Goal: Task Accomplishment & Management: Manage account settings

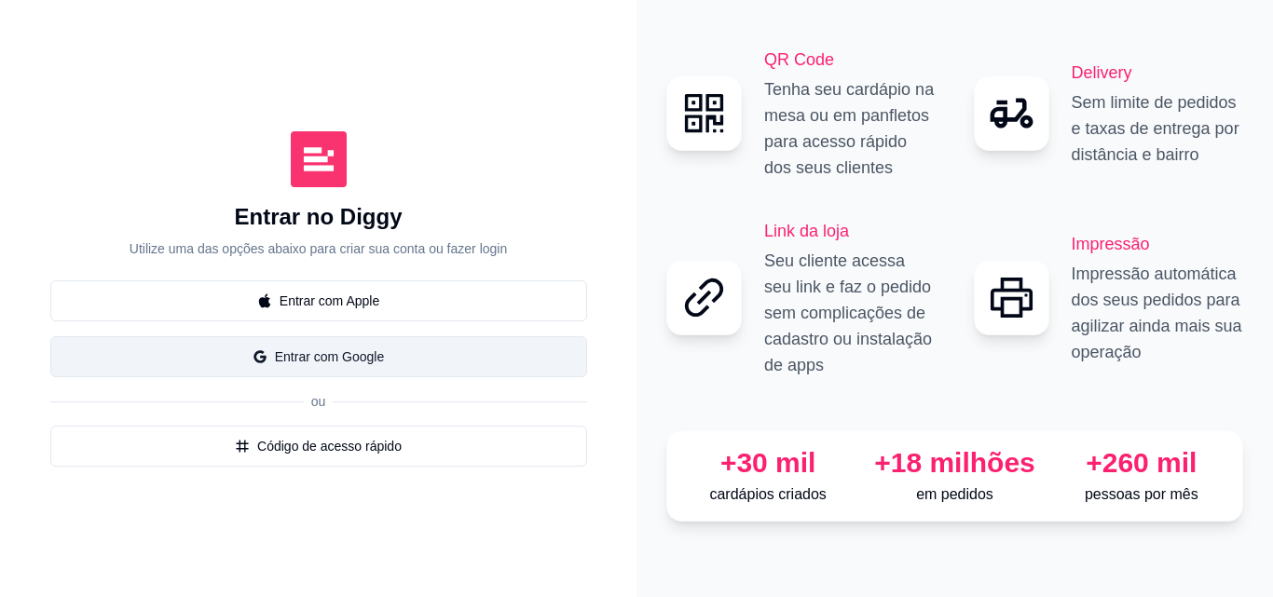
click at [377, 357] on button "Entrar com Google" at bounding box center [318, 356] width 537 height 41
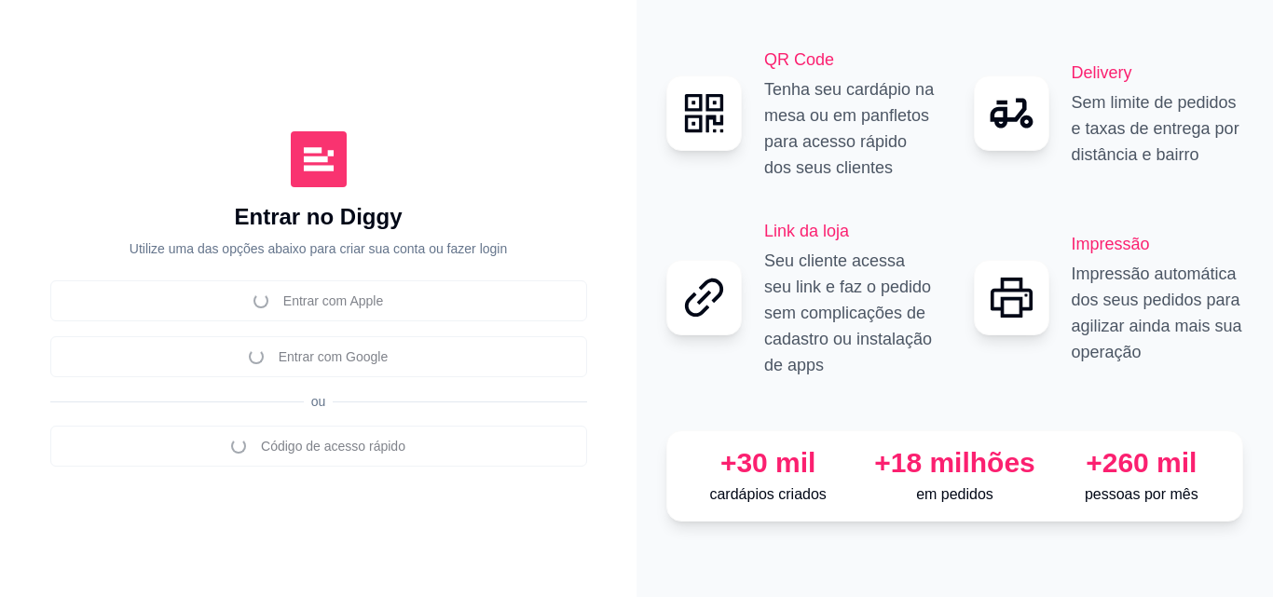
click at [189, 29] on div "Entrar no Diggy Utilize uma das opções abaixo para criar sua conta ou fazer log…" at bounding box center [318, 298] width 636 height 597
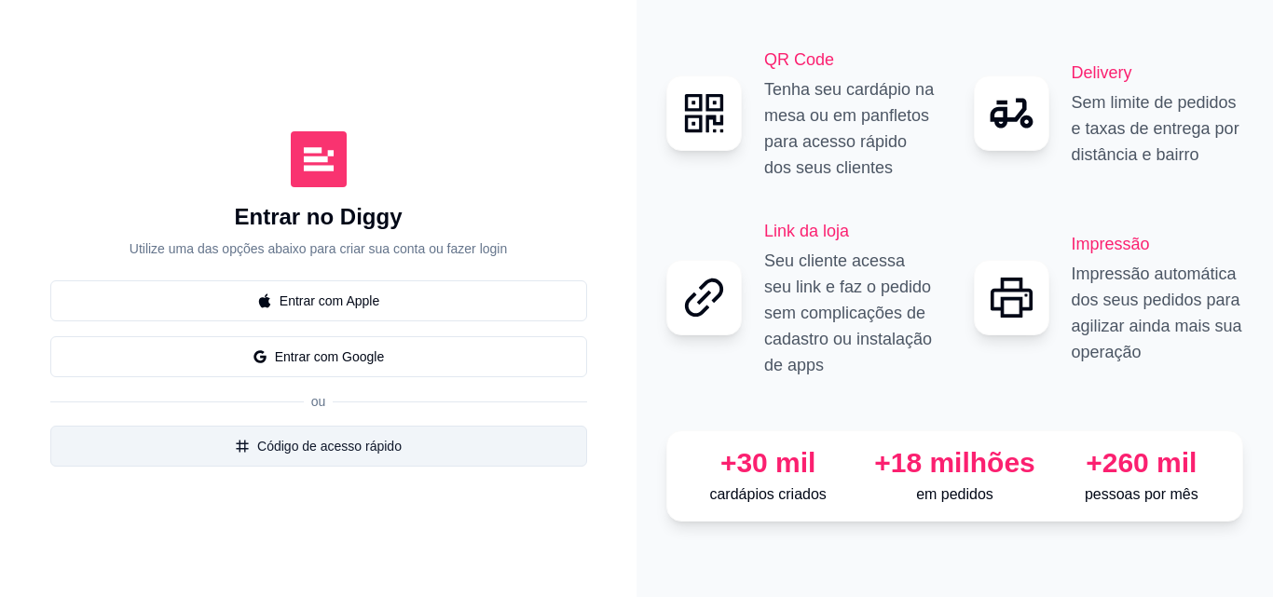
click at [344, 441] on button "Código de acesso rápido" at bounding box center [318, 446] width 537 height 41
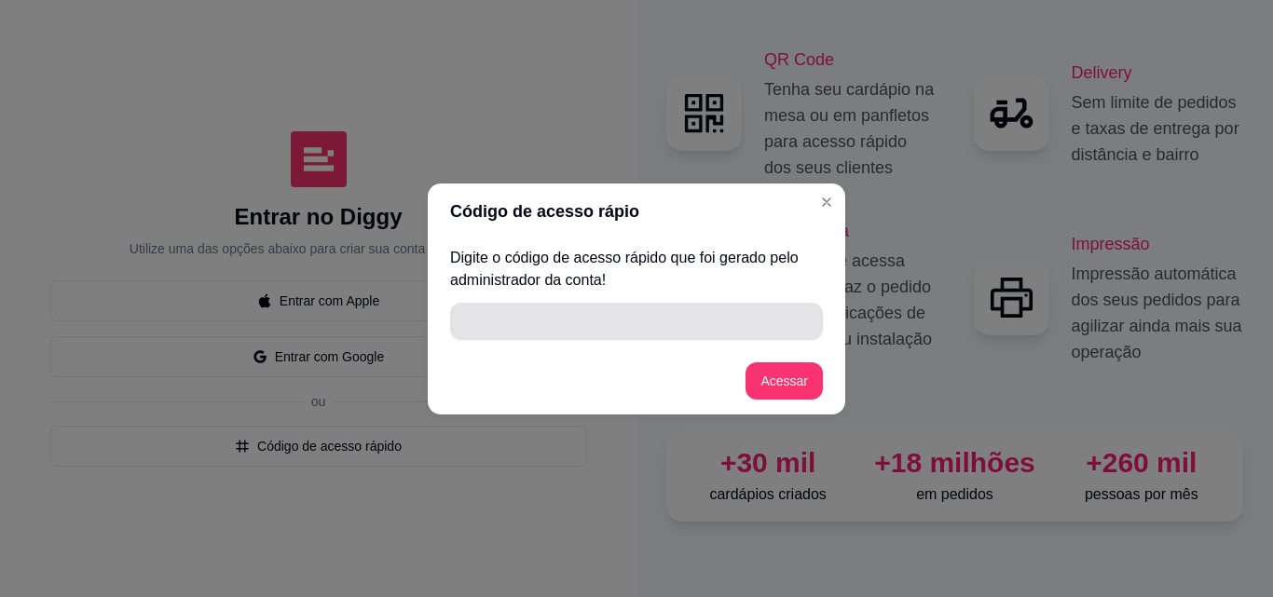
click at [620, 334] on input "" at bounding box center [636, 321] width 350 height 37
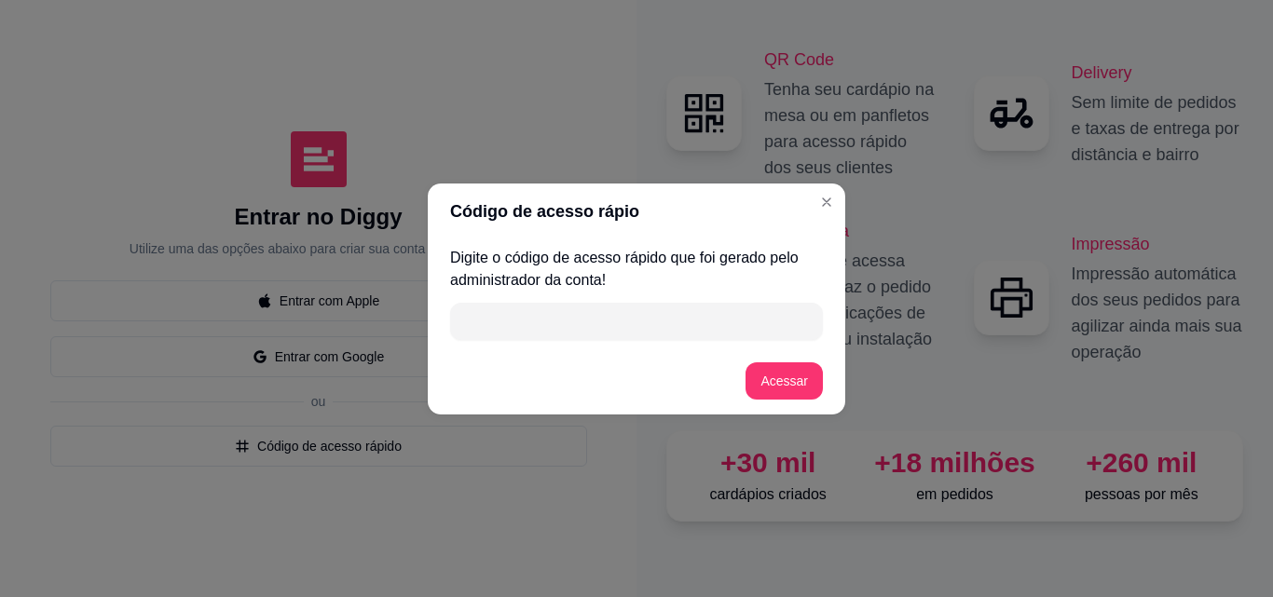
click at [548, 319] on input "" at bounding box center [636, 321] width 350 height 37
click at [542, 326] on input "" at bounding box center [636, 321] width 350 height 37
click at [791, 377] on button "Acessar" at bounding box center [783, 380] width 77 height 37
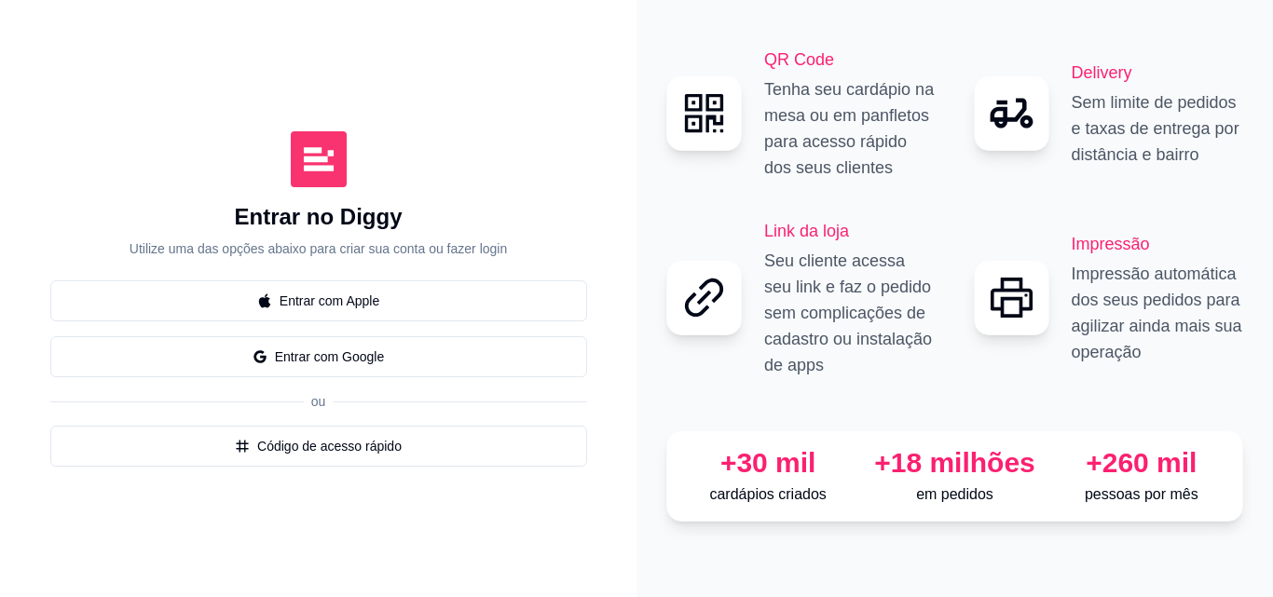
click at [826, 195] on icon "Close" at bounding box center [826, 191] width 15 height 15
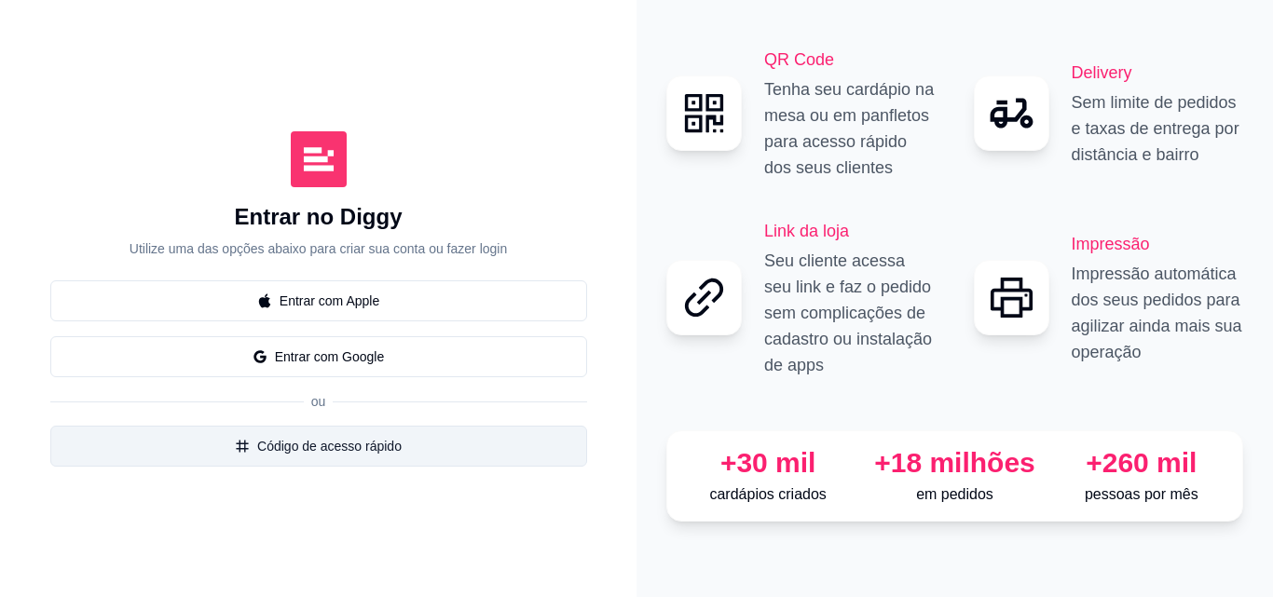
click at [368, 440] on button "Código de acesso rápido" at bounding box center [318, 446] width 537 height 41
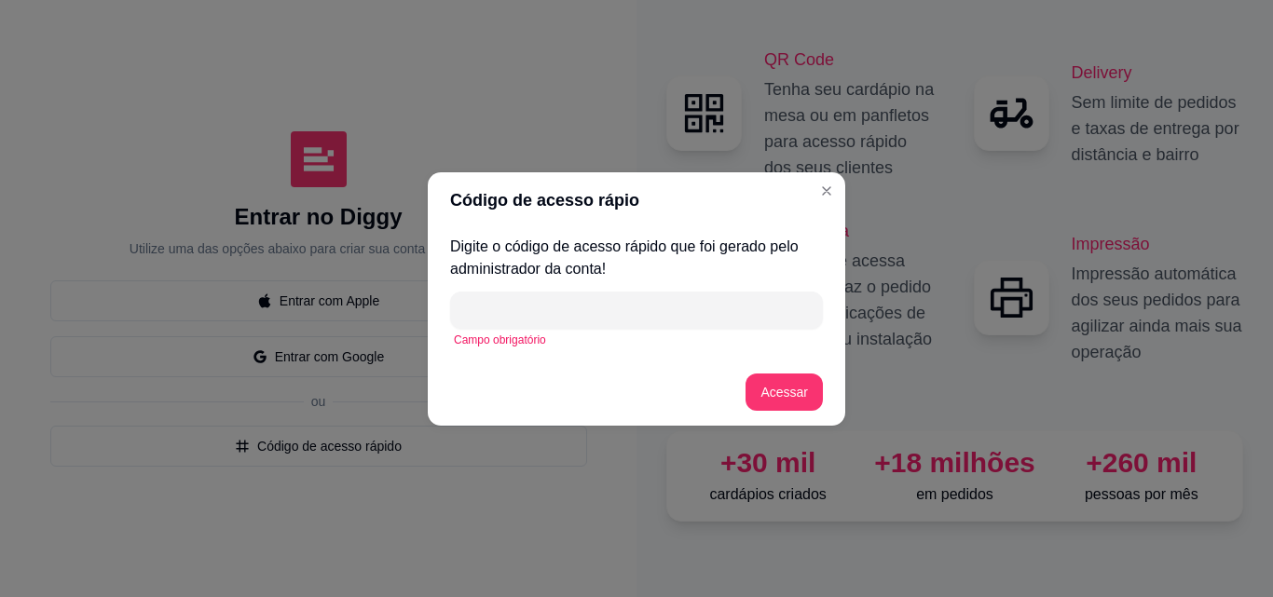
click at [557, 312] on input "" at bounding box center [636, 310] width 350 height 37
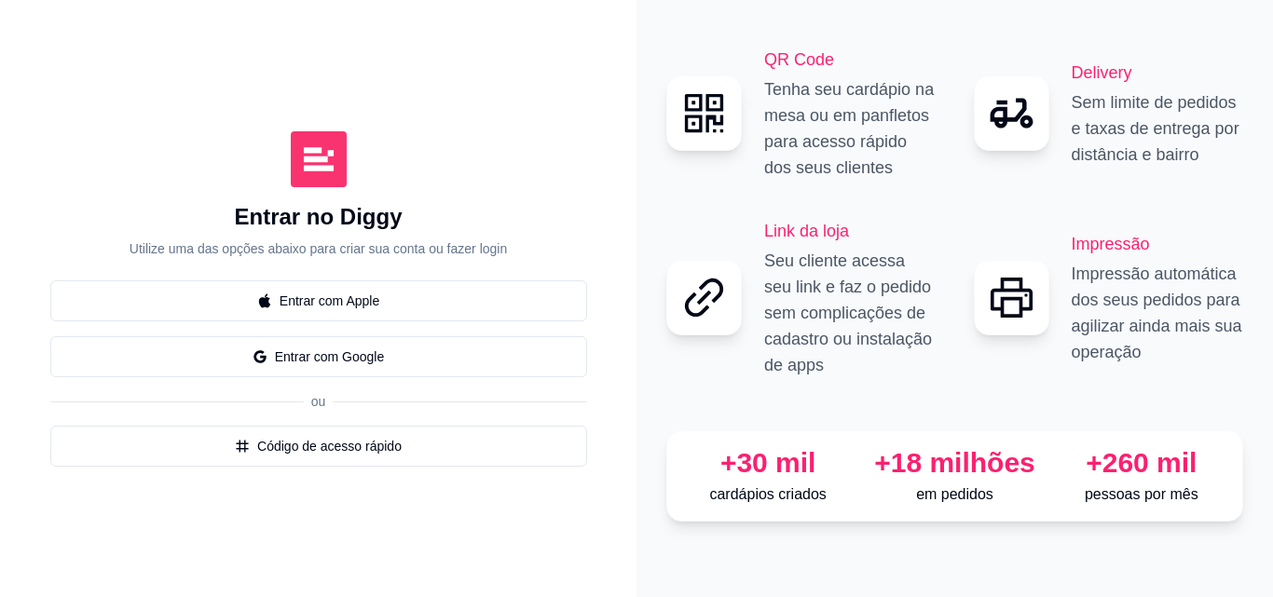
click at [211, 465] on div "Código de acesso rápio Digite o código de acesso rápido que foi gerado pelo adm…" at bounding box center [636, 298] width 1273 height 597
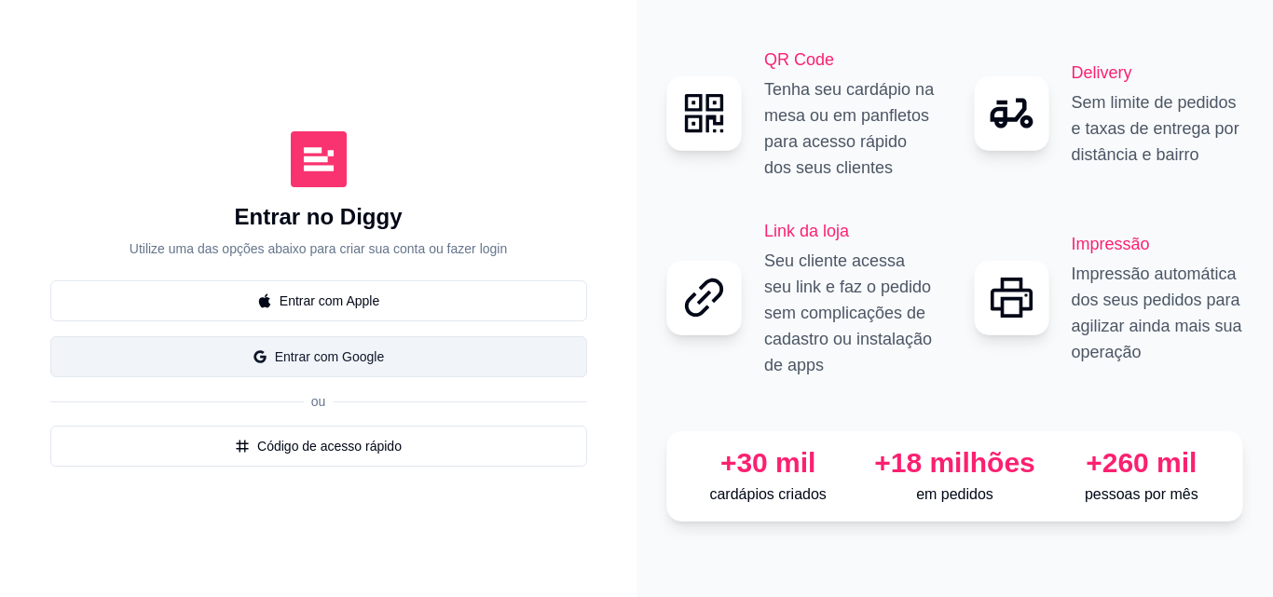
click at [320, 360] on button "Entrar com Google" at bounding box center [318, 356] width 537 height 41
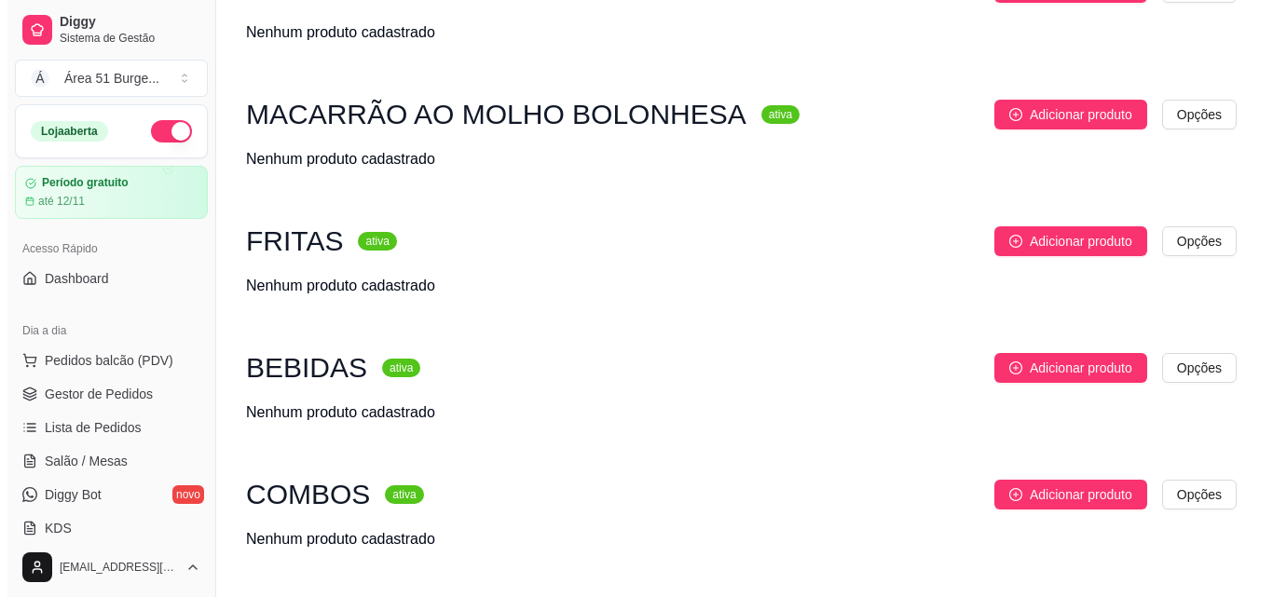
scroll to position [838, 0]
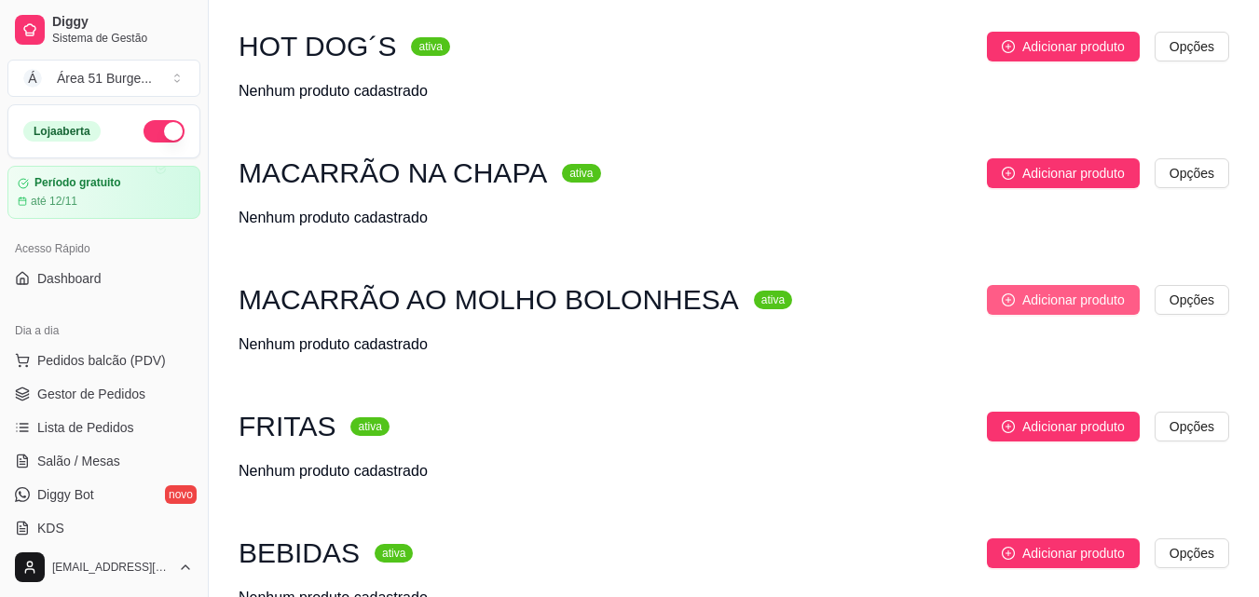
click at [1039, 300] on span "Adicionar produto" at bounding box center [1073, 300] width 102 height 20
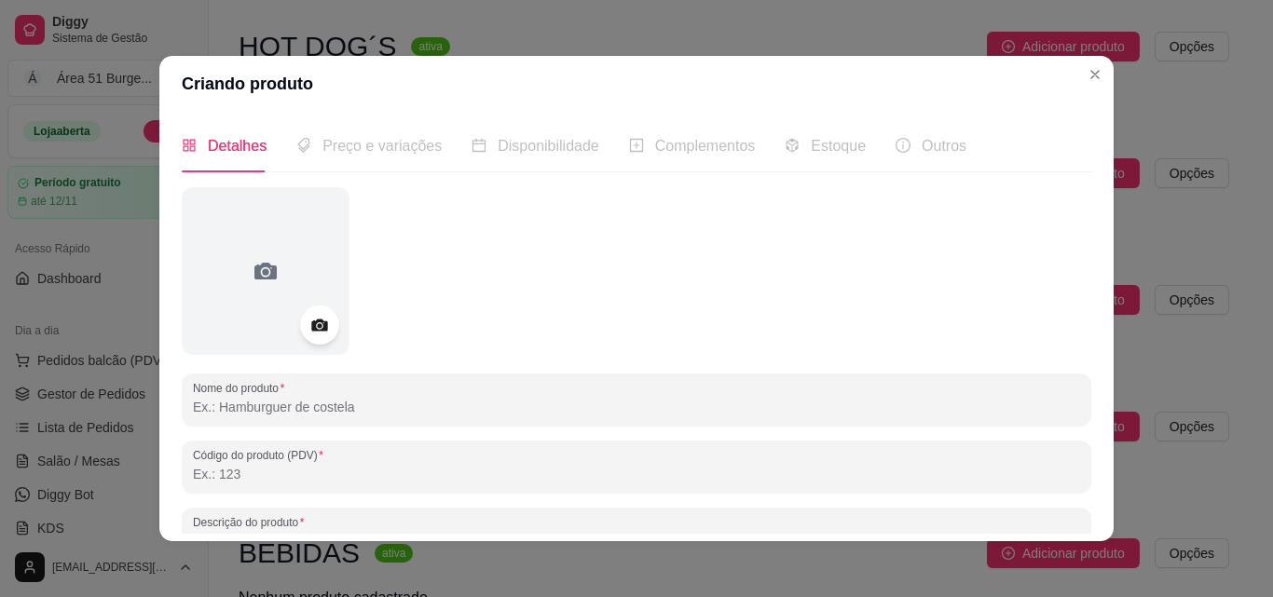
click at [314, 322] on icon at bounding box center [319, 326] width 16 height 12
click at [317, 329] on icon at bounding box center [319, 326] width 16 height 12
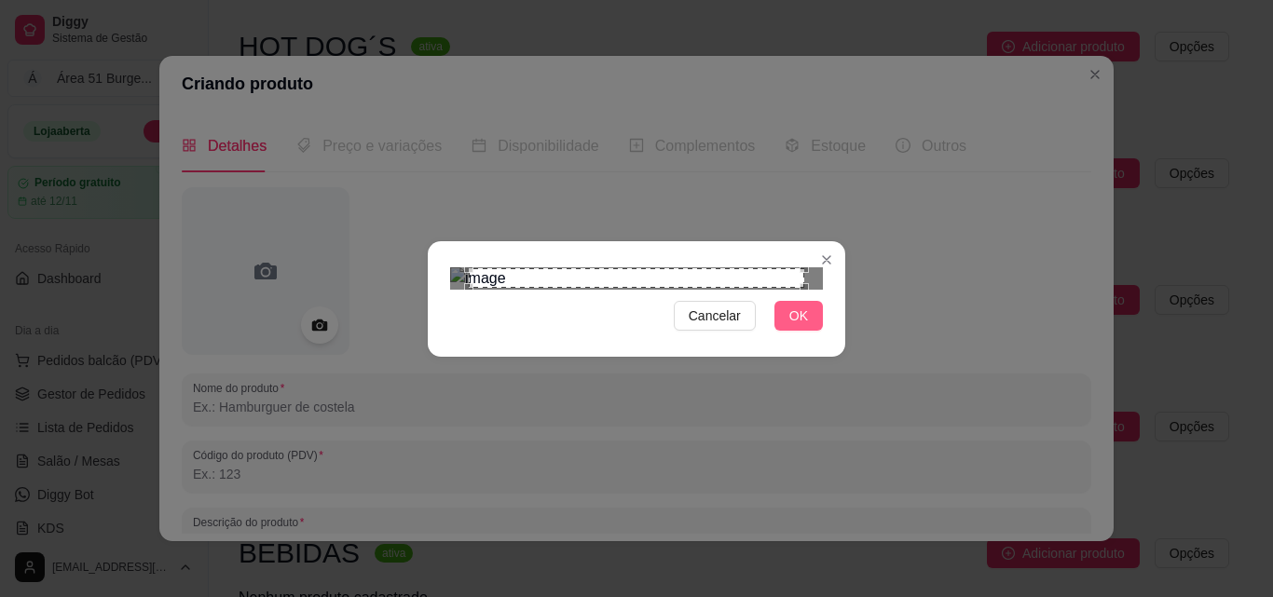
click at [791, 326] on span "OK" at bounding box center [798, 316] width 19 height 20
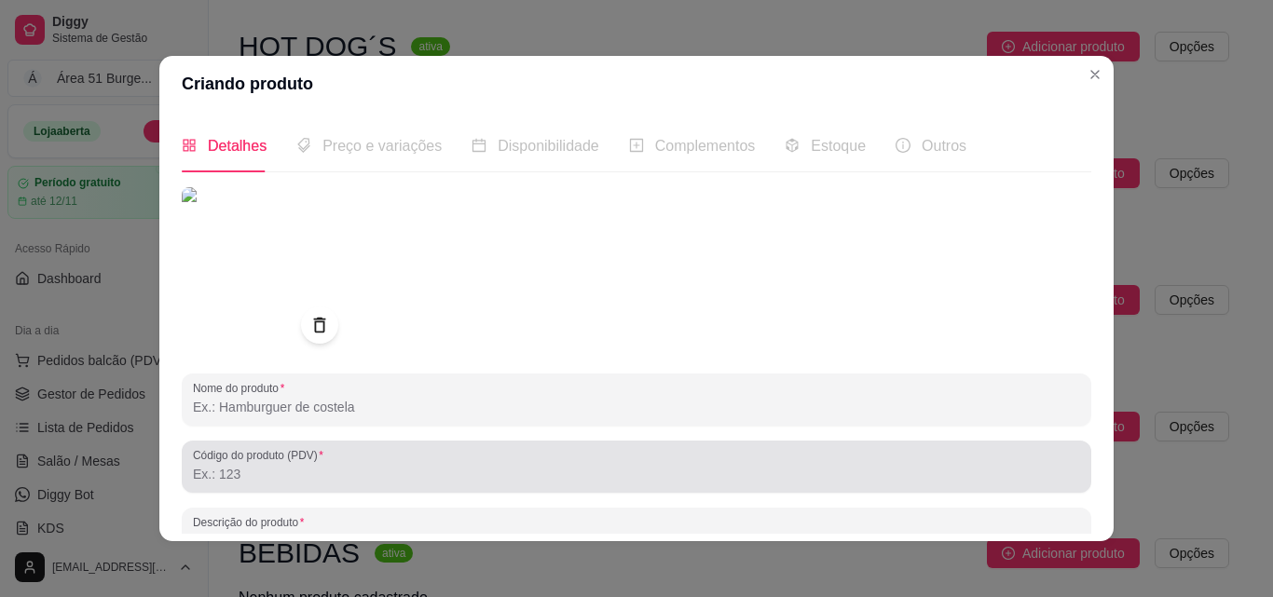
scroll to position [93, 0]
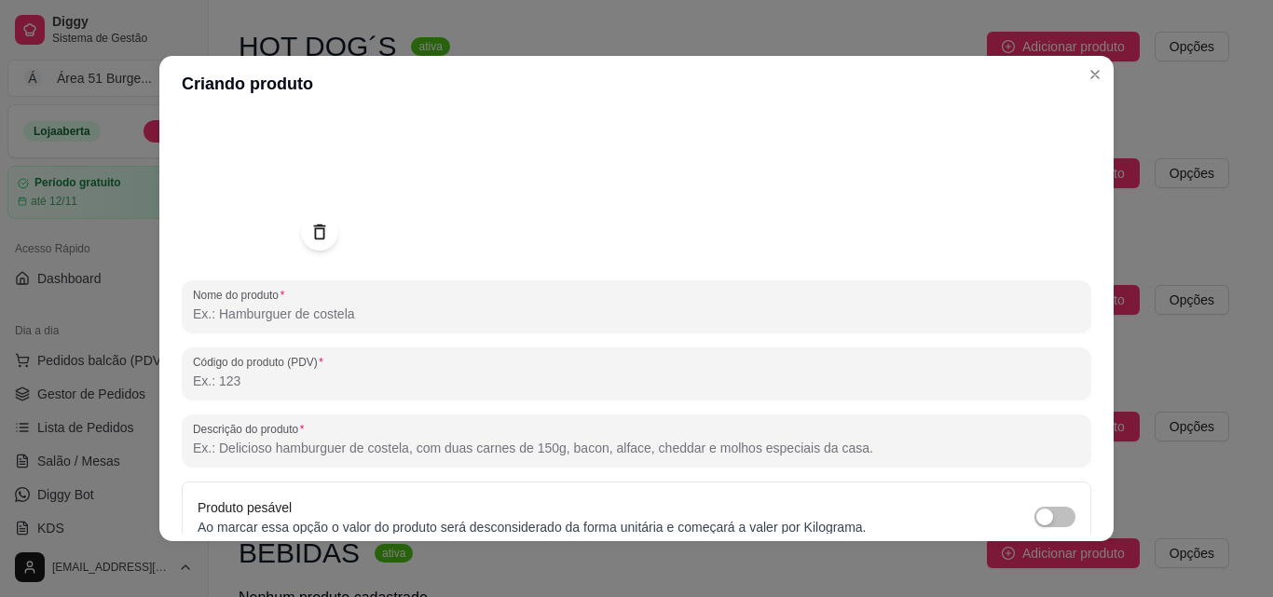
click at [253, 450] on input "Descrição do produto" at bounding box center [636, 448] width 887 height 19
paste input "Macarrão , molho a bolonhesa , queijo e orégano"
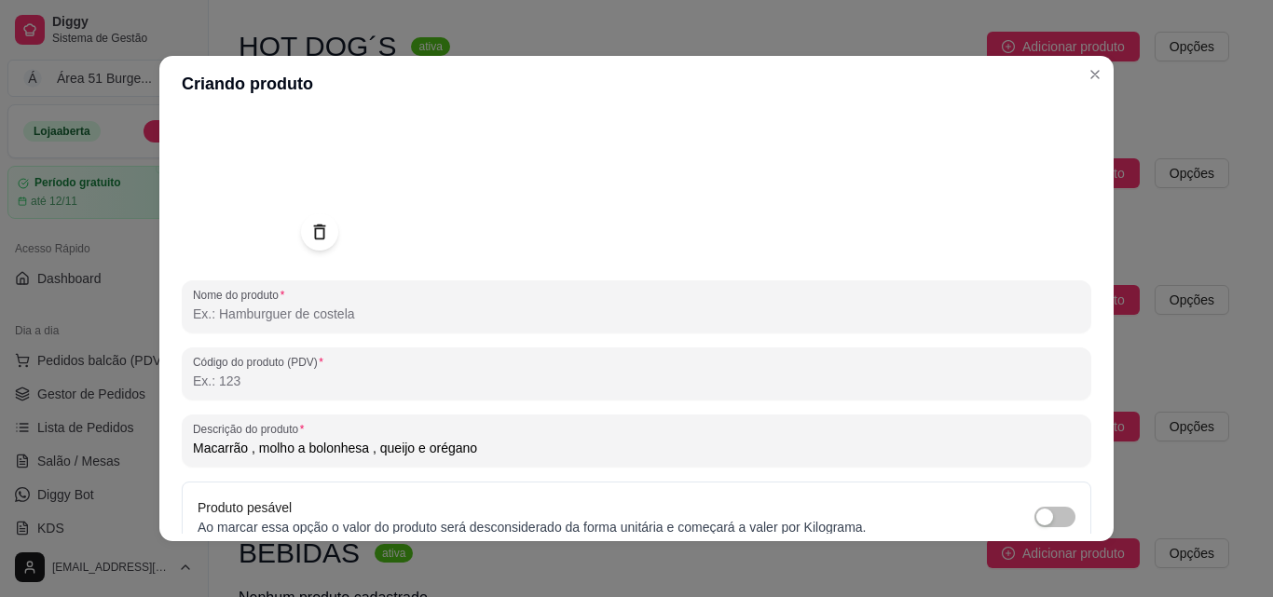
type input "Macarrão , molho a bolonhesa , queijo e orégano"
click at [274, 323] on input "Nome do produto" at bounding box center [636, 314] width 887 height 19
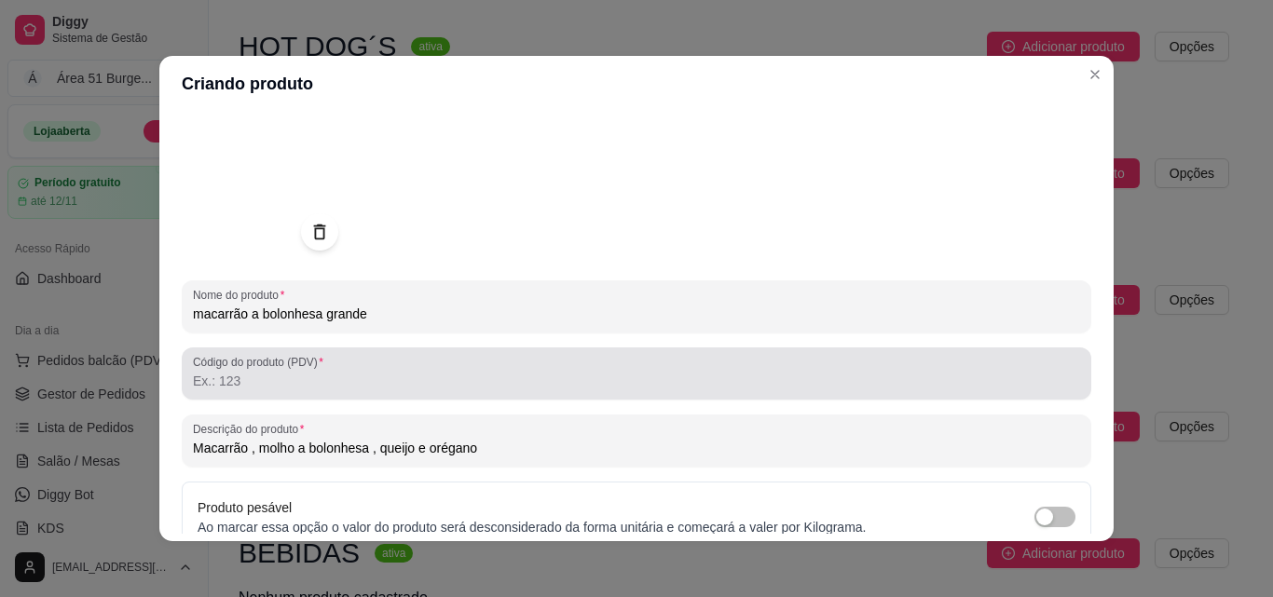
scroll to position [266, 0]
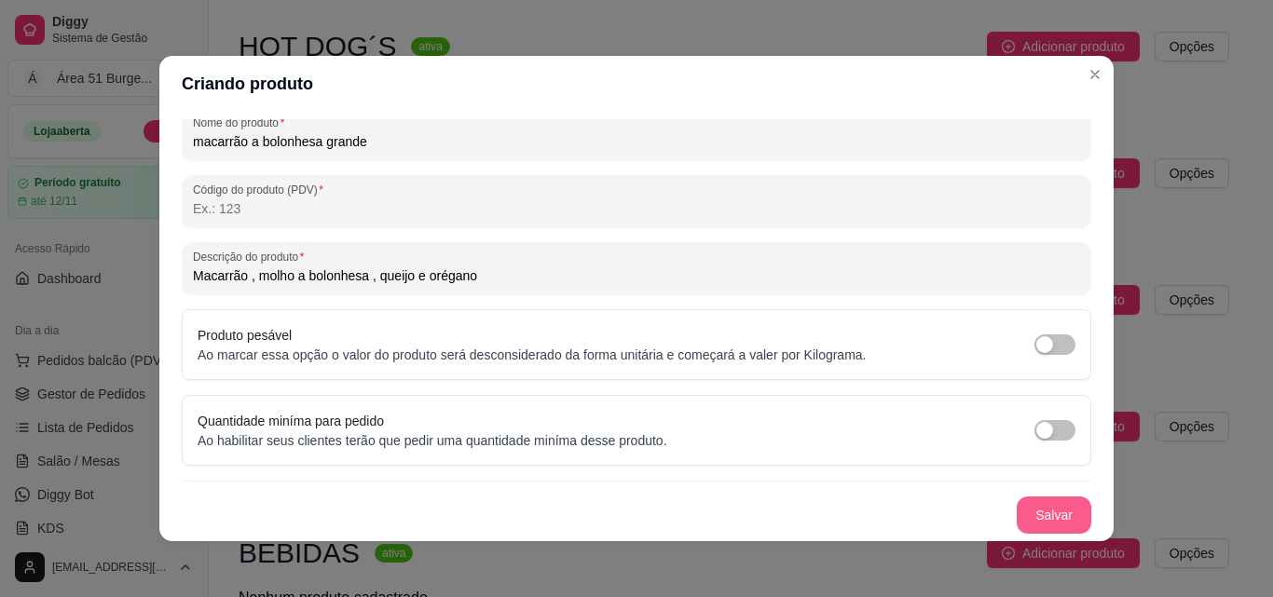
type input "macarrão a bolonhesa grande"
click at [1018, 509] on button "Salvar" at bounding box center [1053, 515] width 75 height 37
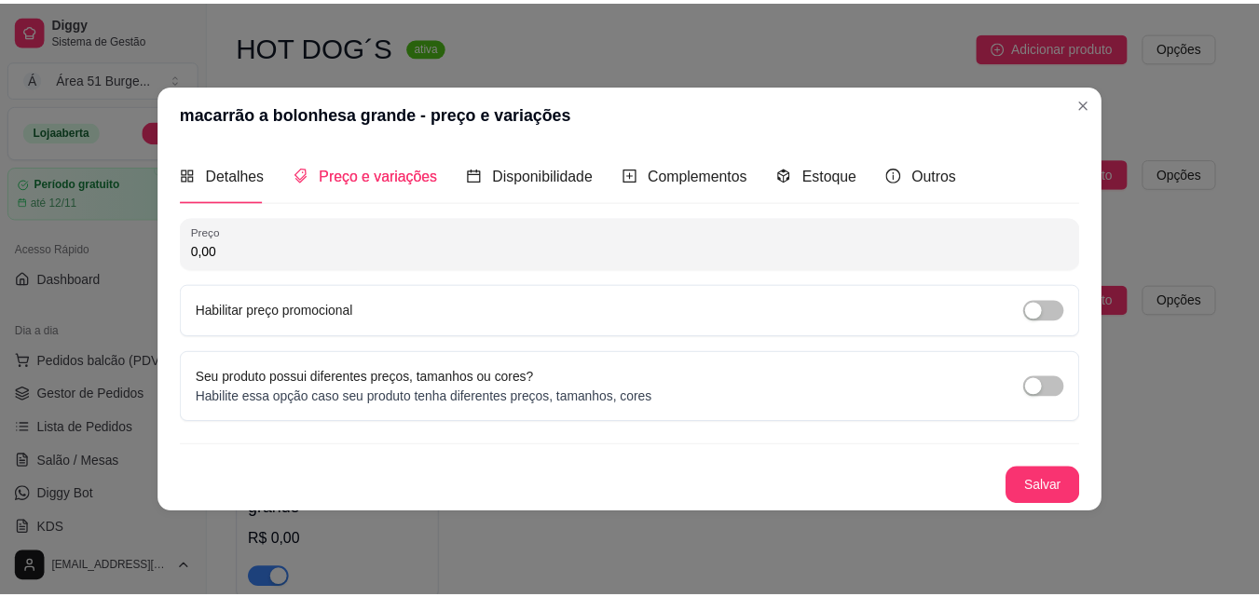
scroll to position [0, 0]
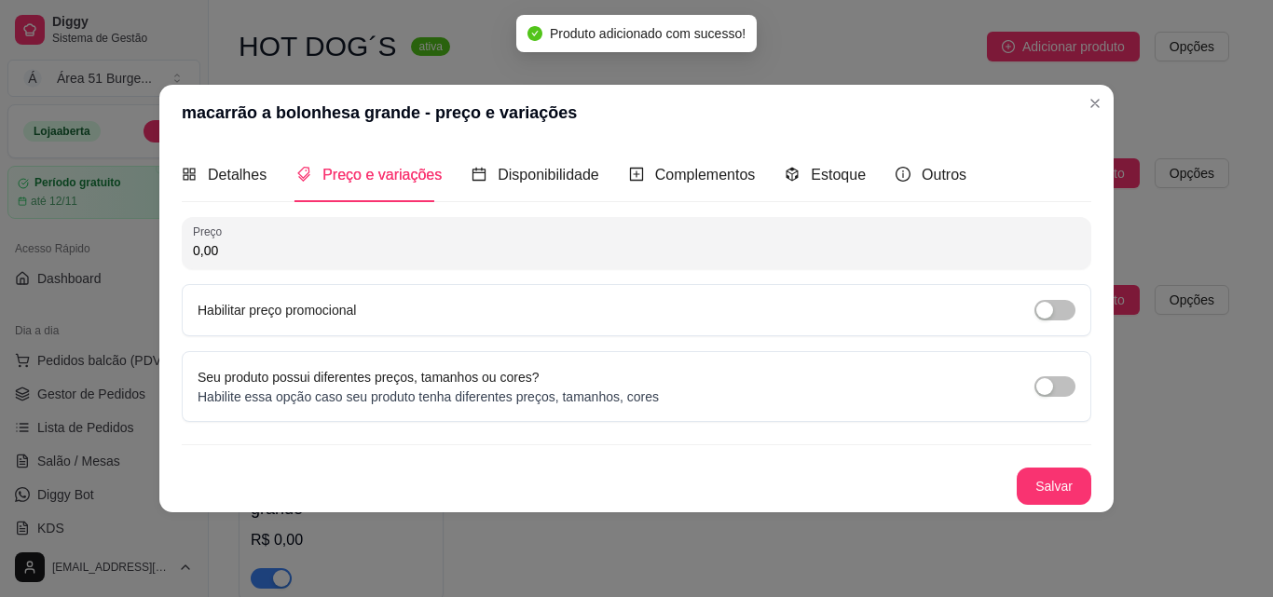
drag, startPoint x: 224, startPoint y: 257, endPoint x: 162, endPoint y: 262, distance: 61.7
click at [162, 262] on div "Detalhes Preço e variações Disponibilidade Complementos Estoque Outros Nome do …" at bounding box center [636, 326] width 954 height 371
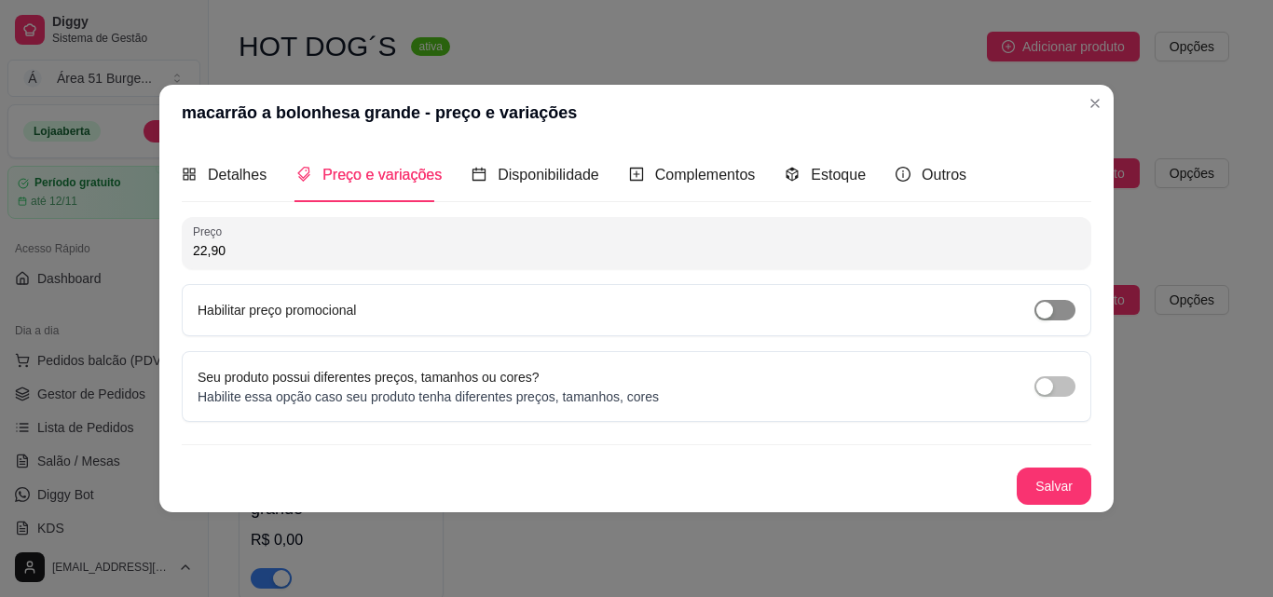
type input "22,90"
click at [1053, 311] on span "button" at bounding box center [1054, 310] width 41 height 20
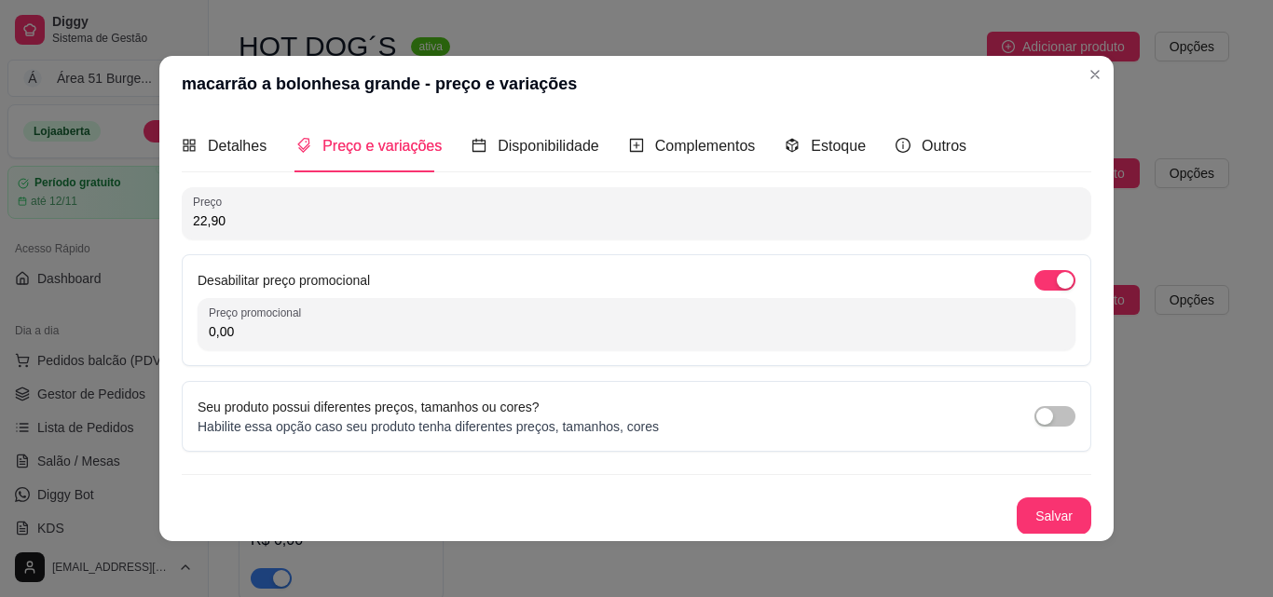
click at [266, 329] on input "0,00" at bounding box center [636, 331] width 855 height 19
type input "19,90"
click at [1051, 516] on button "Salvar" at bounding box center [1053, 515] width 75 height 37
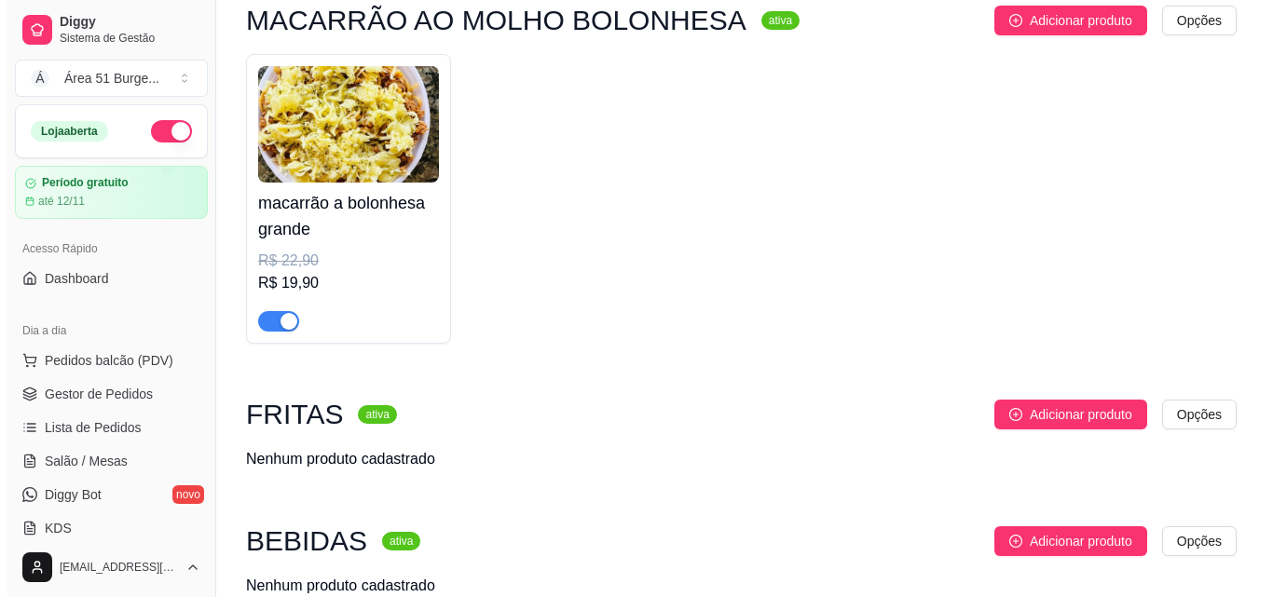
scroll to position [1025, 0]
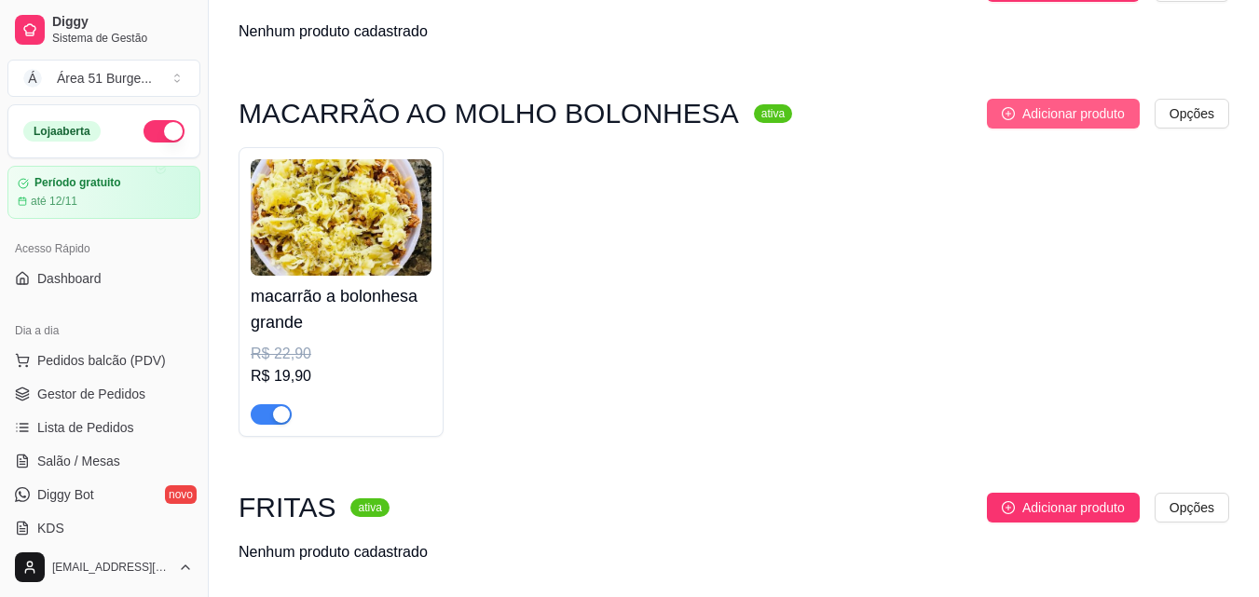
click at [1043, 124] on span "Adicionar produto" at bounding box center [1073, 113] width 102 height 20
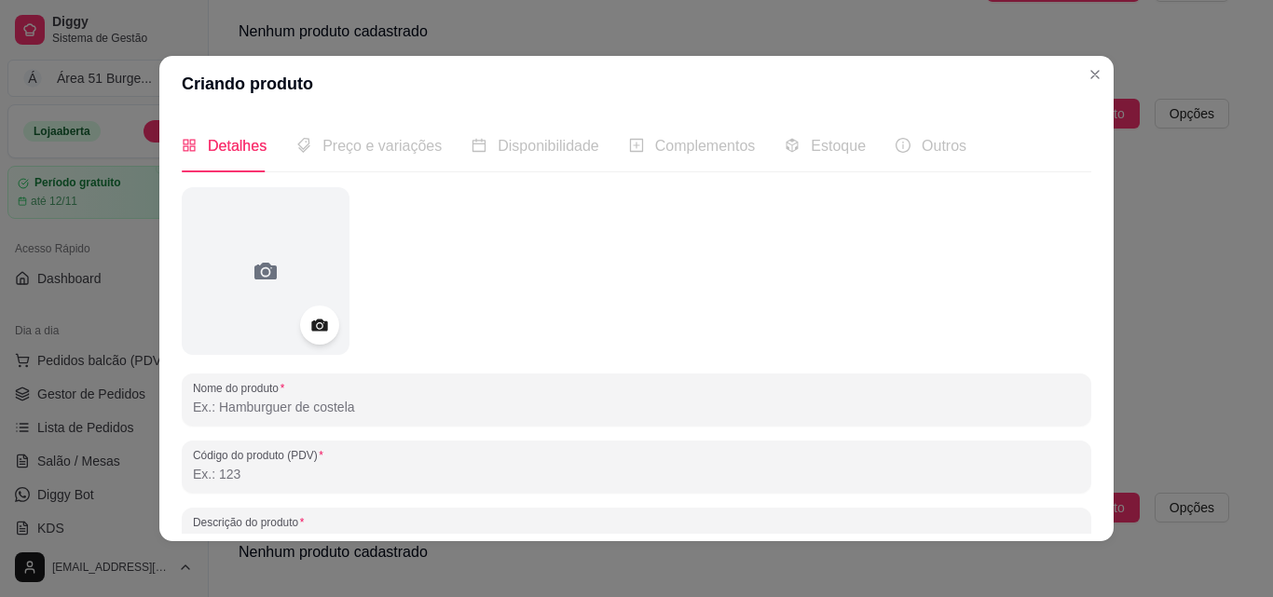
click at [316, 330] on icon at bounding box center [319, 326] width 16 height 12
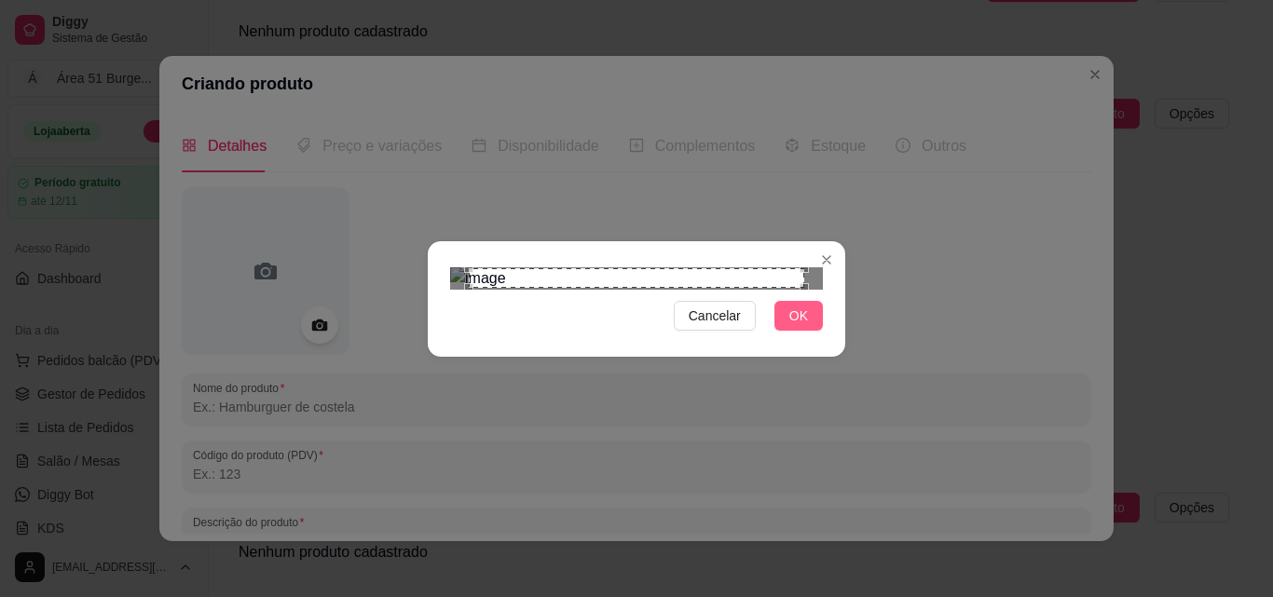
click at [797, 326] on span "OK" at bounding box center [798, 316] width 19 height 20
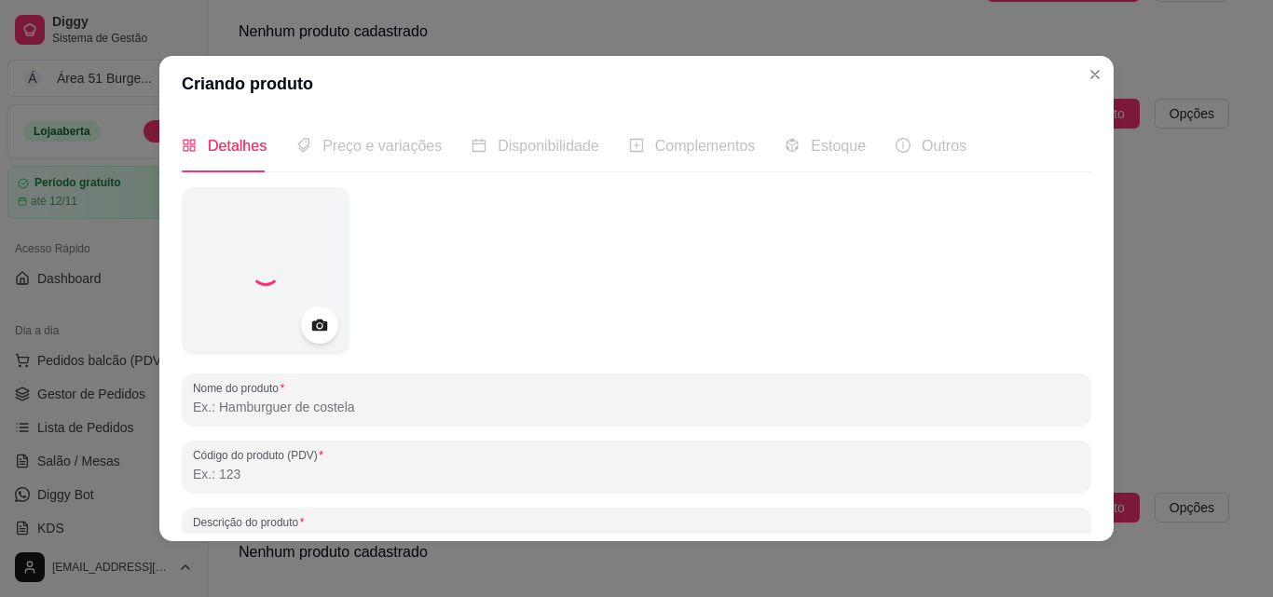
click at [395, 415] on input "Nome do produto" at bounding box center [636, 407] width 887 height 19
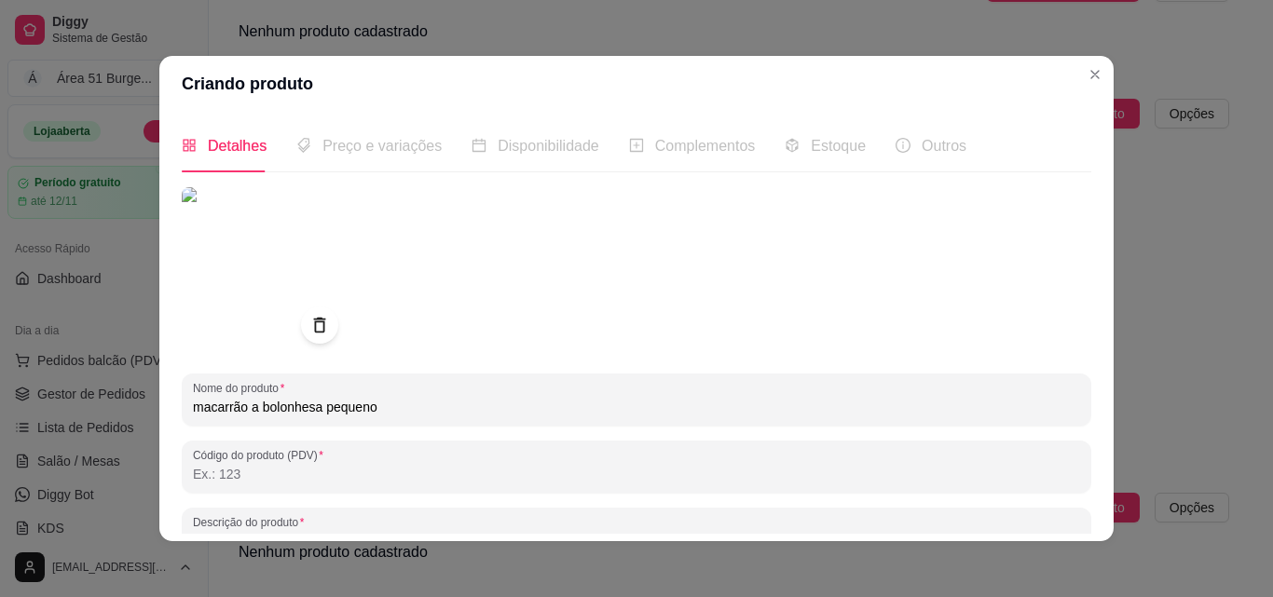
scroll to position [266, 0]
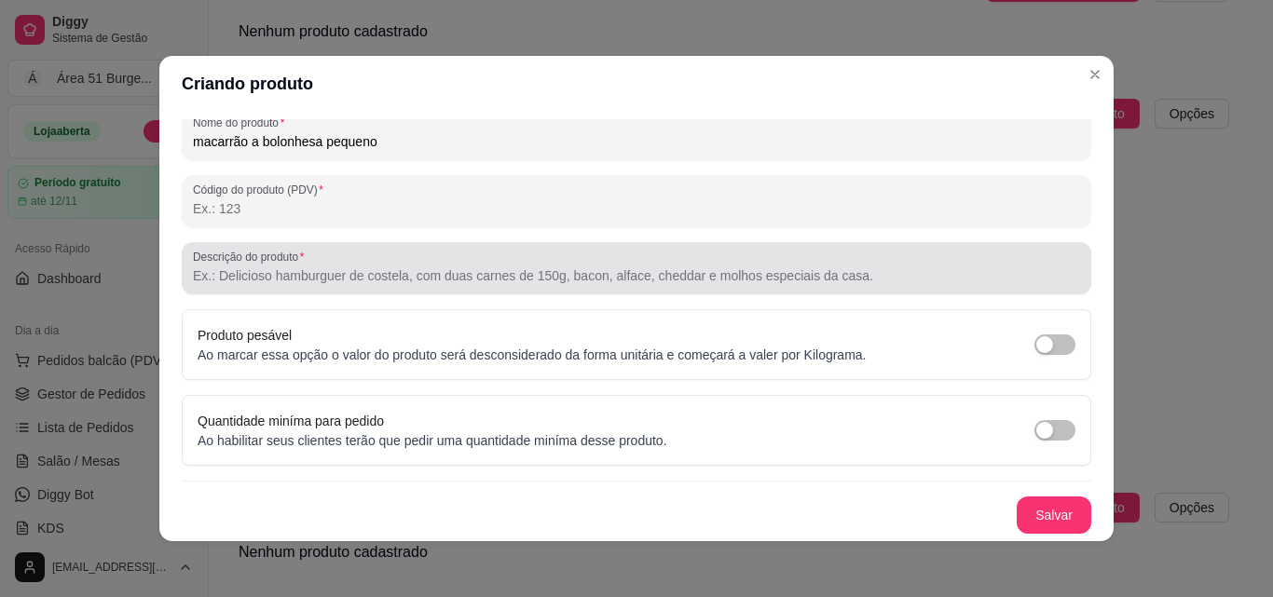
type input "macarrão a bolonhesa pequeno"
click at [261, 279] on input "Descrição do produto" at bounding box center [636, 275] width 887 height 19
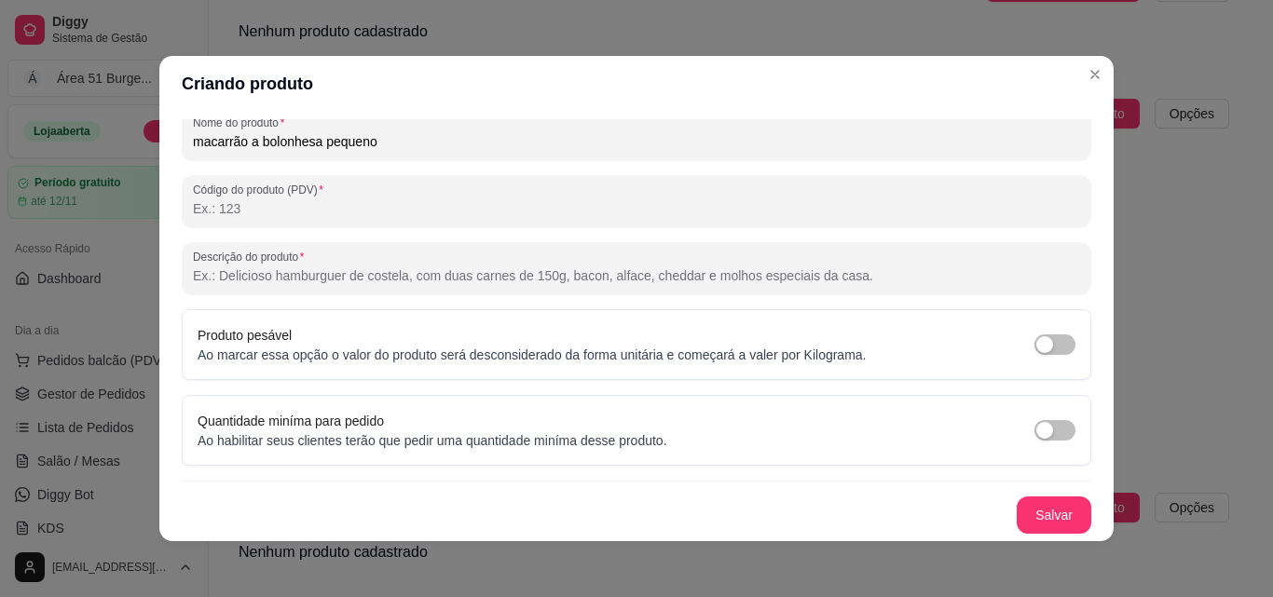
paste input "Macarrão , molho a bolonhesa , queijo e orégano"
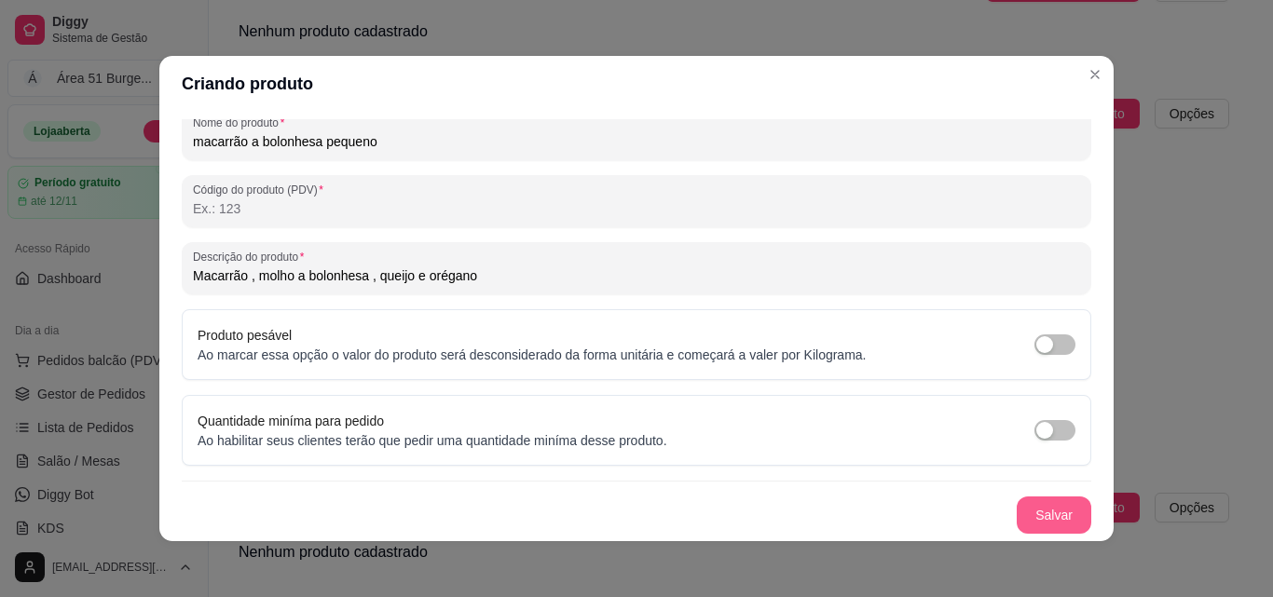
type input "Macarrão , molho a bolonhesa , queijo e orégano"
click at [1021, 512] on button "Salvar" at bounding box center [1053, 515] width 75 height 37
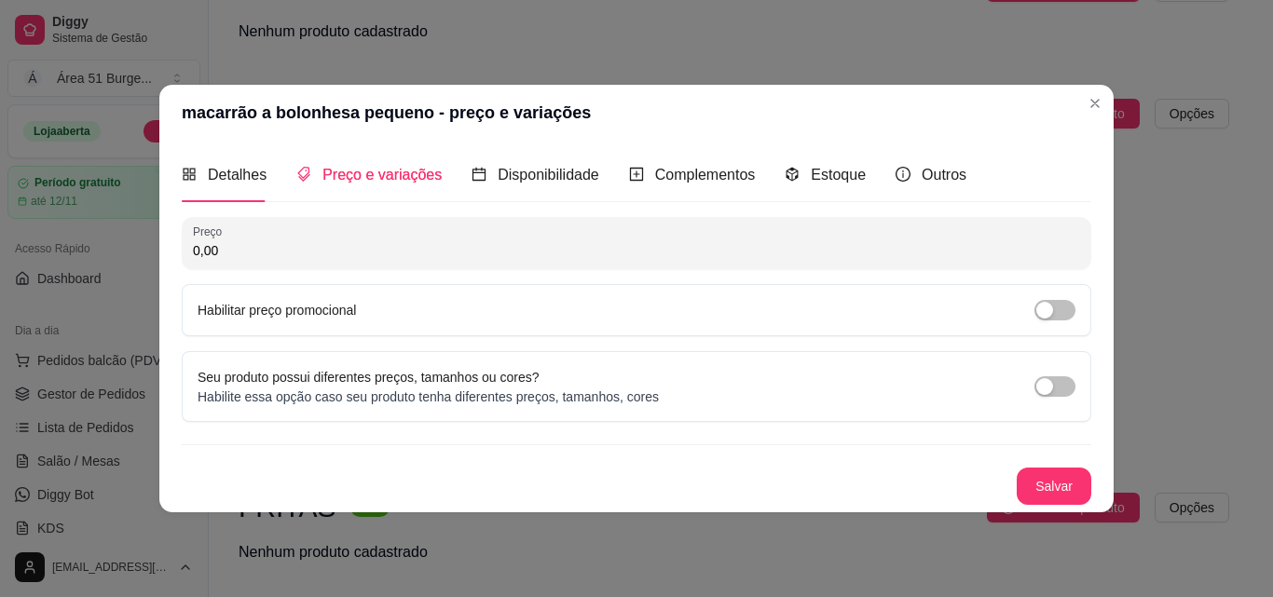
scroll to position [0, 0]
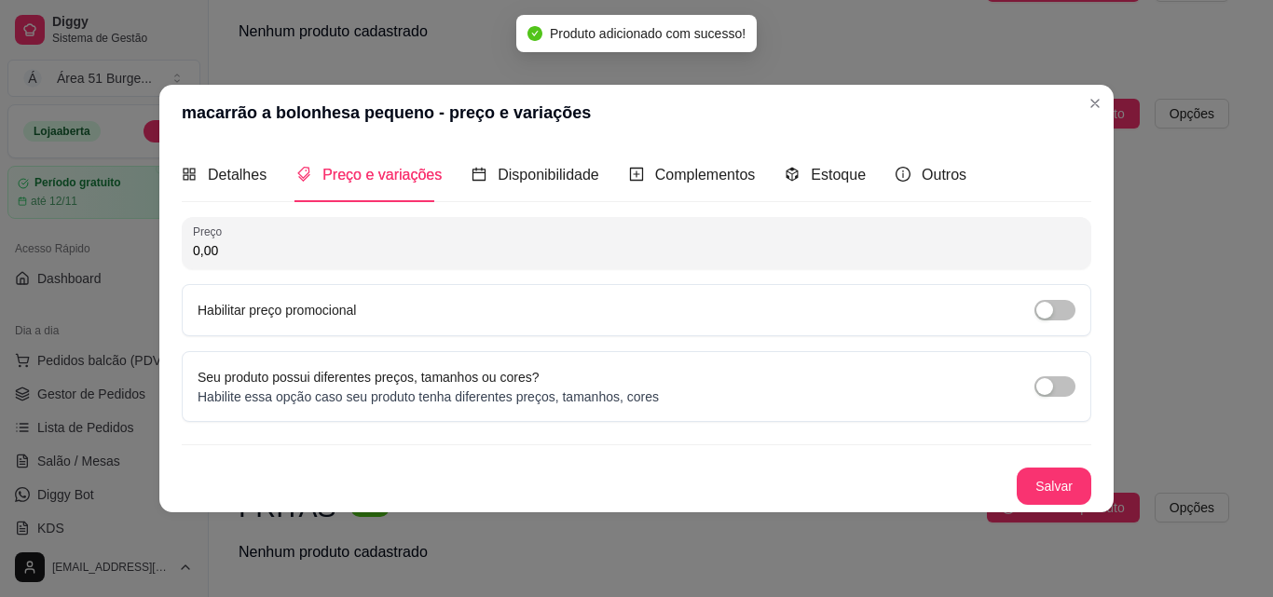
drag, startPoint x: 234, startPoint y: 245, endPoint x: 156, endPoint y: 244, distance: 78.3
click at [164, 246] on div "Detalhes Preço e variações Disponibilidade Complementos Estoque Outros Nome do …" at bounding box center [636, 326] width 954 height 371
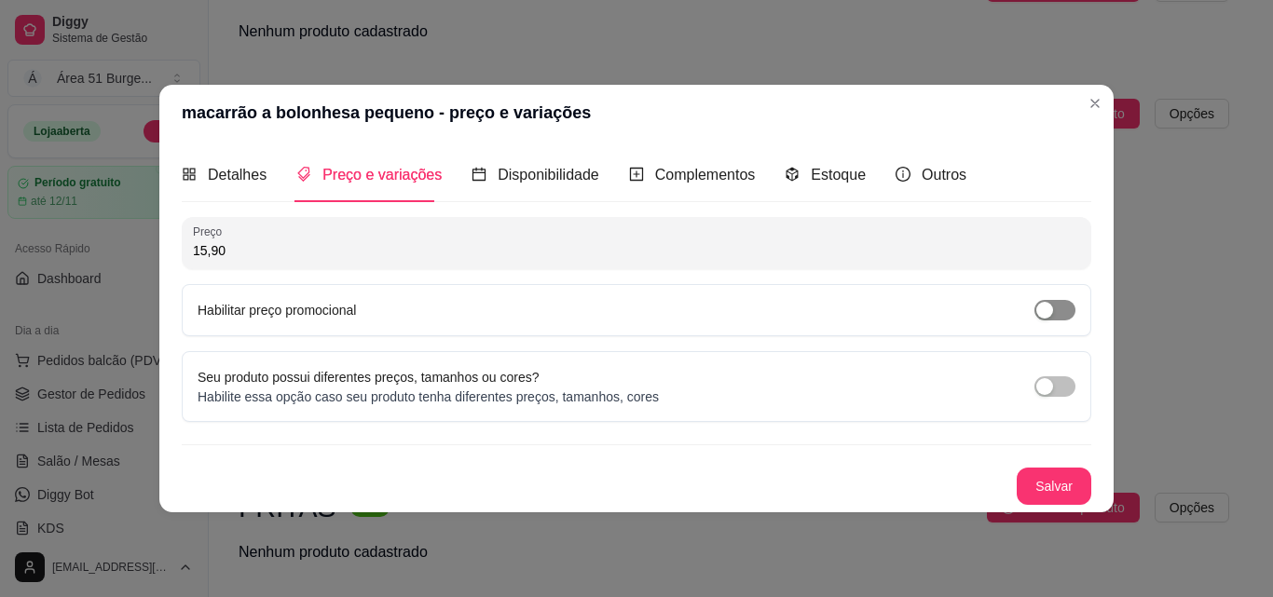
type input "15,90"
click at [1042, 304] on div "button" at bounding box center [1044, 310] width 17 height 17
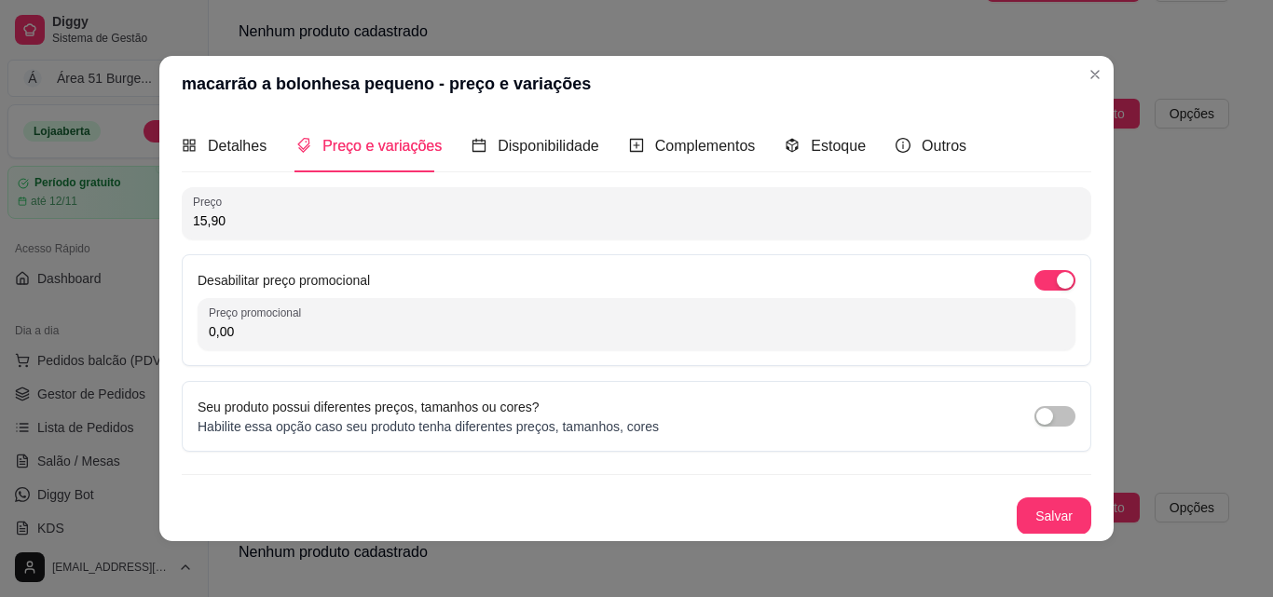
drag, startPoint x: 237, startPoint y: 327, endPoint x: 143, endPoint y: 329, distance: 94.1
click at [148, 329] on div "macarrão a bolonhesa pequeno - preço e variações Detalhes Preço e variações Dis…" at bounding box center [636, 298] width 1273 height 597
type input "13,90"
click at [1042, 526] on button "Salvar" at bounding box center [1053, 515] width 75 height 37
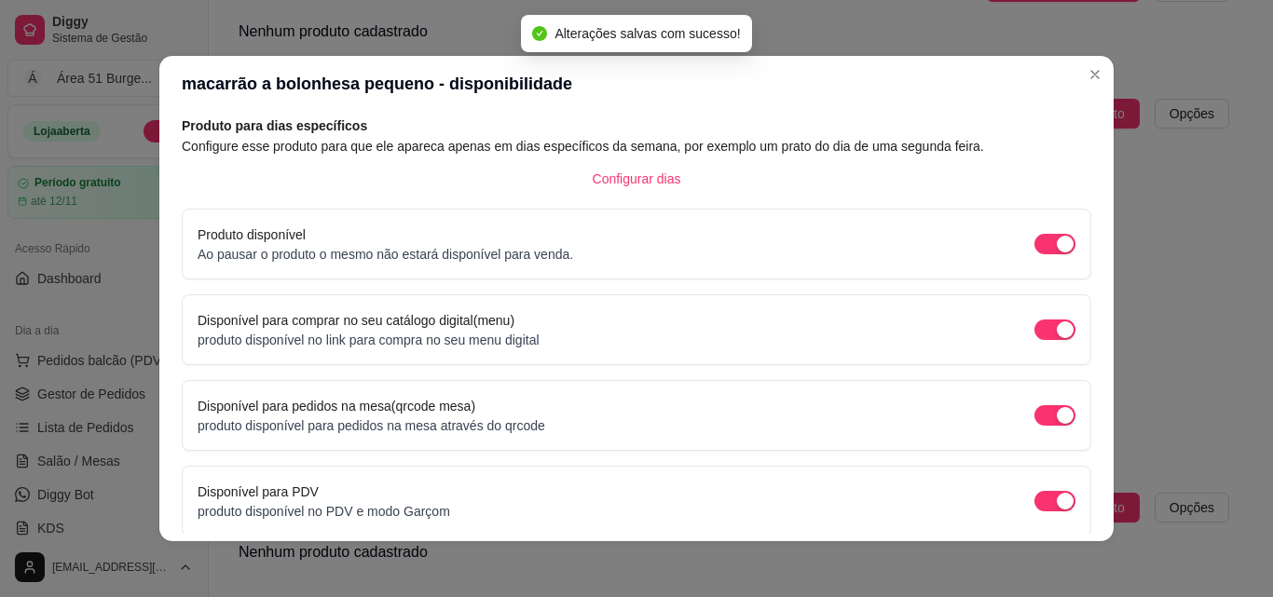
scroll to position [169, 0]
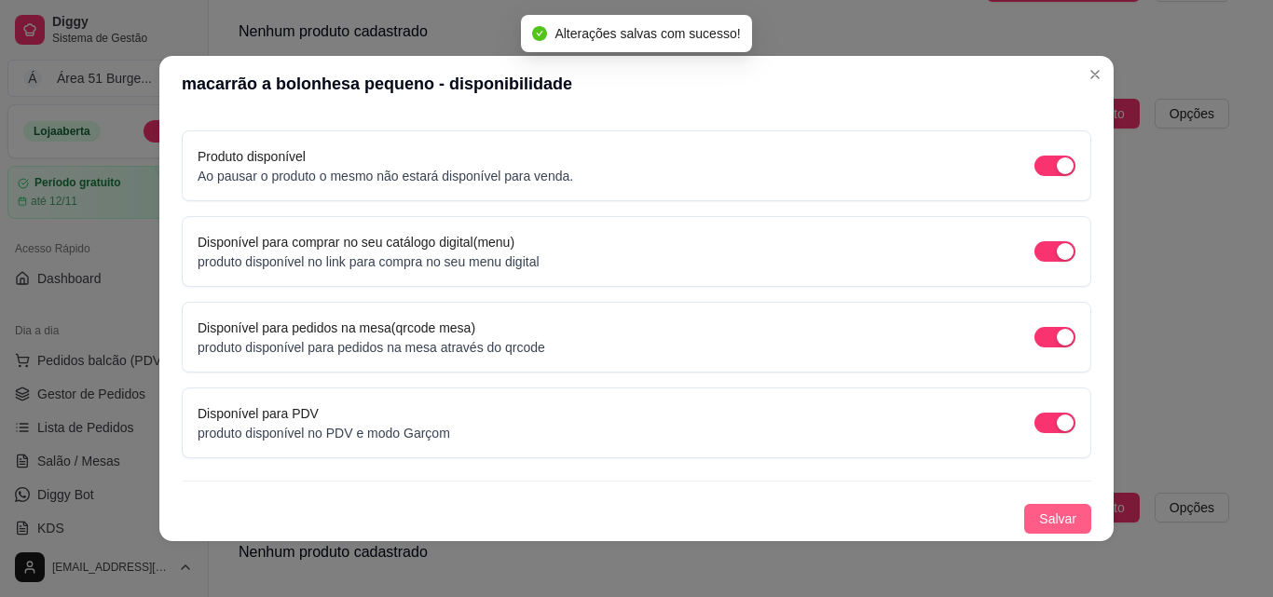
click at [1024, 523] on button "Salvar" at bounding box center [1057, 519] width 67 height 30
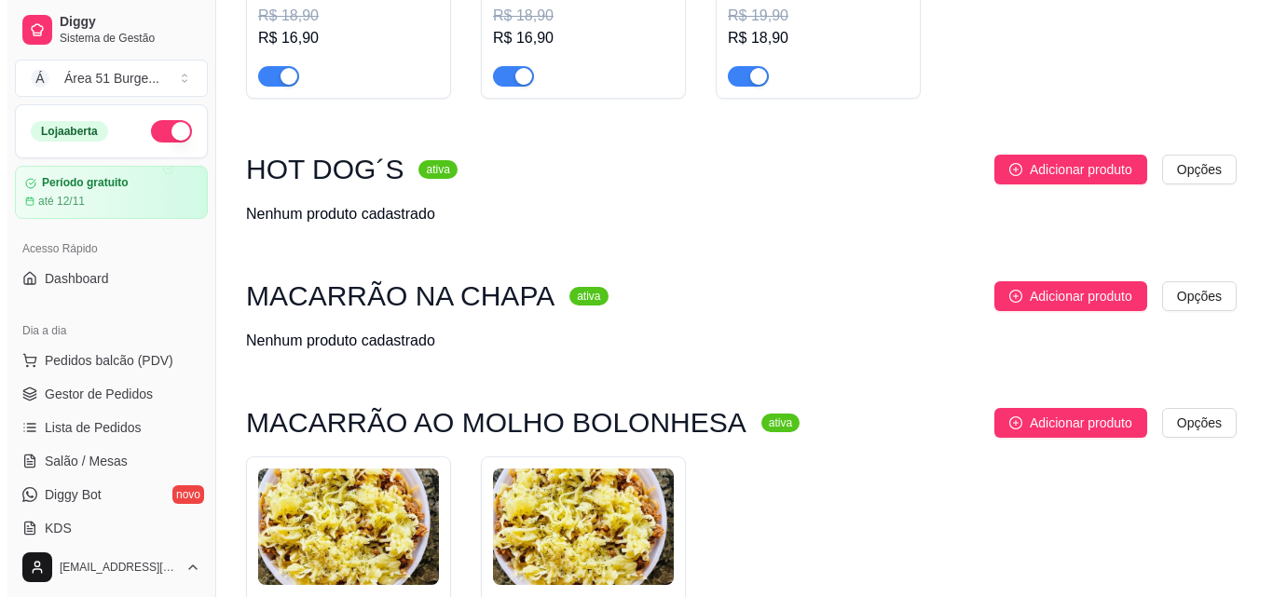
scroll to position [745, 0]
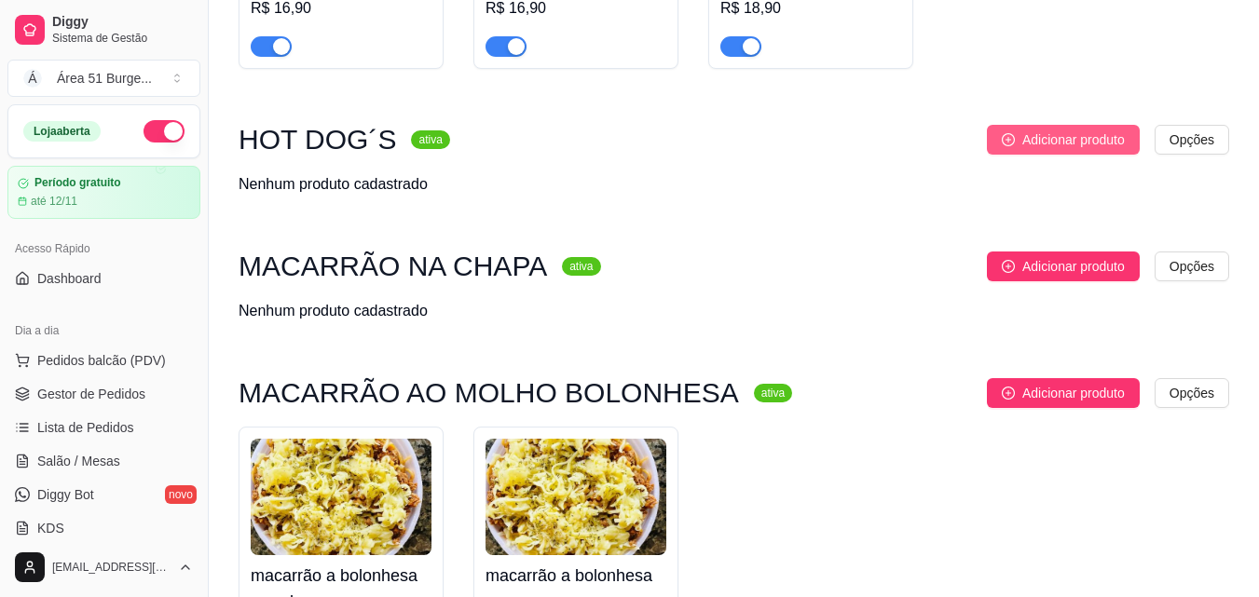
click at [1078, 148] on span "Adicionar produto" at bounding box center [1073, 139] width 102 height 20
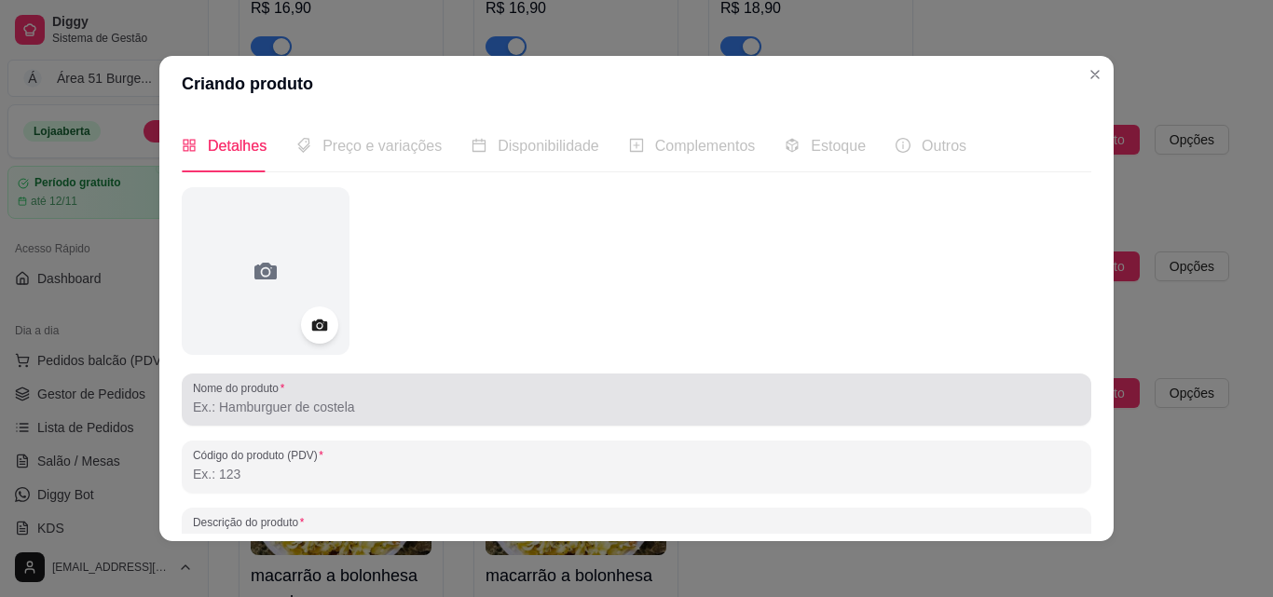
click at [208, 389] on label "Nome do produto" at bounding box center [242, 388] width 98 height 16
click at [208, 398] on input "Nome do produto" at bounding box center [636, 407] width 887 height 19
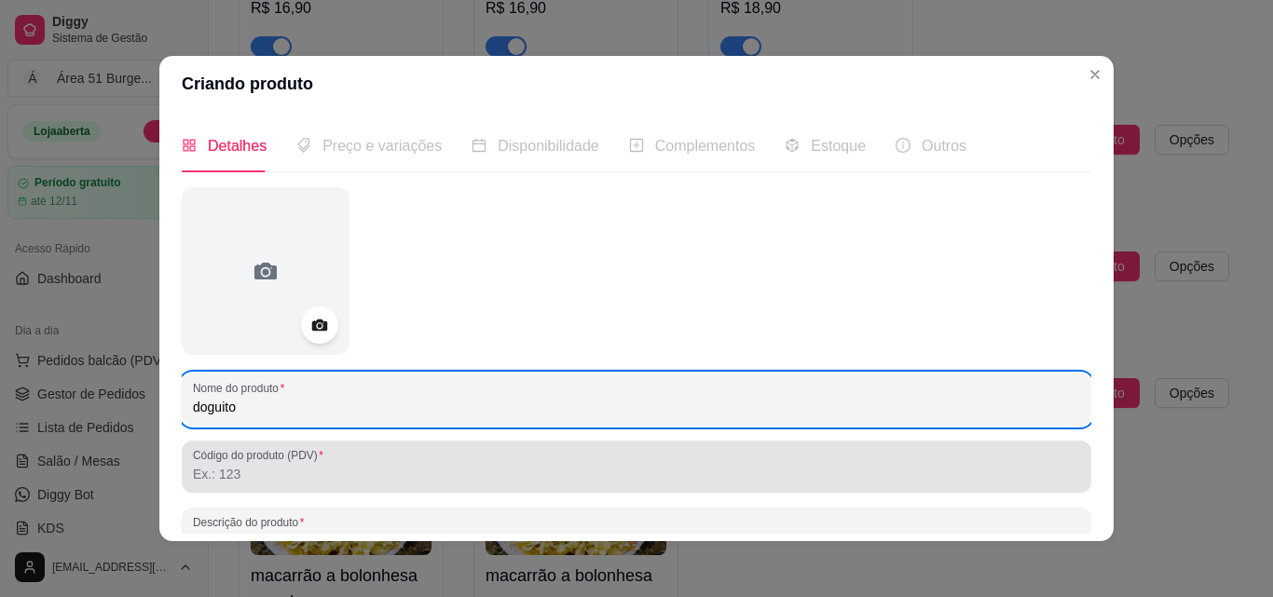
type input "doguito"
click at [243, 459] on label "Código do produto (PDV)" at bounding box center [261, 455] width 137 height 16
click at [243, 465] on input "Código do produto (PDV)" at bounding box center [636, 474] width 887 height 19
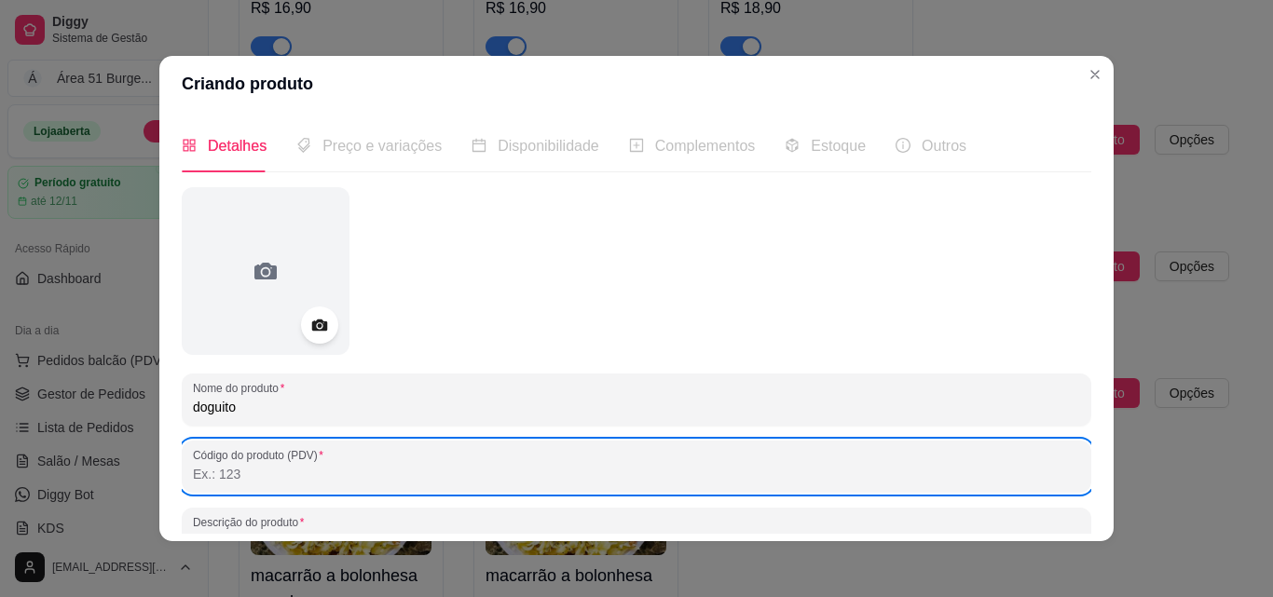
scroll to position [186, 0]
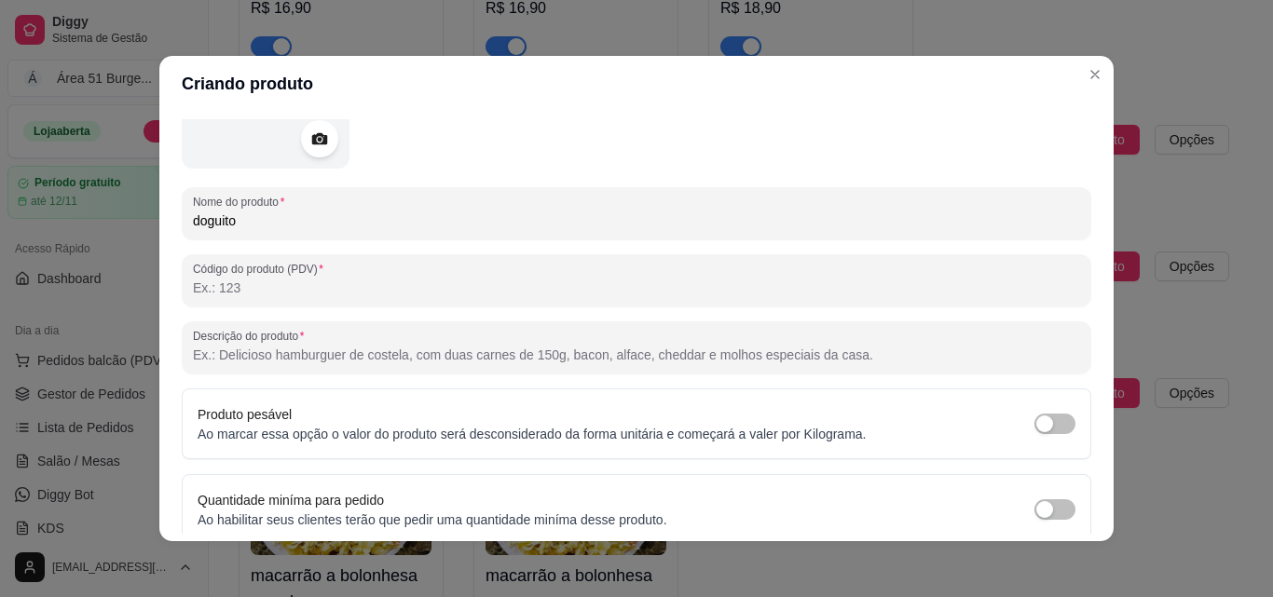
click at [251, 348] on input "Descrição do produto" at bounding box center [636, 355] width 887 height 19
click at [270, 345] on div at bounding box center [636, 347] width 887 height 37
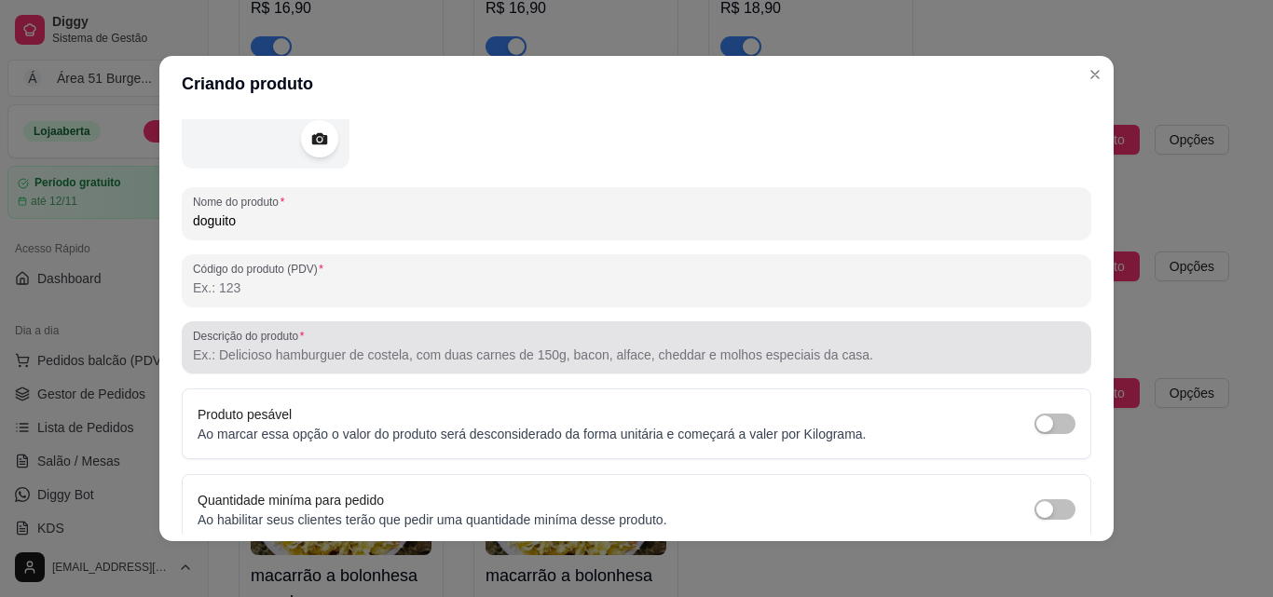
drag, startPoint x: 271, startPoint y: 345, endPoint x: 234, endPoint y: 346, distance: 37.3
click at [234, 346] on input "Descrição do produto" at bounding box center [636, 355] width 887 height 19
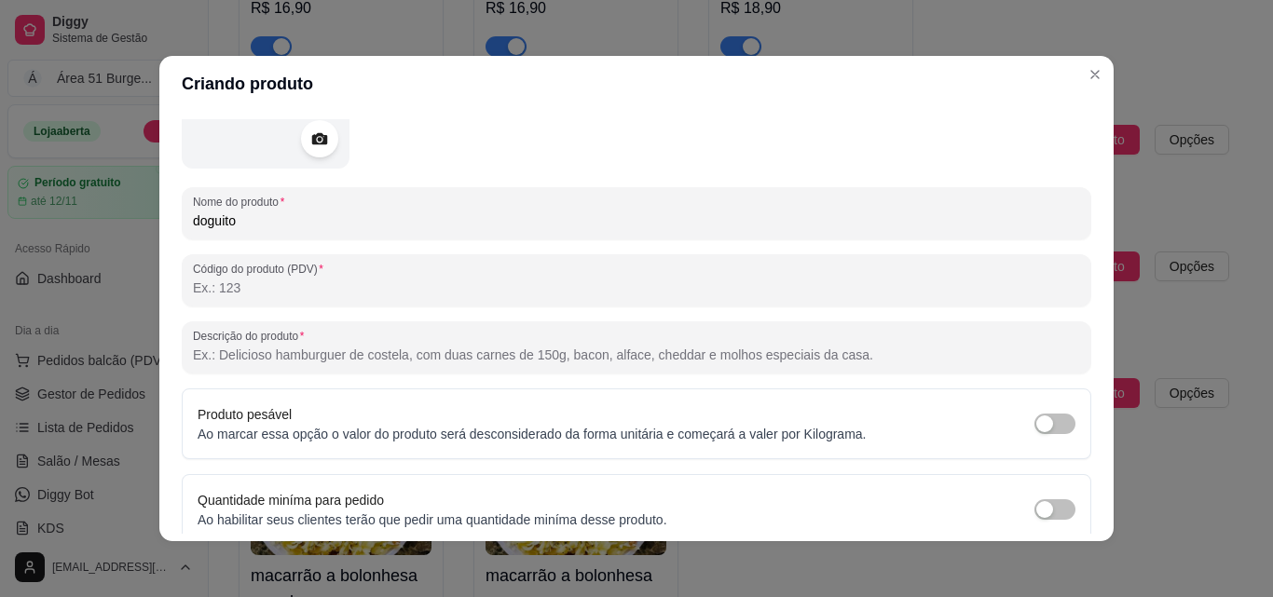
paste input "pão salsicha , presunto , [PERSON_NAME] , [PERSON_NAME] e batata palha"
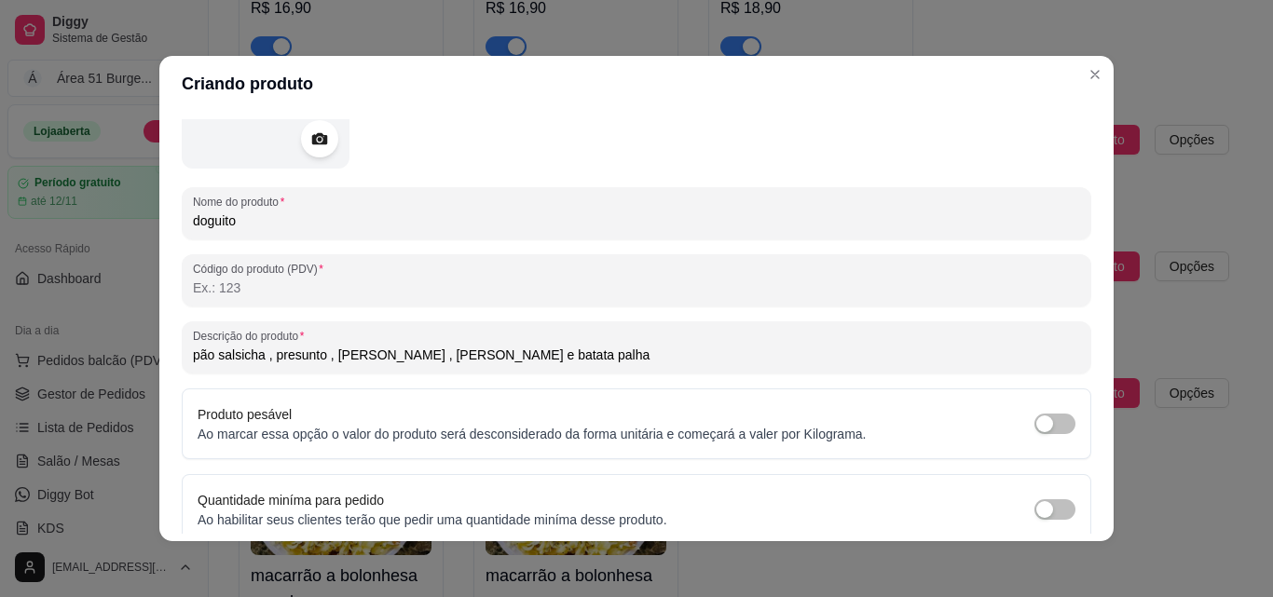
drag, startPoint x: 353, startPoint y: 362, endPoint x: 746, endPoint y: 135, distance: 454.1
click at [746, 135] on div at bounding box center [636, 85] width 909 height 168
click at [355, 356] on input "pão salsicha , presunto , [PERSON_NAME] , [PERSON_NAME] e batata palha" at bounding box center [636, 355] width 887 height 19
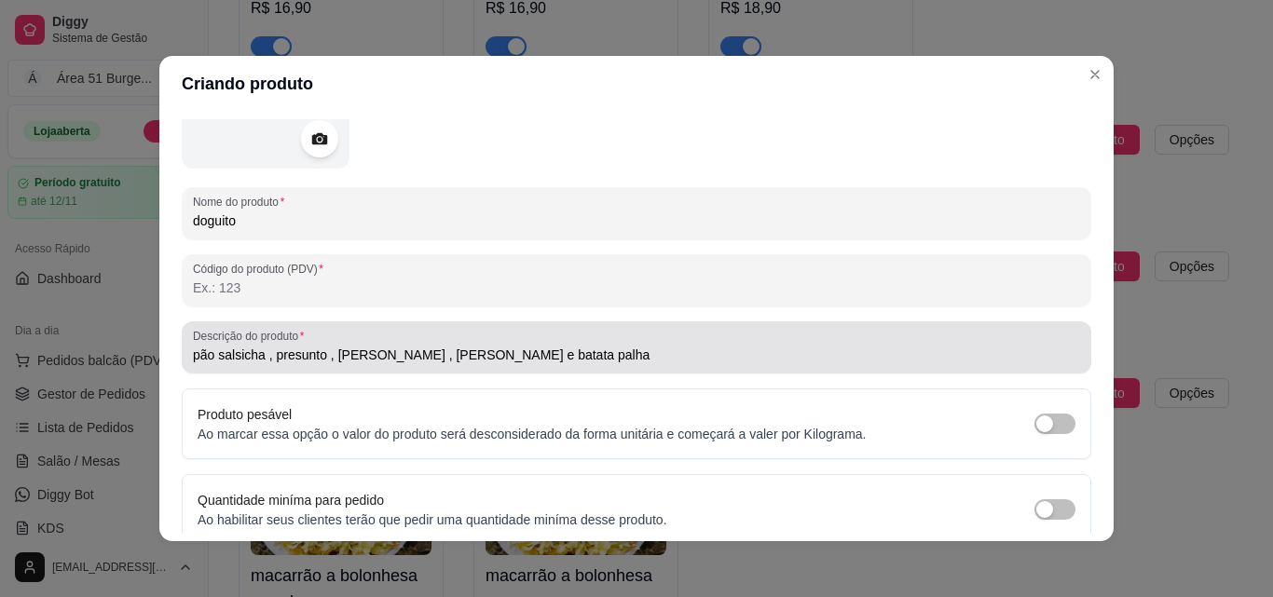
click at [354, 367] on div "Descrição do produto pão salsicha , presunto , mussarela , milho e batata palha" at bounding box center [636, 347] width 909 height 52
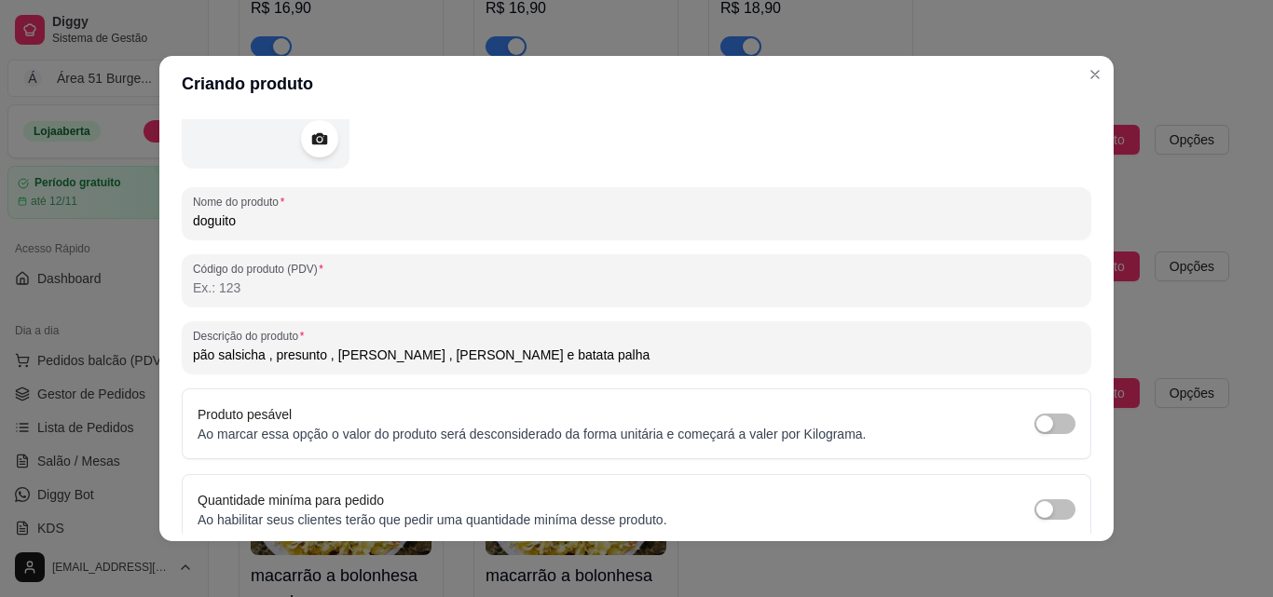
drag, startPoint x: 388, startPoint y: 355, endPoint x: 342, endPoint y: 348, distance: 47.0
click at [342, 348] on input "pão salsicha , presunto , [PERSON_NAME] , [PERSON_NAME] e batata palha" at bounding box center [636, 355] width 887 height 19
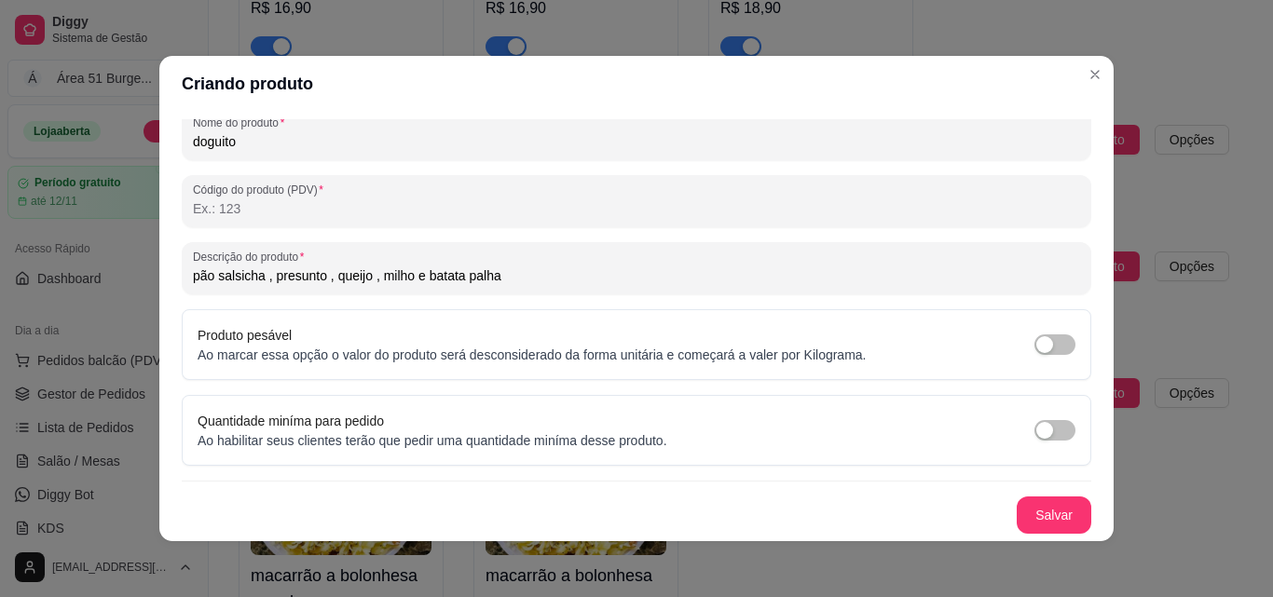
scroll to position [4, 0]
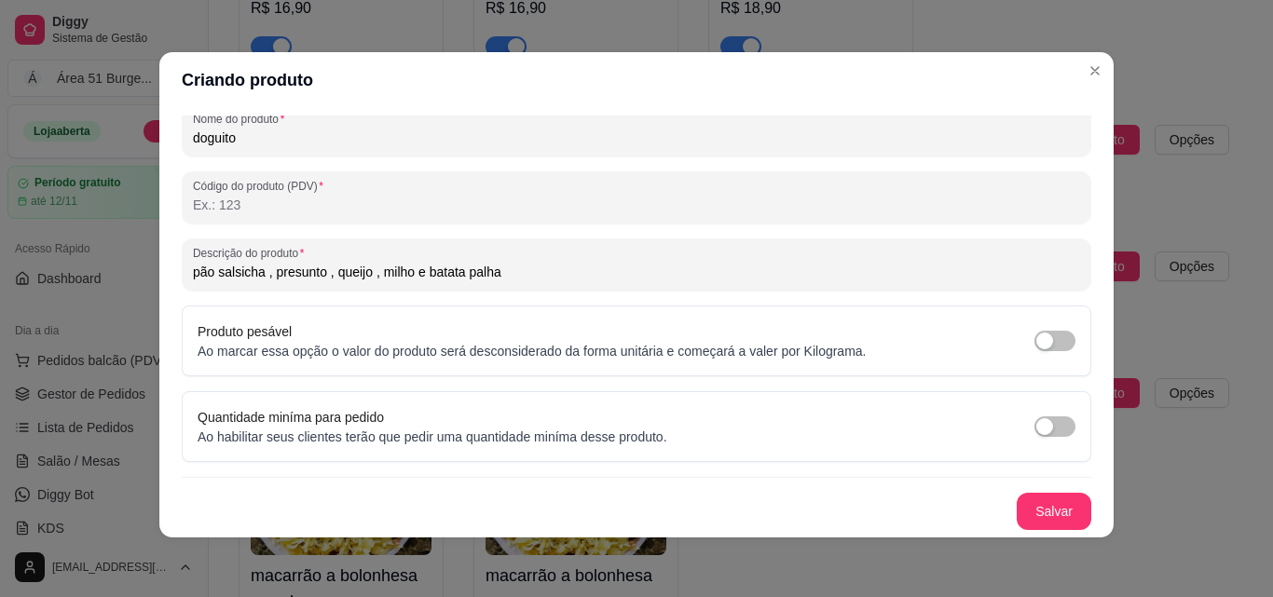
type input "pão salsicha , presunto , queijo , milho e batata palha"
click at [1022, 484] on div "Nome do produto doguito Código do produto (PDV) Descrição do produto pão salsic…" at bounding box center [636, 224] width 909 height 612
click at [1017, 511] on button "Salvar" at bounding box center [1053, 512] width 73 height 36
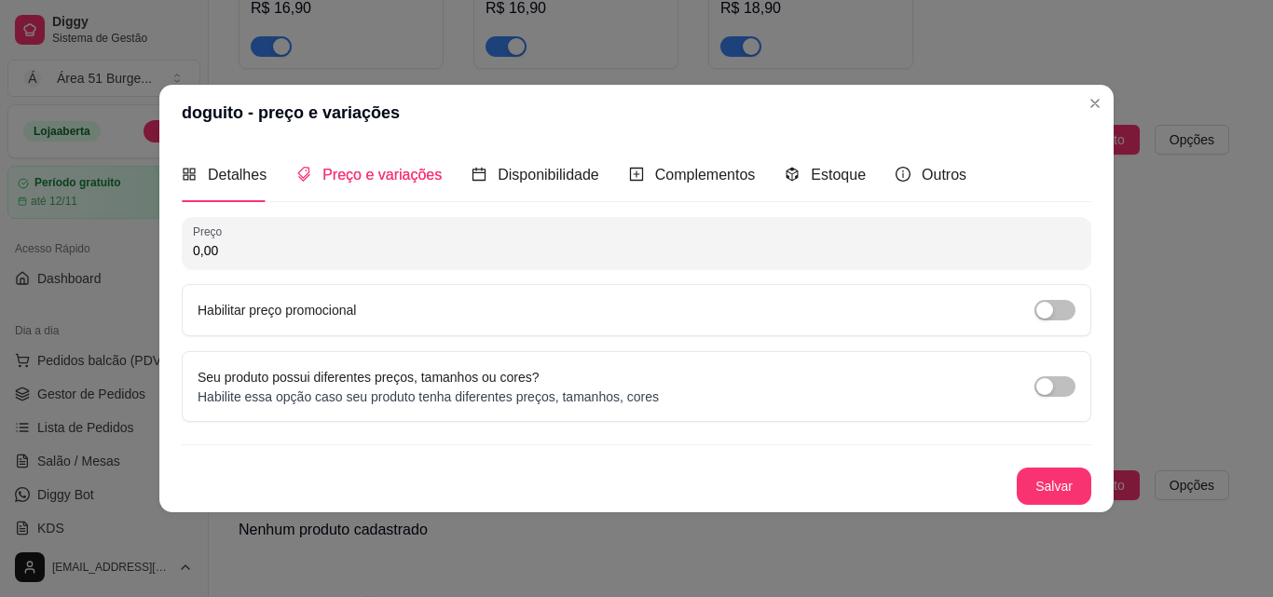
scroll to position [0, 0]
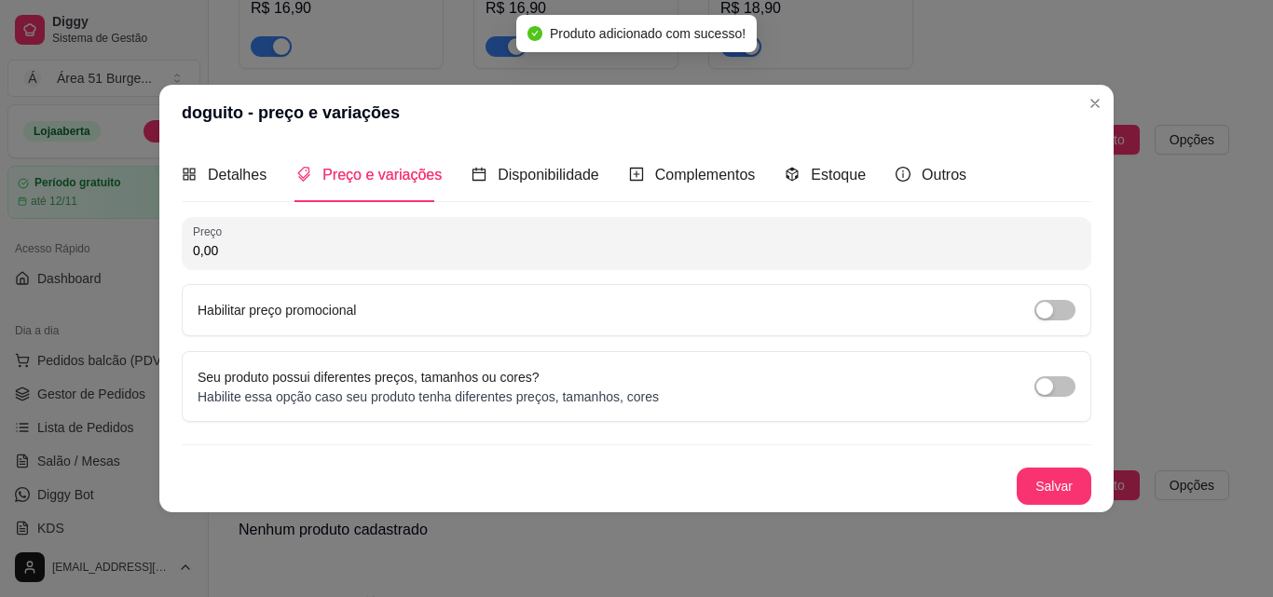
drag, startPoint x: 258, startPoint y: 244, endPoint x: 127, endPoint y: 257, distance: 132.0
click at [127, 257] on div "doguito - preço e variações Detalhes Preço e variações Disponibilidade Compleme…" at bounding box center [636, 298] width 1273 height 597
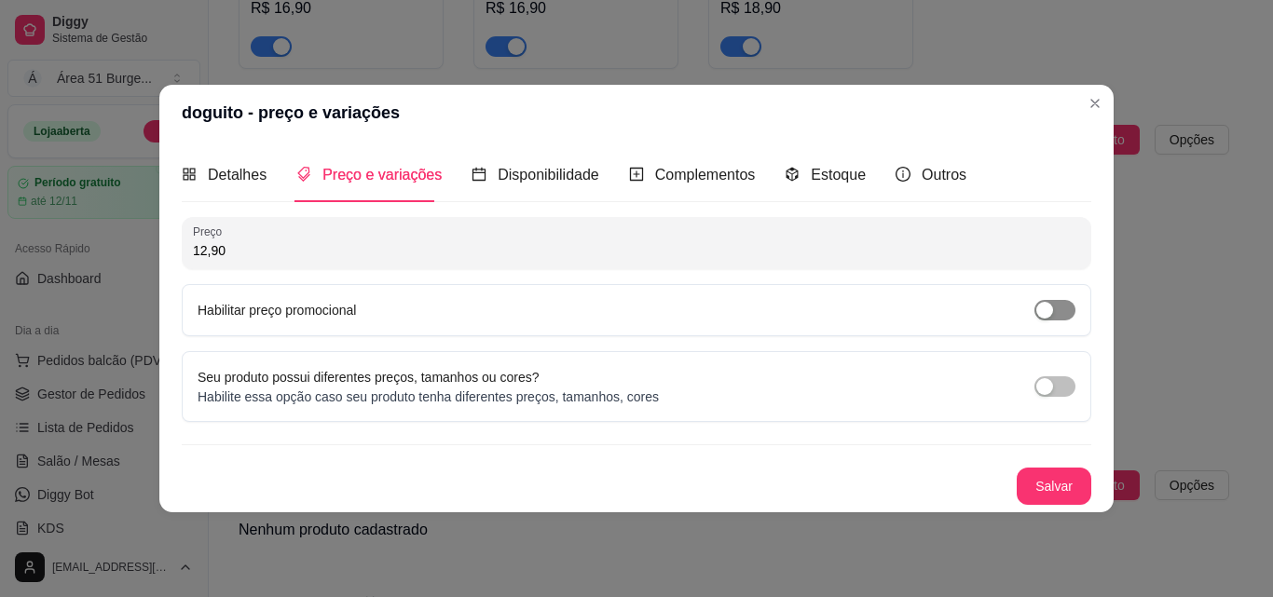
type input "12,90"
click at [1066, 310] on span "button" at bounding box center [1054, 310] width 41 height 20
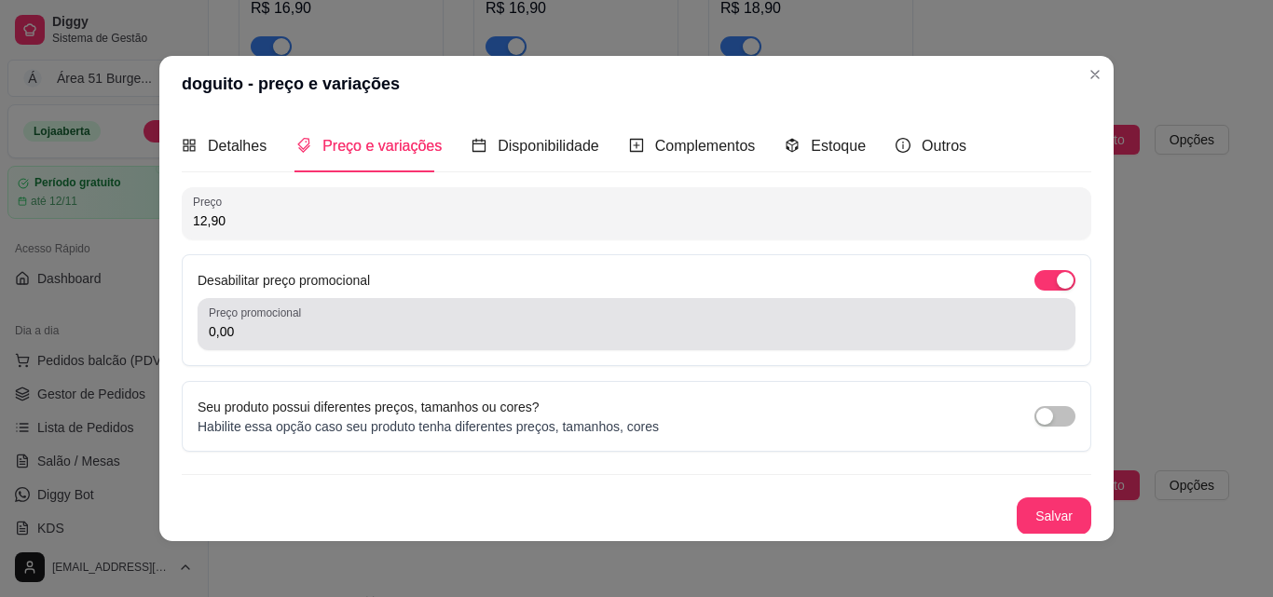
click at [575, 320] on div "0,00" at bounding box center [636, 324] width 855 height 37
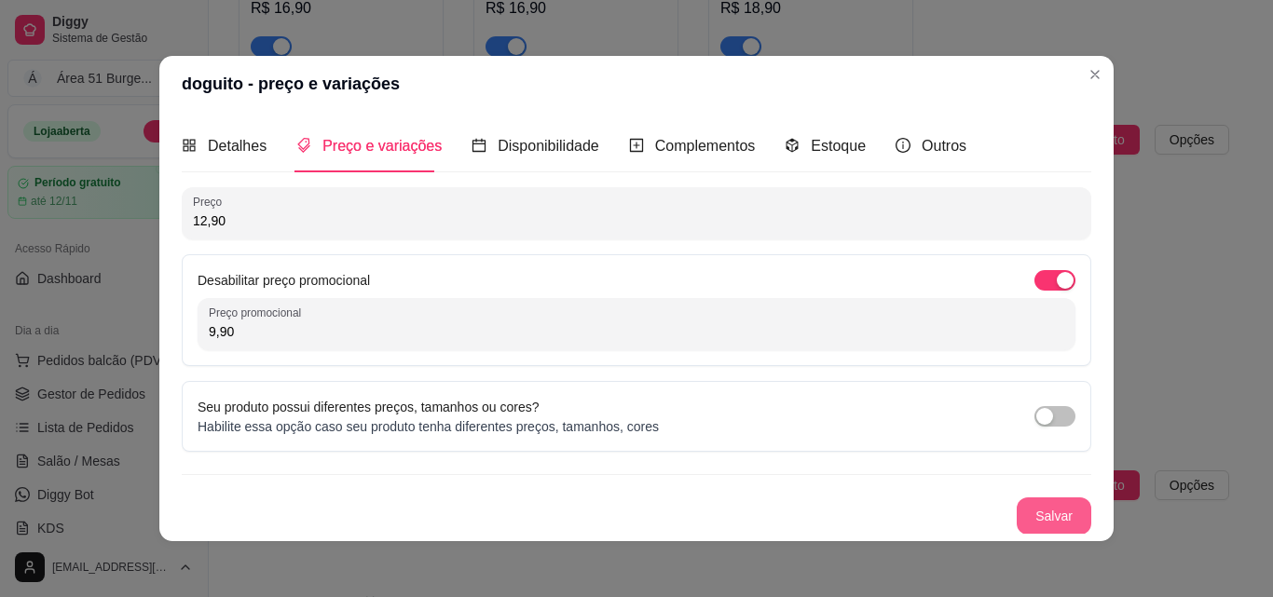
type input "9,90"
click at [1017, 520] on button "Salvar" at bounding box center [1053, 515] width 75 height 37
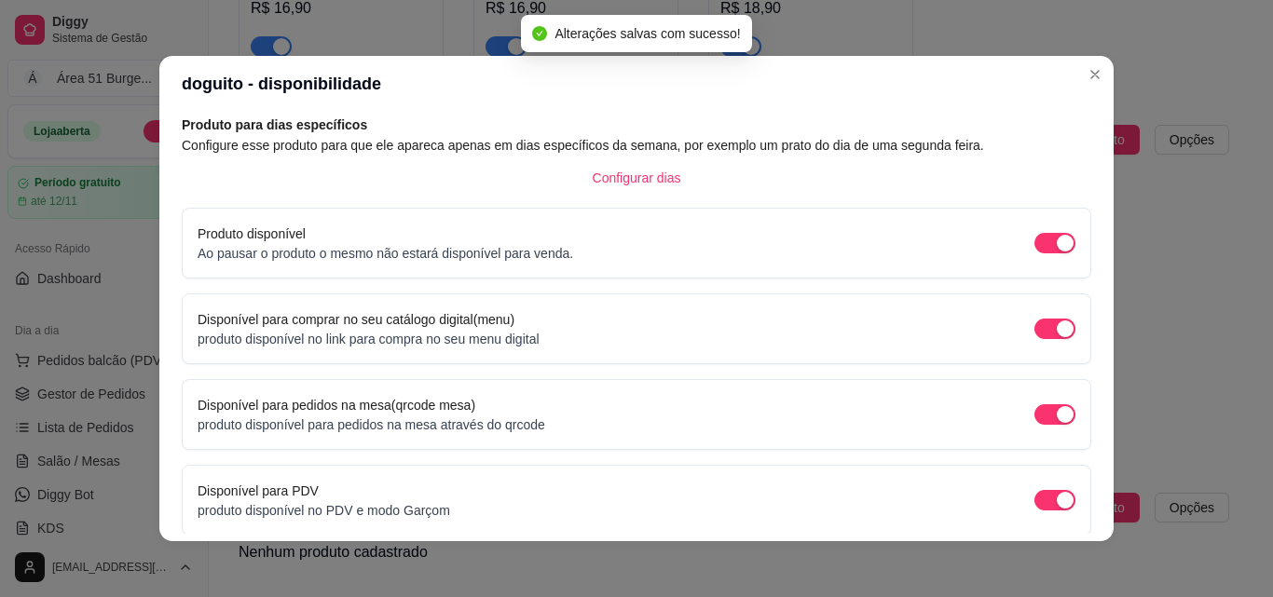
scroll to position [169, 0]
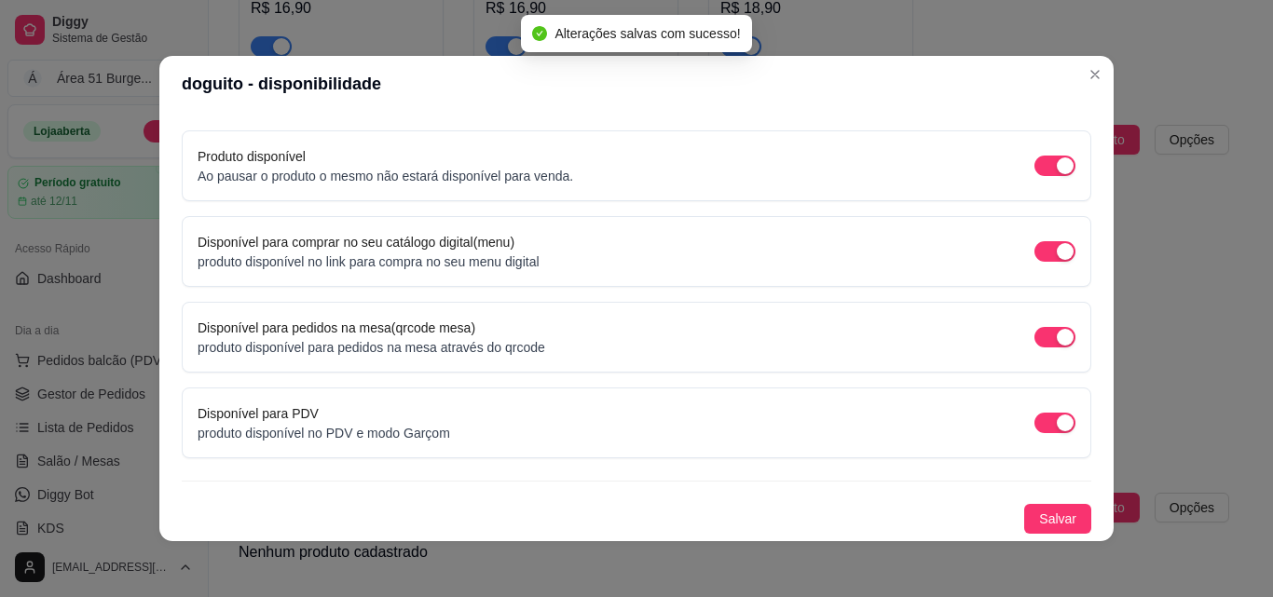
click at [1038, 503] on div "Produto para dias específicos Configure esse produto para que ele apareca apena…" at bounding box center [636, 285] width 909 height 497
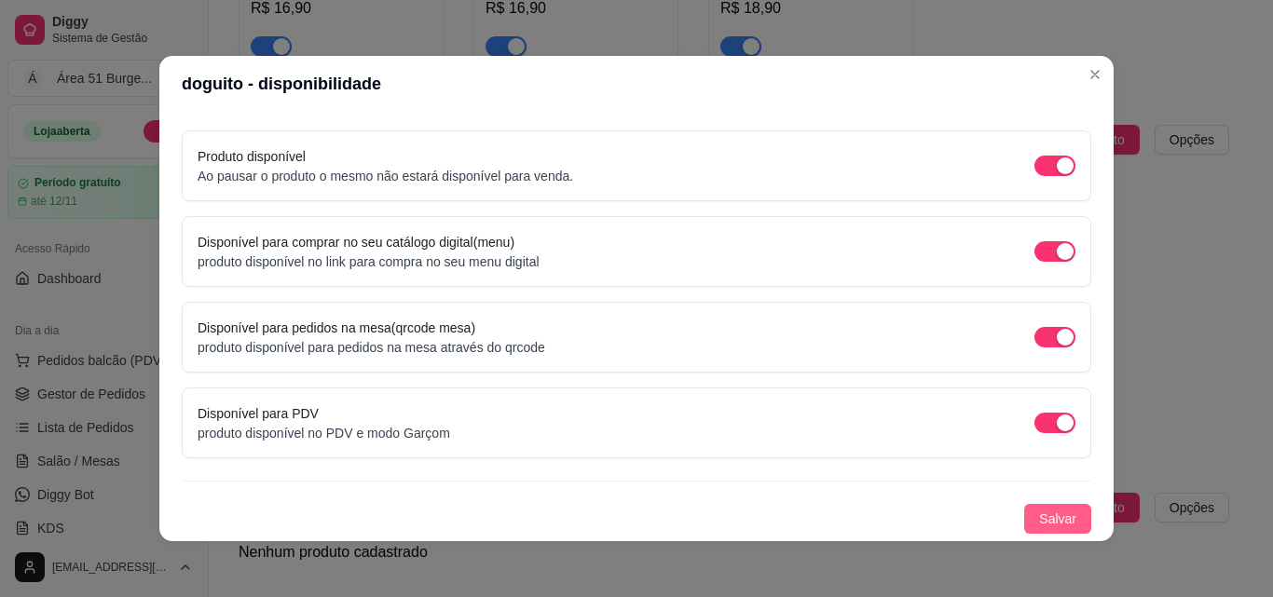
click at [1039, 516] on span "Salvar" at bounding box center [1057, 519] width 37 height 20
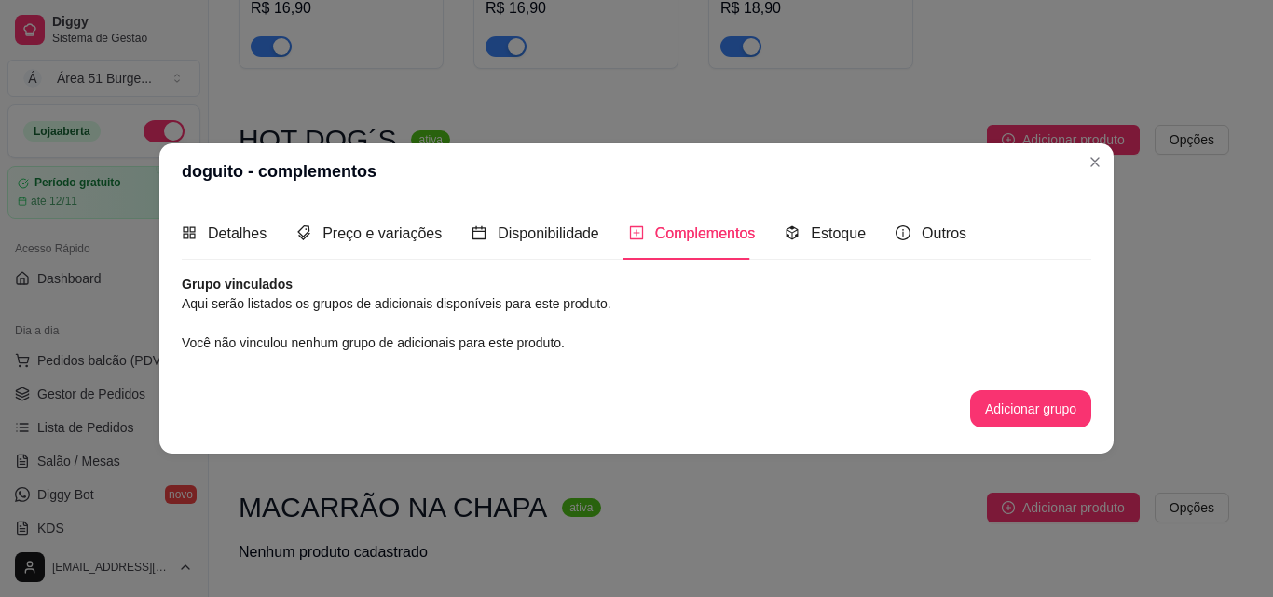
scroll to position [0, 0]
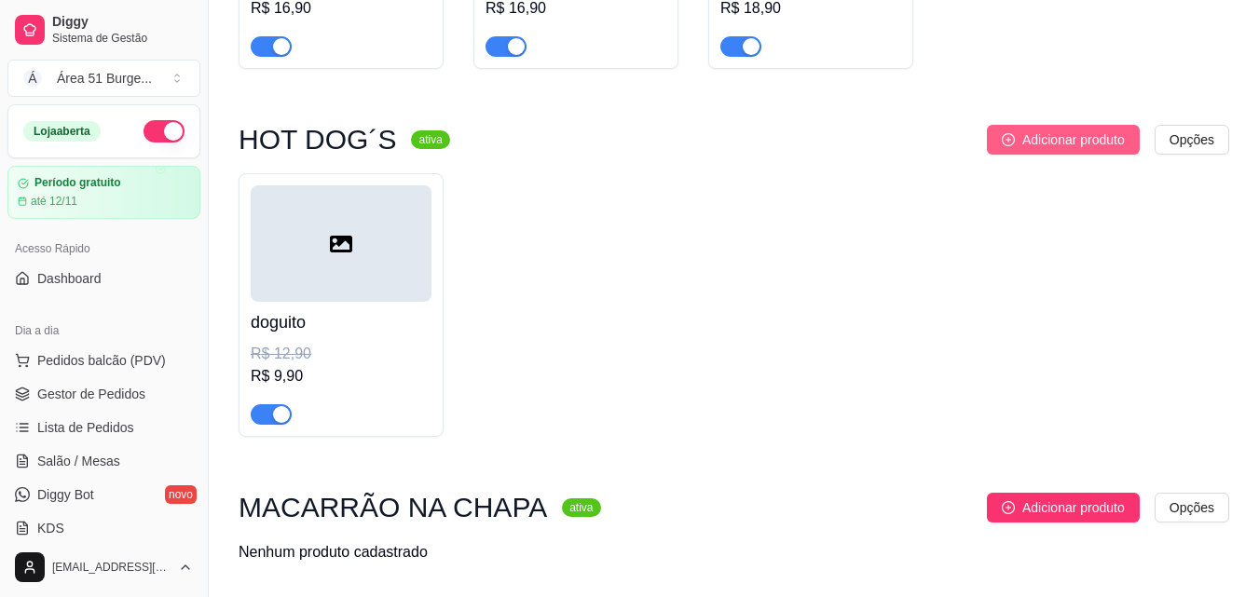
click at [1045, 143] on span "Adicionar produto" at bounding box center [1073, 139] width 102 height 20
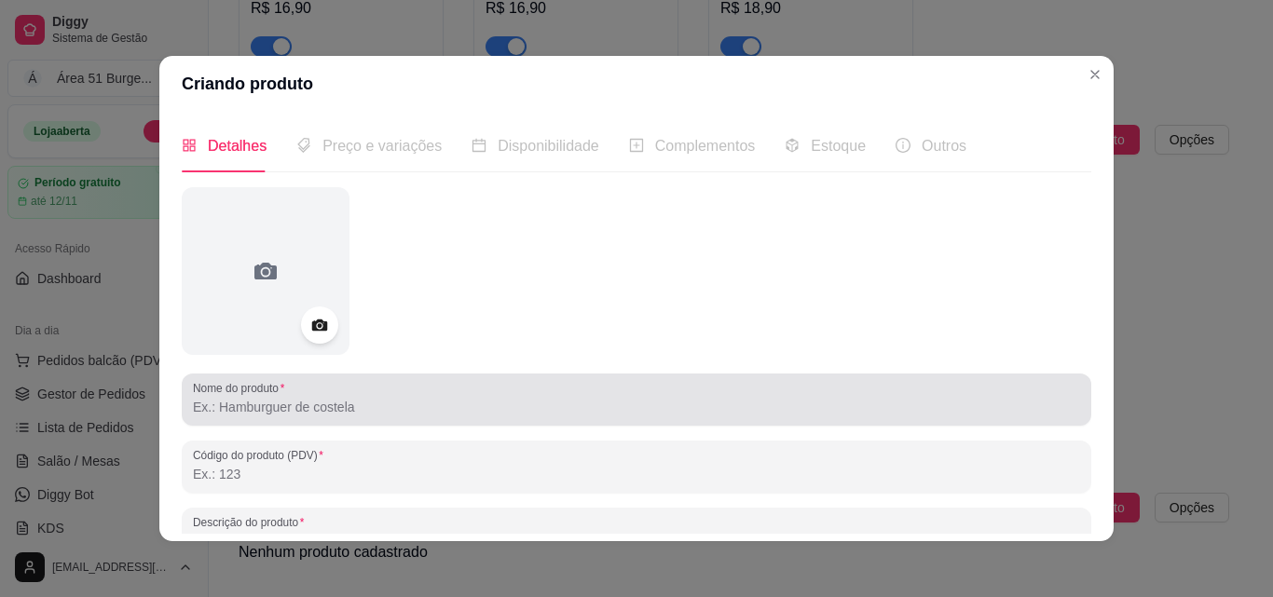
click at [361, 398] on input "Nome do produto" at bounding box center [636, 407] width 887 height 19
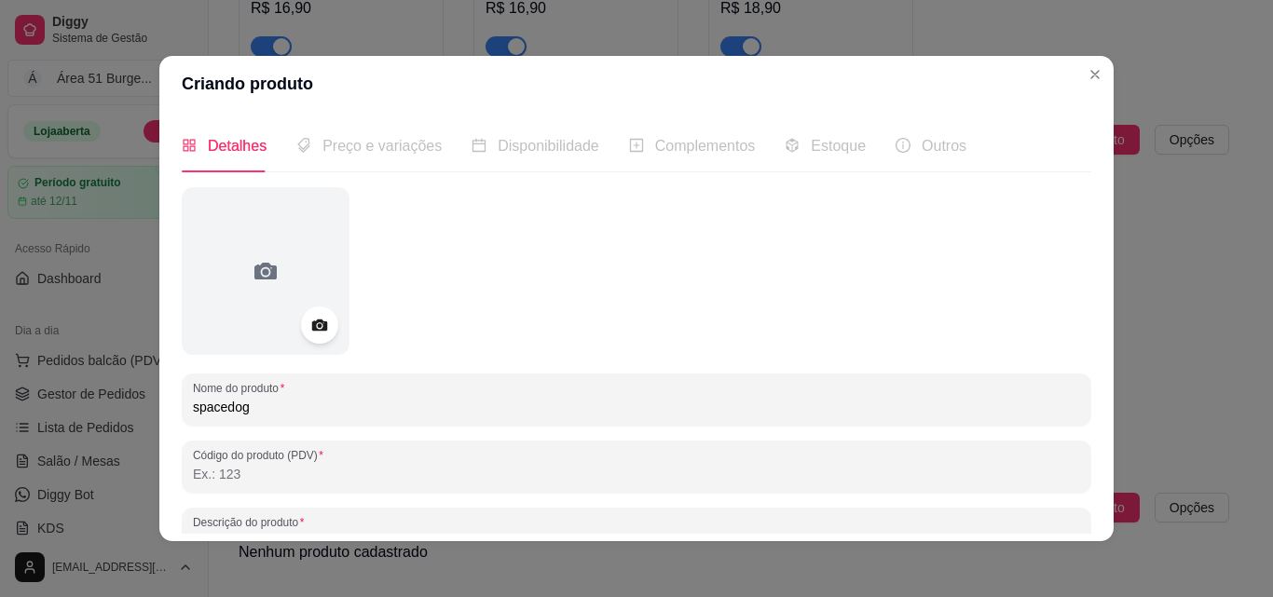
type input "spacedog"
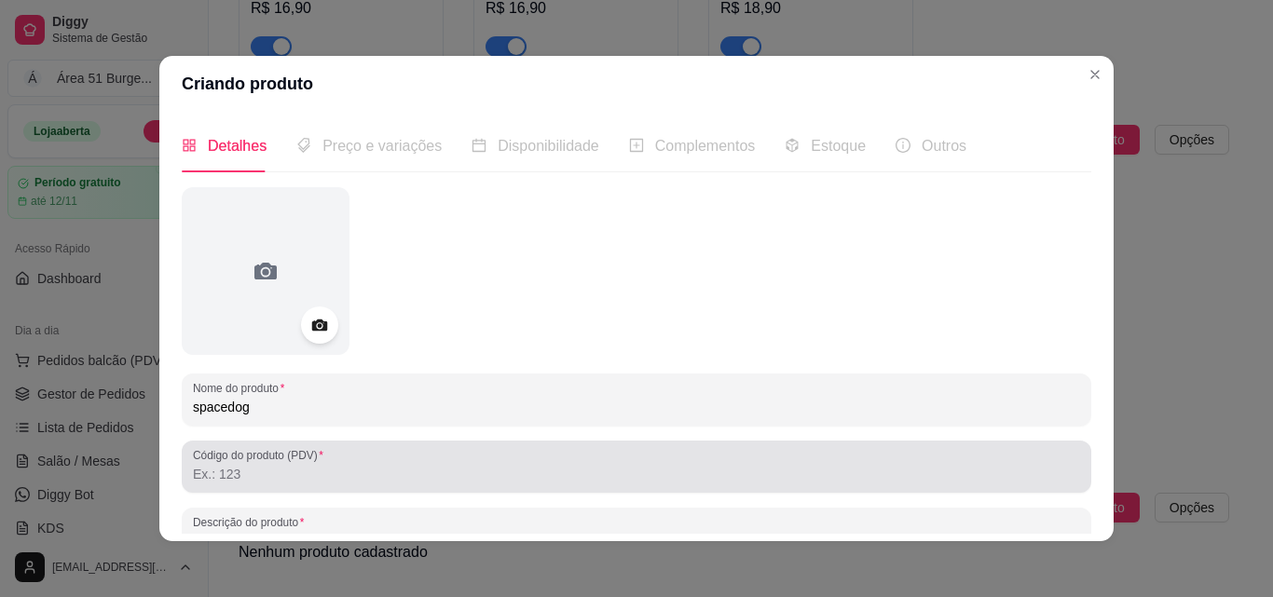
scroll to position [93, 0]
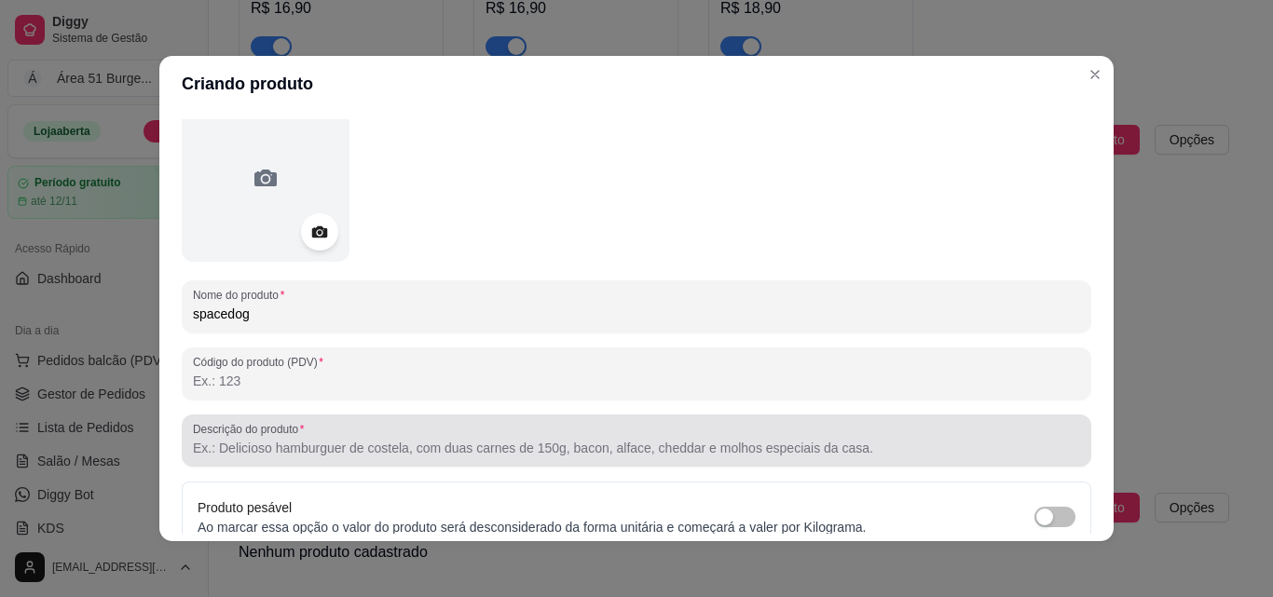
click at [293, 435] on label "Descrição do produto" at bounding box center [251, 429] width 117 height 16
click at [293, 439] on input "Descrição do produto" at bounding box center [636, 448] width 887 height 19
drag, startPoint x: 293, startPoint y: 433, endPoint x: 369, endPoint y: 464, distance: 82.3
drag, startPoint x: 369, startPoint y: 464, endPoint x: 336, endPoint y: 434, distance: 44.2
click at [336, 434] on div at bounding box center [636, 440] width 887 height 37
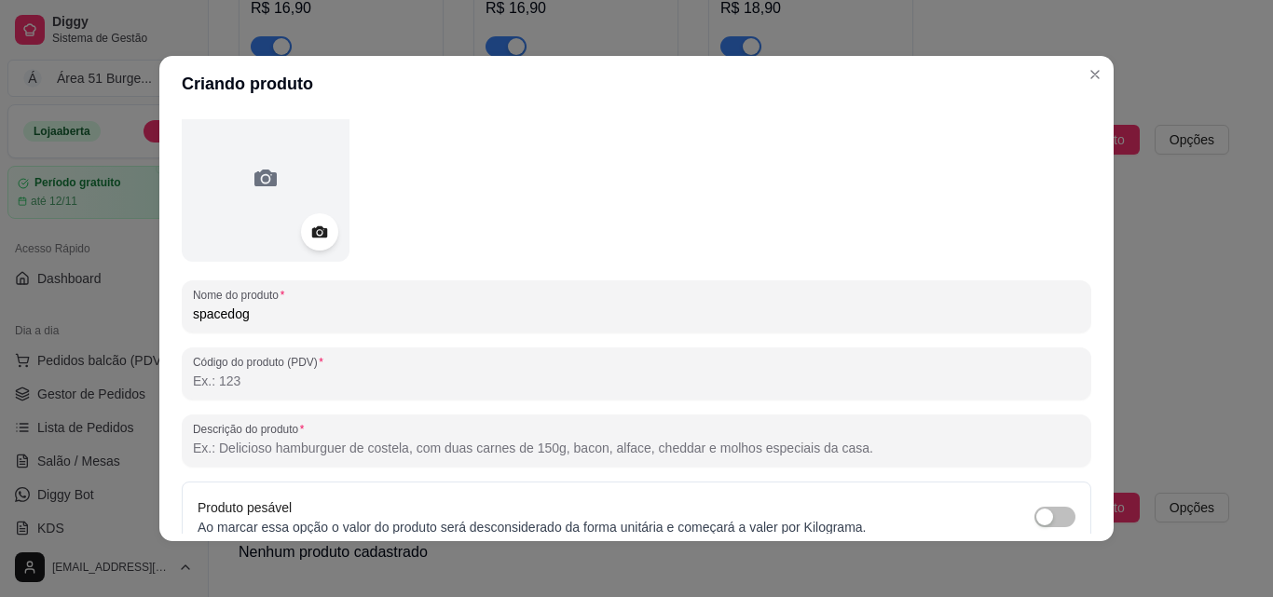
click at [330, 442] on input "Descrição do produto" at bounding box center [636, 448] width 887 height 19
paste input "pão , [PERSON_NAME] , presunto , mussarela , [PERSON_NAME] , milho e batata pal…"
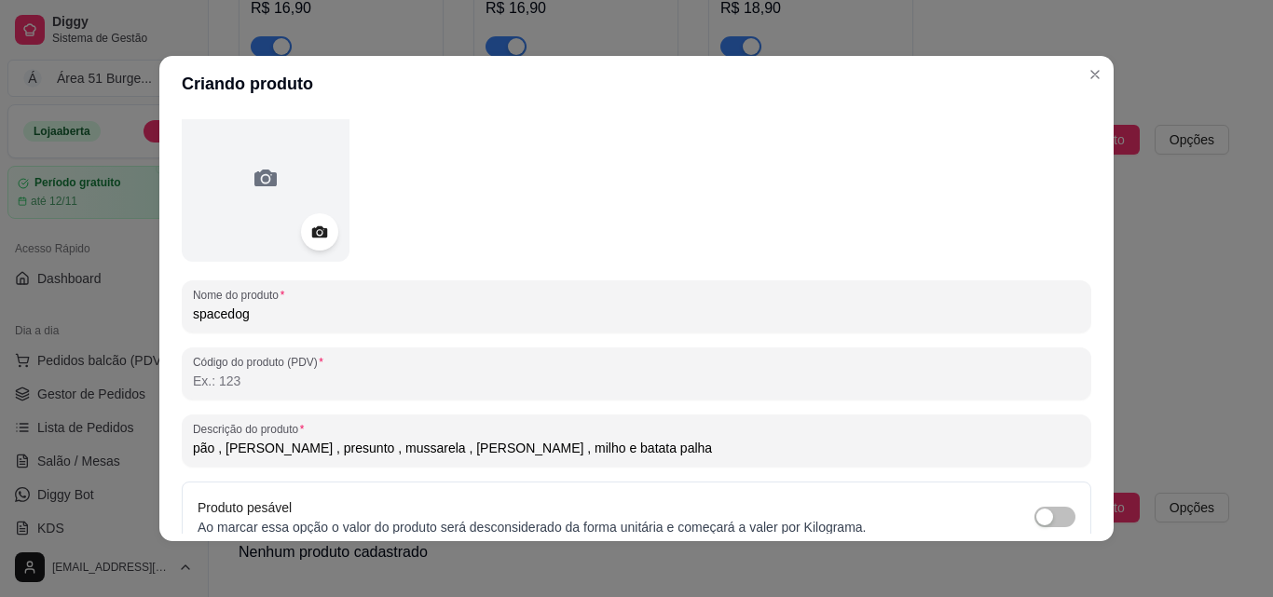
drag, startPoint x: 387, startPoint y: 450, endPoint x: 347, endPoint y: 451, distance: 40.1
click at [347, 451] on input "pão , [PERSON_NAME] , presunto , mussarela , [PERSON_NAME] , milho e batata pal…" at bounding box center [636, 448] width 887 height 19
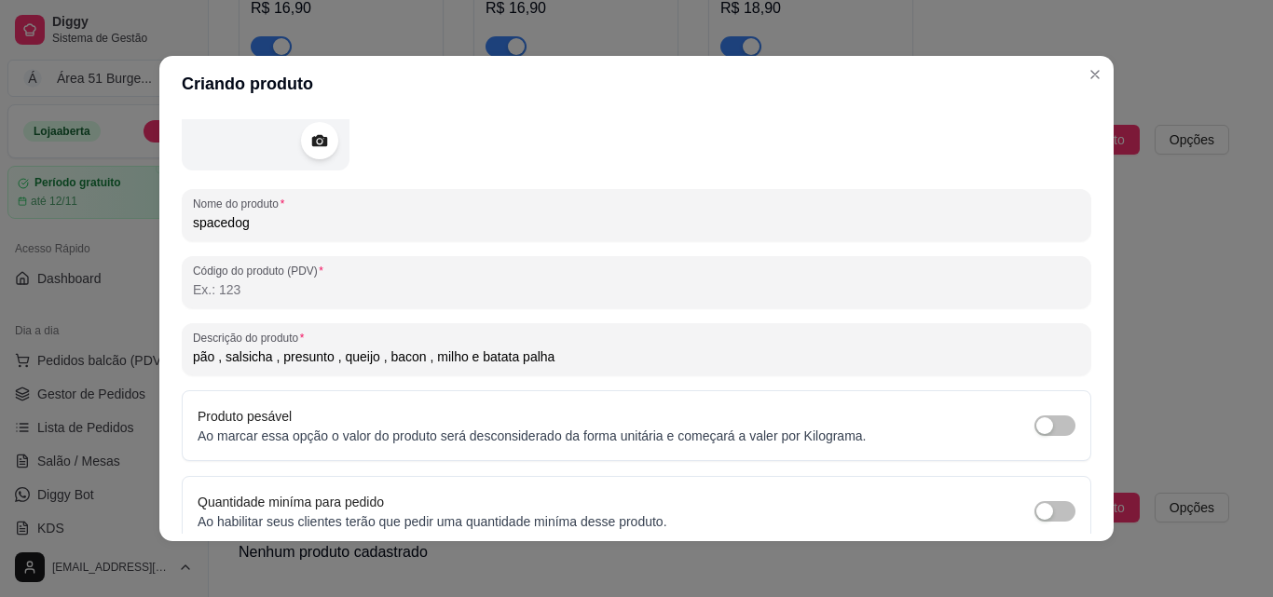
scroll to position [266, 0]
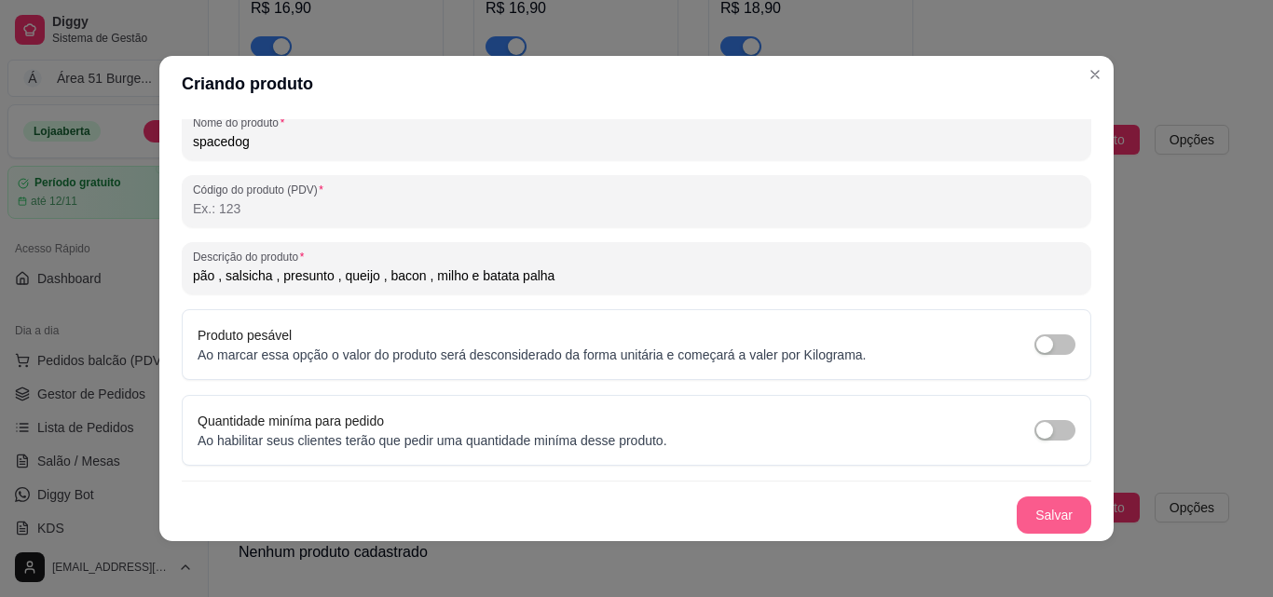
type input "pão , salsicha , presunto , queijo , bacon , milho e batata palha"
click at [1028, 519] on button "Salvar" at bounding box center [1053, 515] width 75 height 37
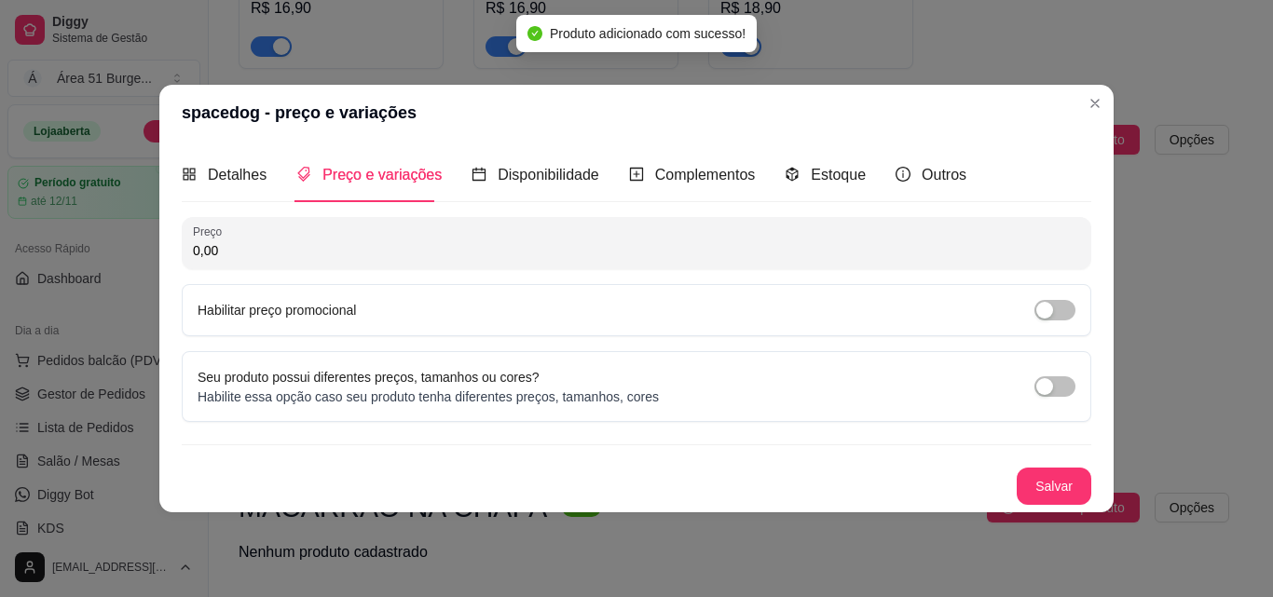
scroll to position [0, 0]
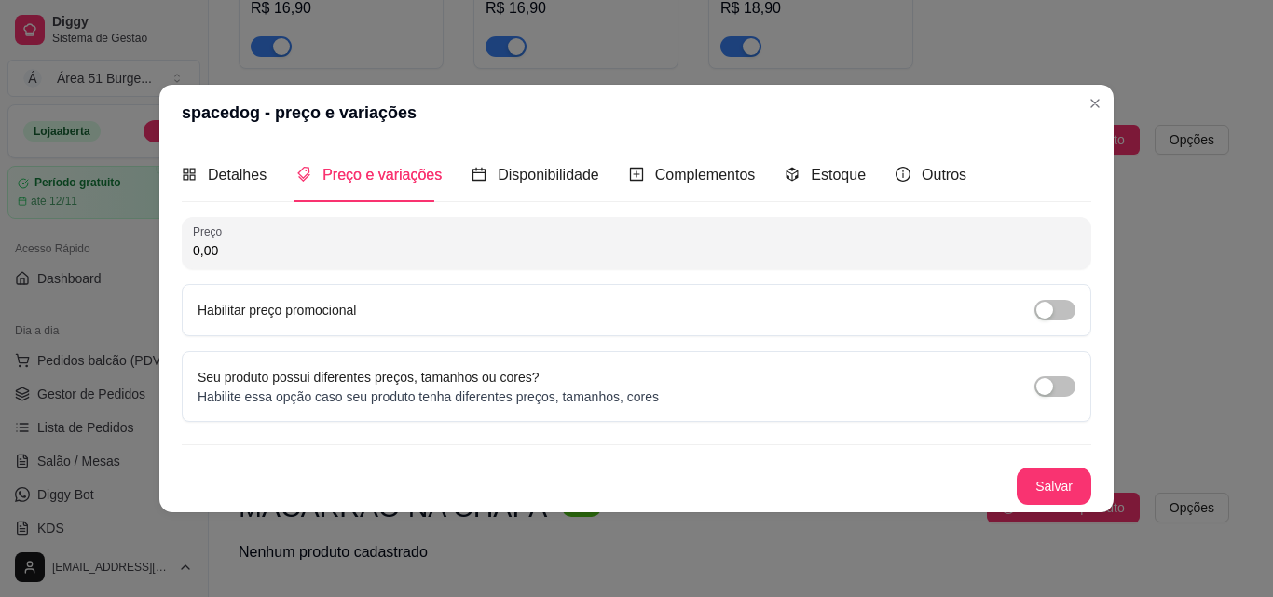
drag, startPoint x: 228, startPoint y: 252, endPoint x: 140, endPoint y: 229, distance: 91.5
click at [143, 232] on div "spacedog - preço e variações Detalhes Preço e variações Disponibilidade Complem…" at bounding box center [636, 298] width 1273 height 597
type input "14,90"
click at [1060, 306] on span "button" at bounding box center [1054, 310] width 41 height 20
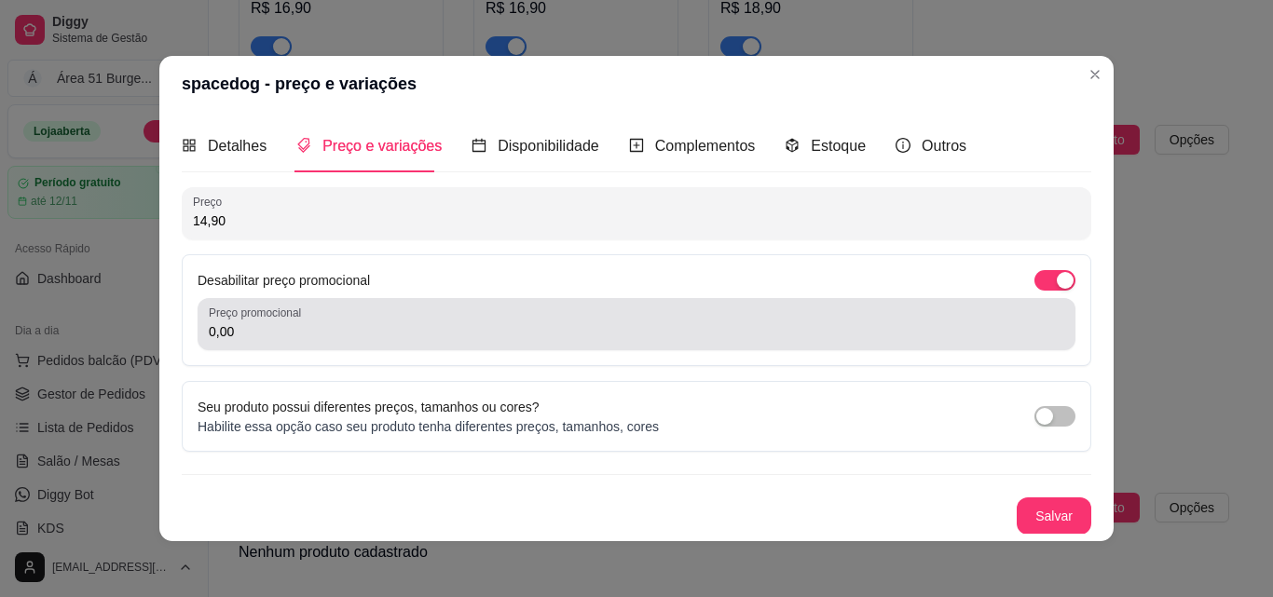
click at [412, 333] on input "0,00" at bounding box center [636, 331] width 855 height 19
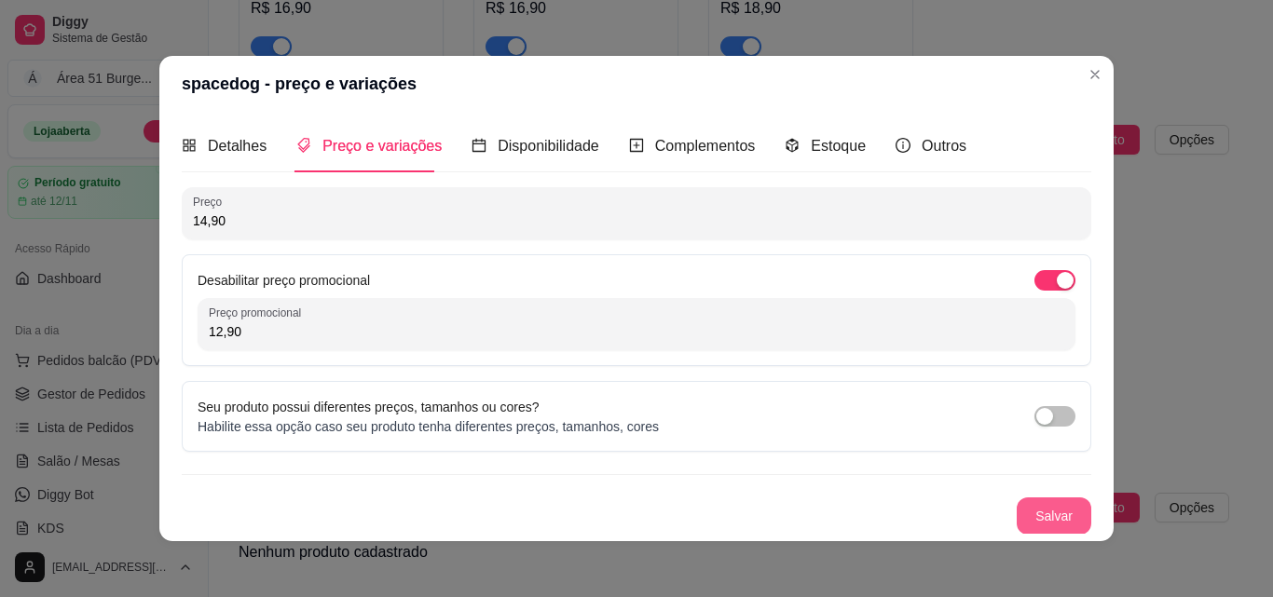
type input "12,90"
click at [1016, 524] on button "Salvar" at bounding box center [1053, 515] width 75 height 37
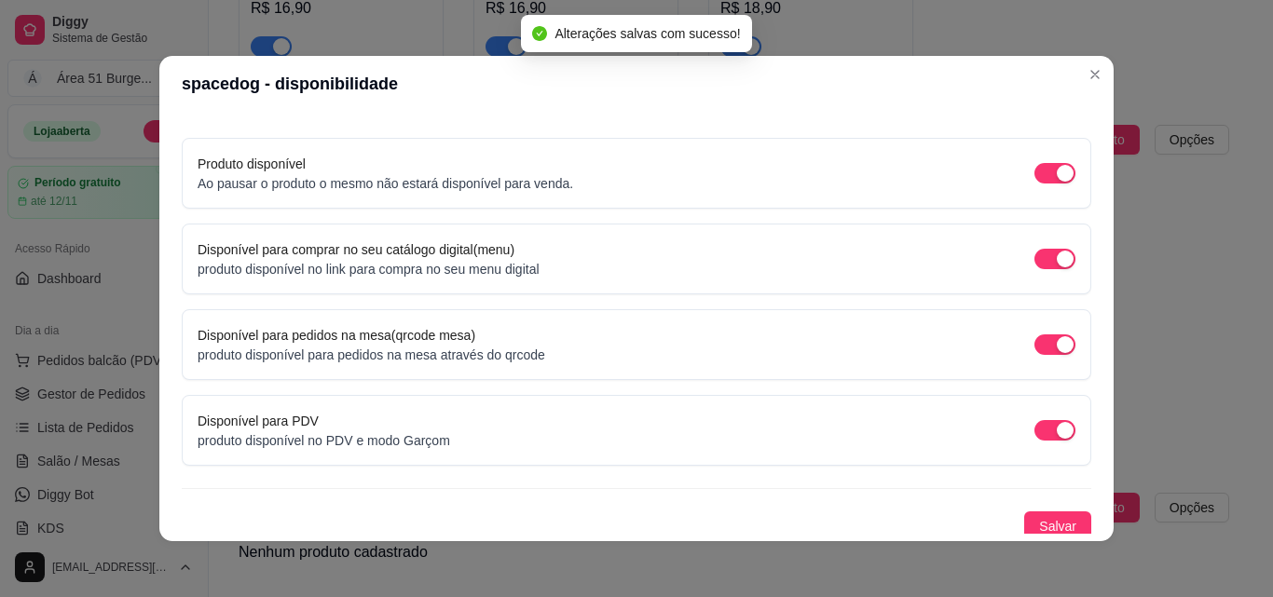
scroll to position [169, 0]
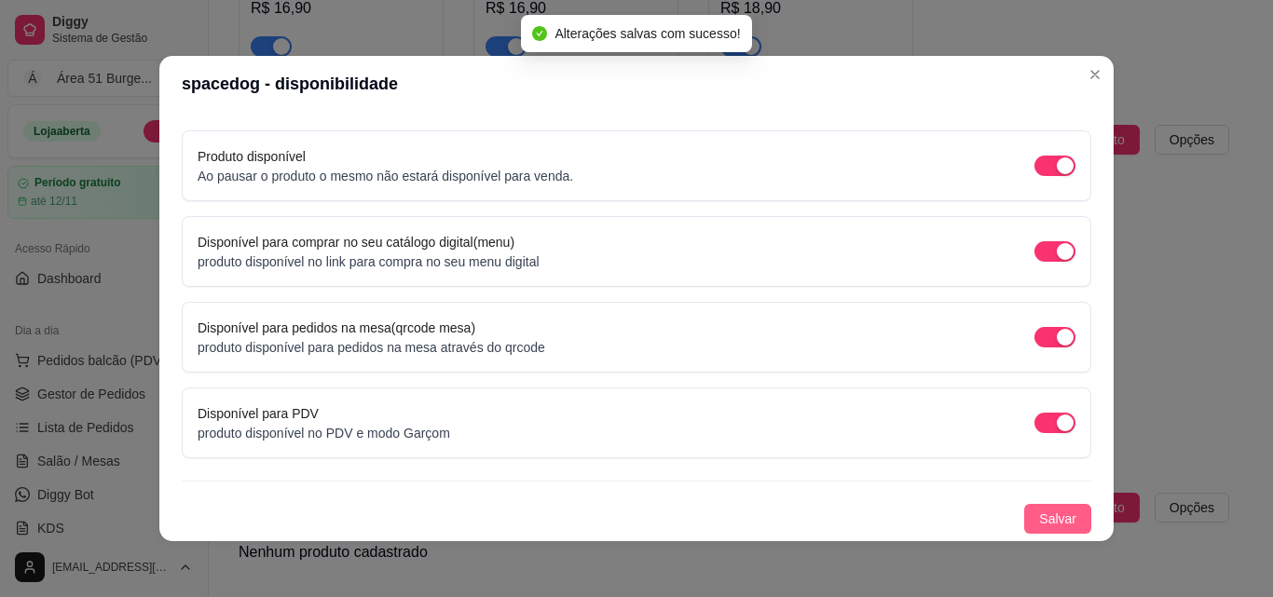
click at [1024, 514] on button "Salvar" at bounding box center [1057, 519] width 67 height 30
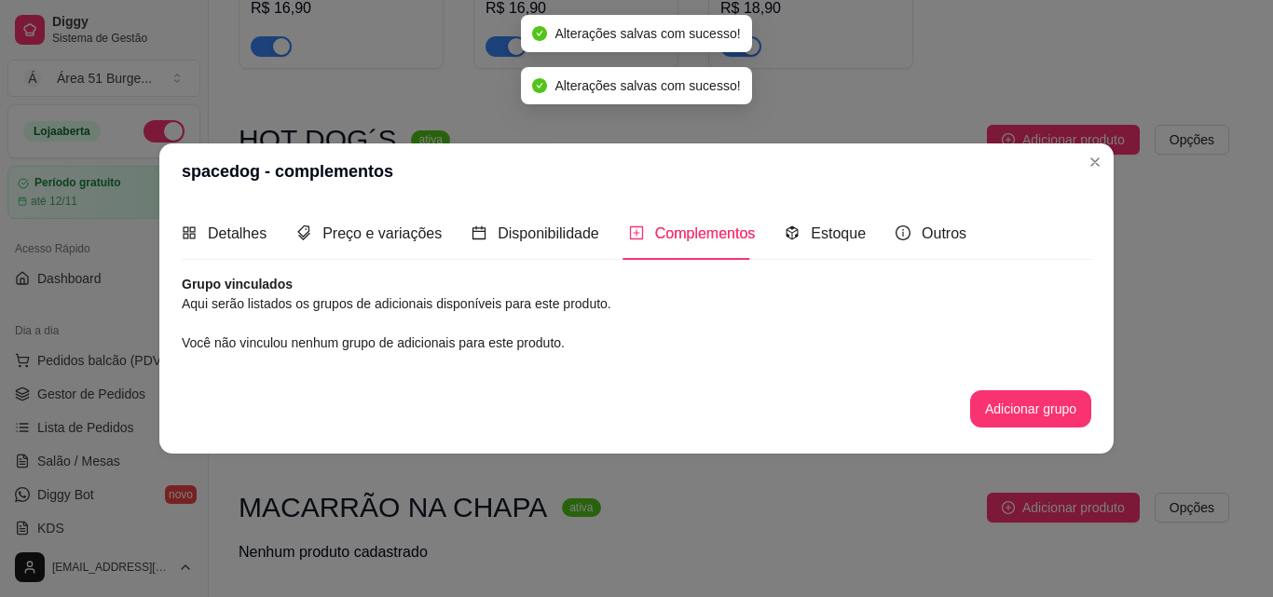
scroll to position [0, 0]
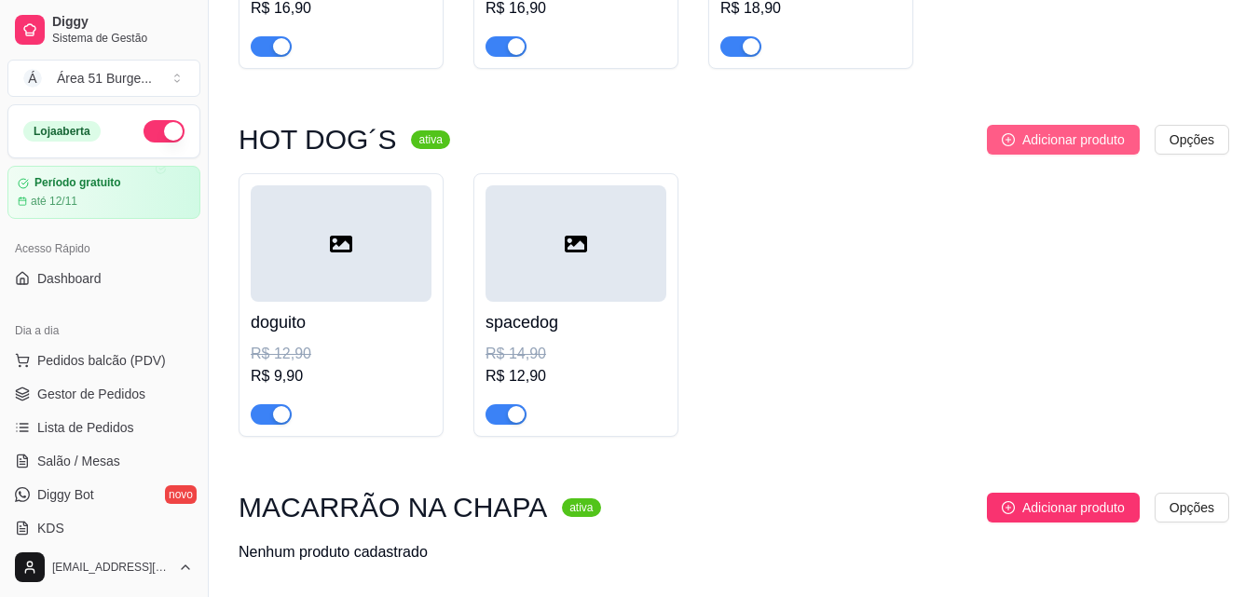
click at [1061, 135] on span "Adicionar produto" at bounding box center [1073, 139] width 102 height 20
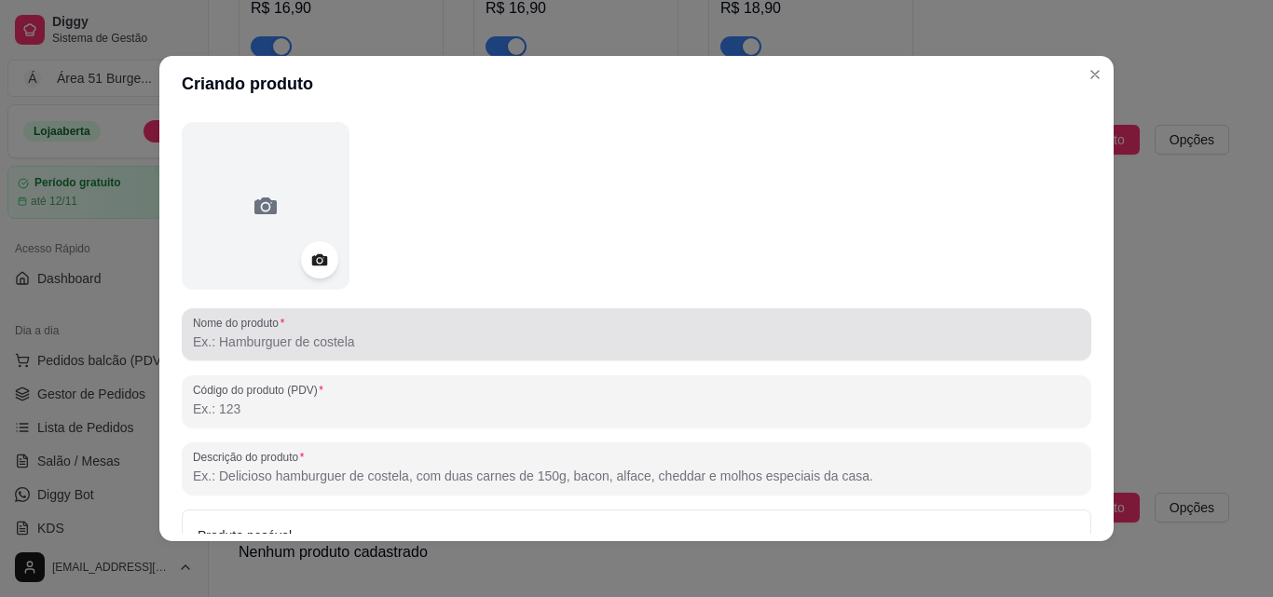
scroll to position [93, 0]
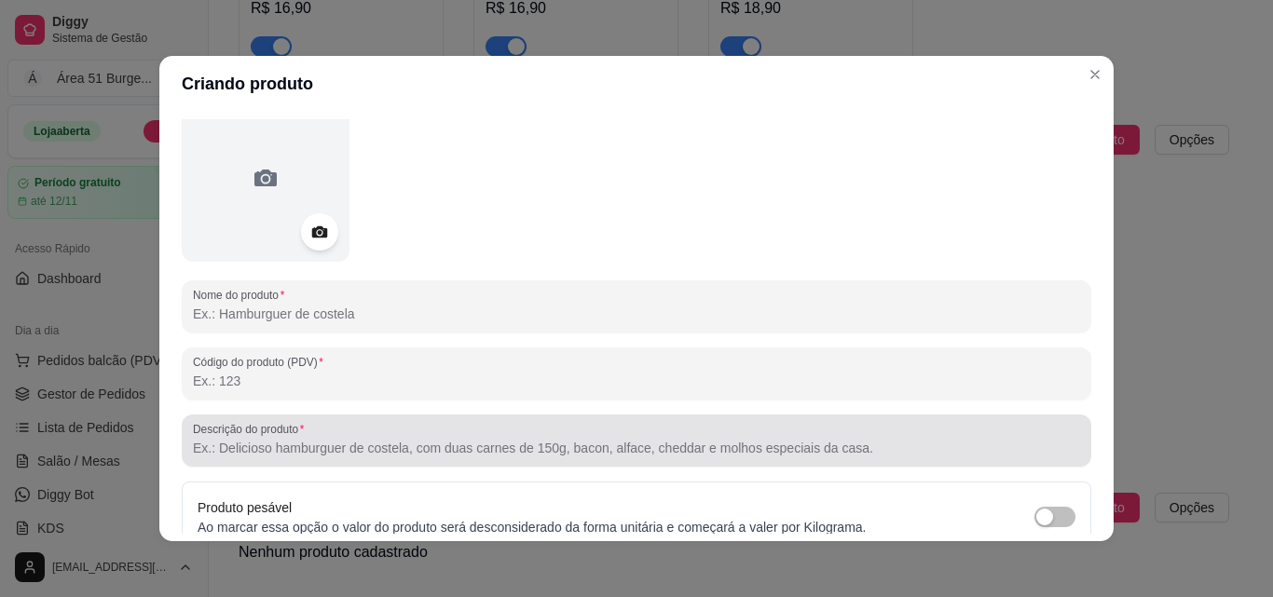
click at [283, 458] on div at bounding box center [636, 440] width 887 height 37
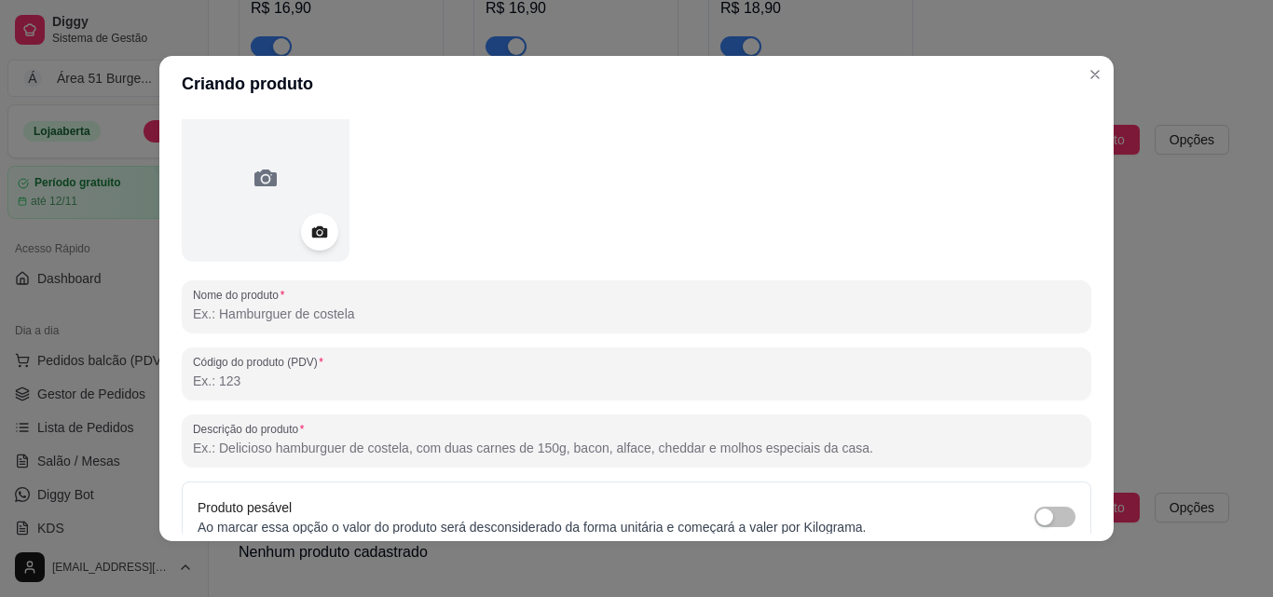
paste input "pão salsicha , presunto , mussarela , [PERSON_NAME] , catupiri milho e batata p…"
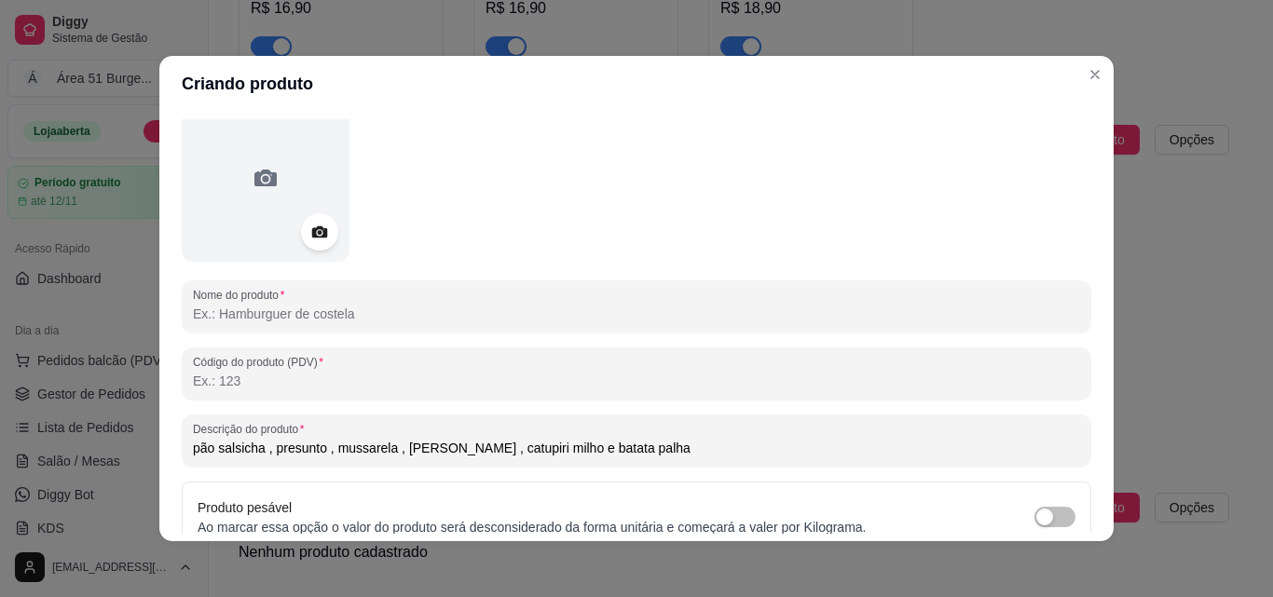
drag, startPoint x: 393, startPoint y: 448, endPoint x: 320, endPoint y: 442, distance: 73.0
click at [320, 442] on input "pão salsicha , presunto , mussarela , [PERSON_NAME] , catupiri milho e batata p…" at bounding box center [636, 448] width 887 height 19
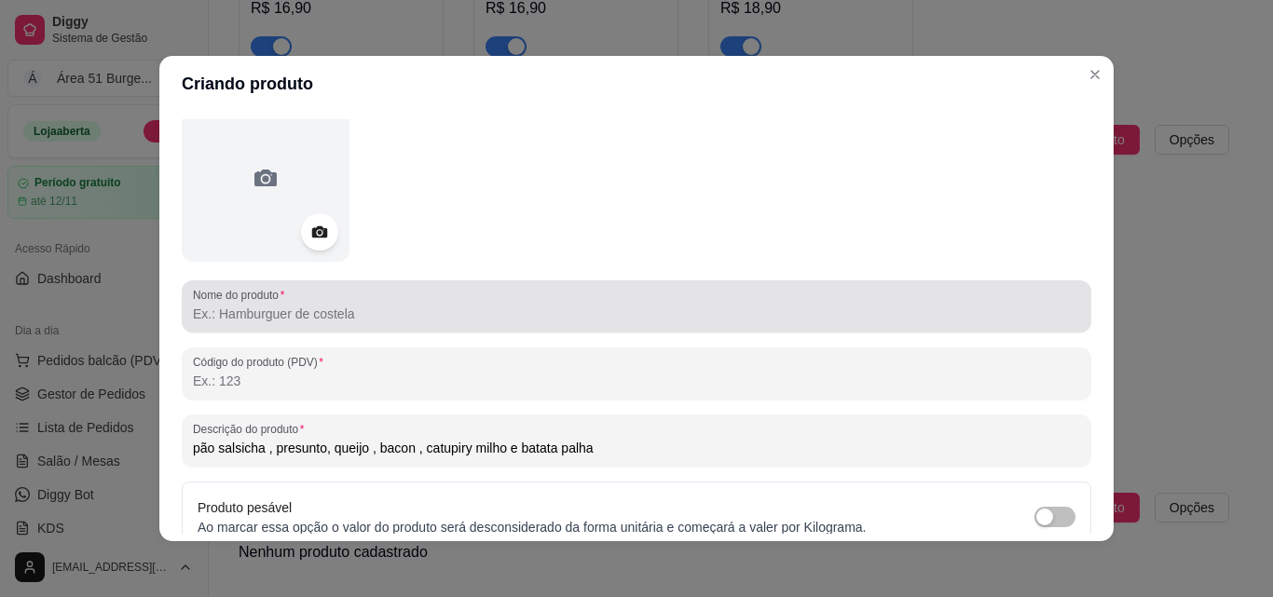
type input "pão salsicha , presunto, queijo , bacon , catupiry milho e batata palha"
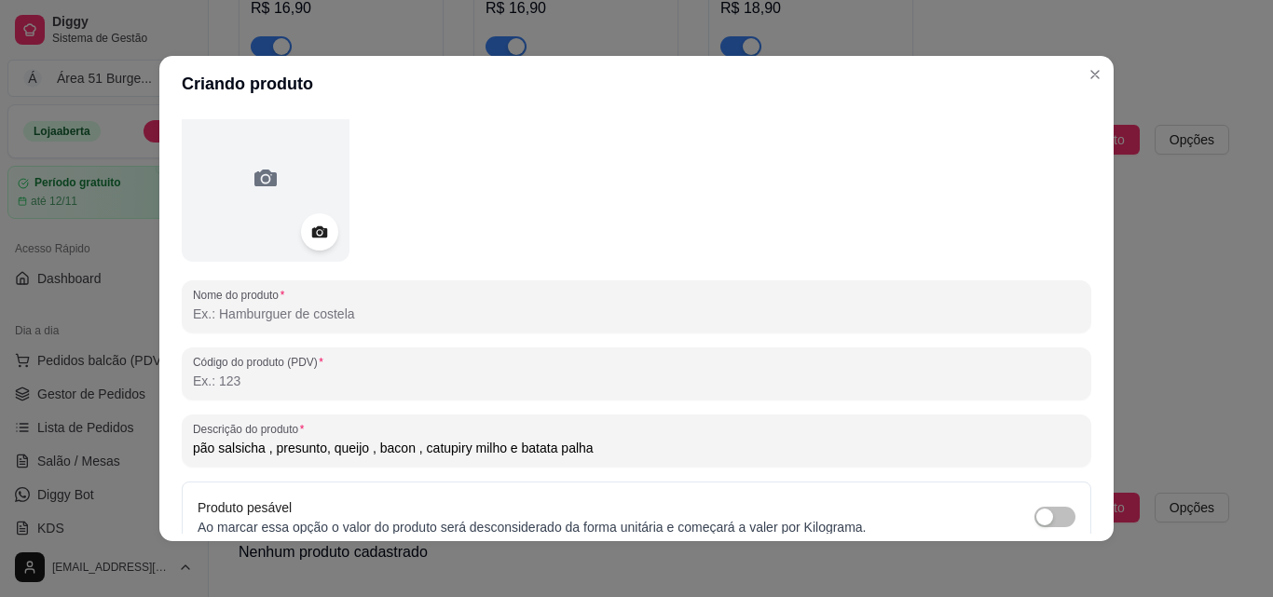
click at [240, 316] on input "Nome do produto" at bounding box center [636, 314] width 887 height 19
drag, startPoint x: 192, startPoint y: 314, endPoint x: 731, endPoint y: 204, distance: 550.5
click at [742, 213] on div at bounding box center [636, 178] width 909 height 168
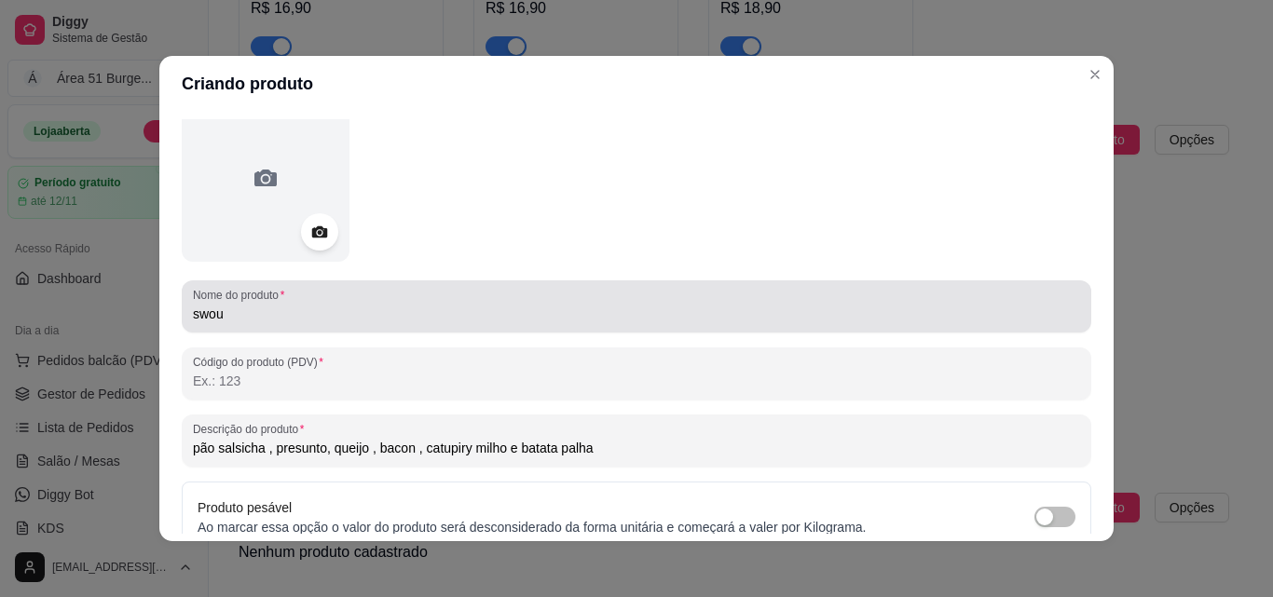
click at [529, 293] on div "swou" at bounding box center [636, 306] width 887 height 37
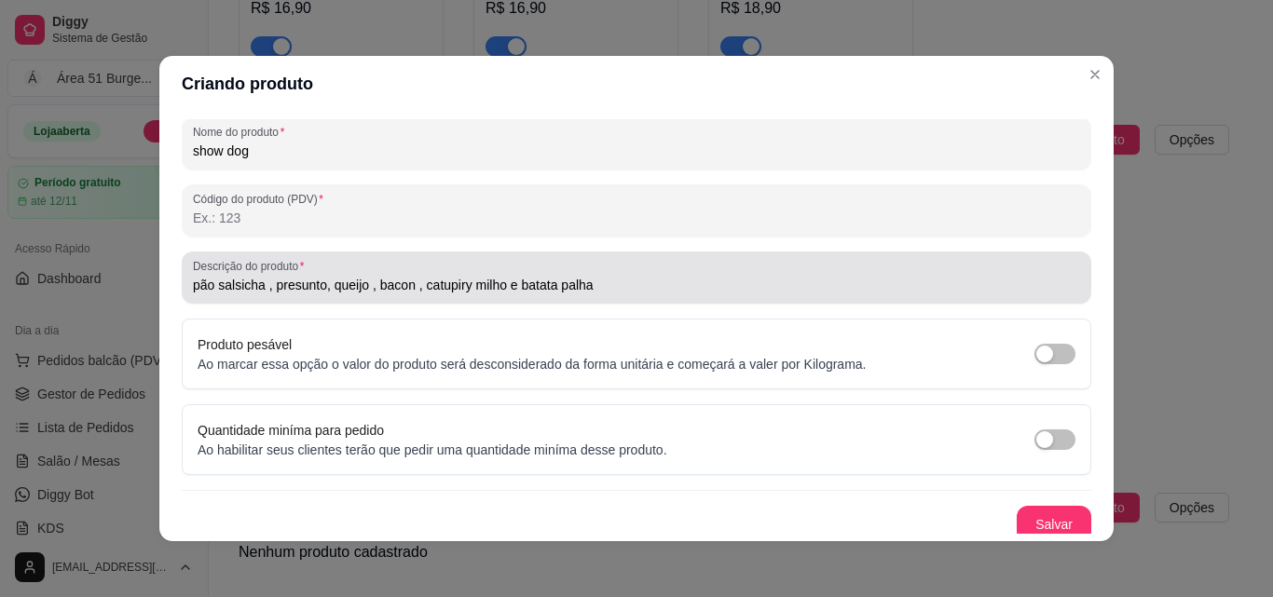
scroll to position [266, 0]
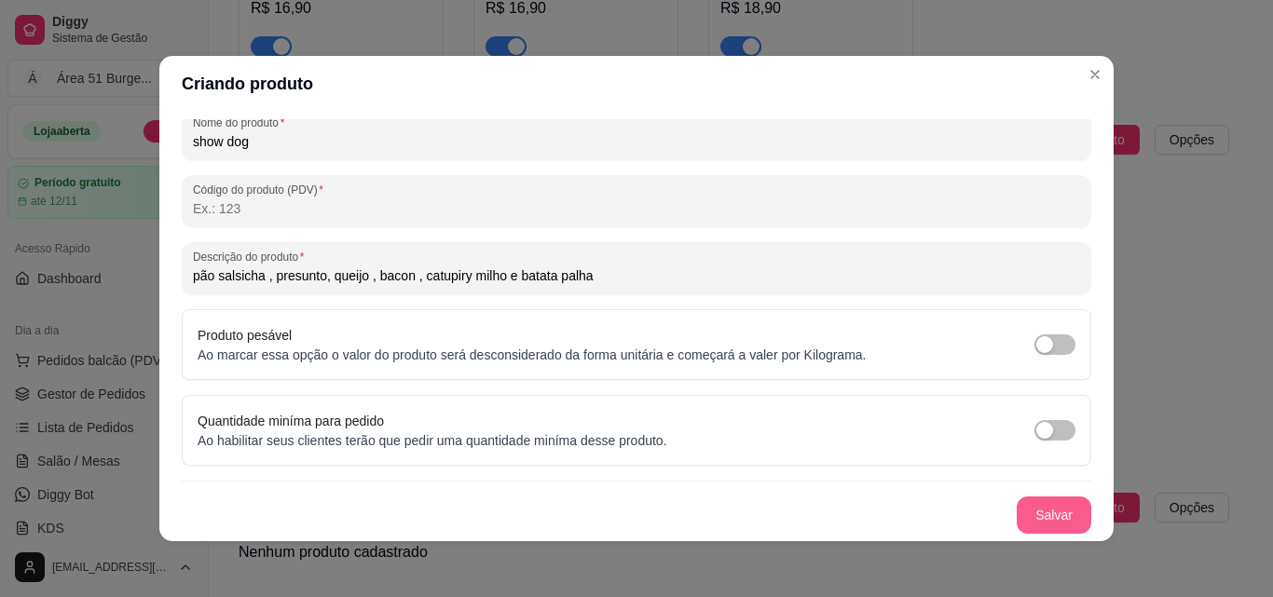
type input "show dog"
click at [1021, 510] on button "Salvar" at bounding box center [1053, 515] width 75 height 37
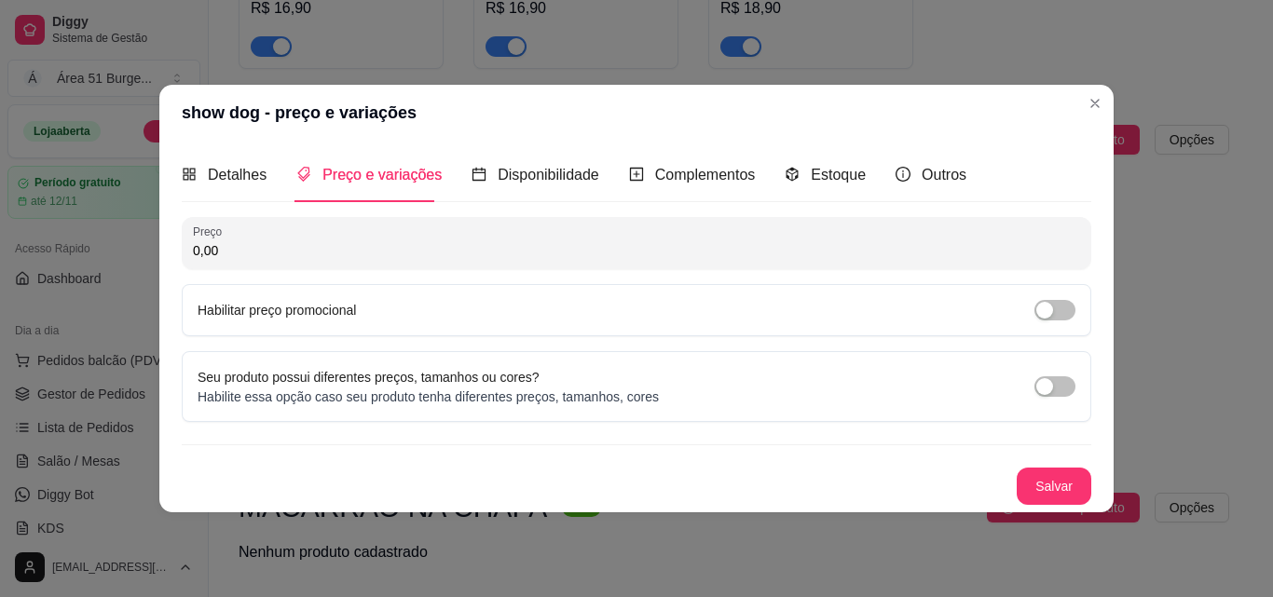
scroll to position [0, 0]
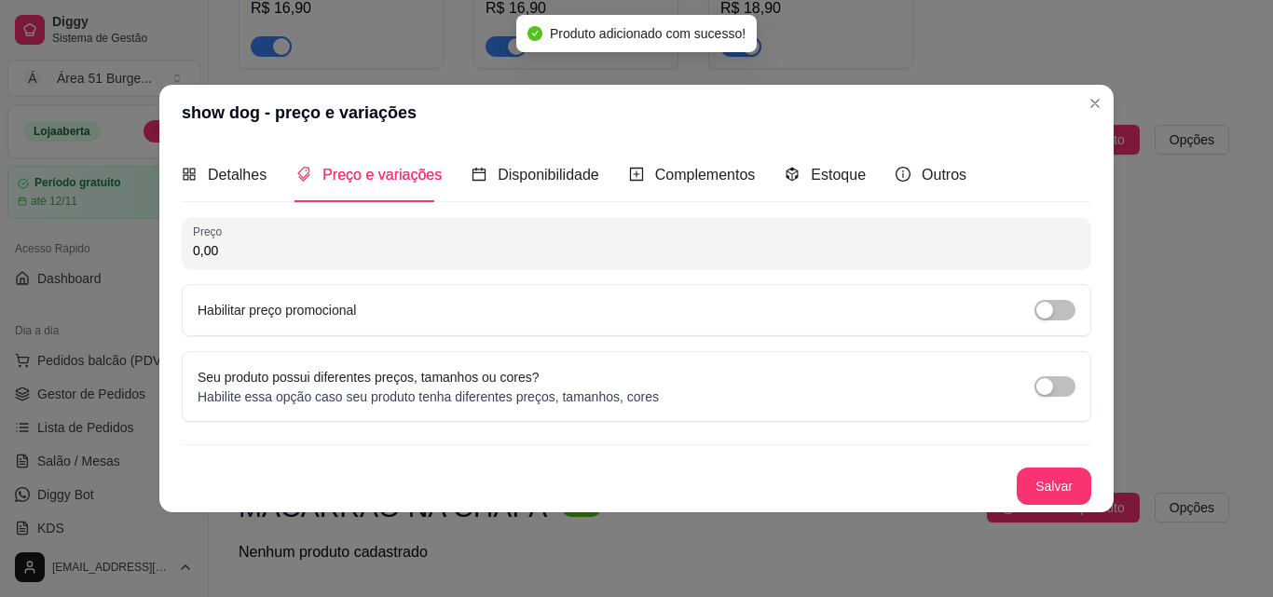
drag, startPoint x: 222, startPoint y: 247, endPoint x: 157, endPoint y: 256, distance: 65.0
click at [157, 256] on div "show dog - preço e variações Detalhes Preço e variações Disponibilidade Complem…" at bounding box center [636, 298] width 1273 height 597
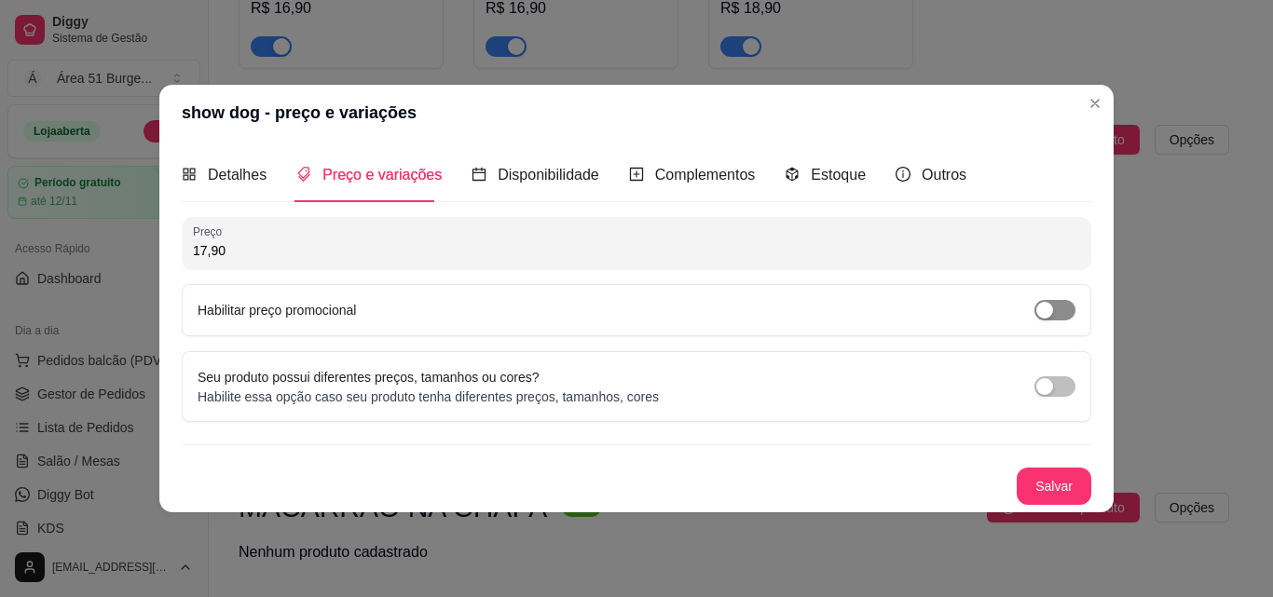
type input "17,90"
click at [1050, 311] on div "button" at bounding box center [1044, 310] width 17 height 17
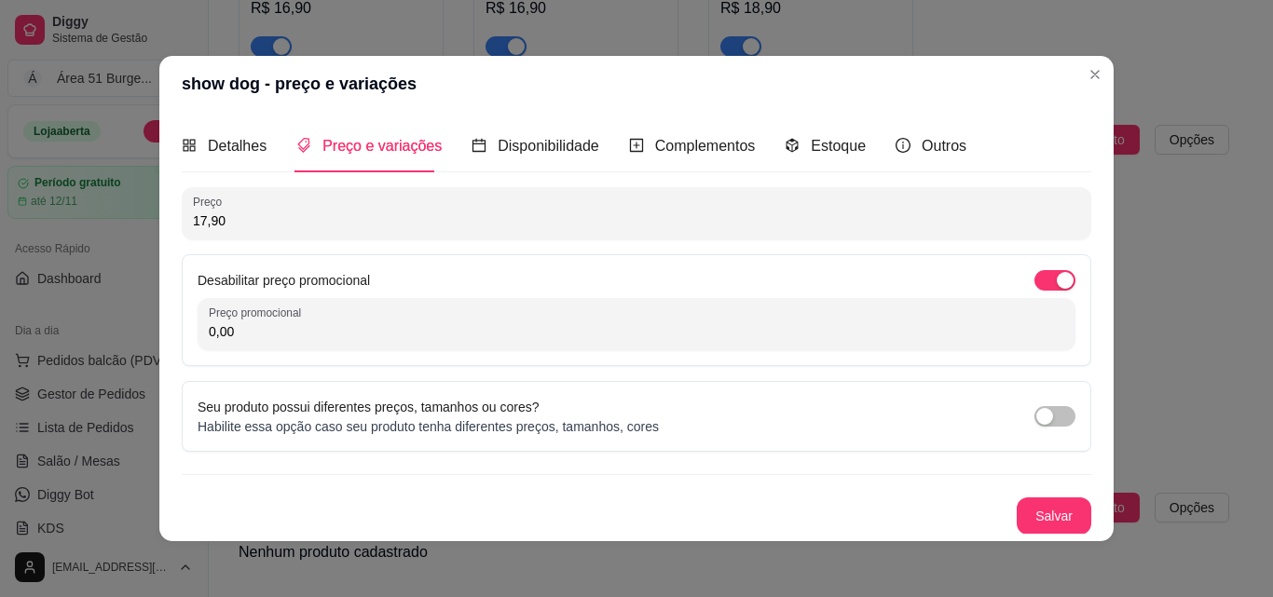
click at [467, 327] on input "0,00" at bounding box center [636, 331] width 855 height 19
type input "14,90"
click at [1028, 505] on button "Salvar" at bounding box center [1053, 516] width 73 height 36
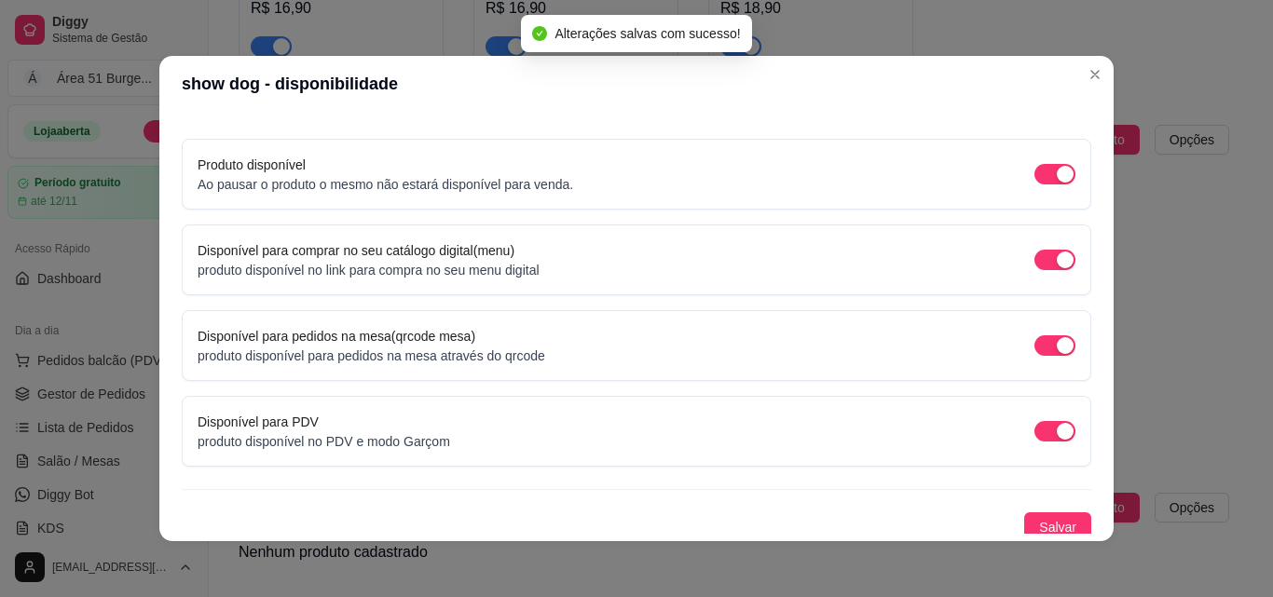
scroll to position [169, 0]
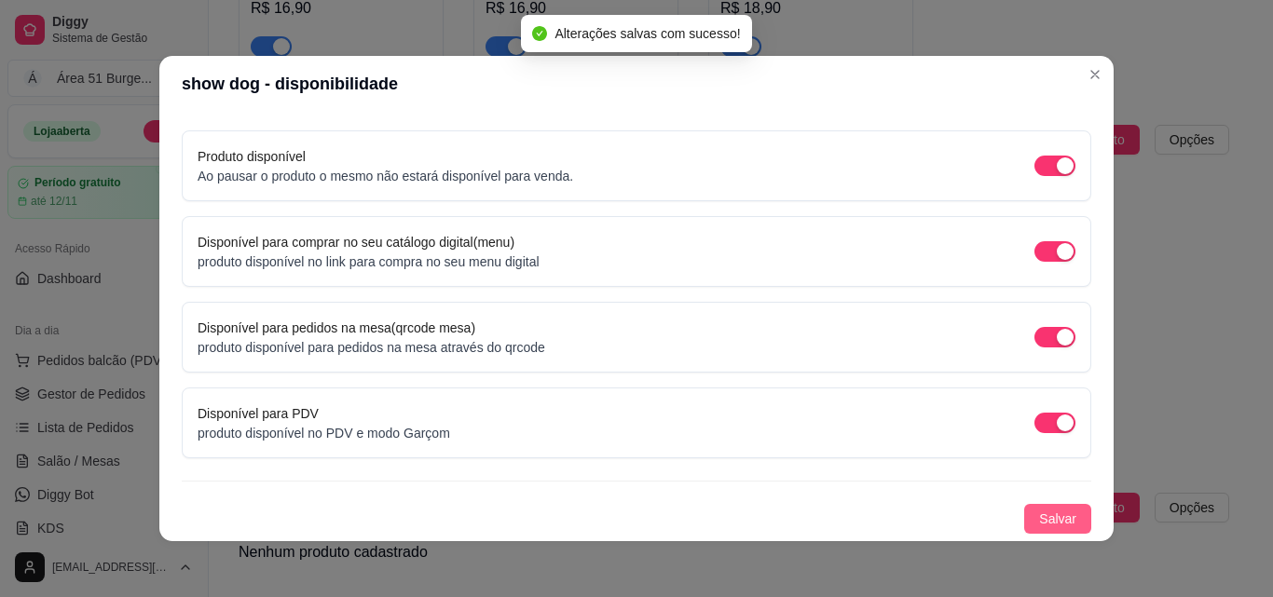
click at [1024, 519] on button "Salvar" at bounding box center [1057, 519] width 67 height 30
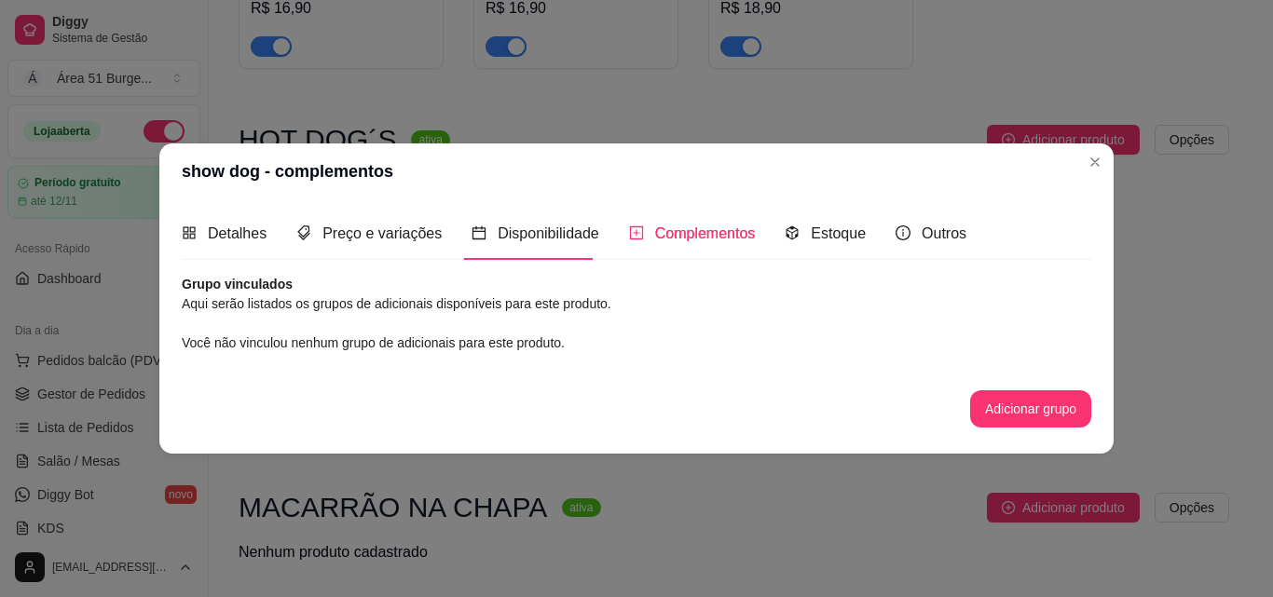
scroll to position [0, 0]
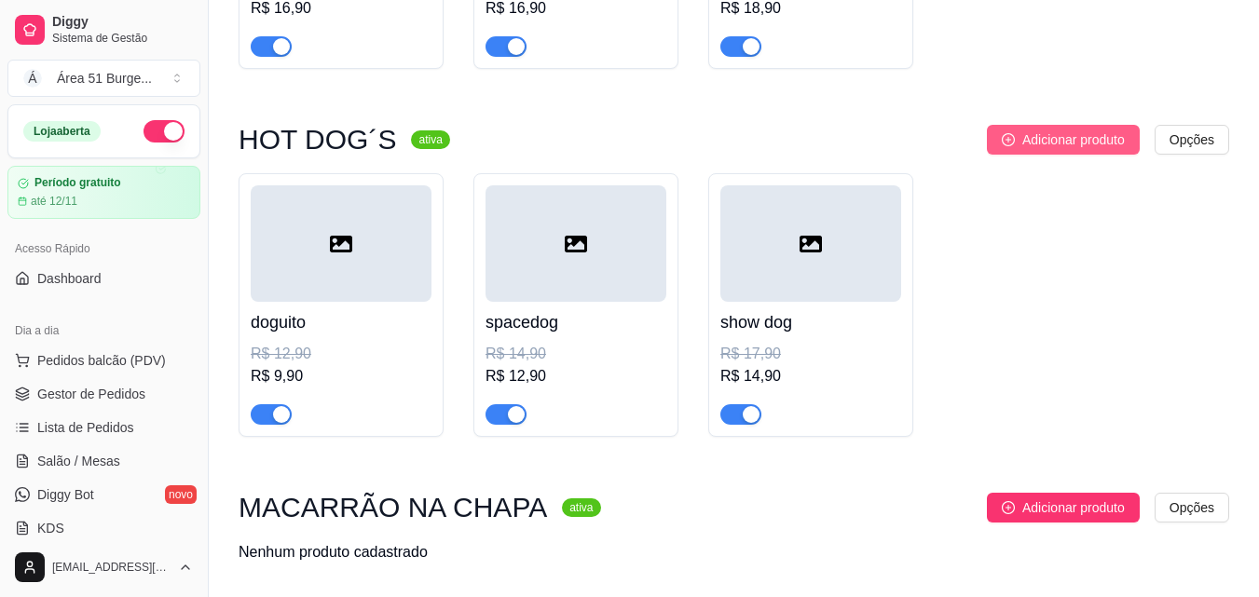
click at [1040, 150] on span "Adicionar produto" at bounding box center [1073, 139] width 102 height 20
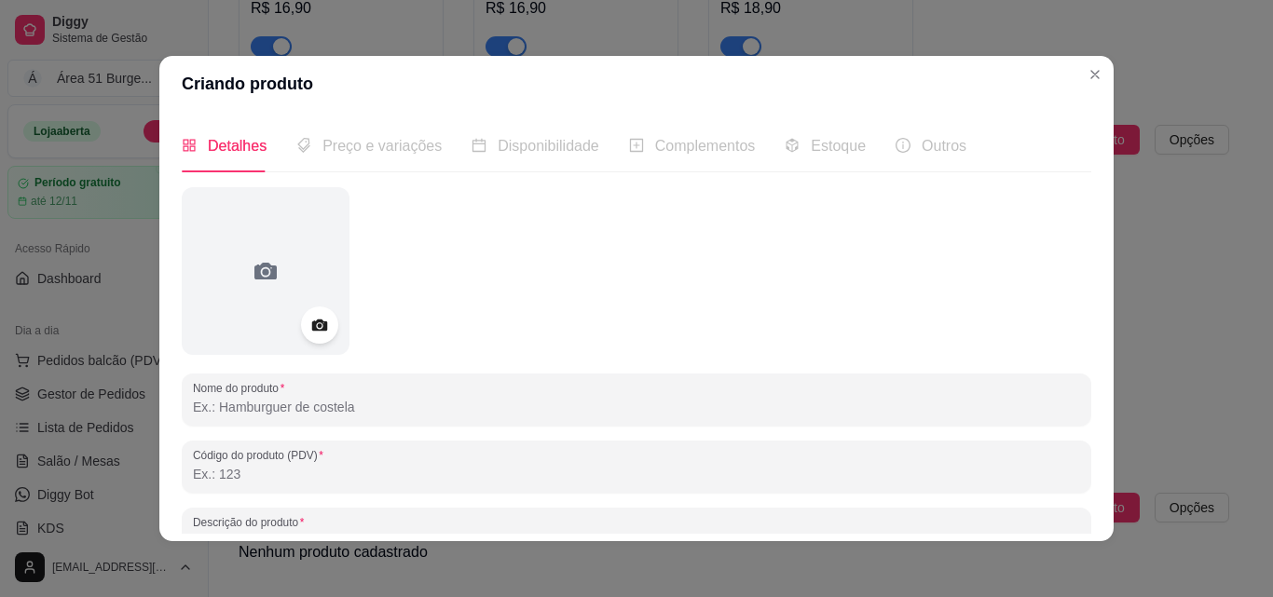
click at [248, 401] on input "Nome do produto" at bounding box center [636, 407] width 887 height 19
click at [255, 406] on input "Nome do produto" at bounding box center [636, 407] width 887 height 19
type input "h"
type input "b"
type input "g"
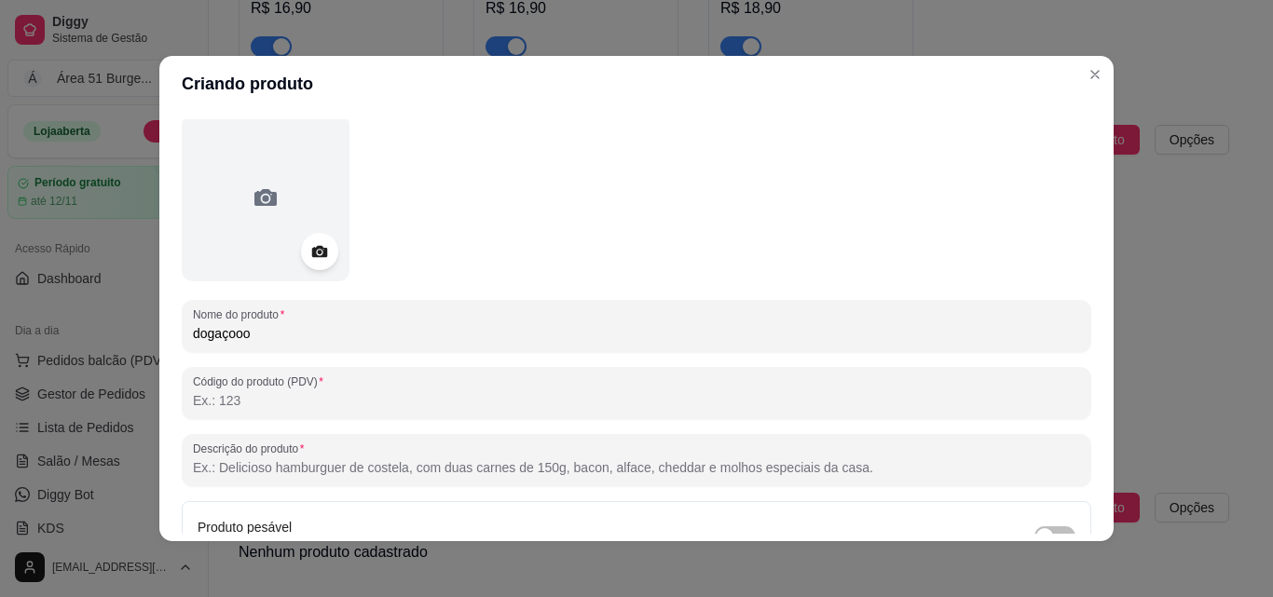
scroll to position [186, 0]
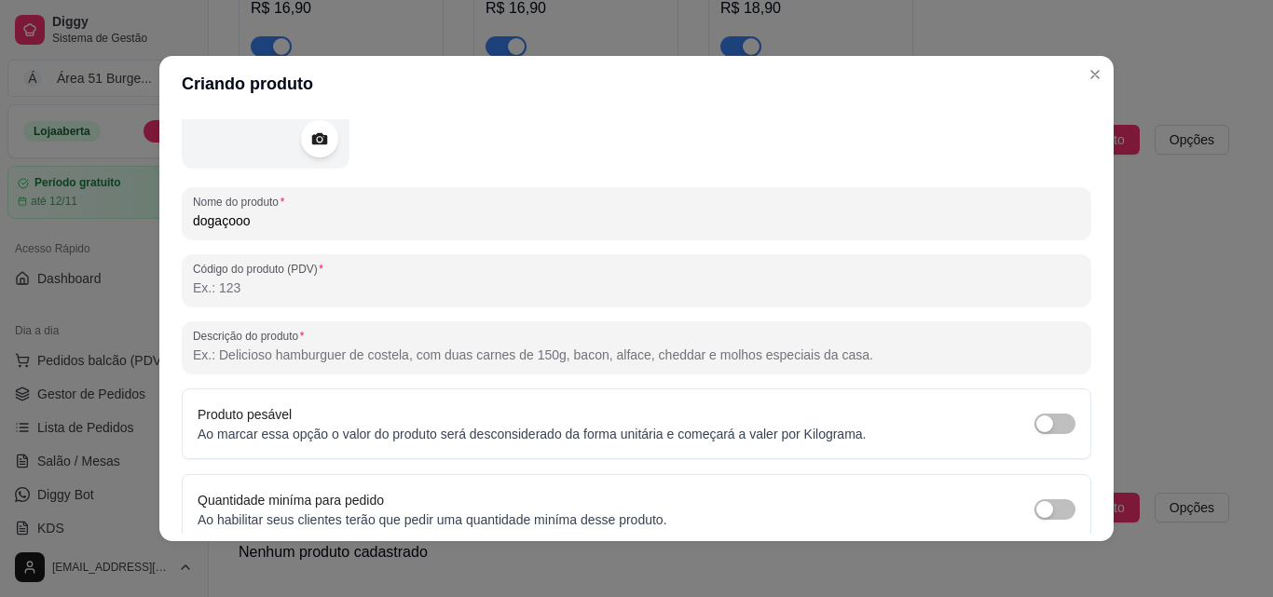
type input "dogaçooo"
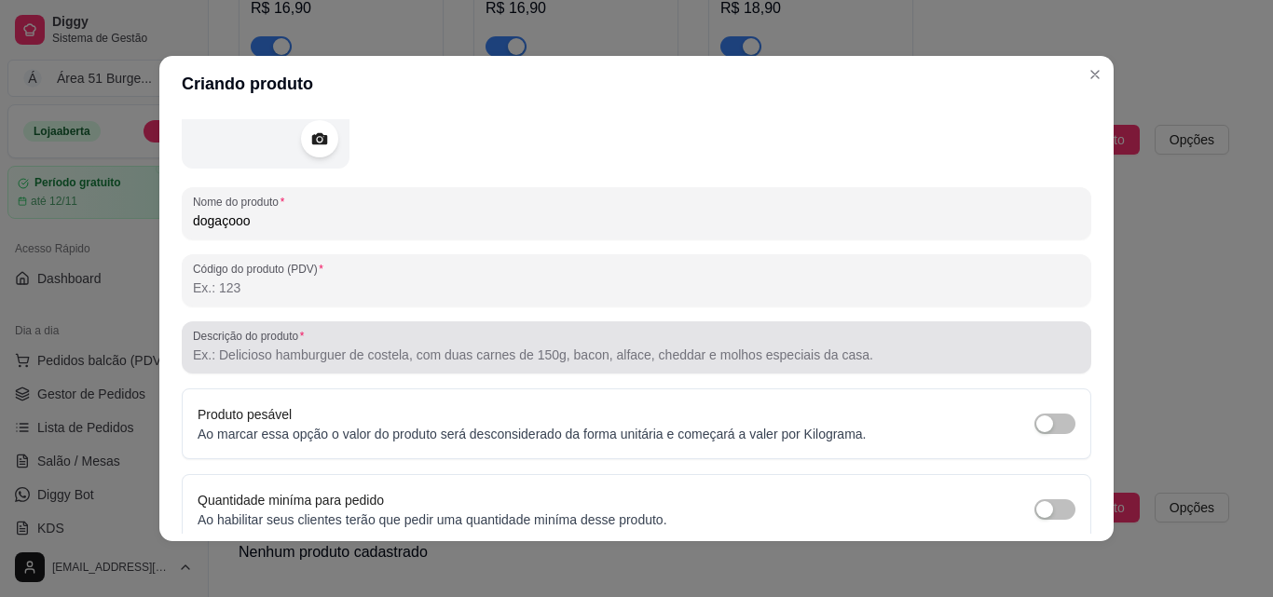
click at [428, 351] on input "Descrição do produto" at bounding box center [636, 355] width 887 height 19
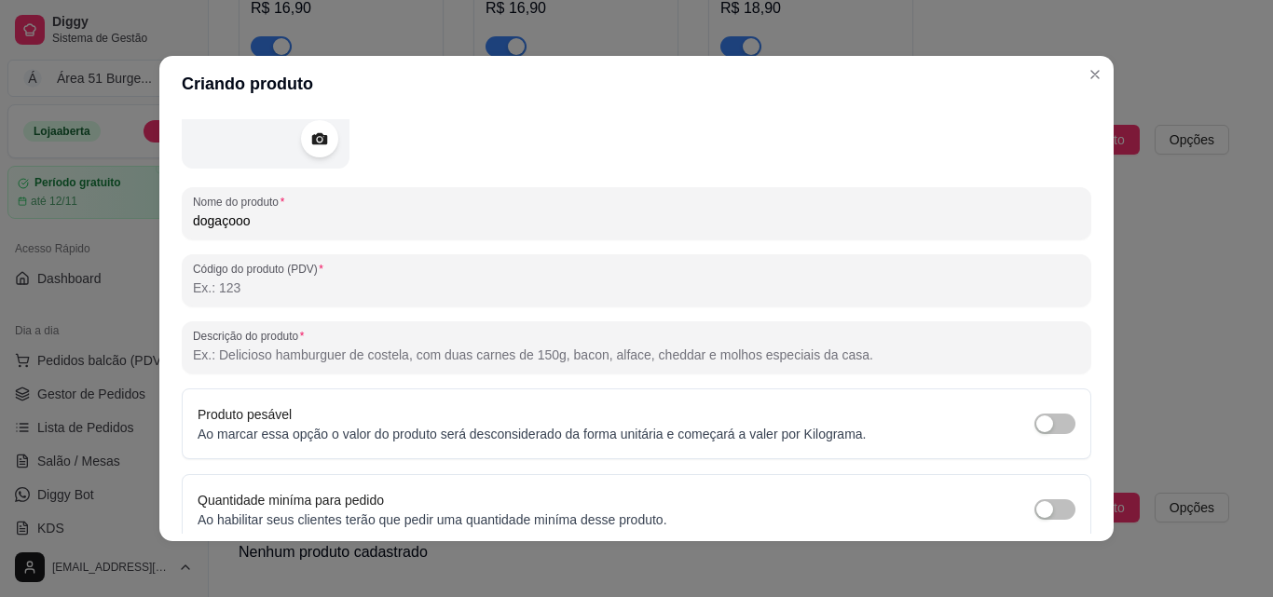
paste input "pão, 2 salsichas, presunto, 2 mussarelas , [PERSON_NAME],frango , desfiado , ca…"
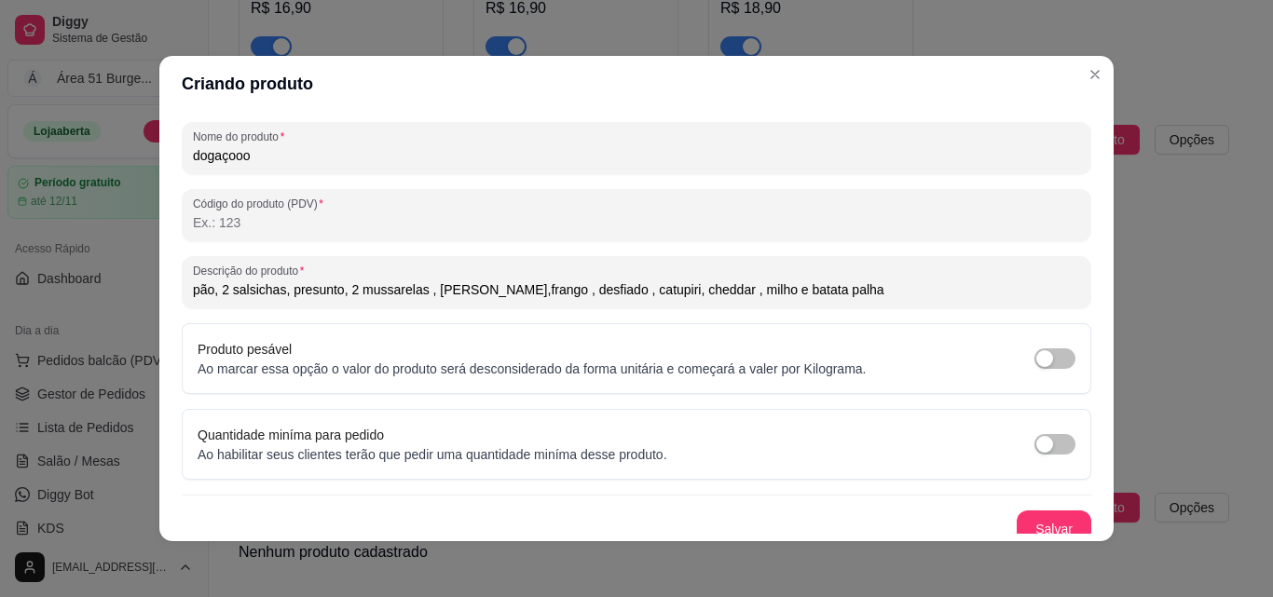
scroll to position [266, 0]
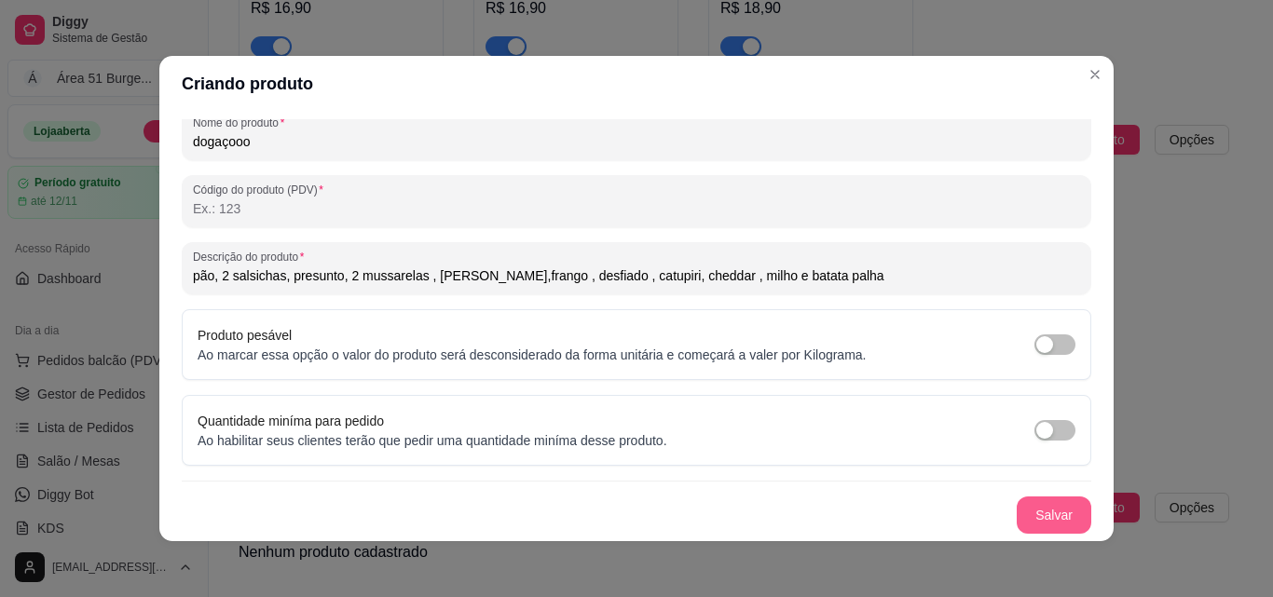
type input "pão, 2 salsichas, presunto, 2 mussarelas , [PERSON_NAME],frango , desfiado , ca…"
click at [1032, 512] on button "Salvar" at bounding box center [1053, 515] width 73 height 36
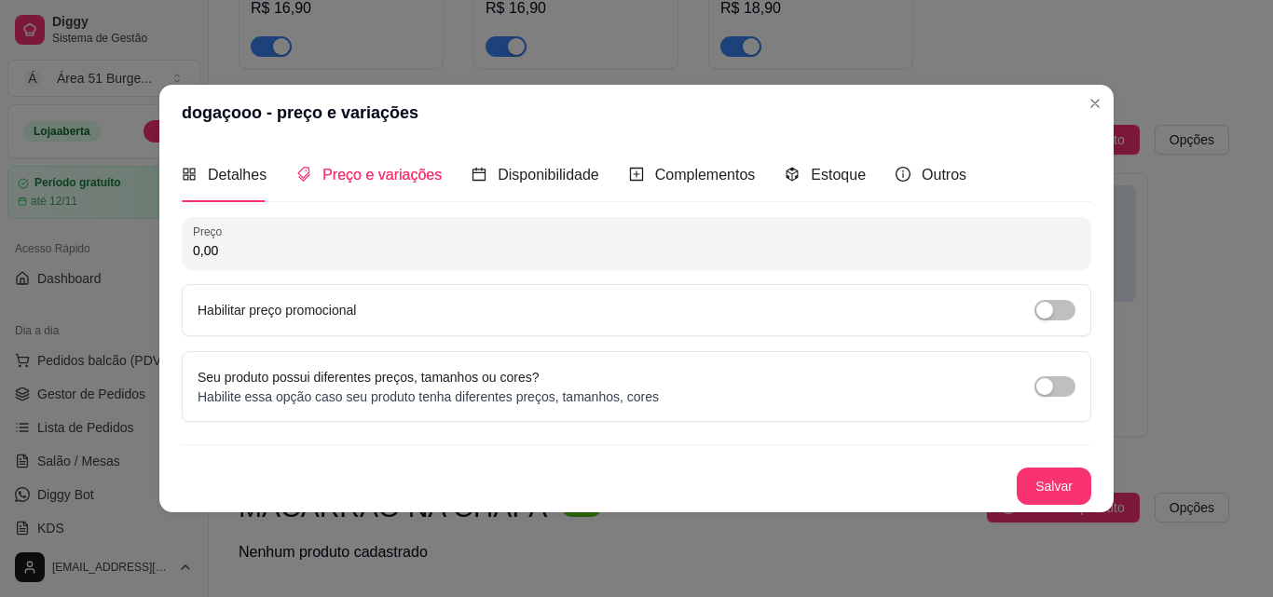
scroll to position [0, 0]
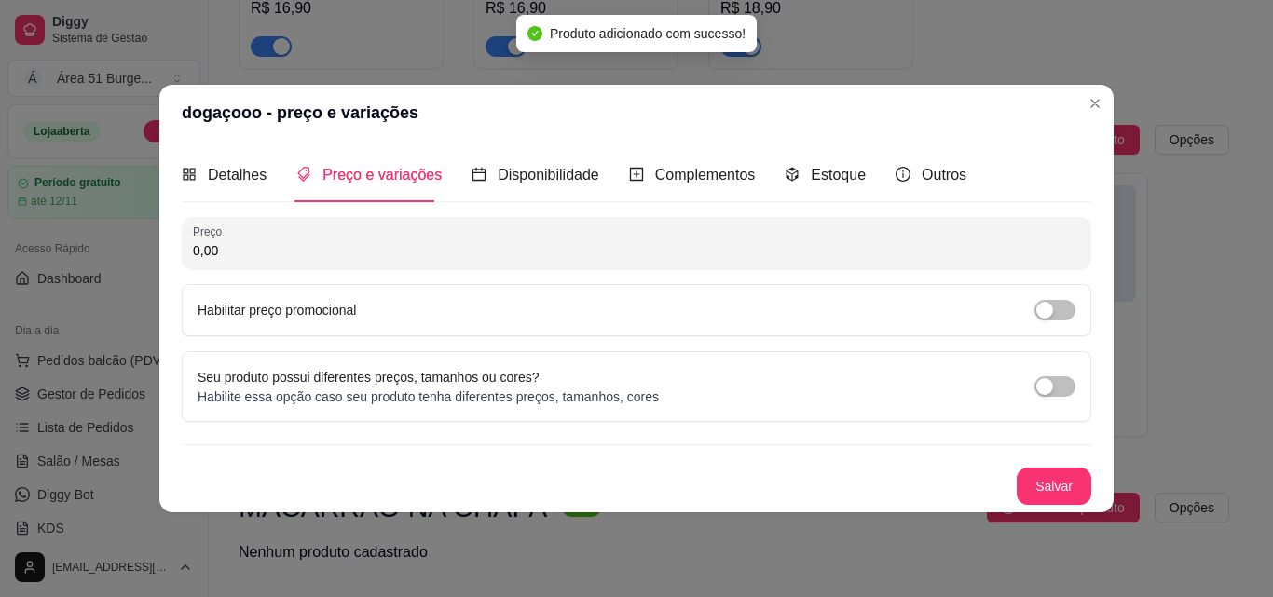
drag, startPoint x: 226, startPoint y: 249, endPoint x: 148, endPoint y: 253, distance: 78.4
click at [148, 253] on div "dogaçooo - preço e variações Detalhes Preço e variações Disponibilidade Complem…" at bounding box center [636, 298] width 1273 height 597
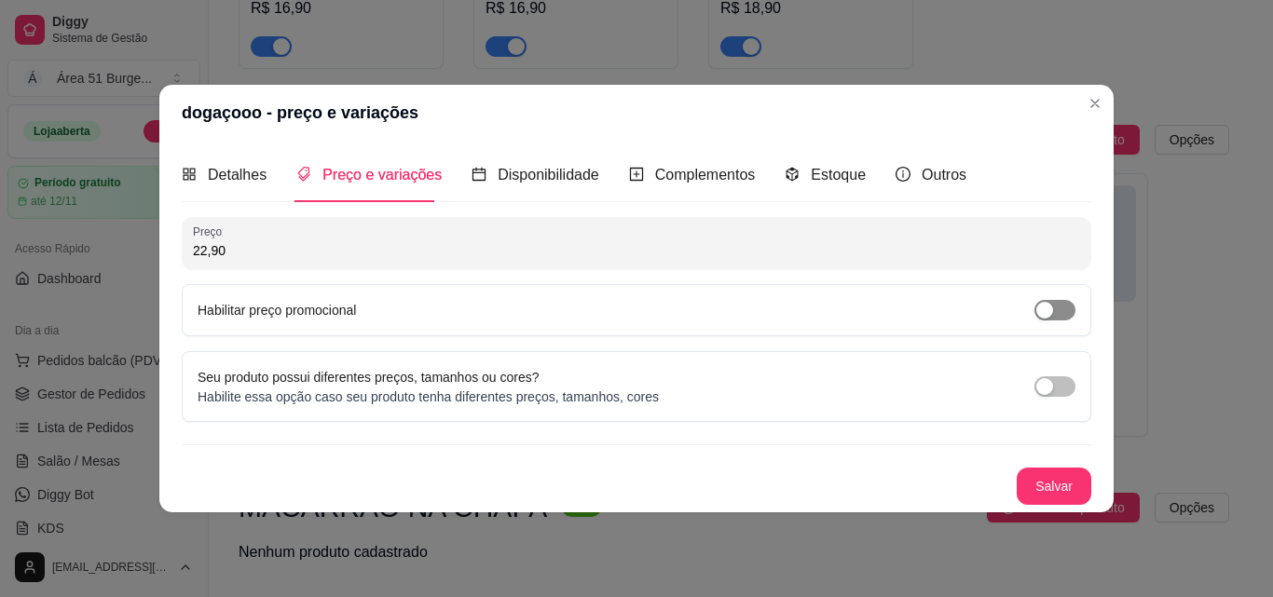
type input "22,90"
click at [1035, 313] on span "button" at bounding box center [1054, 310] width 41 height 20
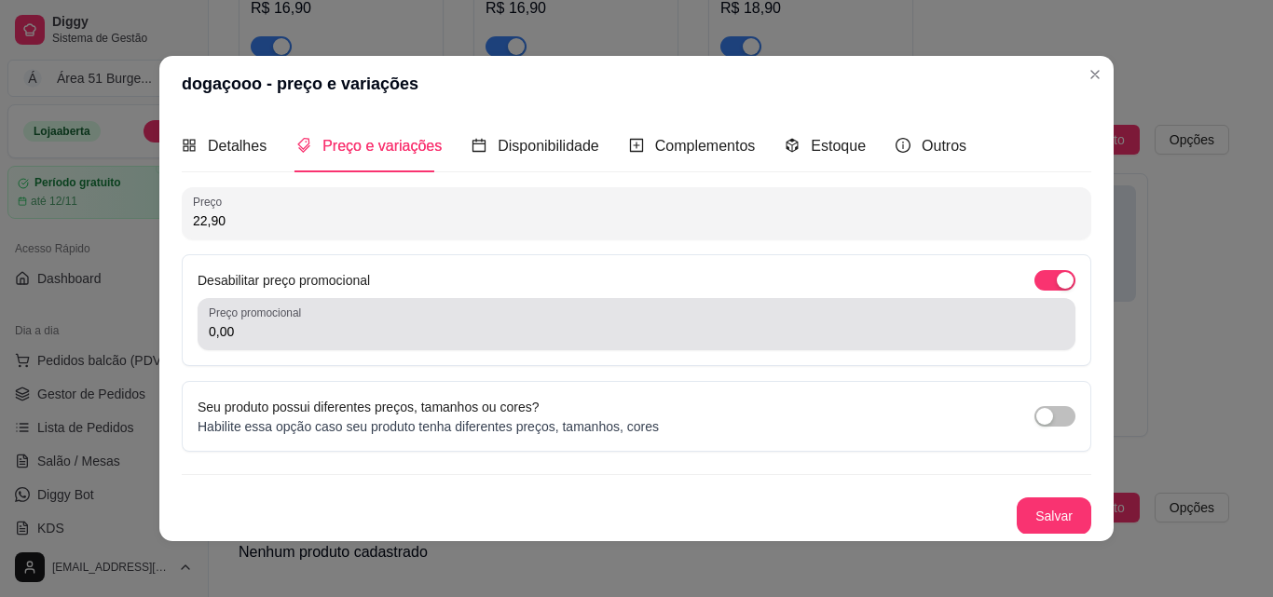
click at [256, 315] on label "Preço promocional" at bounding box center [258, 313] width 99 height 16
click at [256, 322] on input "0,00" at bounding box center [636, 331] width 855 height 19
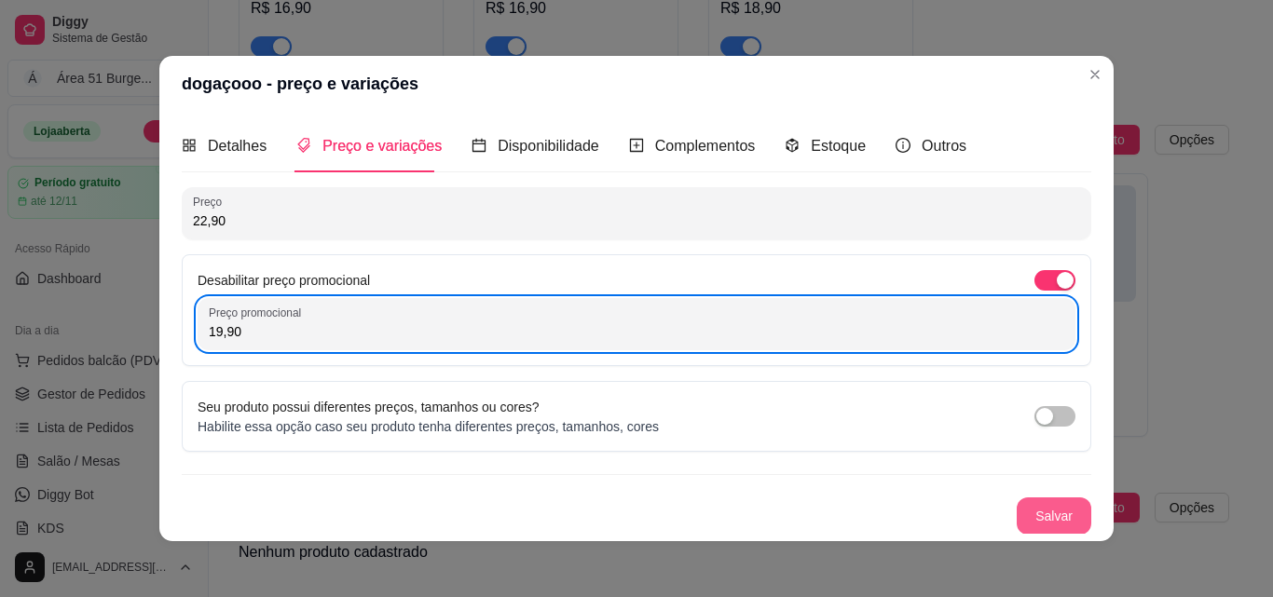
type input "19,90"
click at [1016, 508] on button "Salvar" at bounding box center [1053, 515] width 75 height 37
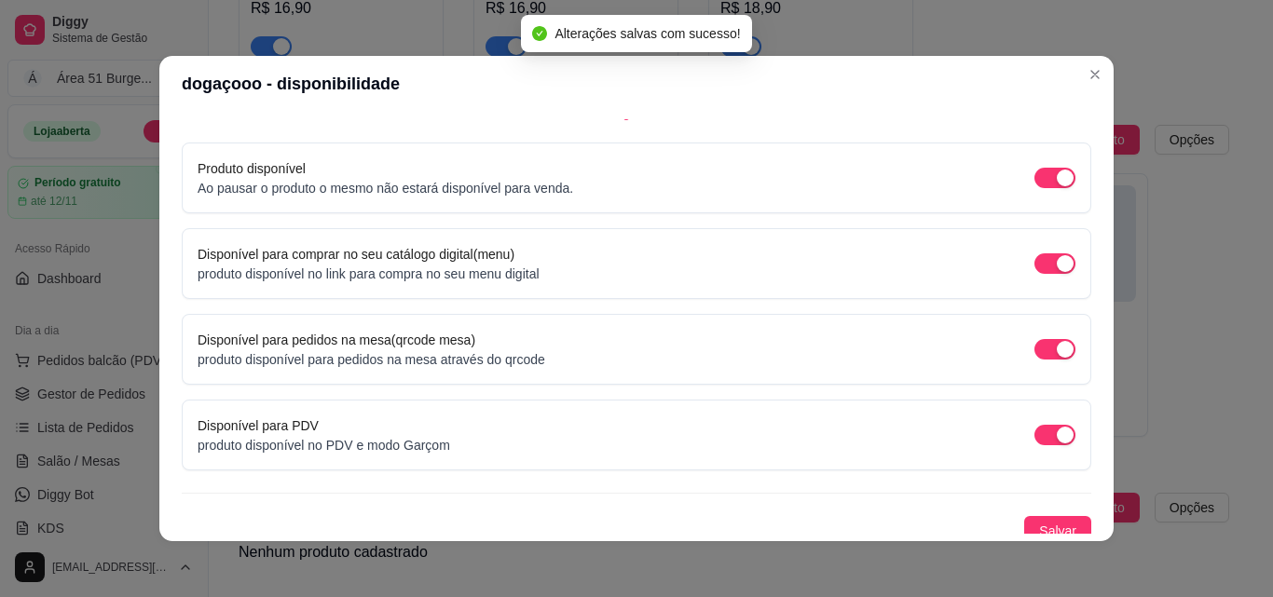
scroll to position [169, 0]
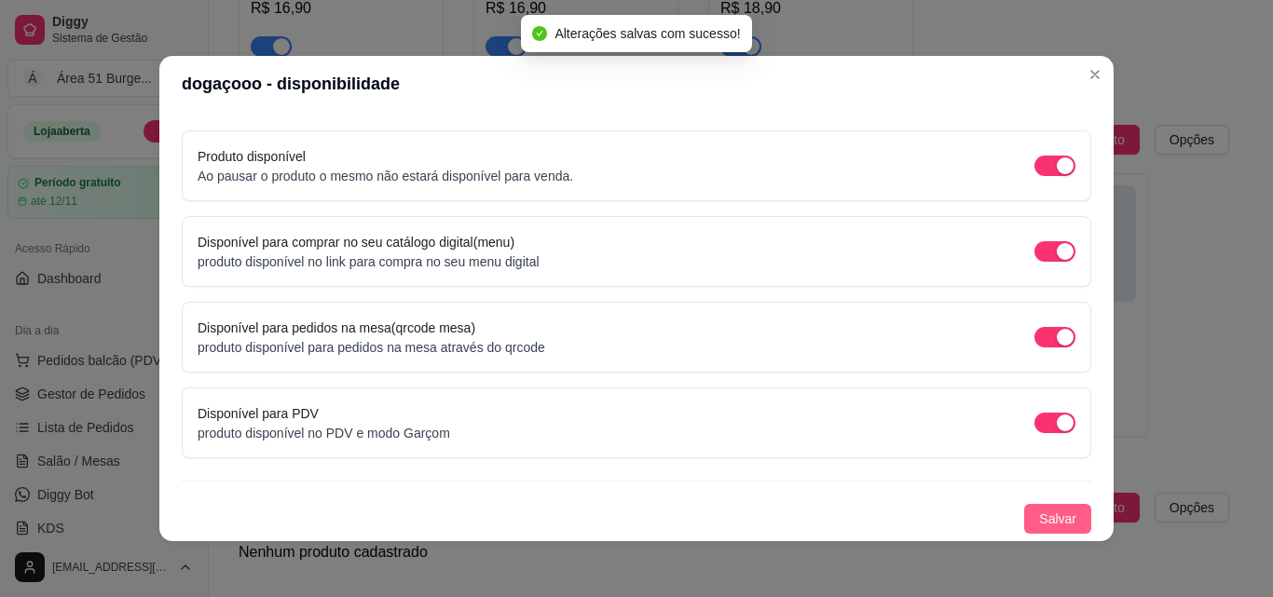
click at [1056, 522] on button "Salvar" at bounding box center [1057, 519] width 67 height 30
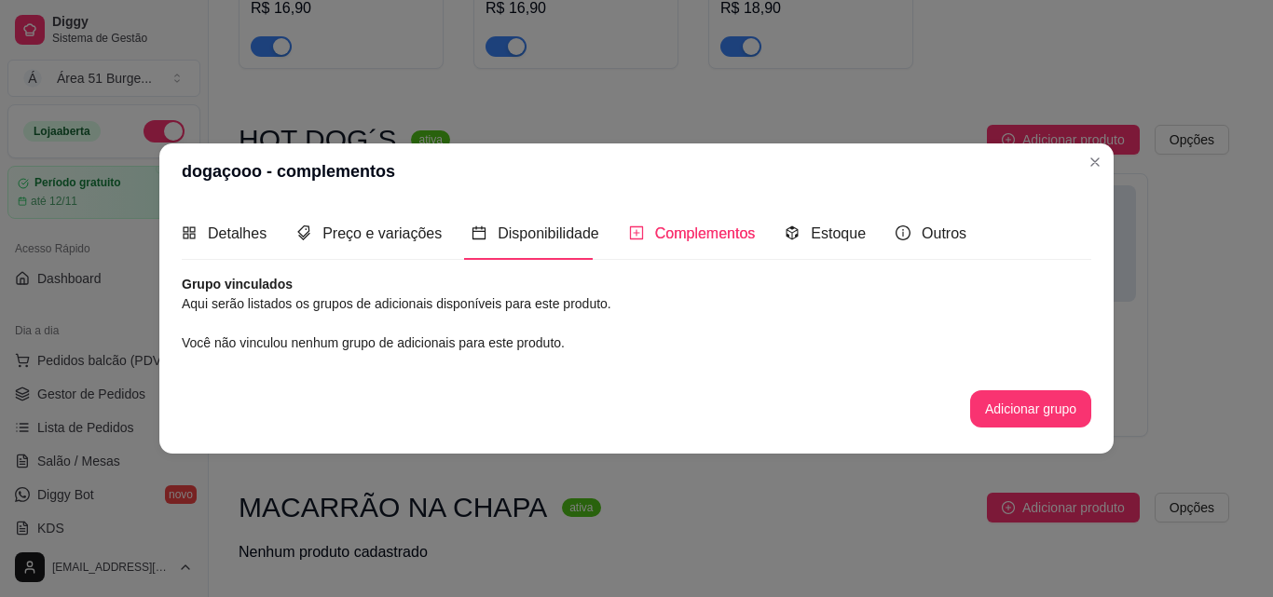
scroll to position [0, 0]
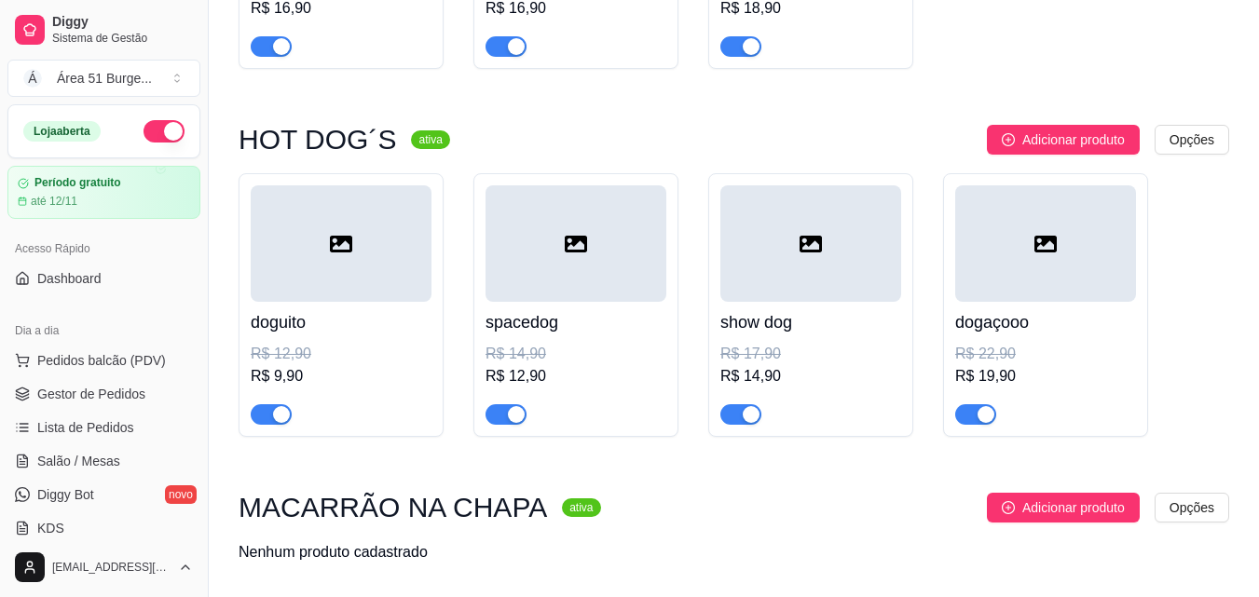
click at [549, 274] on div at bounding box center [575, 243] width 181 height 116
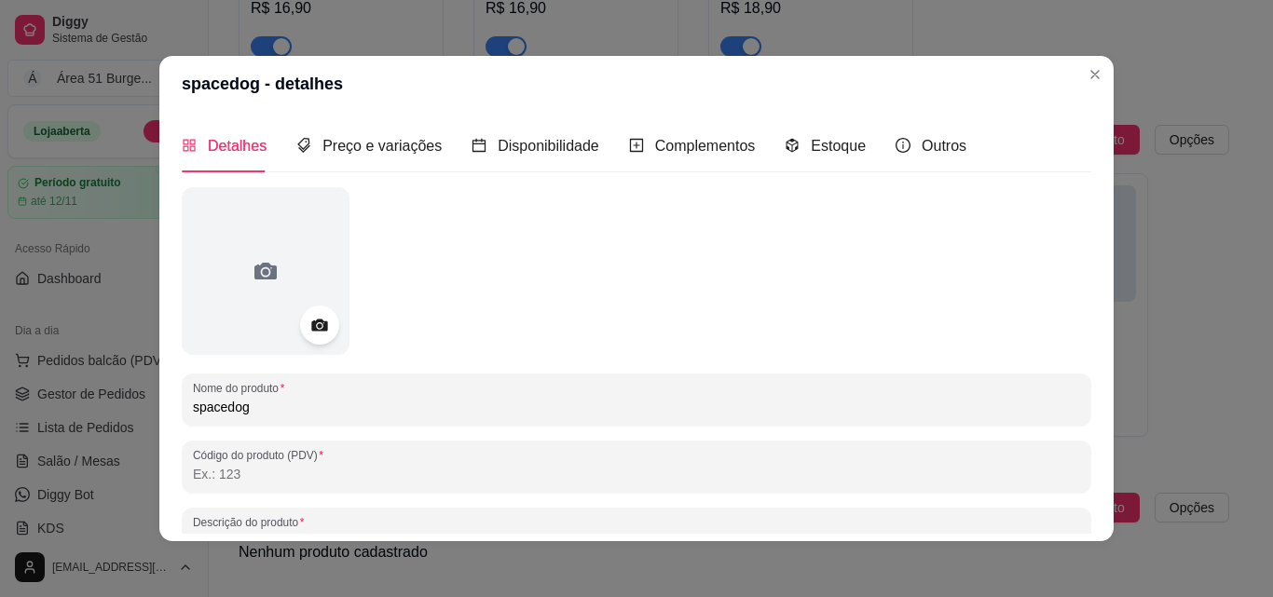
click at [311, 331] on icon at bounding box center [319, 326] width 16 height 12
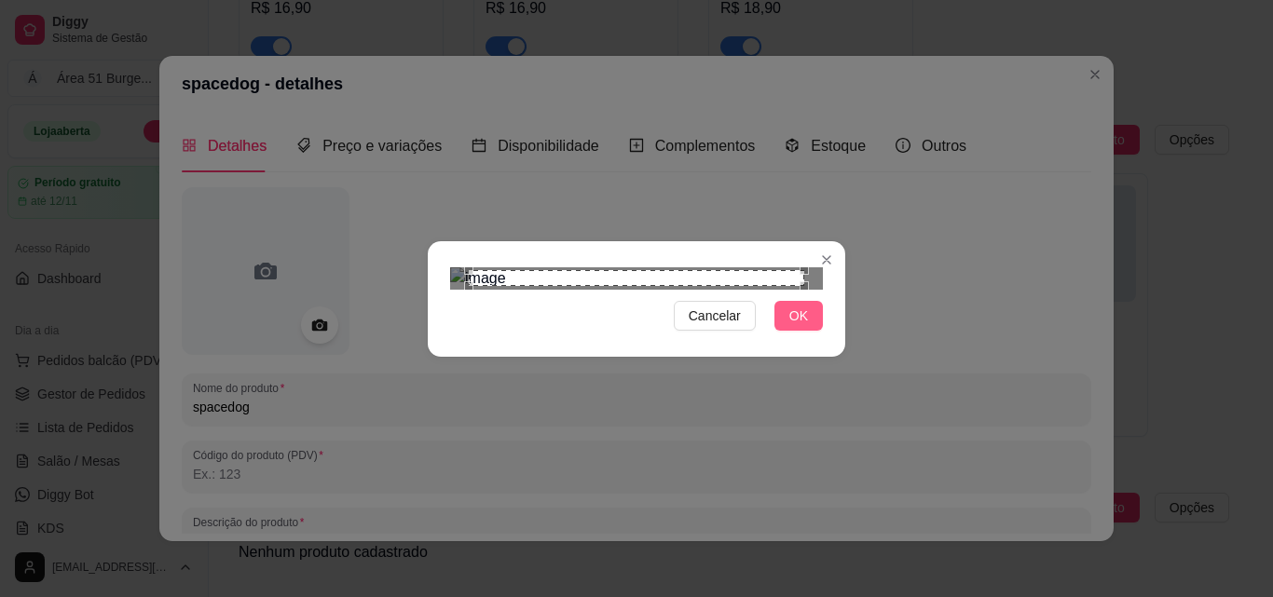
click at [777, 331] on button "OK" at bounding box center [798, 316] width 48 height 30
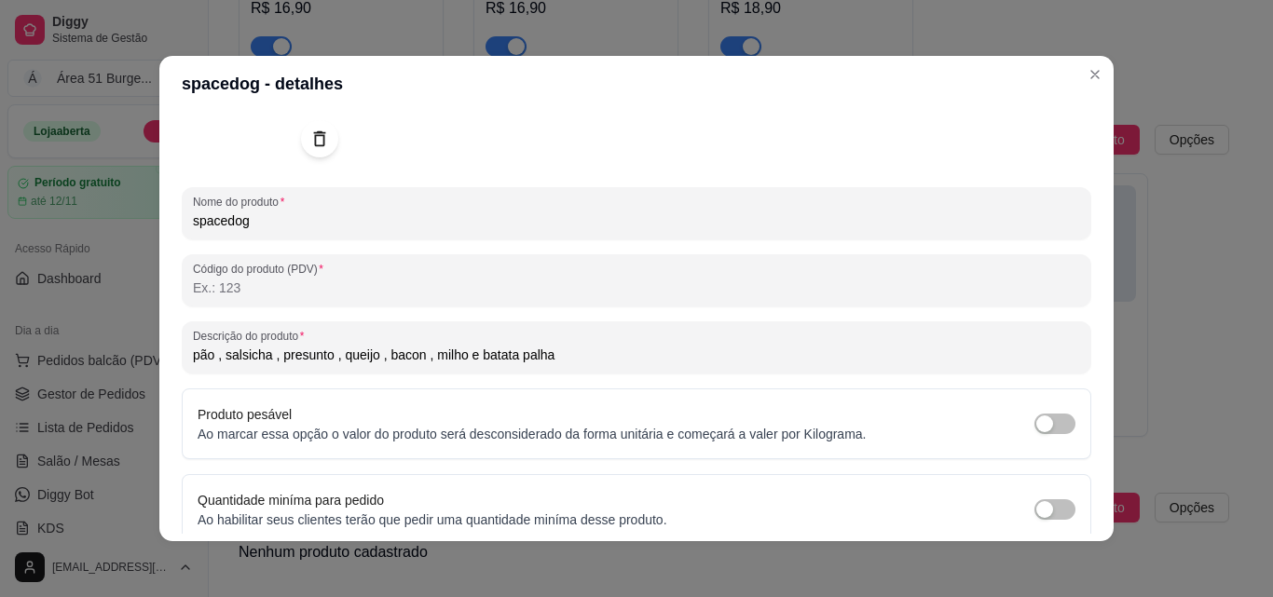
scroll to position [266, 0]
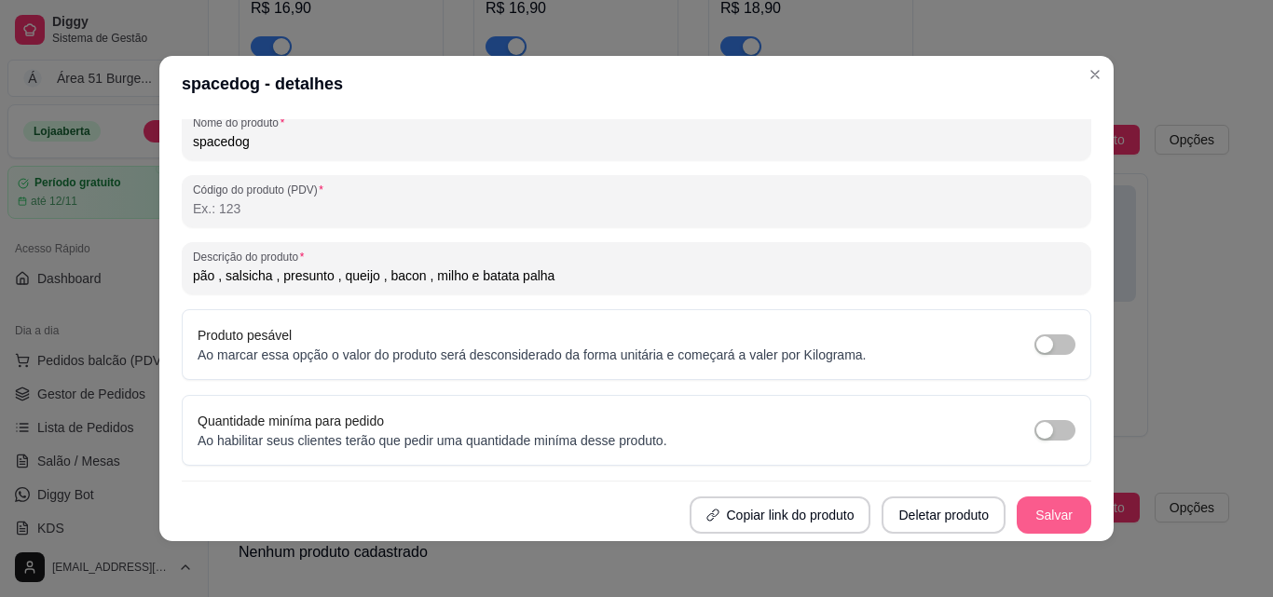
click at [1022, 511] on button "Salvar" at bounding box center [1053, 515] width 75 height 37
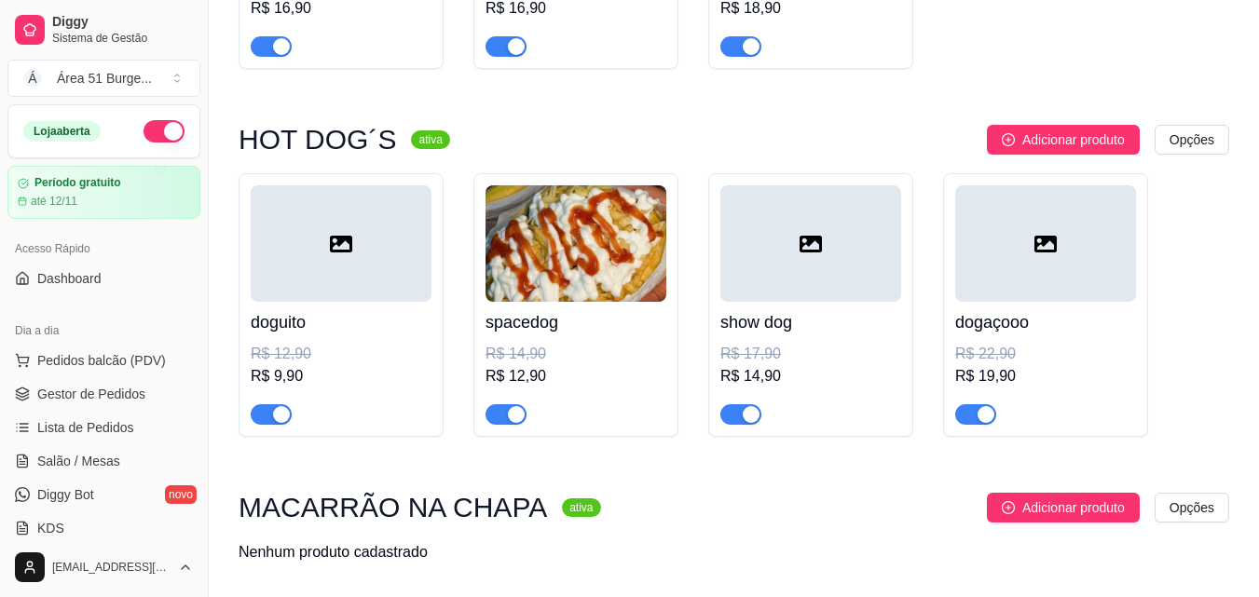
click at [364, 249] on div at bounding box center [341, 243] width 181 height 116
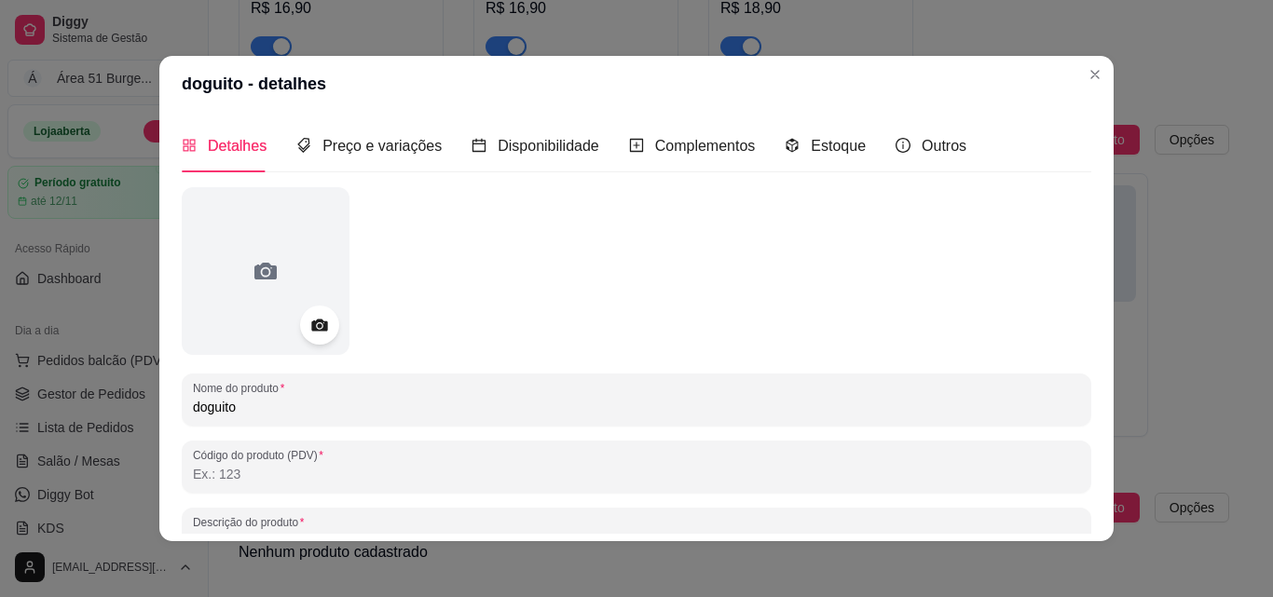
click at [317, 326] on icon at bounding box center [319, 326] width 16 height 12
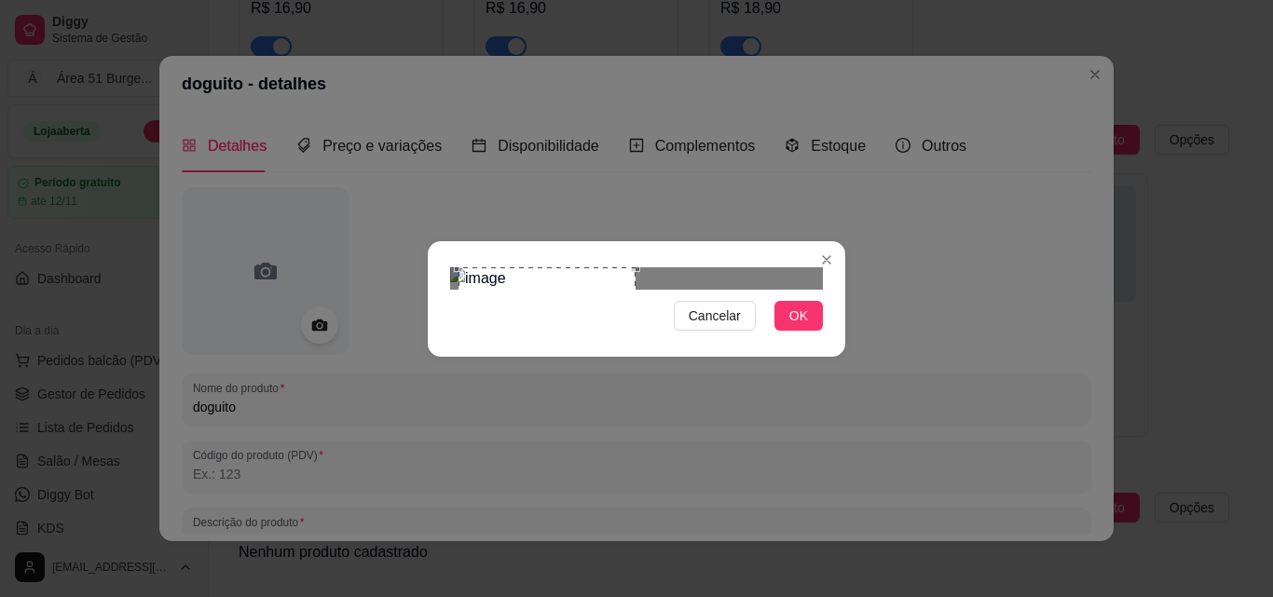
click at [461, 267] on div "Use the arrow keys to move the crop selection area" at bounding box center [546, 355] width 177 height 177
click at [641, 293] on div "Use the arrow keys to move the crop selection area" at bounding box center [558, 355] width 177 height 177
click at [688, 271] on img at bounding box center [636, 278] width 373 height 22
click at [457, 281] on div at bounding box center [636, 278] width 373 height 22
click at [470, 290] on div at bounding box center [636, 278] width 373 height 22
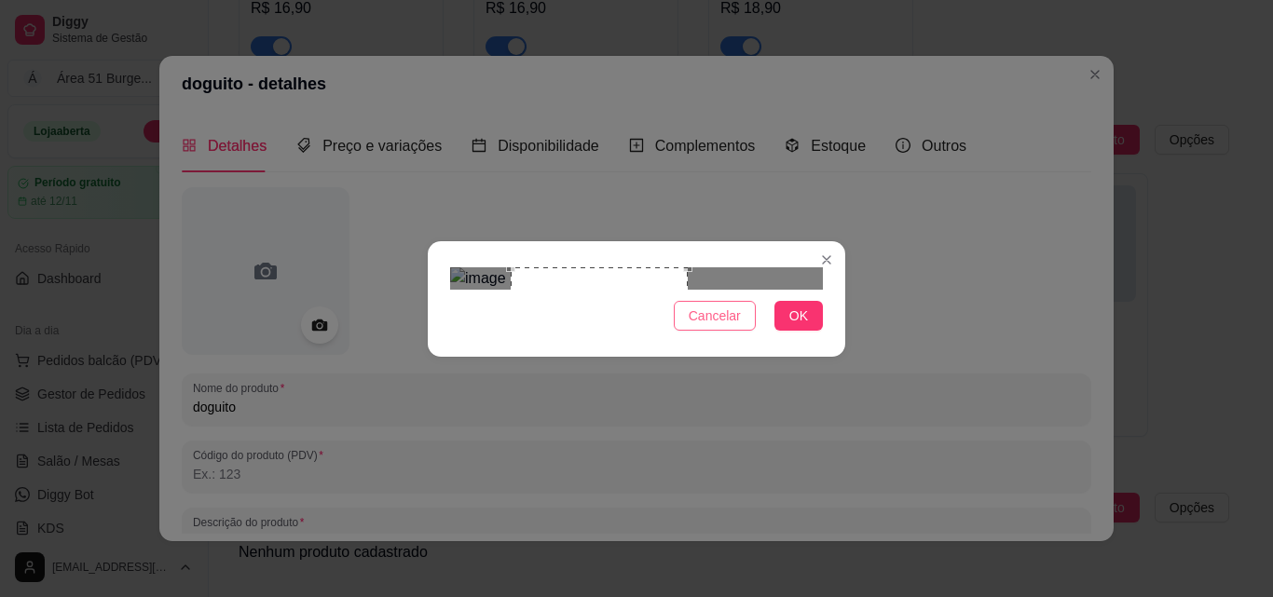
click at [698, 326] on span "Cancelar" at bounding box center [714, 316] width 52 height 20
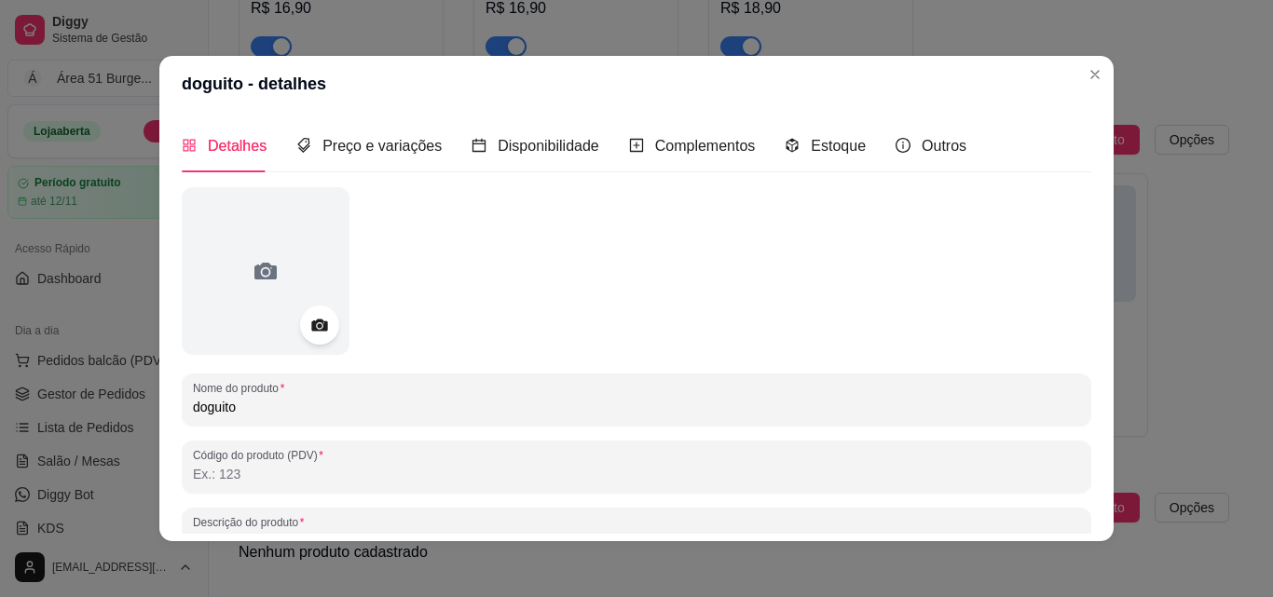
click at [311, 320] on icon at bounding box center [319, 326] width 16 height 12
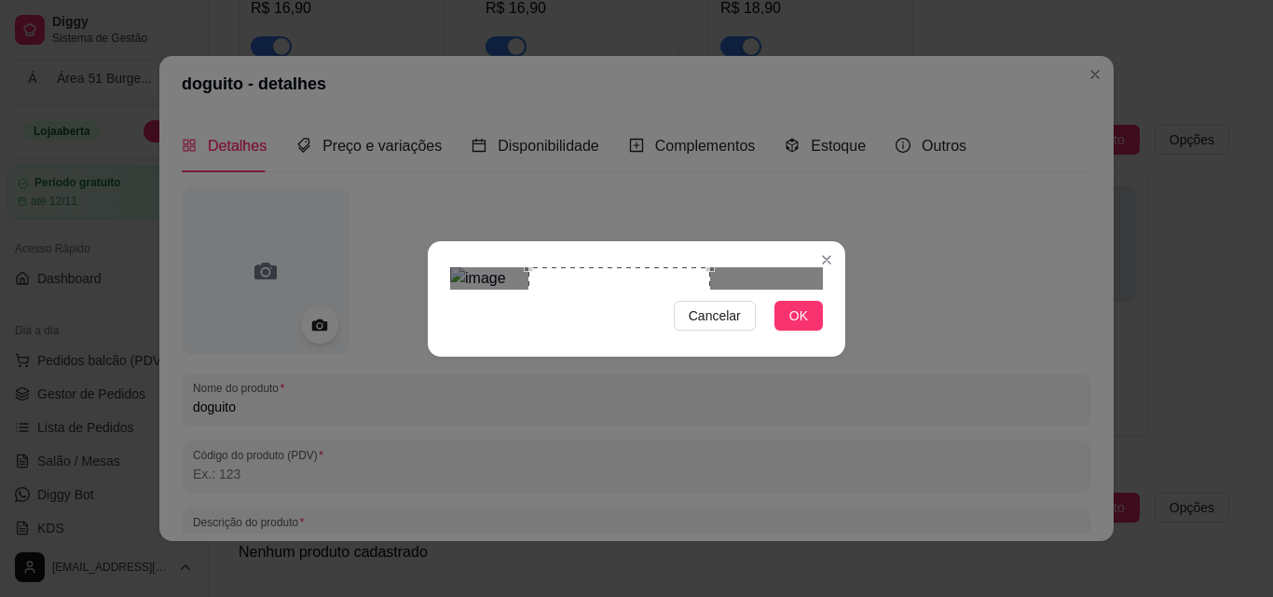
click at [529, 267] on div "Use the arrow keys to move the crop selection area" at bounding box center [619, 358] width 182 height 182
click at [790, 326] on span "OK" at bounding box center [798, 316] width 19 height 20
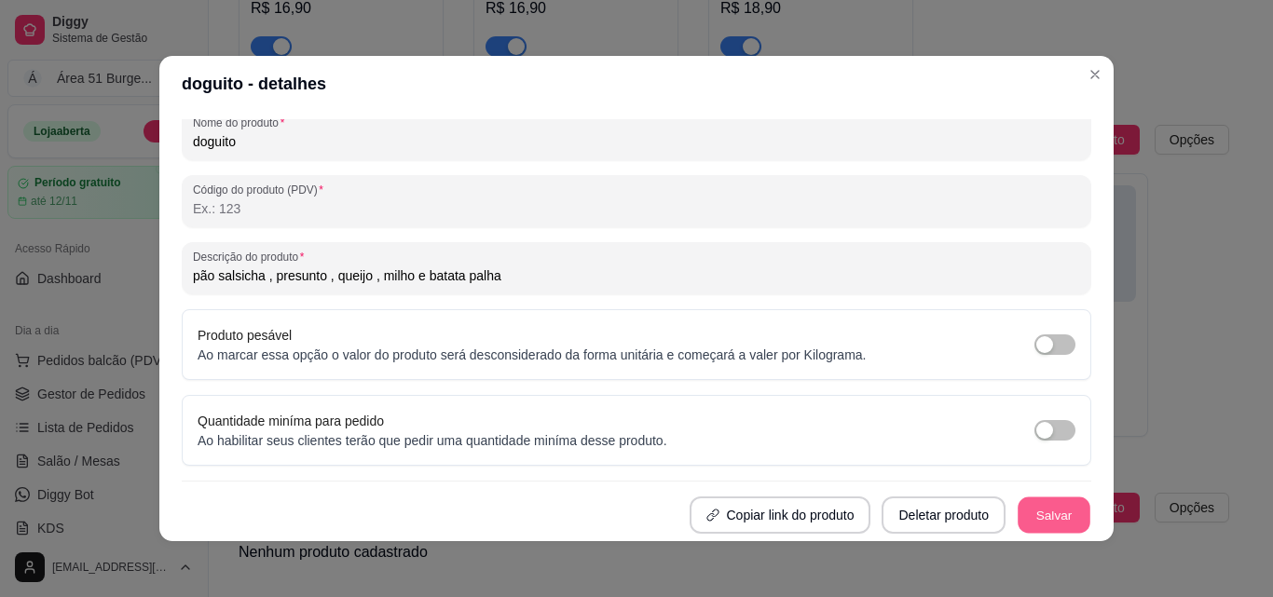
click at [1041, 515] on button "Salvar" at bounding box center [1053, 515] width 73 height 36
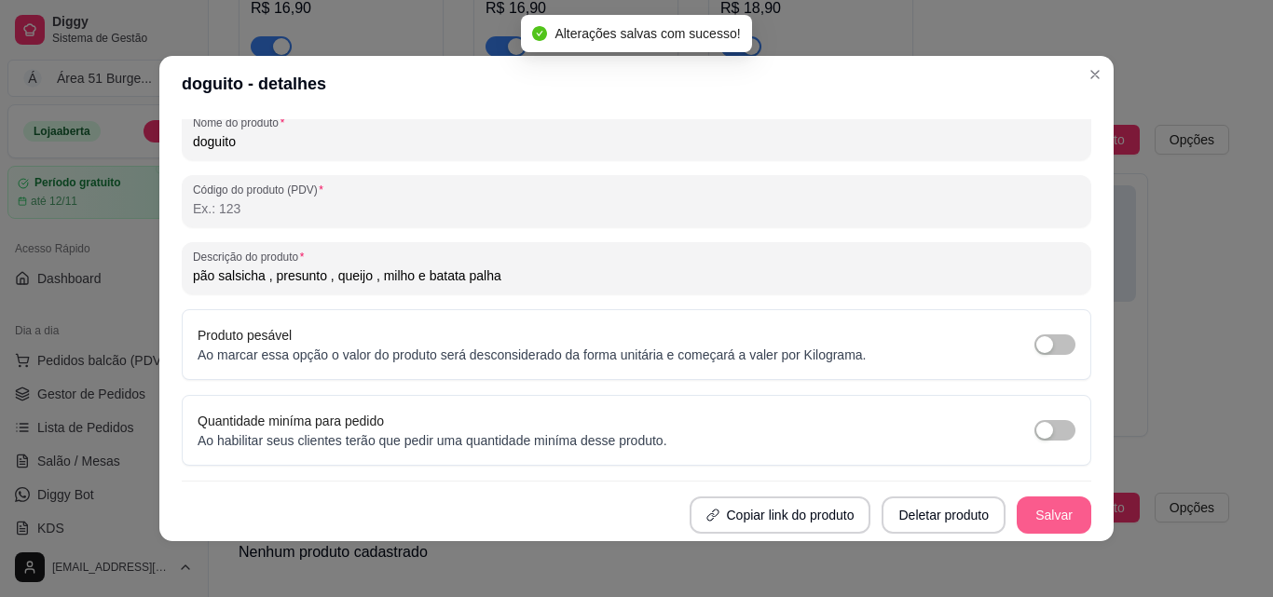
click at [1016, 512] on button "Salvar" at bounding box center [1053, 515] width 75 height 37
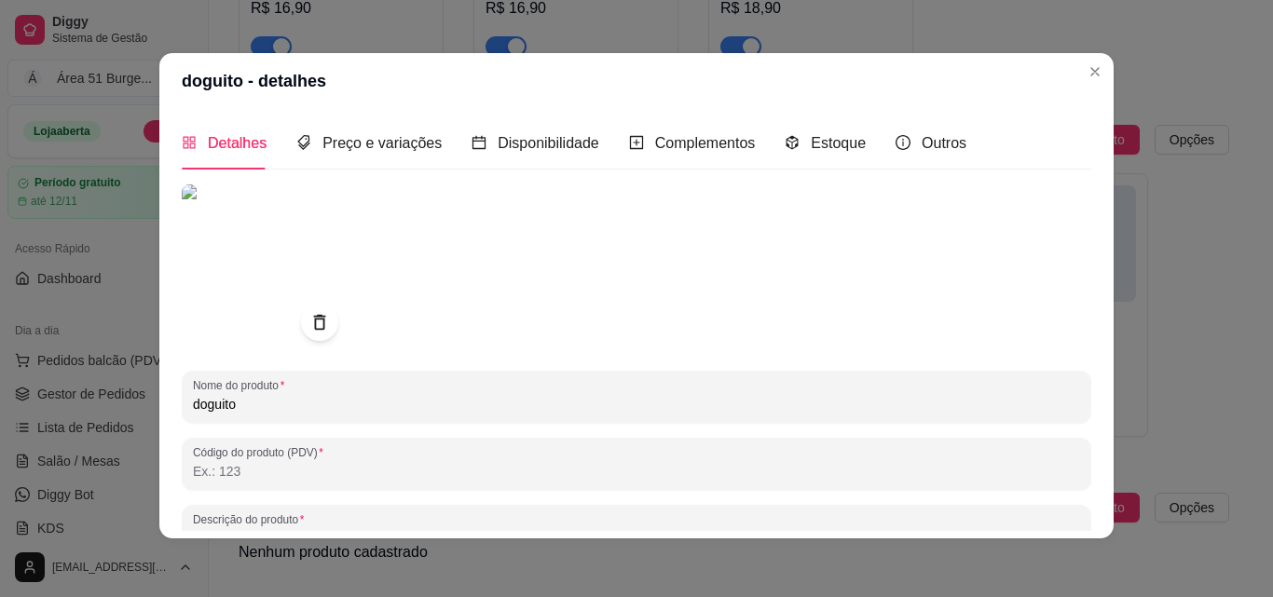
scroll to position [4, 0]
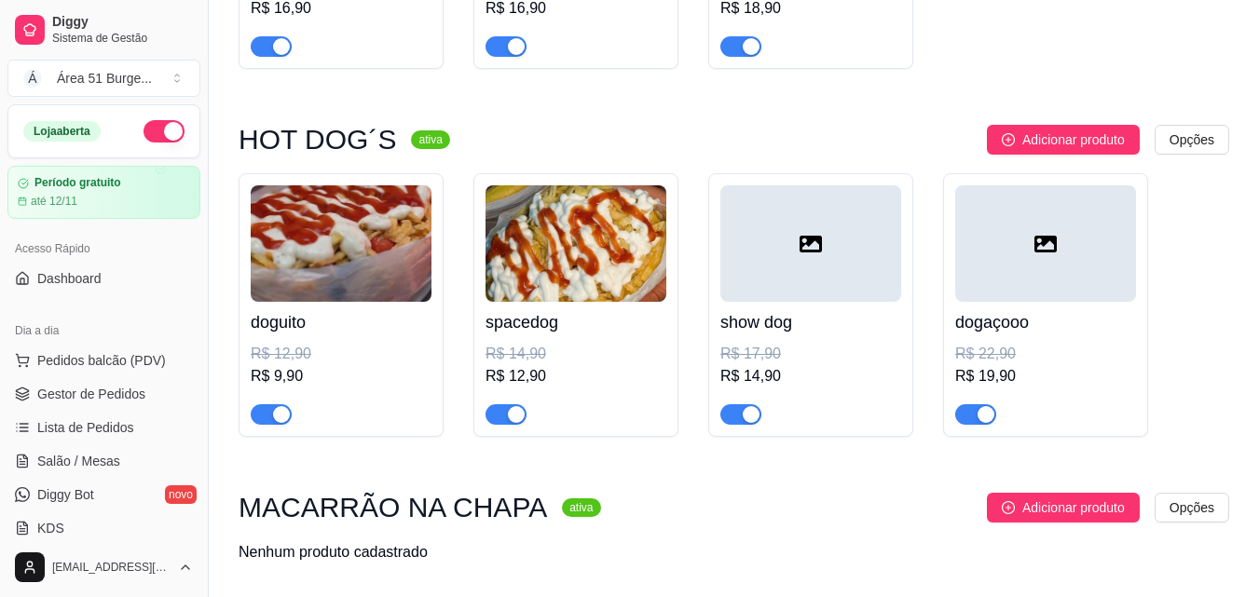
click at [998, 256] on div at bounding box center [1045, 243] width 181 height 116
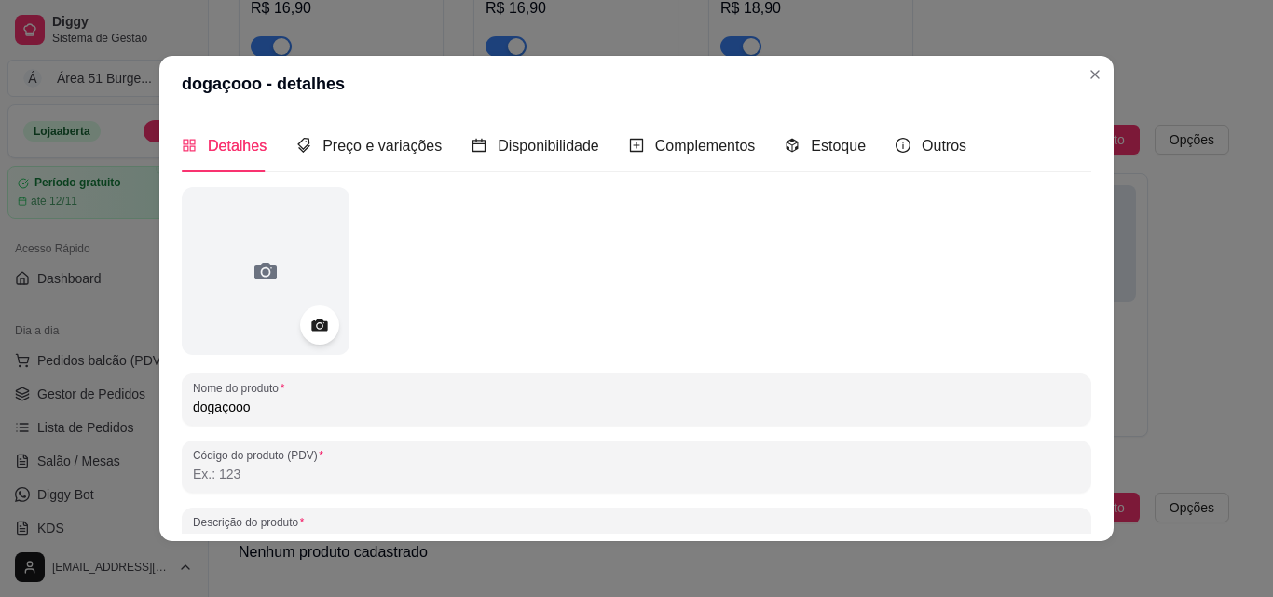
click at [308, 323] on icon at bounding box center [318, 325] width 21 height 21
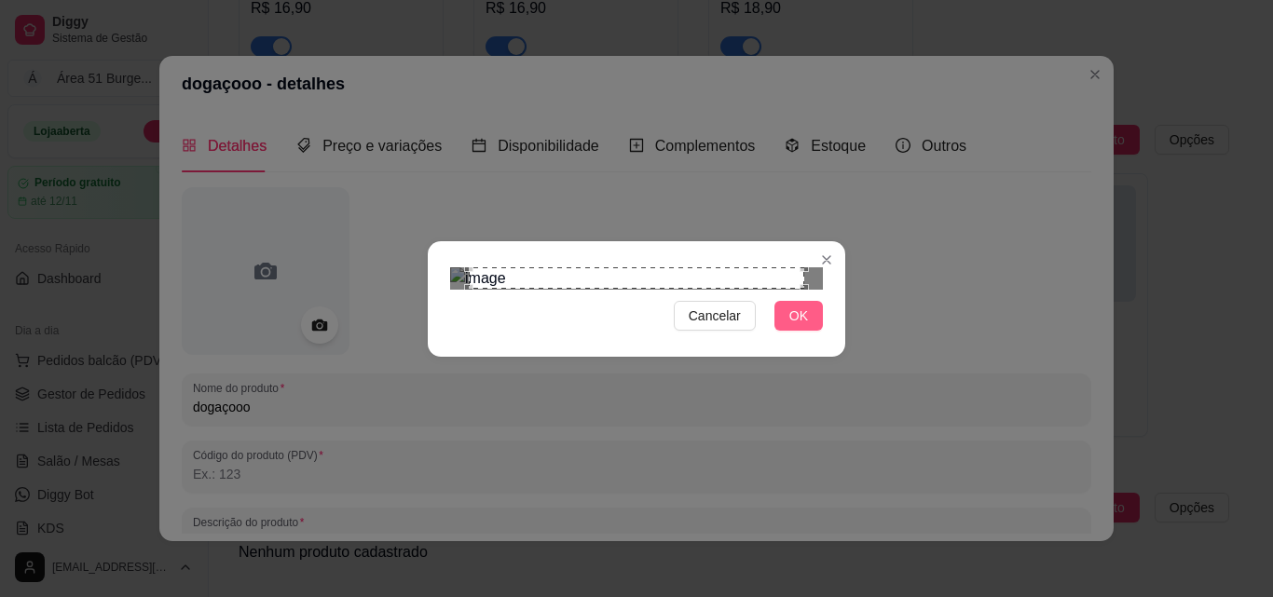
click at [812, 331] on button "OK" at bounding box center [798, 316] width 48 height 30
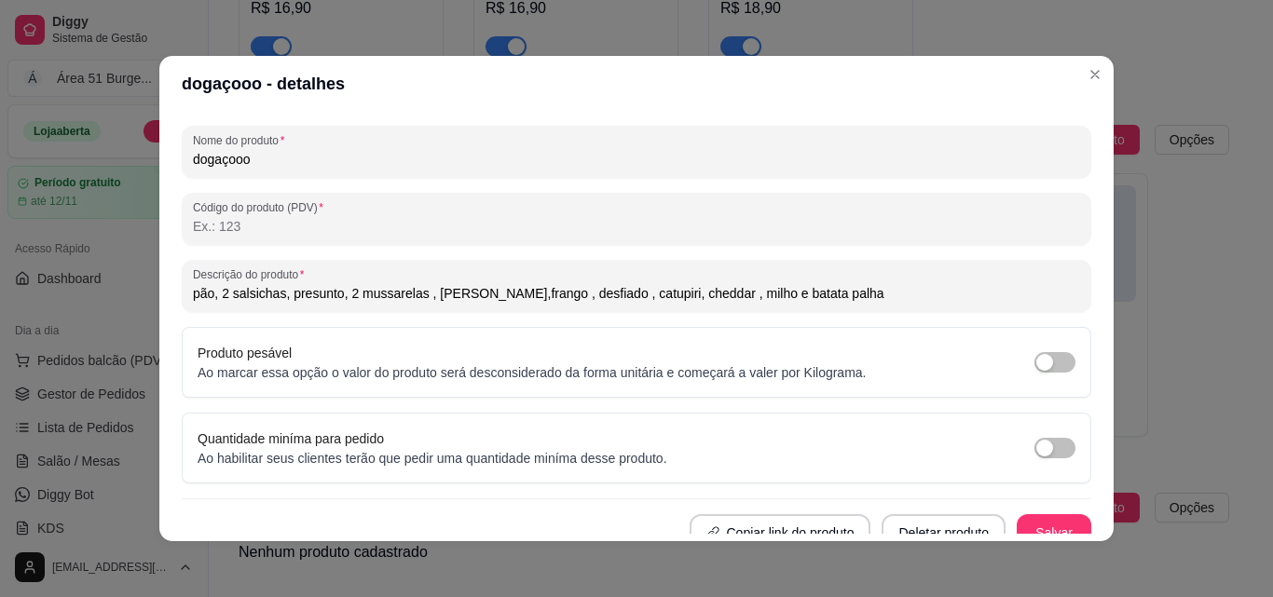
scroll to position [266, 0]
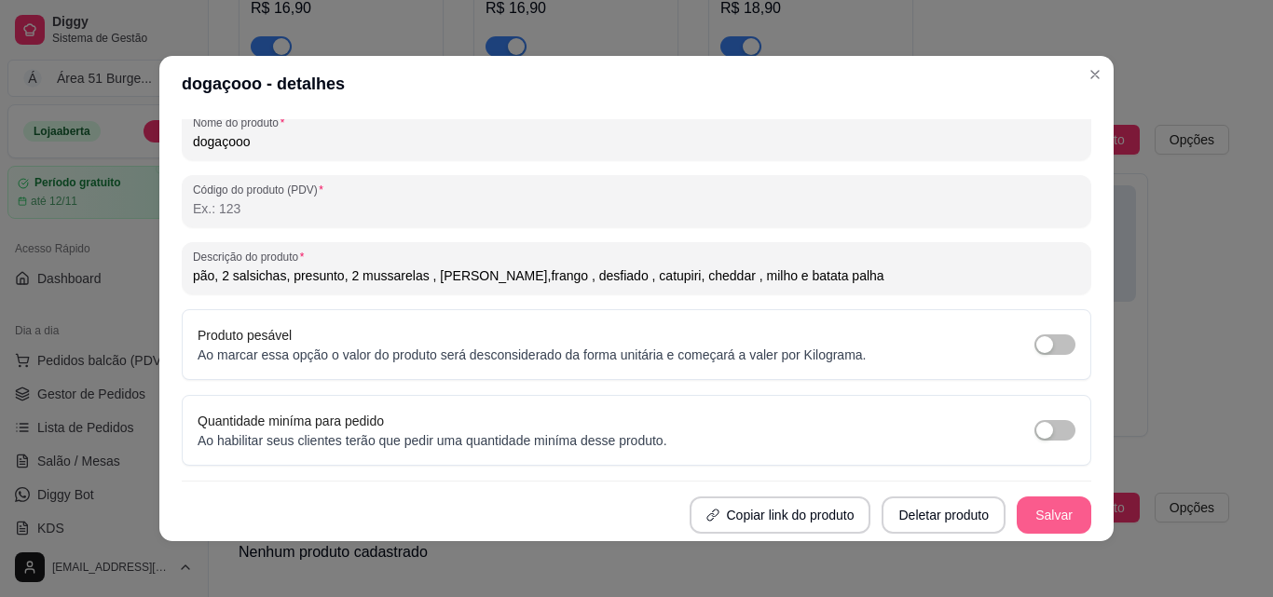
click at [1024, 511] on button "Salvar" at bounding box center [1053, 515] width 75 height 37
click at [1030, 514] on button "Salvar" at bounding box center [1053, 515] width 75 height 37
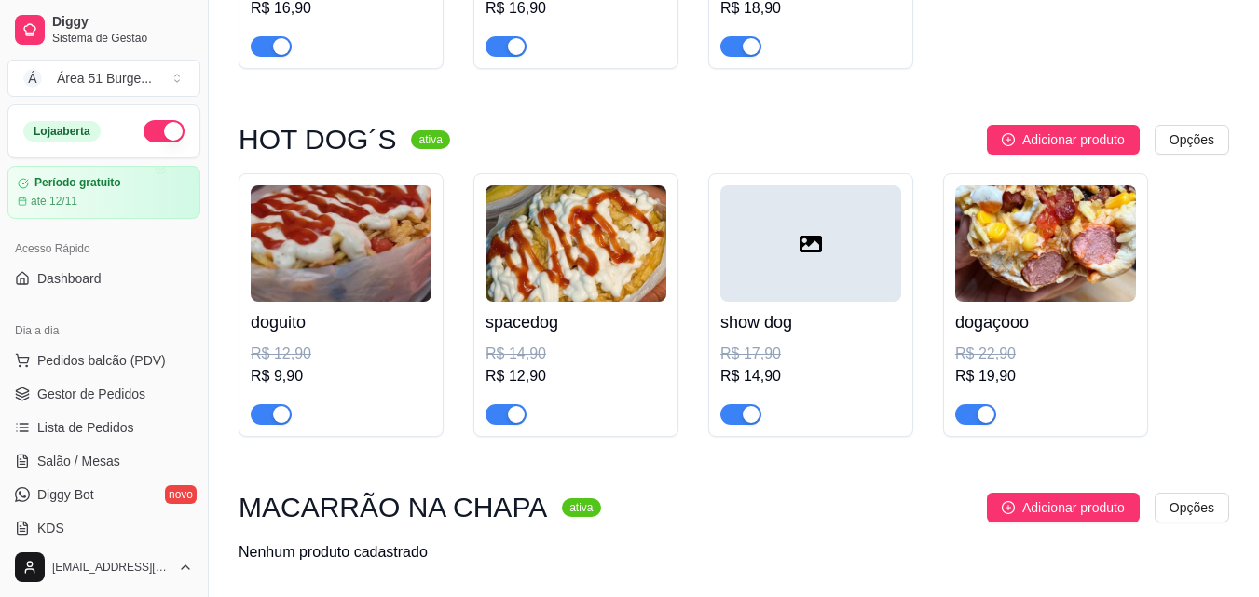
click at [810, 247] on icon at bounding box center [810, 244] width 22 height 17
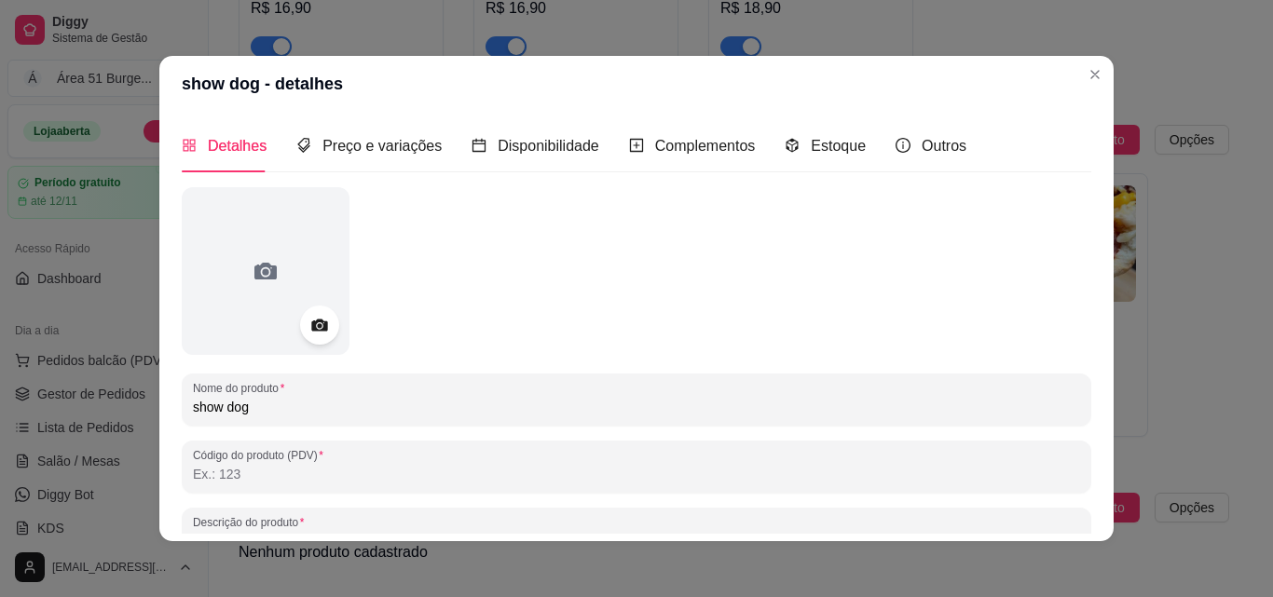
click at [311, 327] on icon at bounding box center [319, 326] width 16 height 12
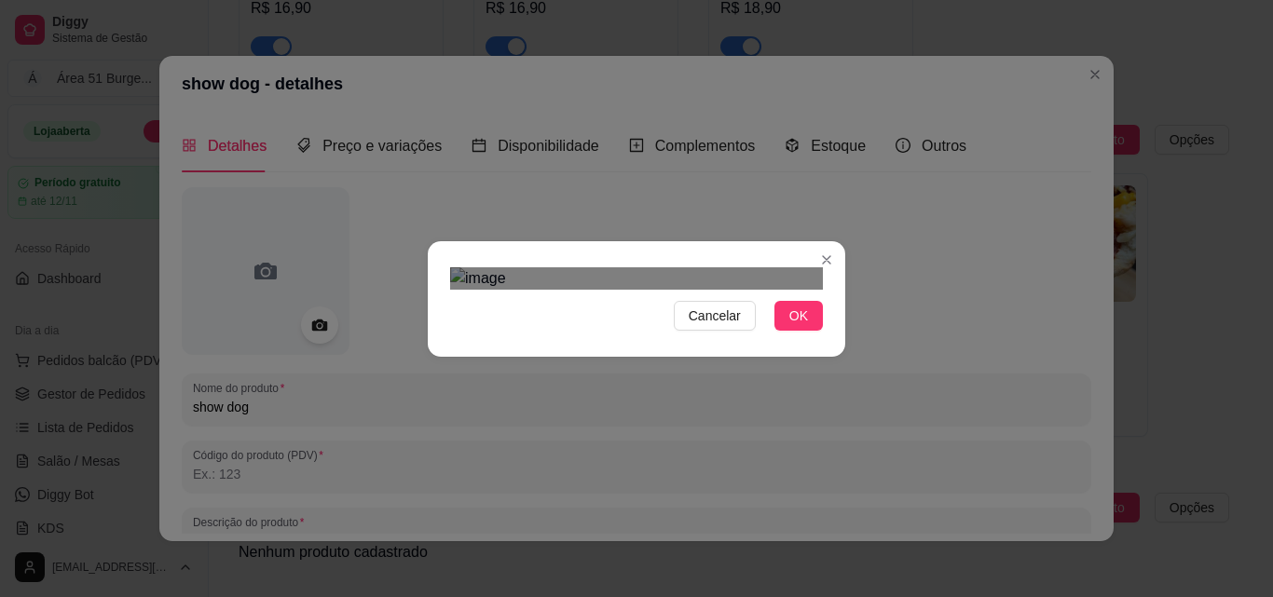
click at [441, 285] on div "Cancelar OK" at bounding box center [636, 299] width 417 height 78
click at [612, 267] on img at bounding box center [636, 278] width 373 height 22
click at [515, 290] on img at bounding box center [636, 278] width 373 height 22
click at [493, 267] on img at bounding box center [636, 278] width 373 height 22
click at [495, 290] on img at bounding box center [636, 278] width 373 height 22
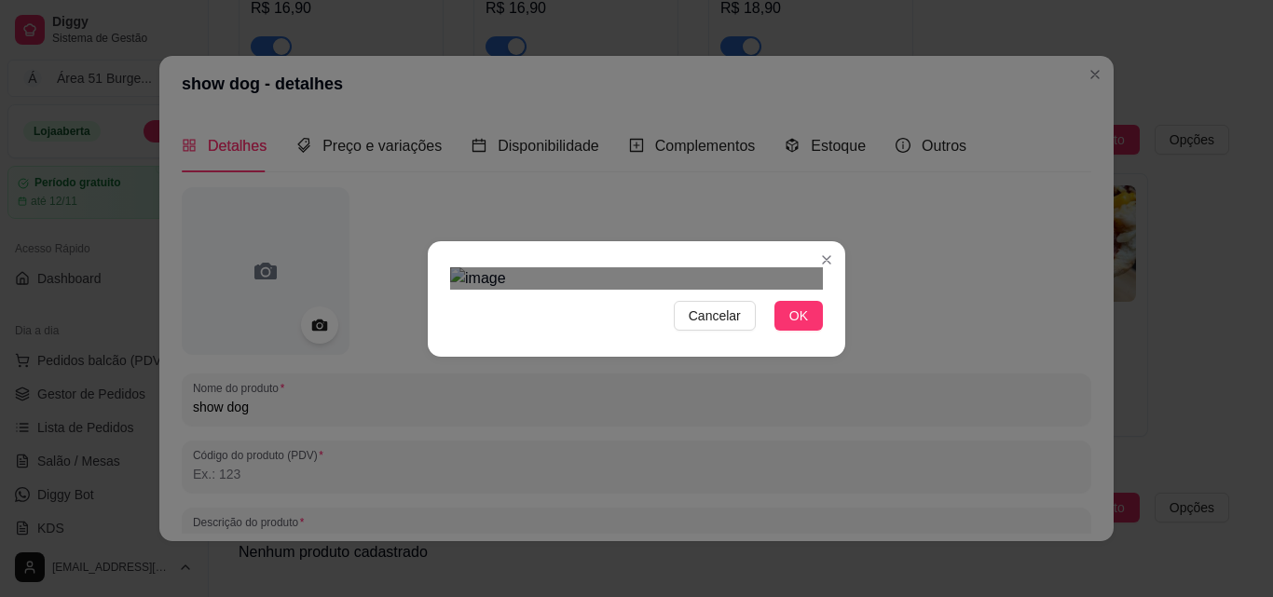
click at [760, 274] on div at bounding box center [636, 278] width 373 height 22
click at [731, 267] on div at bounding box center [636, 278] width 373 height 22
click at [790, 326] on span "OK" at bounding box center [798, 316] width 19 height 20
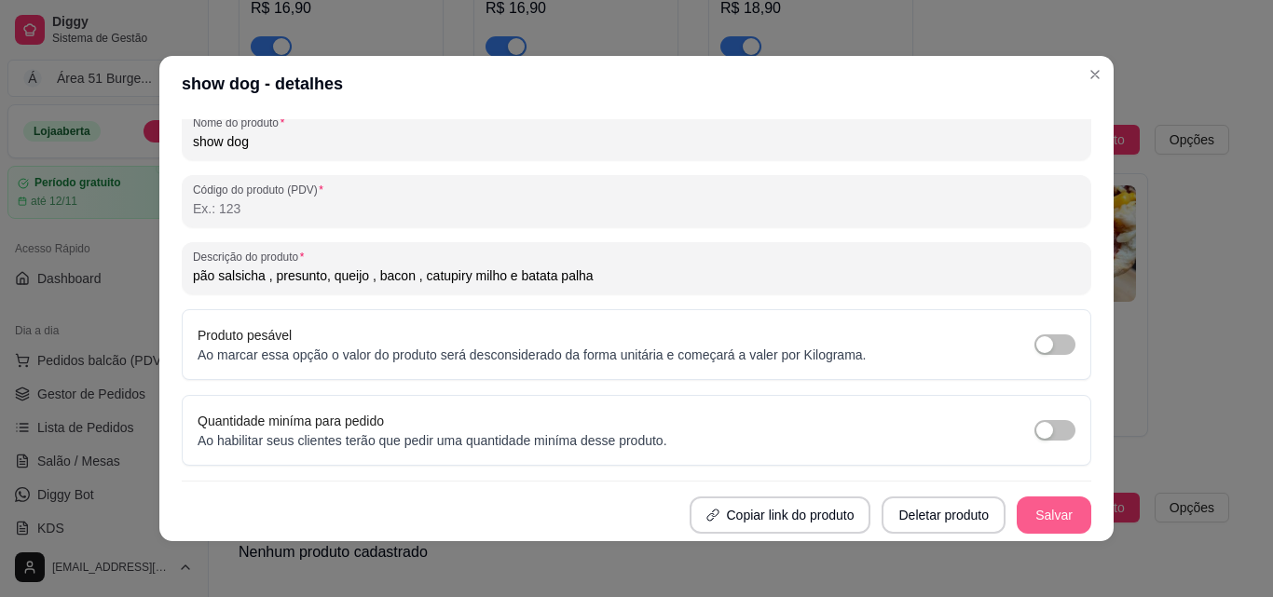
click at [1017, 520] on button "Salvar" at bounding box center [1053, 515] width 75 height 37
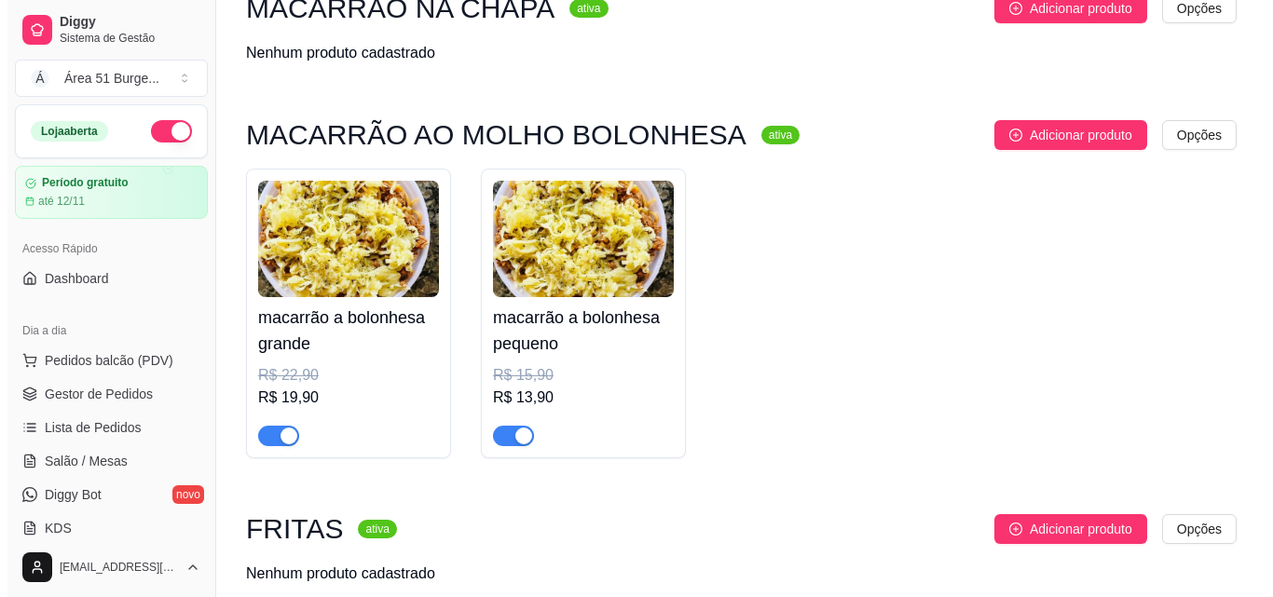
scroll to position [1151, 0]
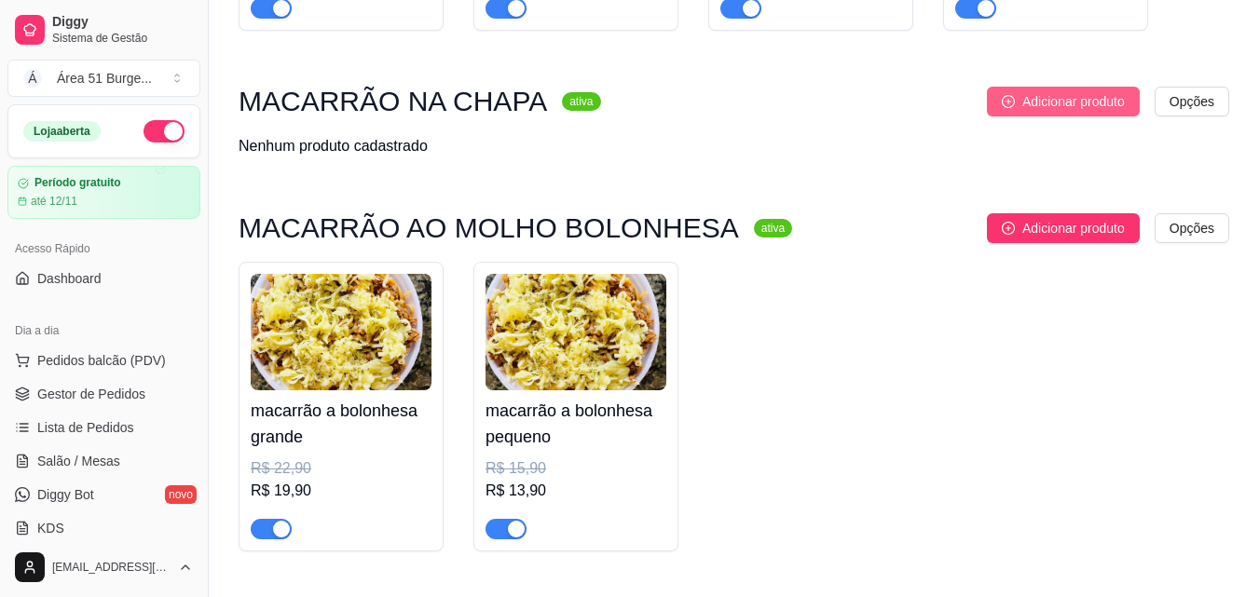
click at [1075, 97] on span "Adicionar produto" at bounding box center [1073, 101] width 102 height 20
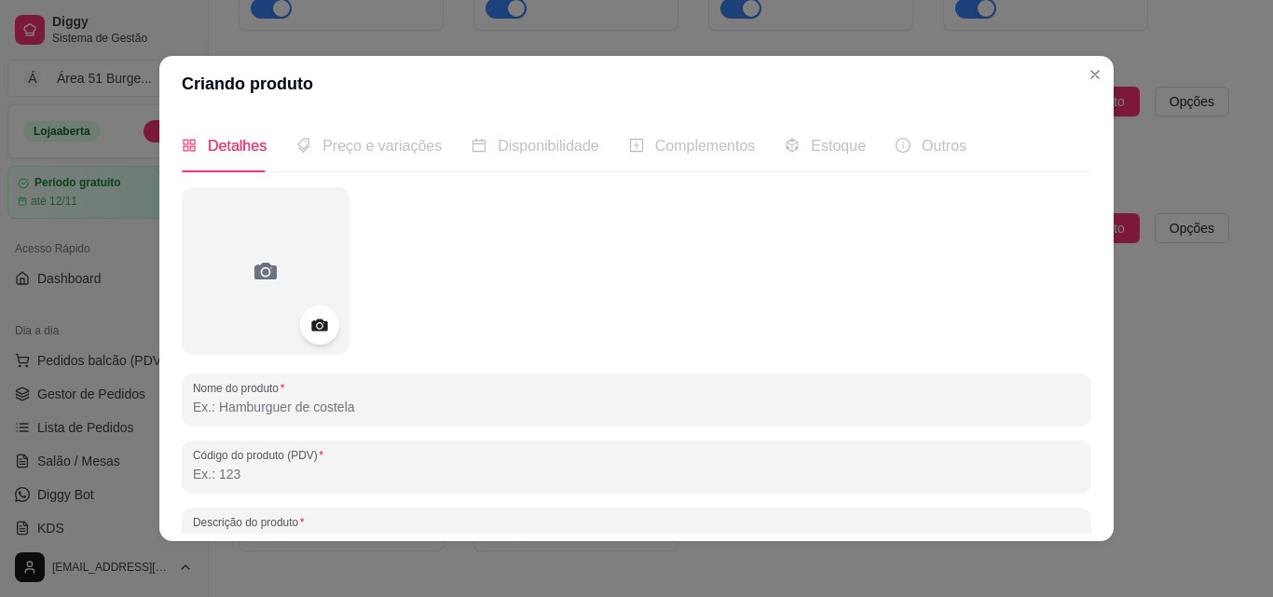
click at [321, 323] on icon at bounding box center [318, 325] width 21 height 21
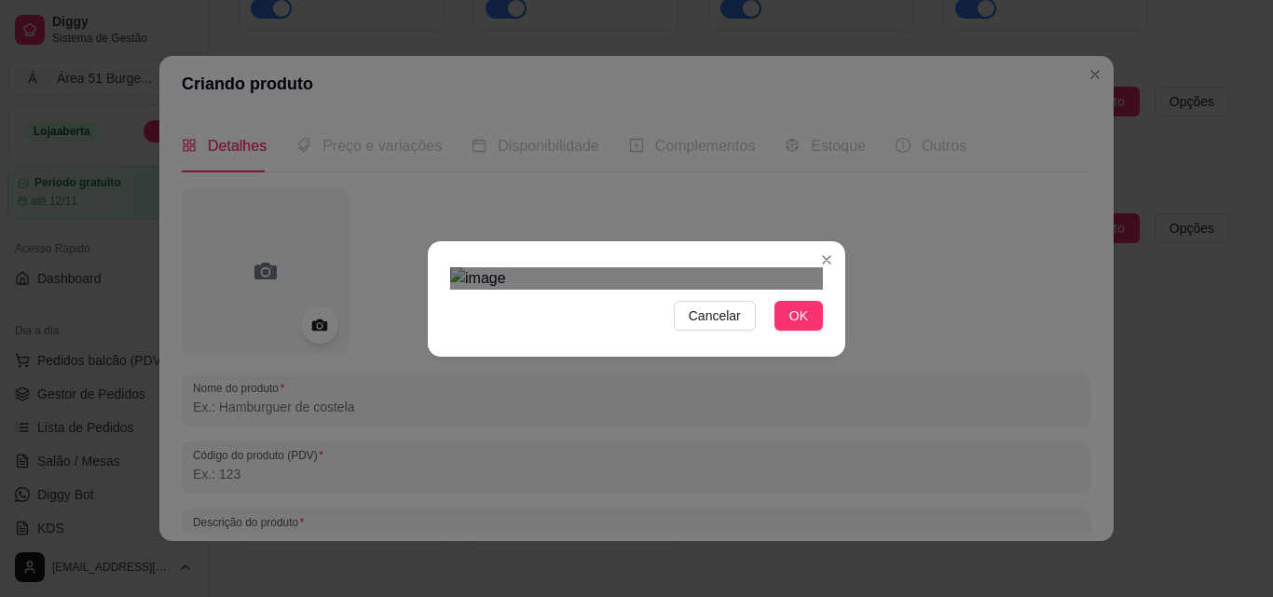
click at [565, 305] on div "Use the arrow keys to move the crop selection area" at bounding box center [644, 472] width 335 height 335
click at [810, 290] on img at bounding box center [636, 278] width 373 height 22
click at [590, 312] on div "Use the arrow keys to move the crop selection area" at bounding box center [653, 454] width 284 height 284
click at [800, 326] on span "OK" at bounding box center [798, 316] width 19 height 20
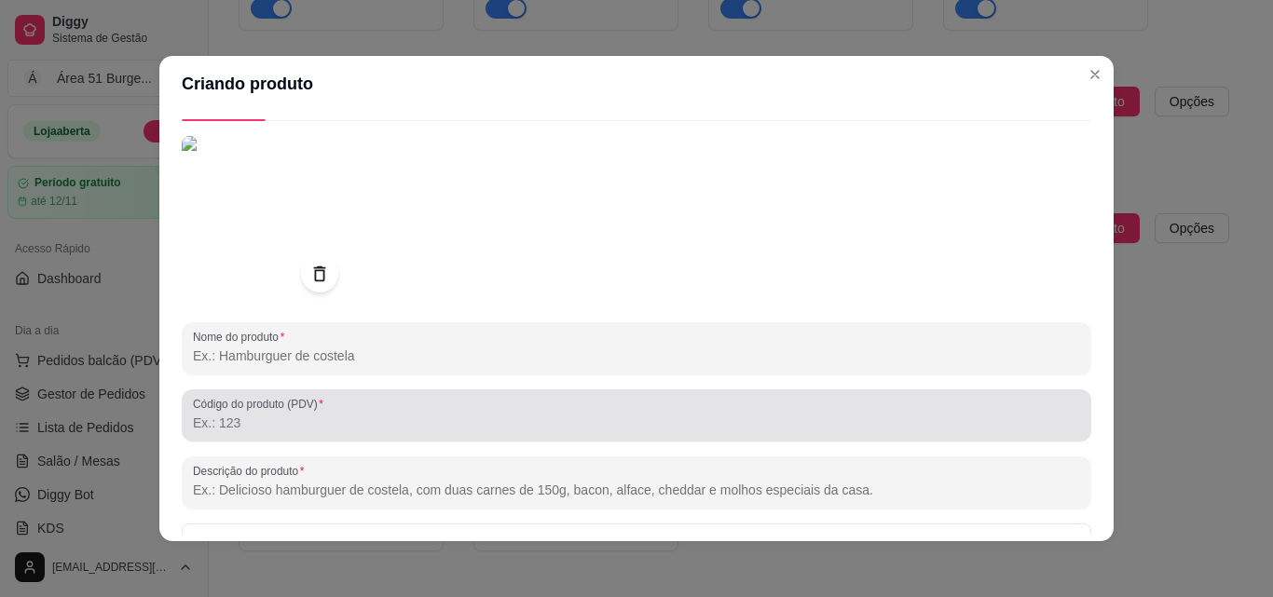
scroll to position [93, 0]
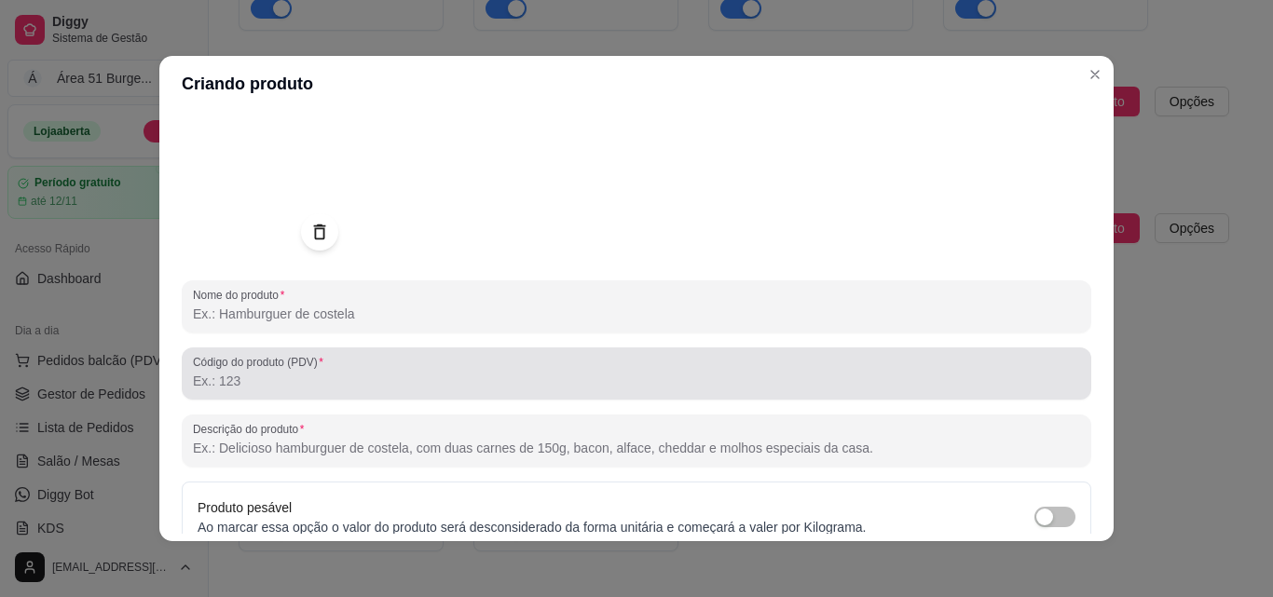
click at [268, 445] on input "Descrição do produto" at bounding box center [636, 448] width 887 height 19
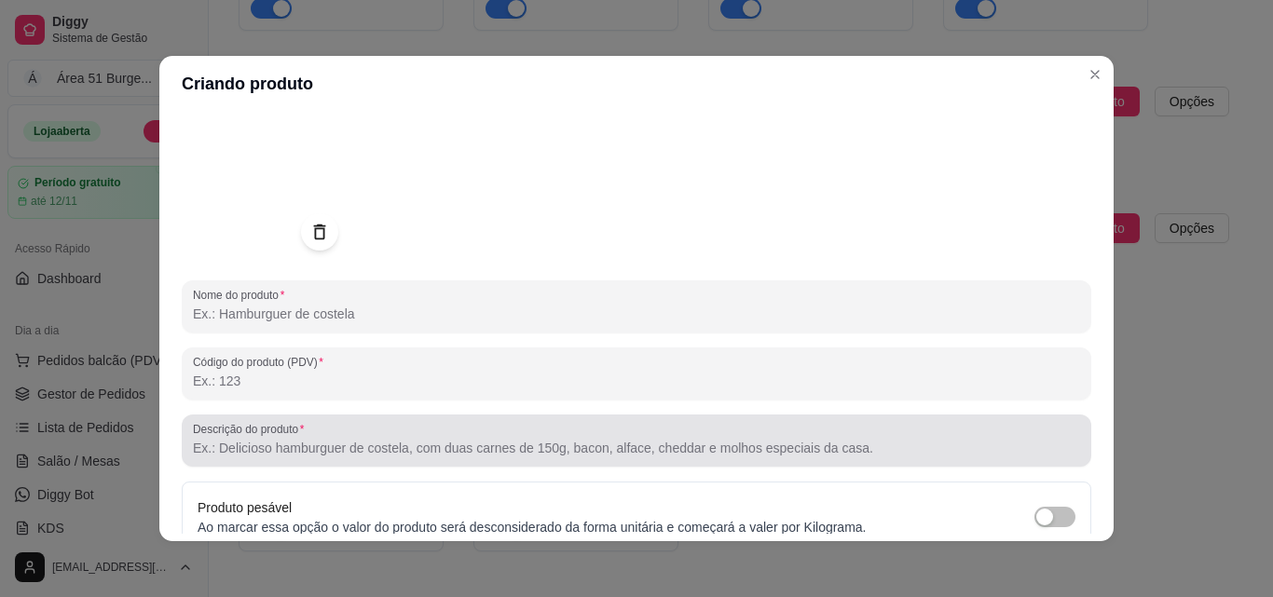
drag, startPoint x: 274, startPoint y: 433, endPoint x: 226, endPoint y: 440, distance: 48.0
click at [227, 440] on input "Descrição do produto" at bounding box center [636, 448] width 887 height 19
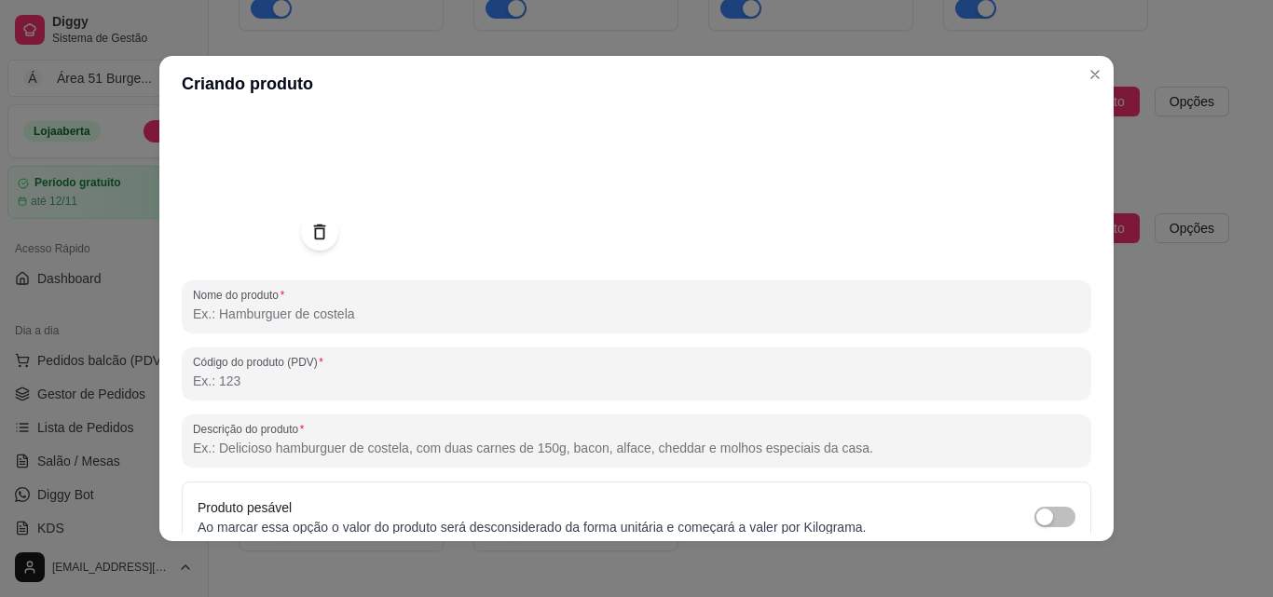
paste input "Macarrão , bacon , calabresa , frango desfiado , queijo , milho , cebola , pime…"
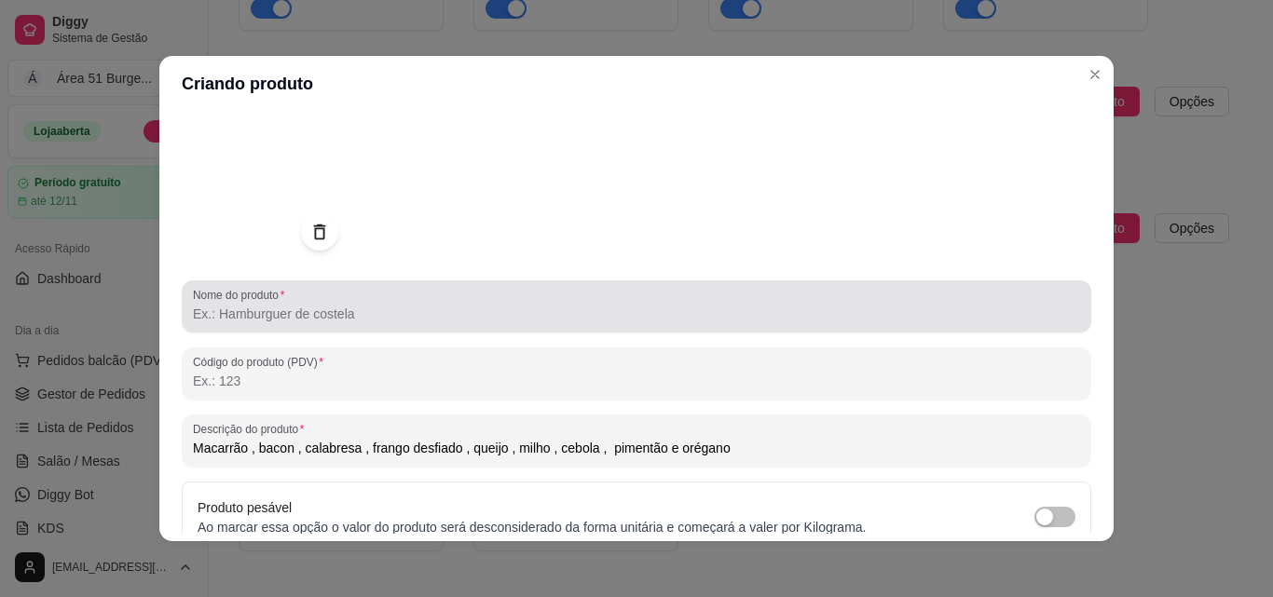
type input "Macarrão , bacon , calabresa , frango desfiado , queijo , milho , cebola , pime…"
click at [291, 312] on input "Nome do produto" at bounding box center [636, 314] width 887 height 19
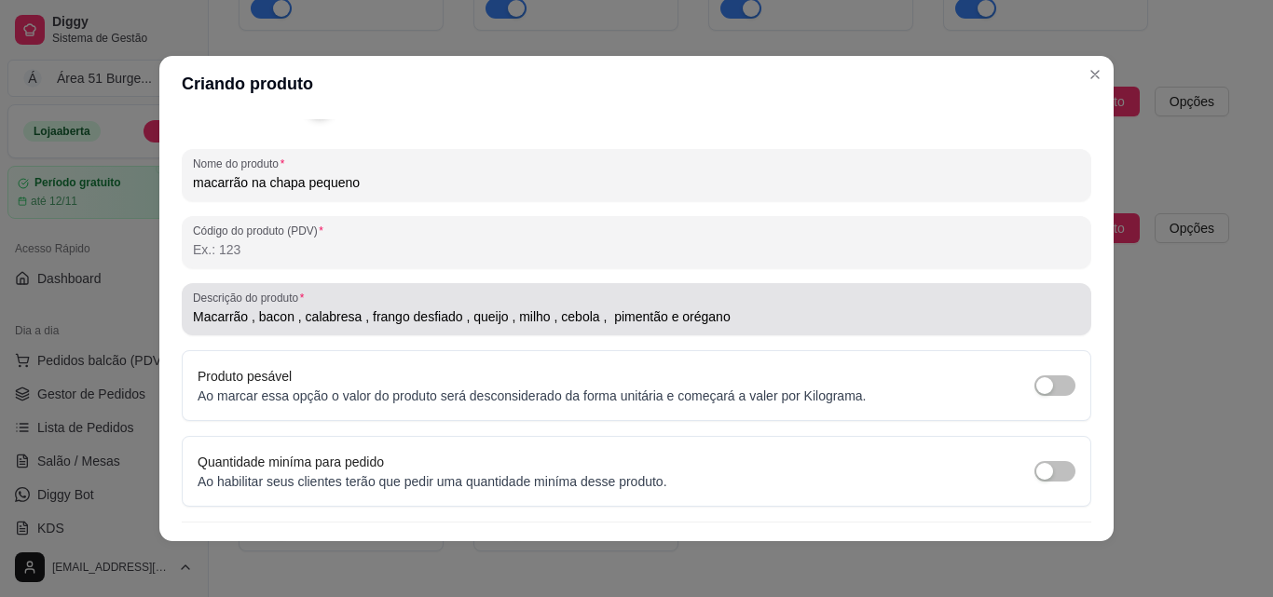
scroll to position [266, 0]
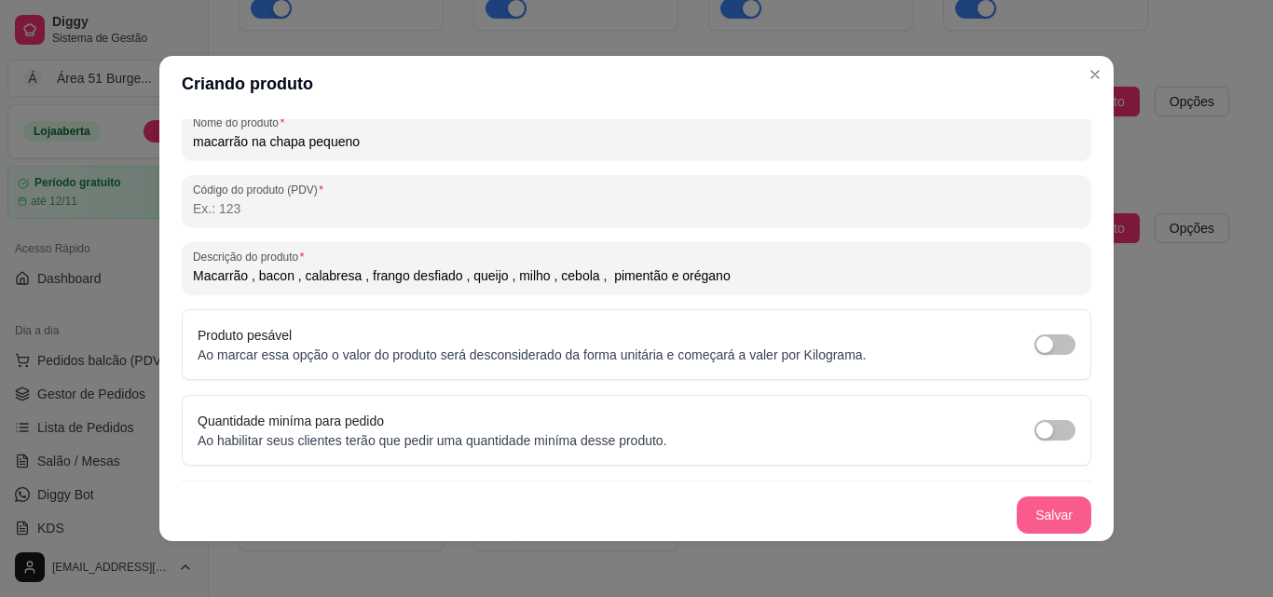
type input "macarrão na chapa pequeno"
click at [1032, 513] on button "Salvar" at bounding box center [1053, 515] width 75 height 37
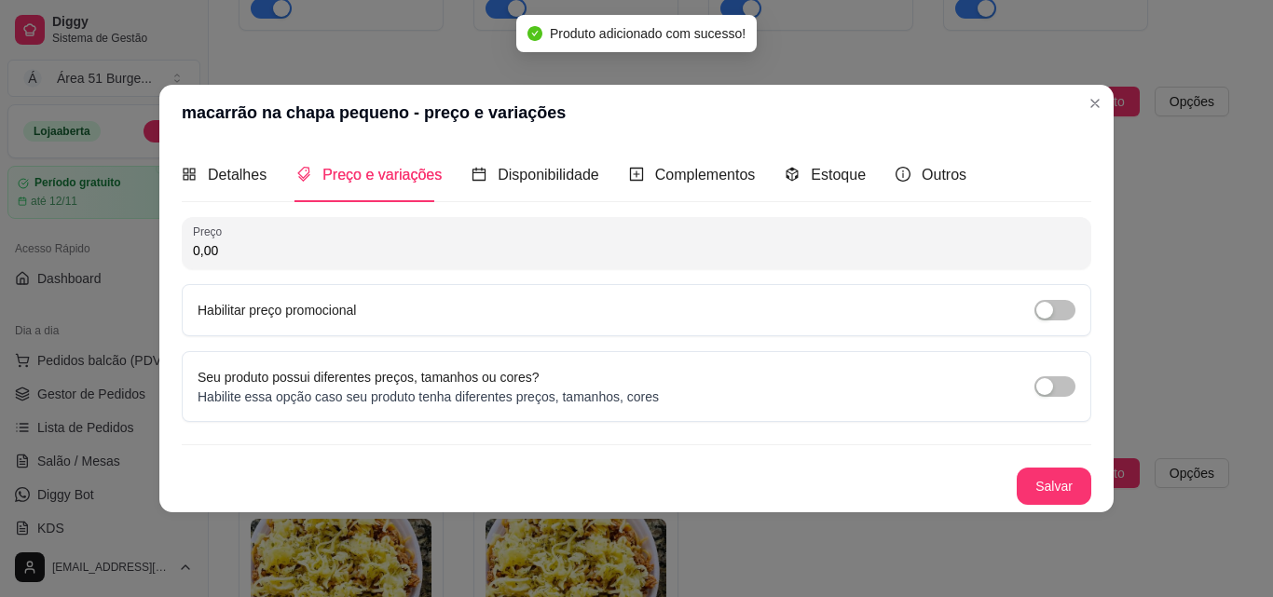
scroll to position [0, 0]
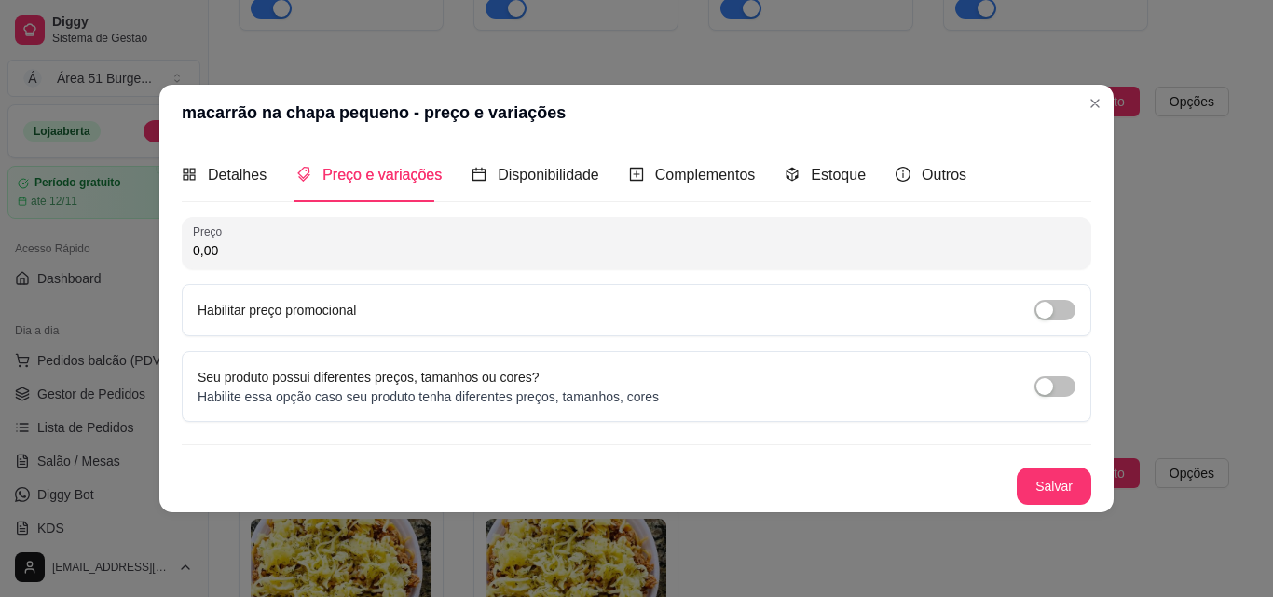
click at [257, 252] on input "0,00" at bounding box center [636, 250] width 887 height 19
type input "14,90"
click at [1034, 306] on span "button" at bounding box center [1054, 310] width 41 height 20
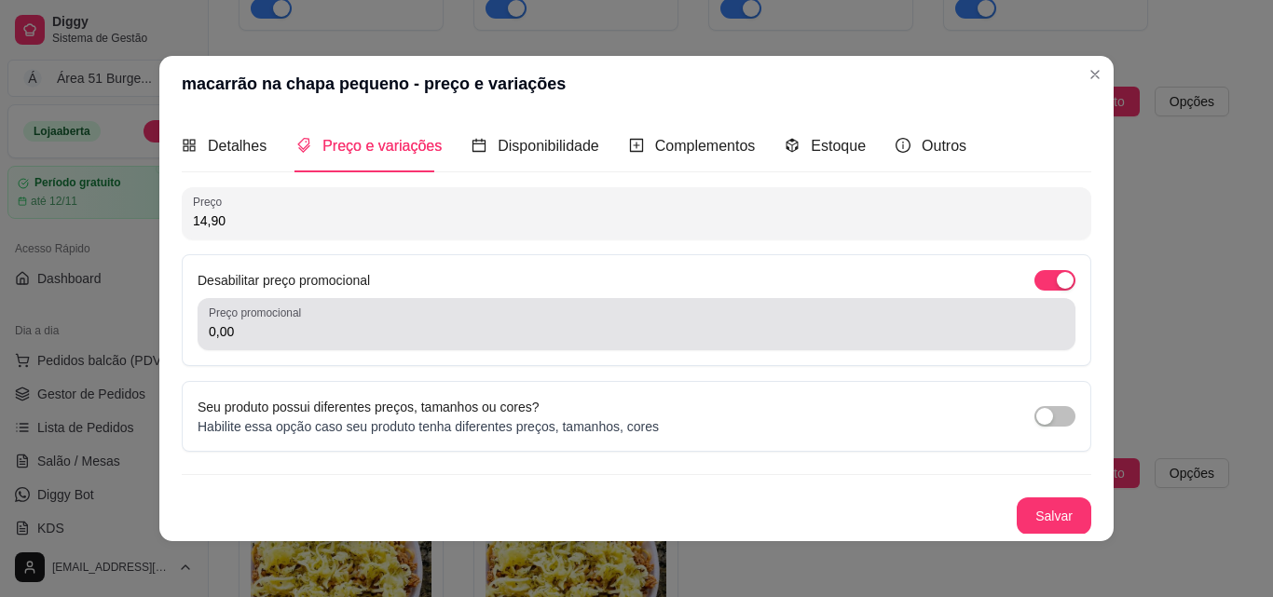
drag, startPoint x: 226, startPoint y: 321, endPoint x: 143, endPoint y: 321, distance: 82.9
click at [143, 321] on div "macarrão na chapa pequeno - preço e variações Detalhes Preço e variações Dispon…" at bounding box center [636, 298] width 1273 height 597
click at [221, 329] on input "0,00" at bounding box center [636, 331] width 855 height 19
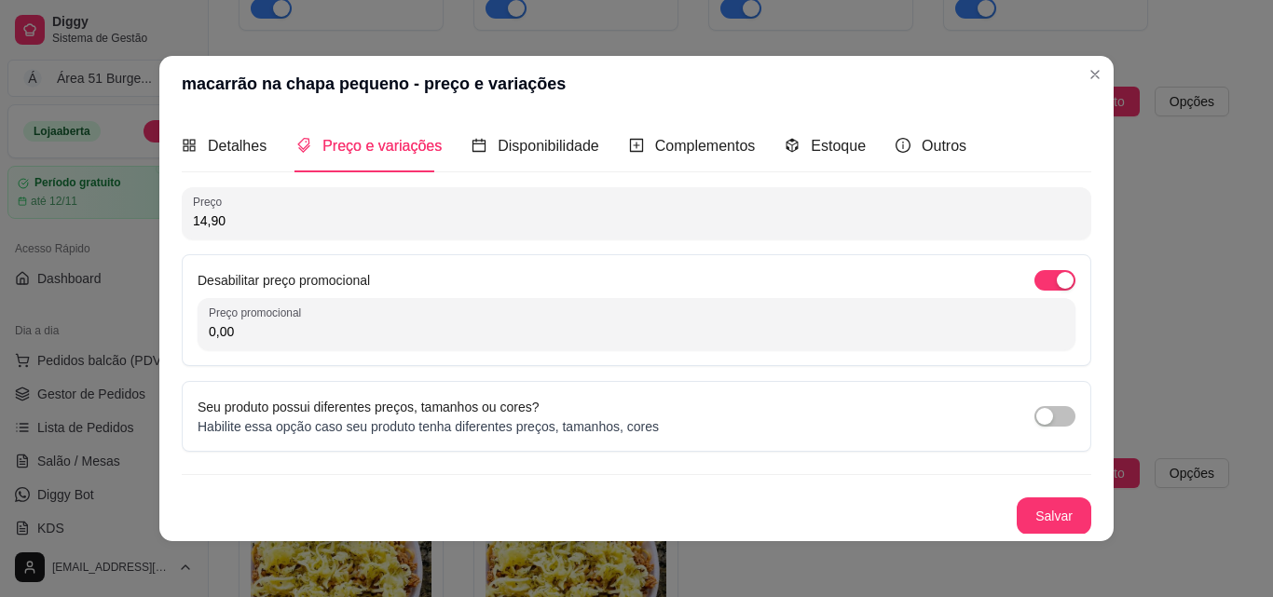
drag, startPoint x: 229, startPoint y: 329, endPoint x: 168, endPoint y: 328, distance: 61.5
click at [187, 329] on div "Desabilitar preço promocional Preço promocional 0,00" at bounding box center [636, 310] width 909 height 112
type input "12,90"
click at [1017, 509] on button "Salvar" at bounding box center [1053, 516] width 73 height 36
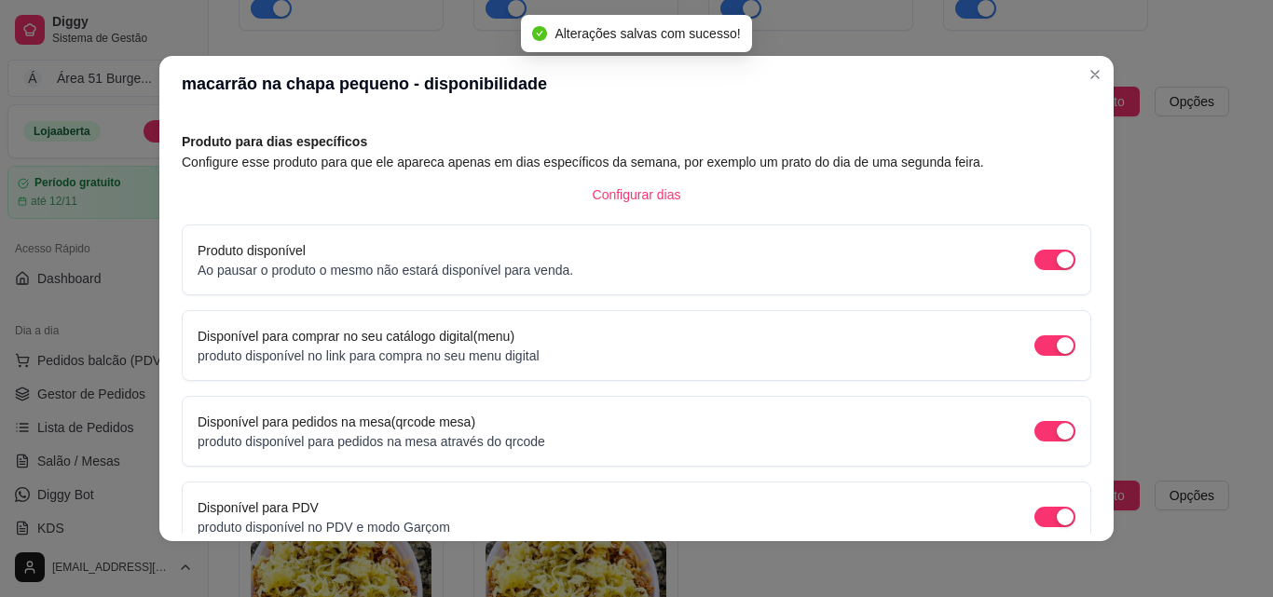
scroll to position [169, 0]
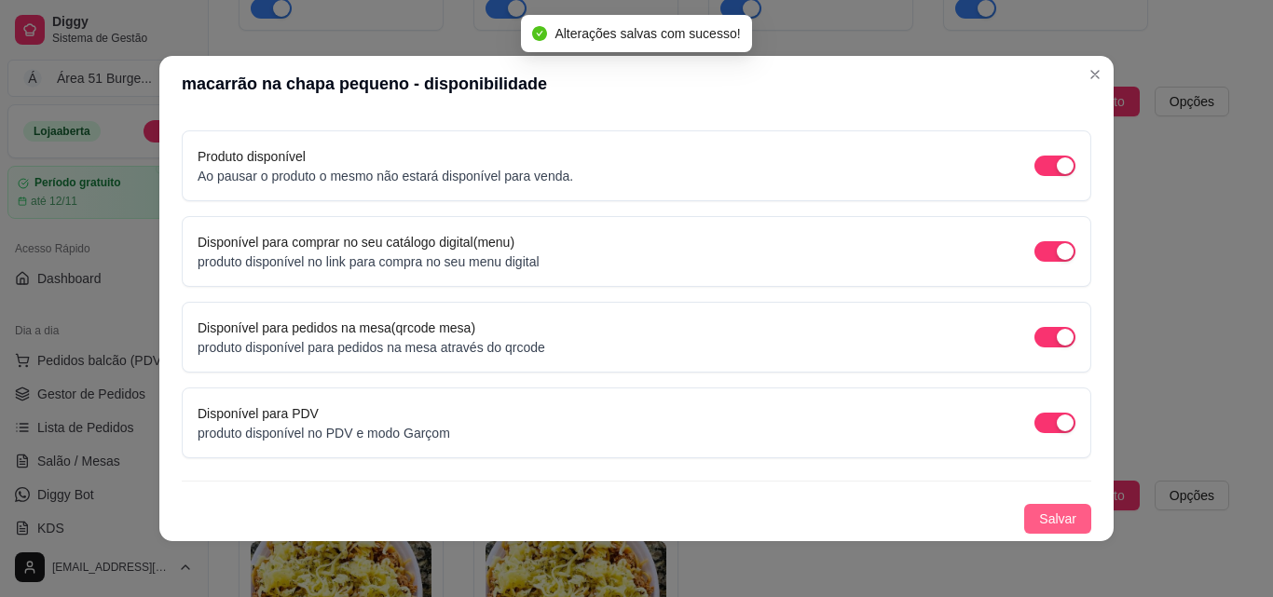
click at [1055, 527] on span "Salvar" at bounding box center [1057, 519] width 37 height 20
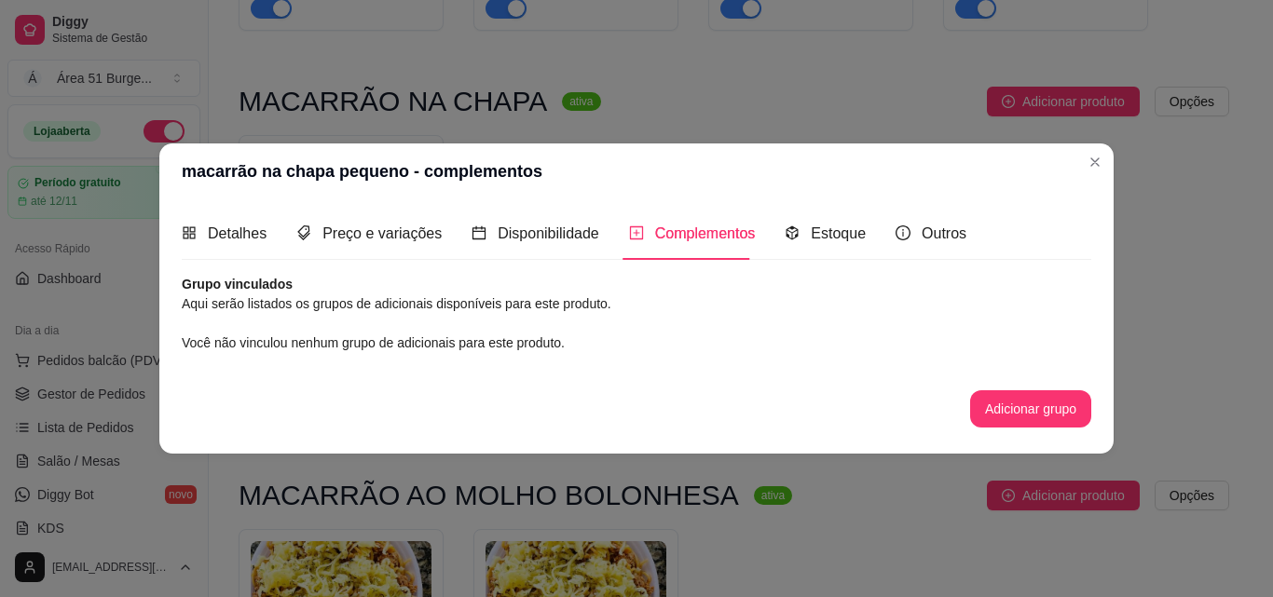
scroll to position [0, 0]
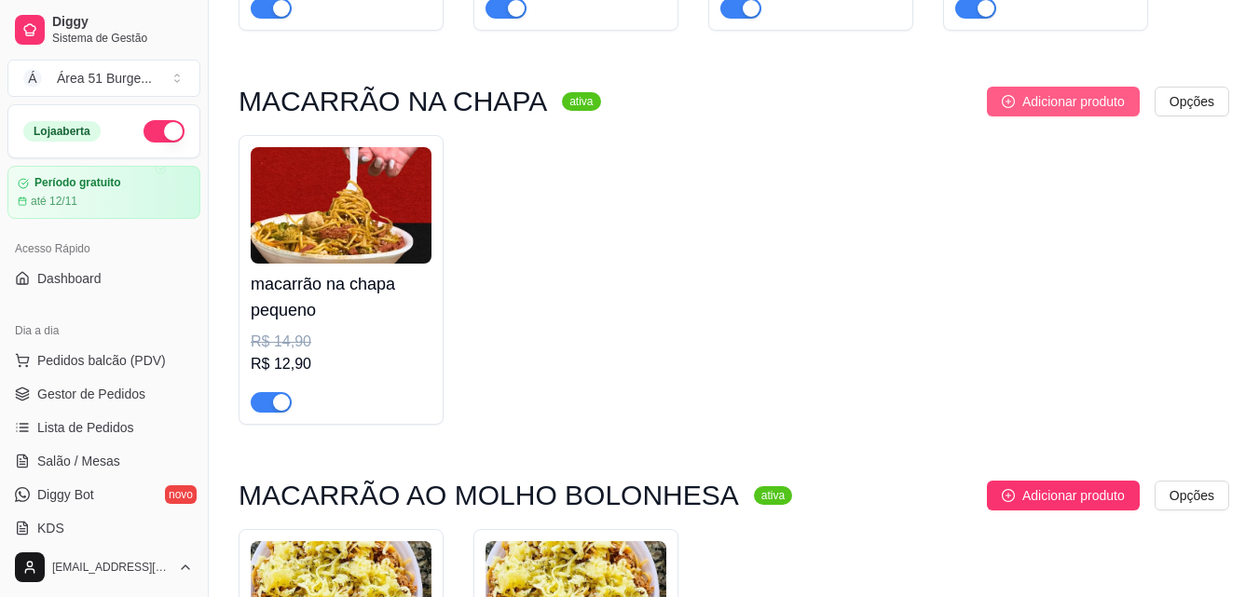
click at [1045, 103] on span "Adicionar produto" at bounding box center [1073, 101] width 102 height 20
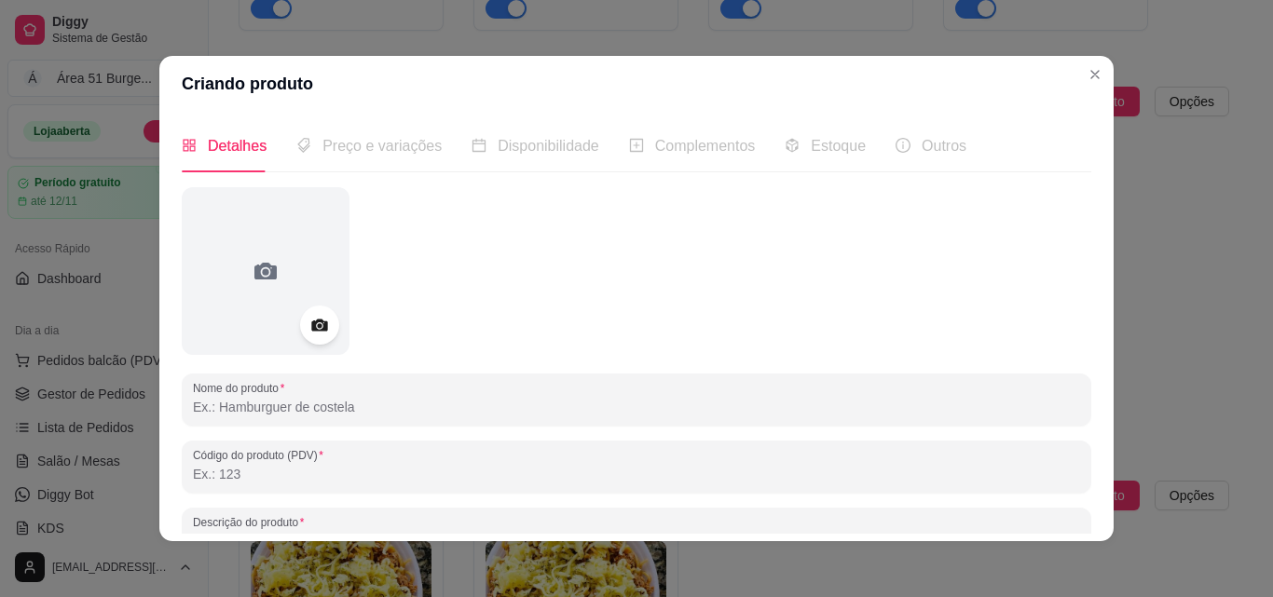
click at [314, 322] on icon at bounding box center [319, 326] width 16 height 12
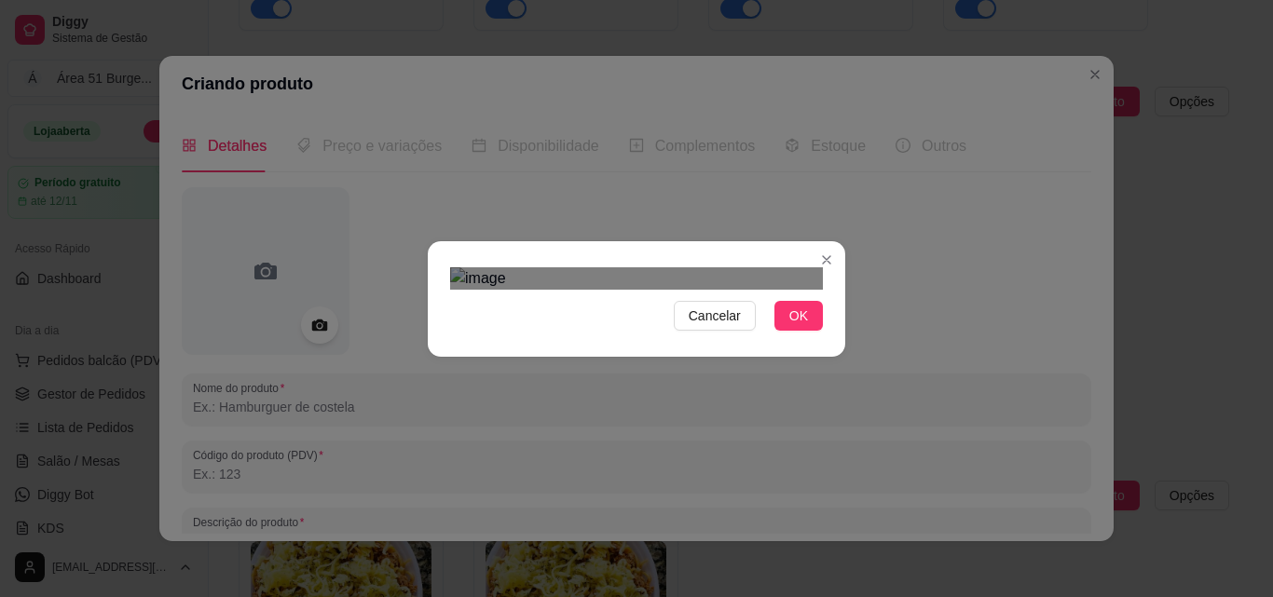
click at [563, 305] on div "Use the arrow keys to move the crop selection area" at bounding box center [654, 472] width 335 height 335
click at [508, 305] on div "Use the arrow keys to move the crop selection area" at bounding box center [654, 472] width 335 height 335
click at [511, 326] on div "Use the arrow keys to move the crop selection area" at bounding box center [666, 483] width 314 height 314
drag, startPoint x: 781, startPoint y: 484, endPoint x: 772, endPoint y: 474, distance: 13.2
click at [781, 331] on button "OK" at bounding box center [798, 316] width 48 height 30
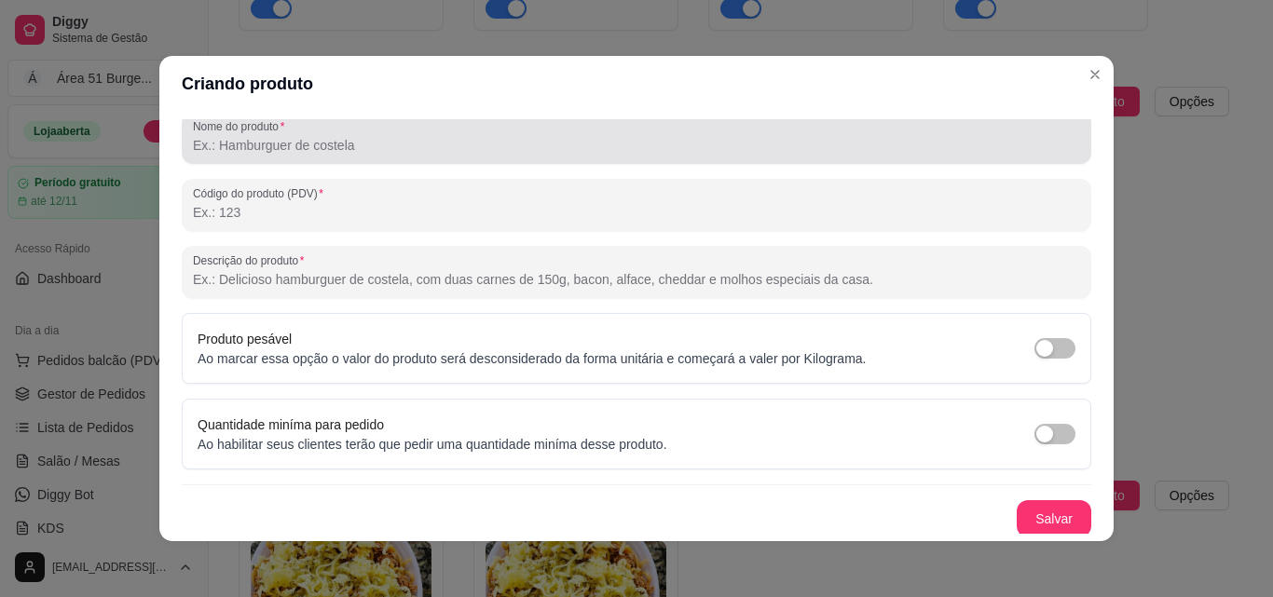
scroll to position [266, 0]
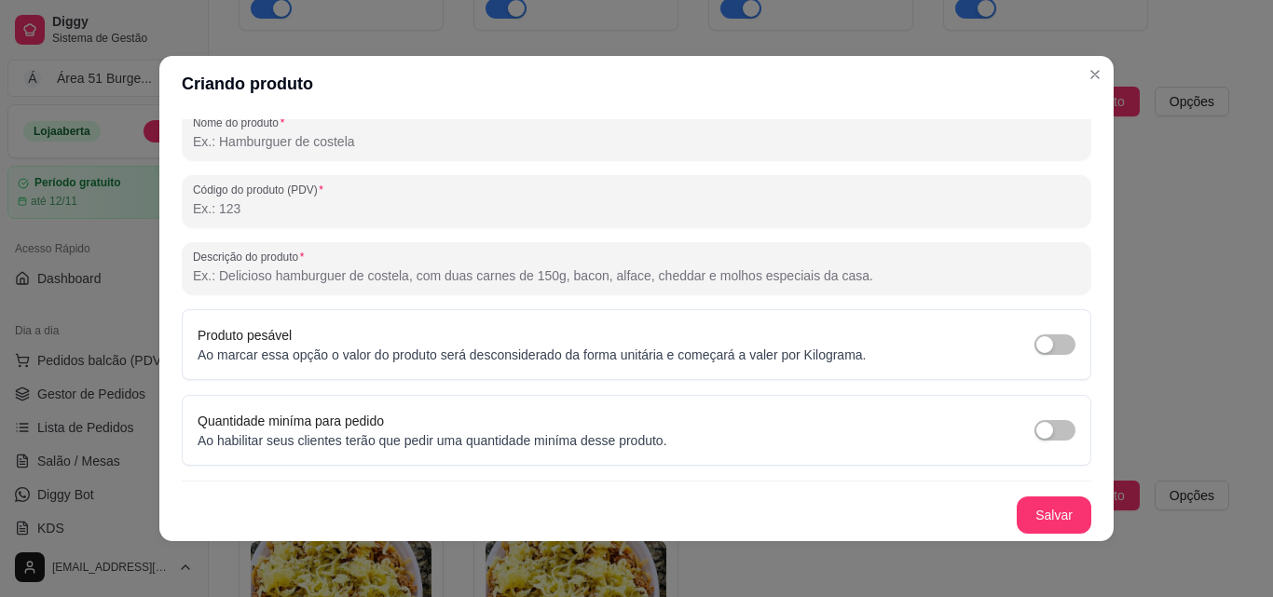
click at [283, 271] on input "Descrição do produto" at bounding box center [636, 275] width 887 height 19
paste input "Macarrão , bacon , calabresa , frango desfiado , queijo , milho , cebola , pime…"
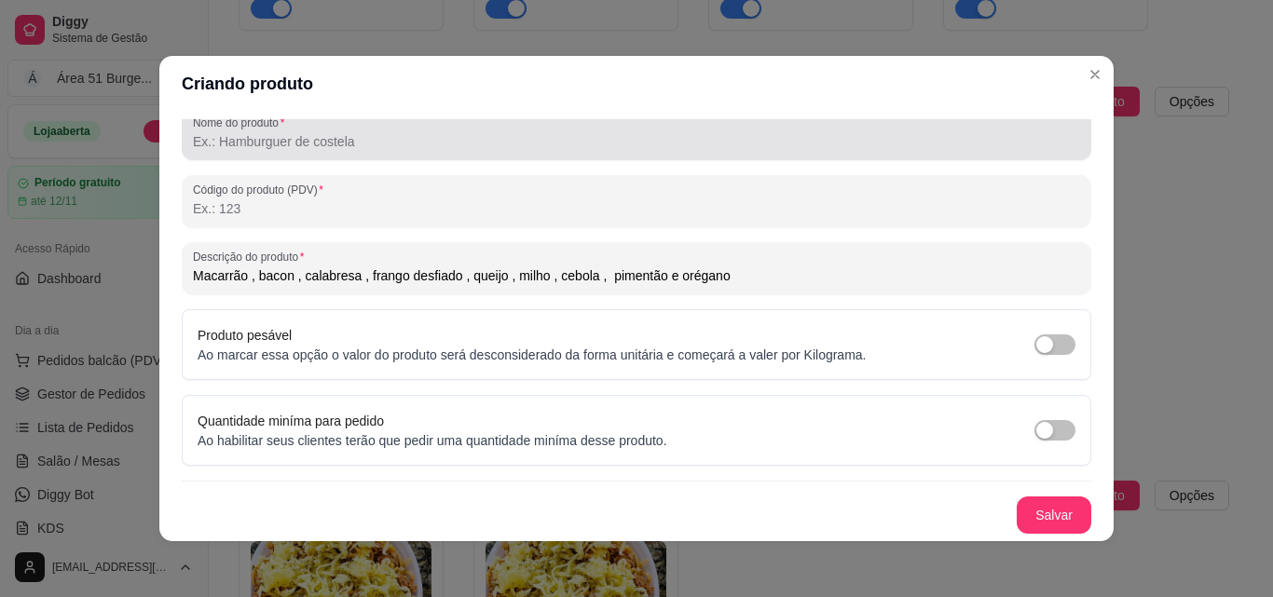
type input "Macarrão , bacon , calabresa , frango desfiado , queijo , milho , cebola , pime…"
click at [314, 151] on input "Nome do produto" at bounding box center [636, 141] width 887 height 19
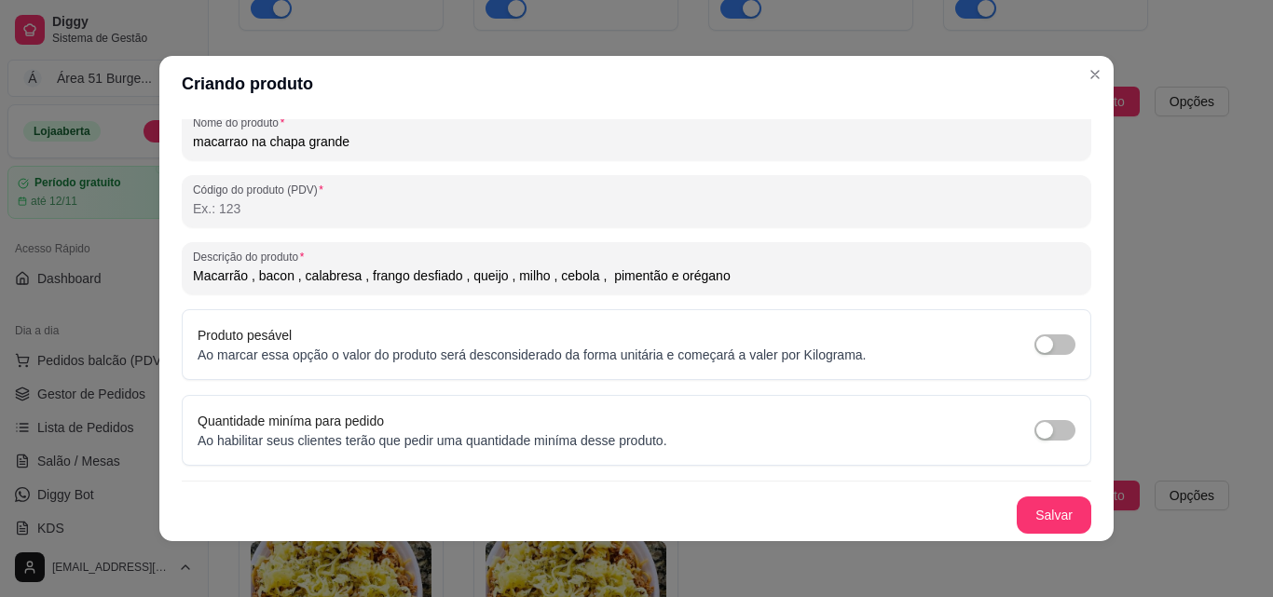
drag, startPoint x: 199, startPoint y: 146, endPoint x: 166, endPoint y: 173, distance: 43.1
click at [166, 173] on div "Detalhes Preço e variações Disponibilidade Complementos Estoque Outros Nome do …" at bounding box center [636, 326] width 954 height 429
drag, startPoint x: 201, startPoint y: 145, endPoint x: 743, endPoint y: 210, distance: 546.0
click at [743, 210] on input "Código do produto (PDV)" at bounding box center [636, 208] width 887 height 19
click at [646, 195] on div at bounding box center [636, 201] width 887 height 37
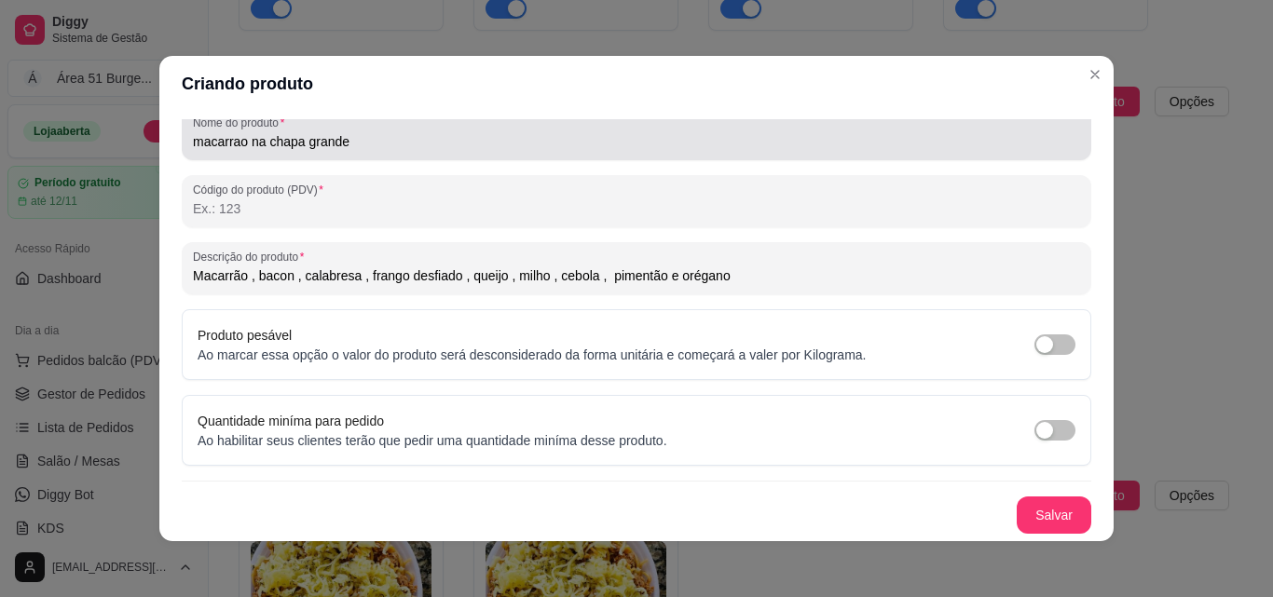
click at [390, 146] on input "macarrao na chapa grande" at bounding box center [636, 141] width 887 height 19
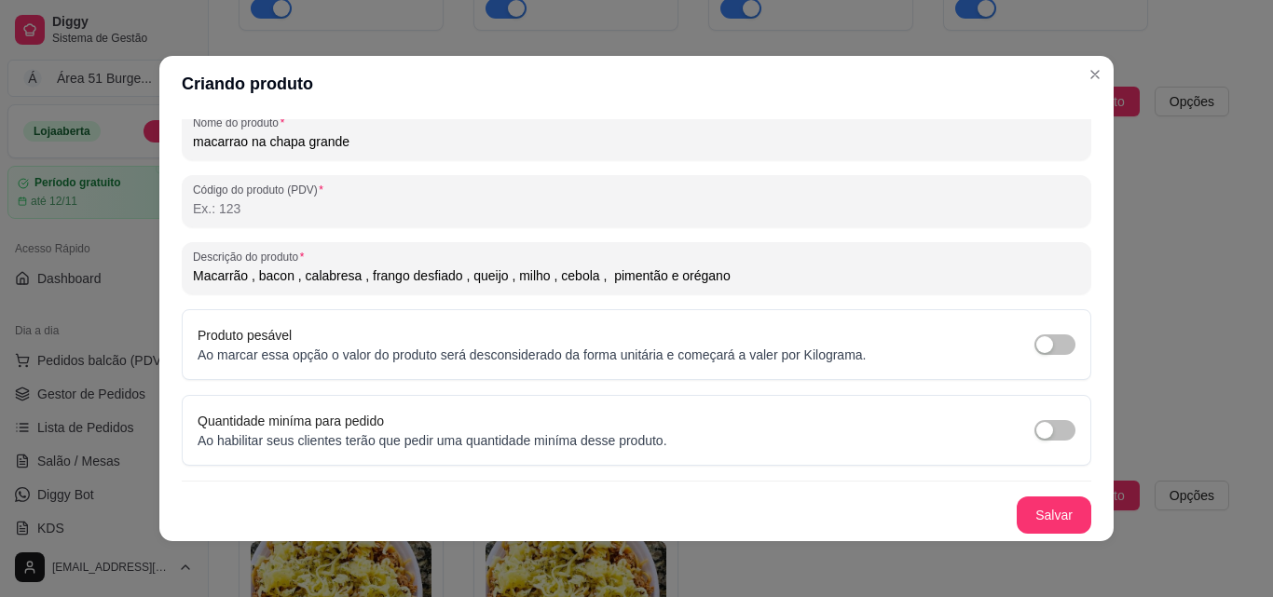
click at [297, 148] on input "macarrao na chapa grande" at bounding box center [636, 141] width 887 height 19
click at [366, 149] on input "macarrao na chapa grande" at bounding box center [636, 141] width 887 height 19
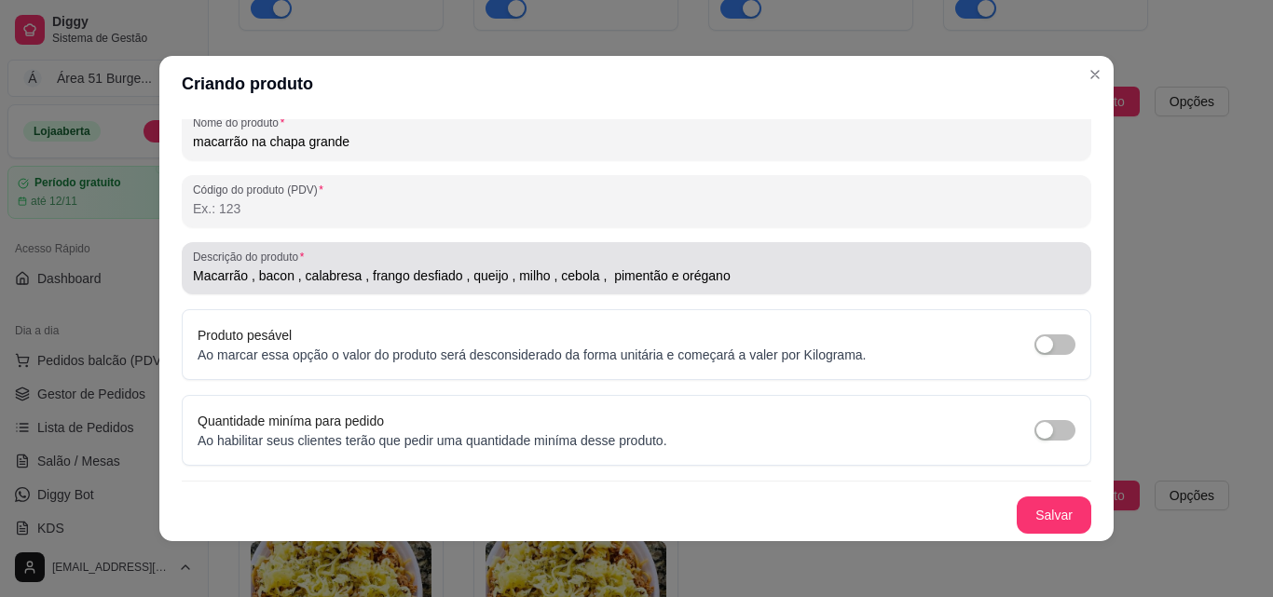
scroll to position [4, 0]
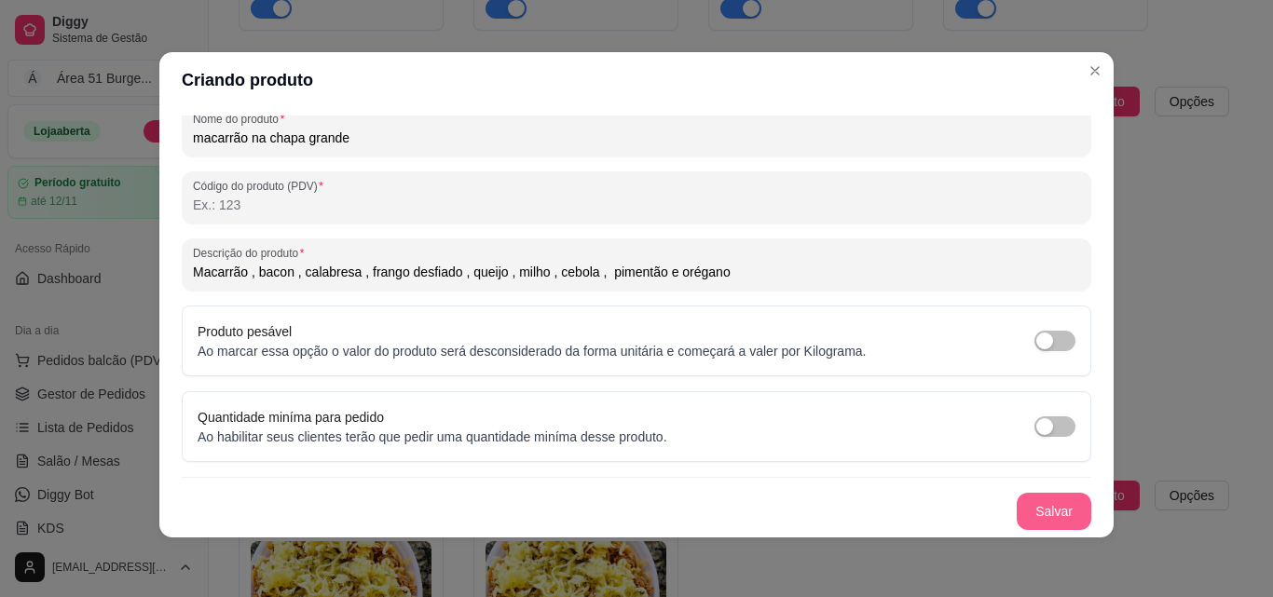
type input "macarrão na chapa grande"
click at [1016, 514] on button "Salvar" at bounding box center [1053, 511] width 75 height 37
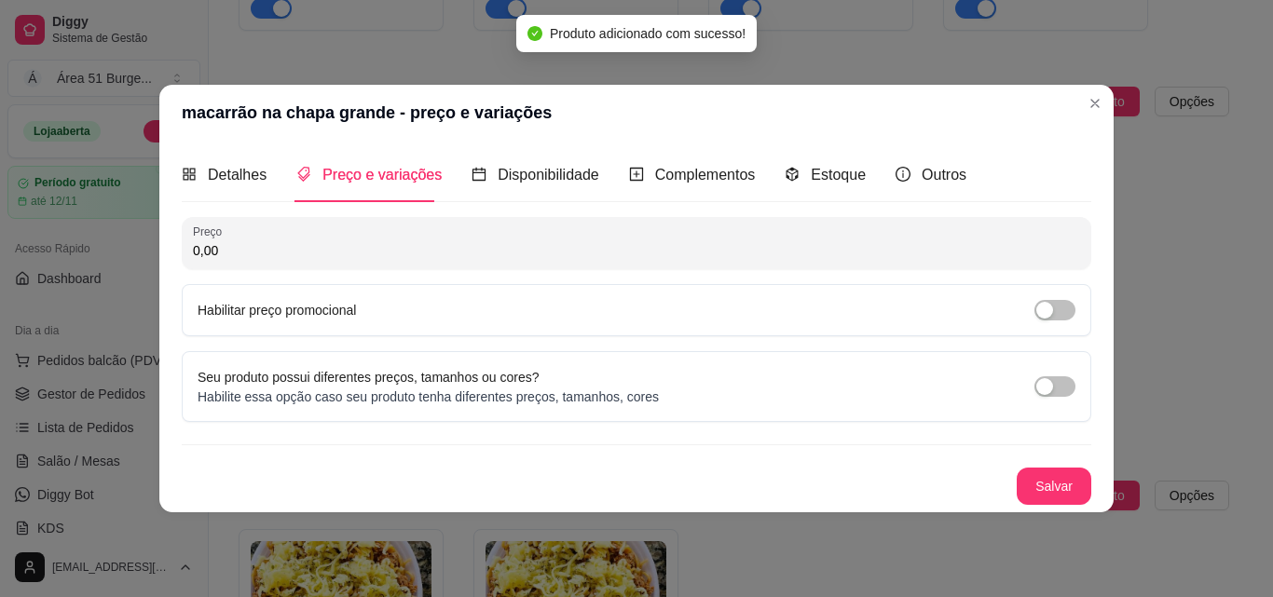
scroll to position [0, 0]
drag, startPoint x: 239, startPoint y: 256, endPoint x: 226, endPoint y: 261, distance: 13.8
click at [227, 261] on div "0,00" at bounding box center [636, 243] width 887 height 37
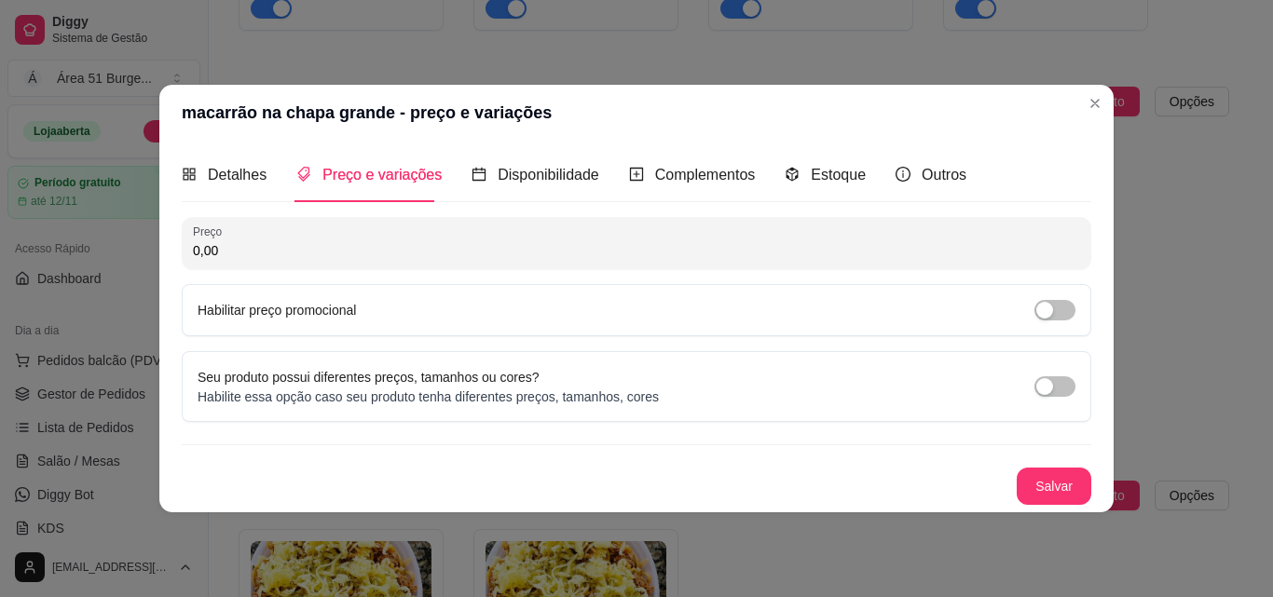
drag, startPoint x: 236, startPoint y: 253, endPoint x: 184, endPoint y: 251, distance: 52.2
click at [184, 251] on div "Preço 0,00" at bounding box center [636, 243] width 909 height 52
type input "22,90"
click at [1054, 306] on span "button" at bounding box center [1054, 310] width 41 height 20
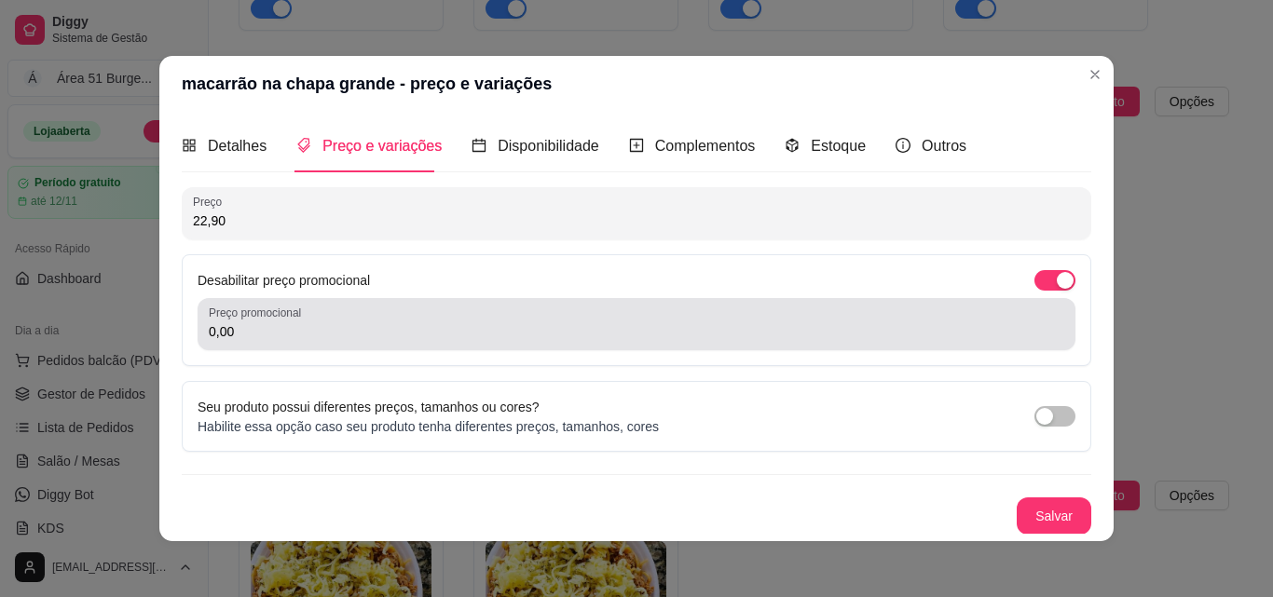
click at [371, 339] on input "0,00" at bounding box center [636, 331] width 855 height 19
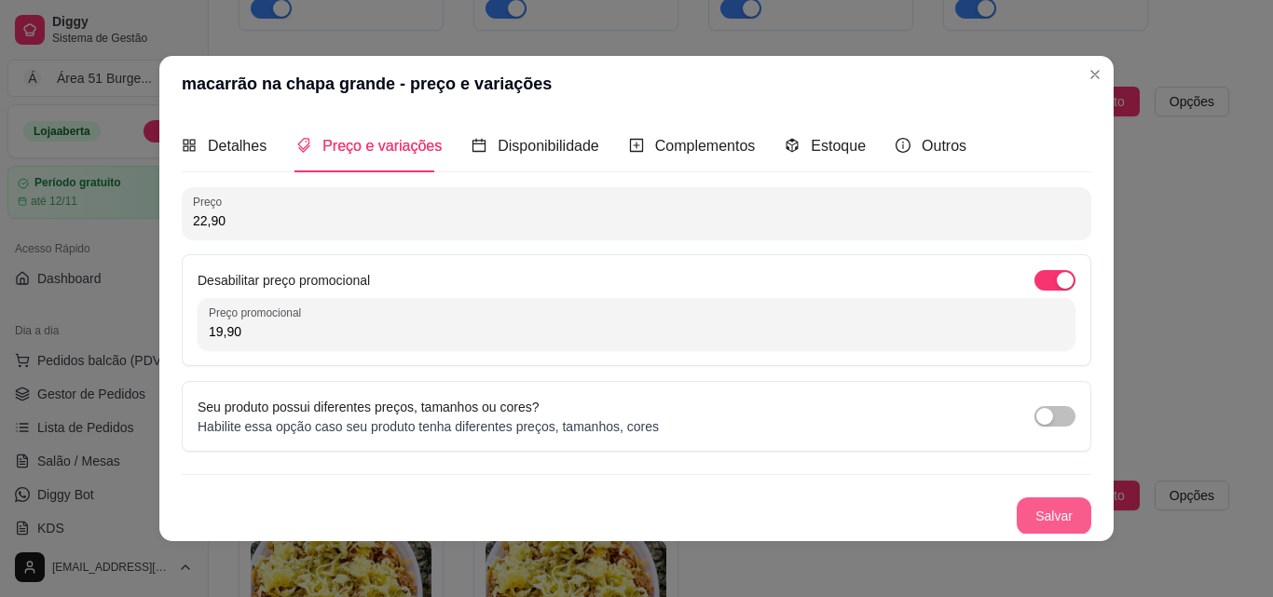
type input "19,90"
click at [1016, 517] on button "Salvar" at bounding box center [1053, 515] width 75 height 37
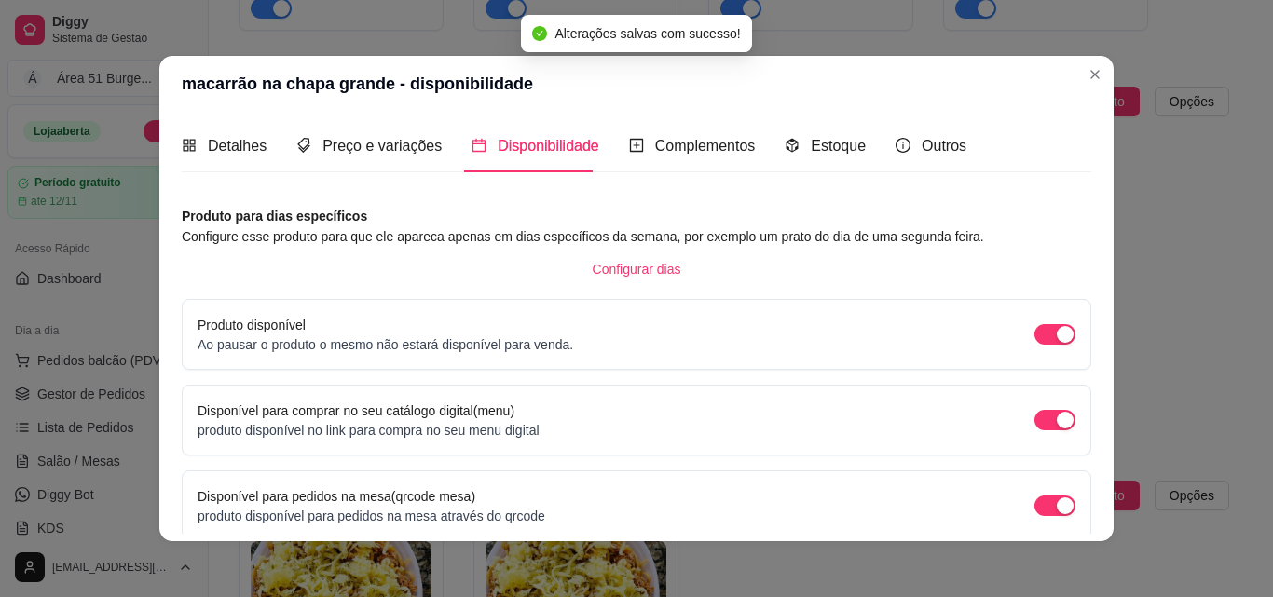
scroll to position [169, 0]
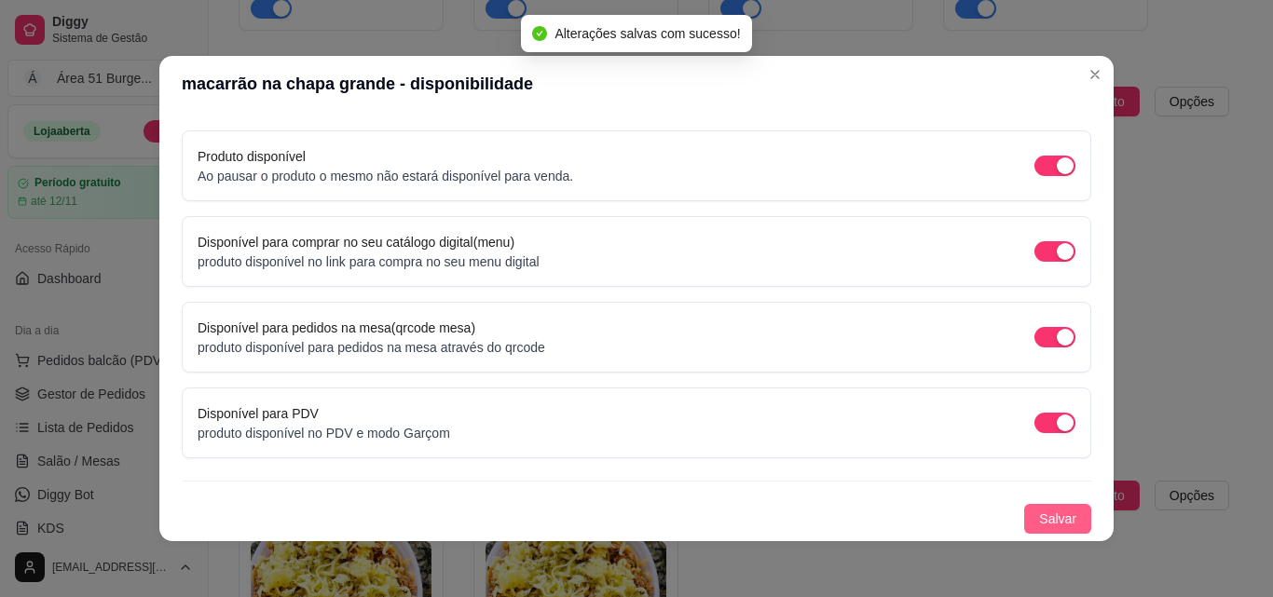
click at [1039, 527] on span "Salvar" at bounding box center [1057, 519] width 37 height 20
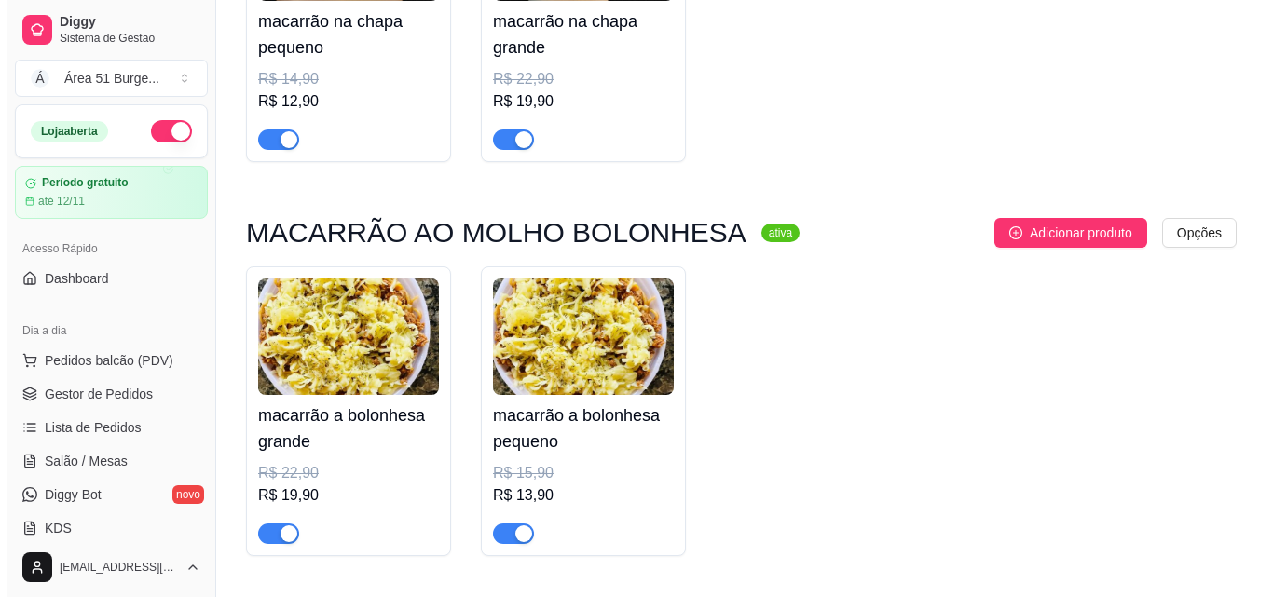
scroll to position [1431, 0]
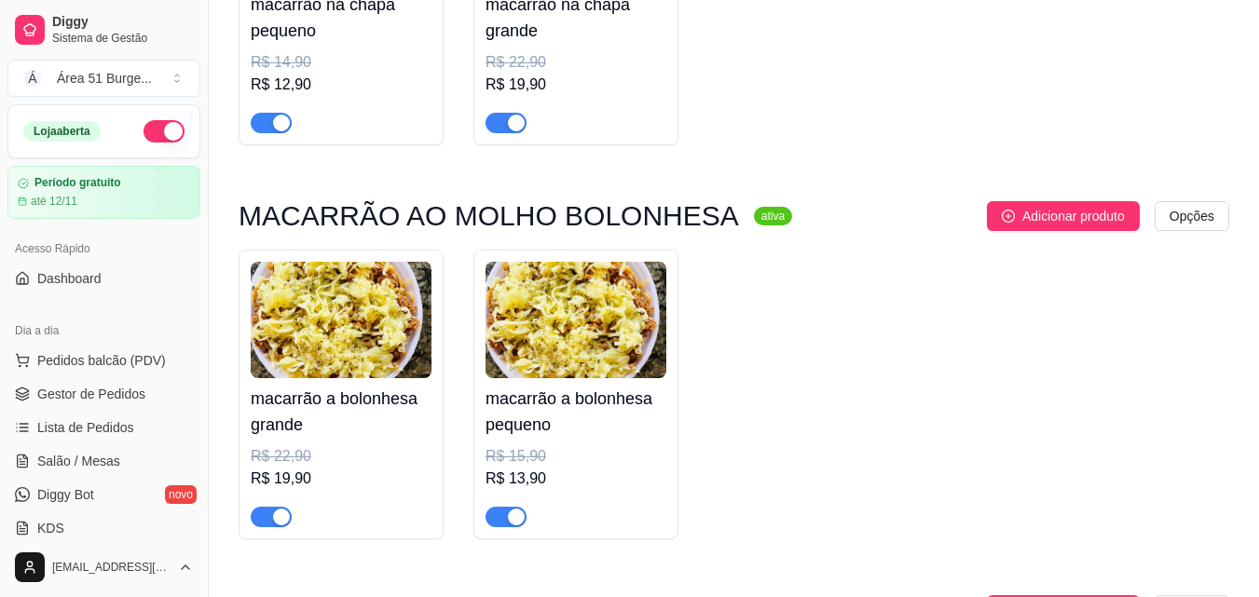
click at [295, 486] on div "R$ 19,90" at bounding box center [341, 479] width 181 height 22
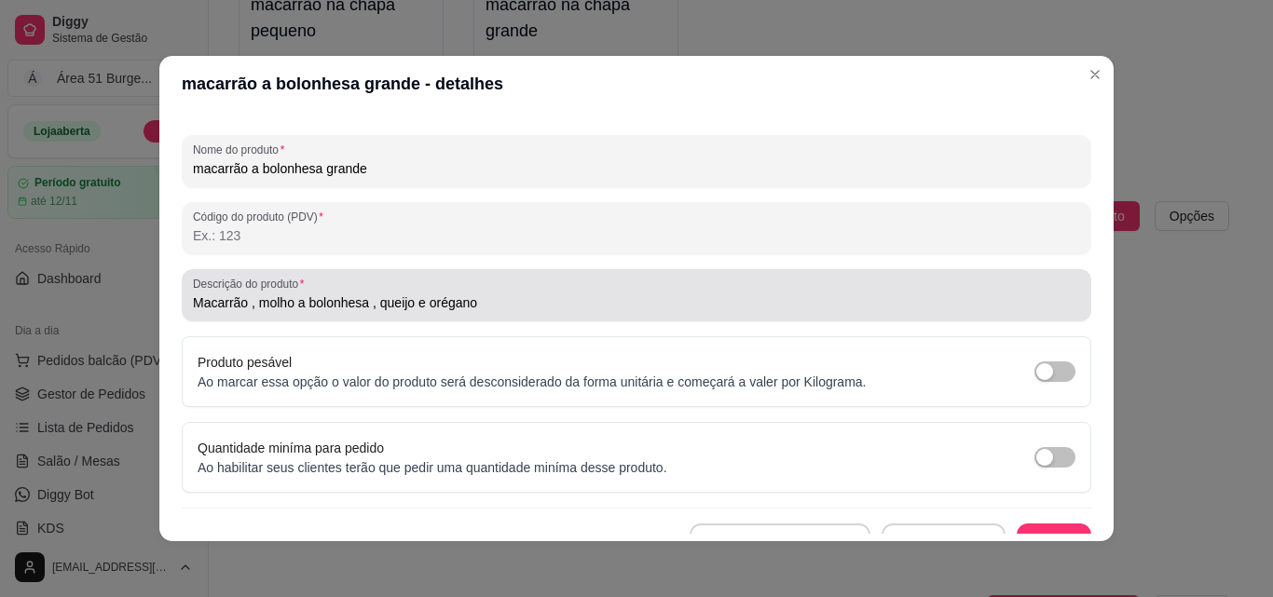
scroll to position [266, 0]
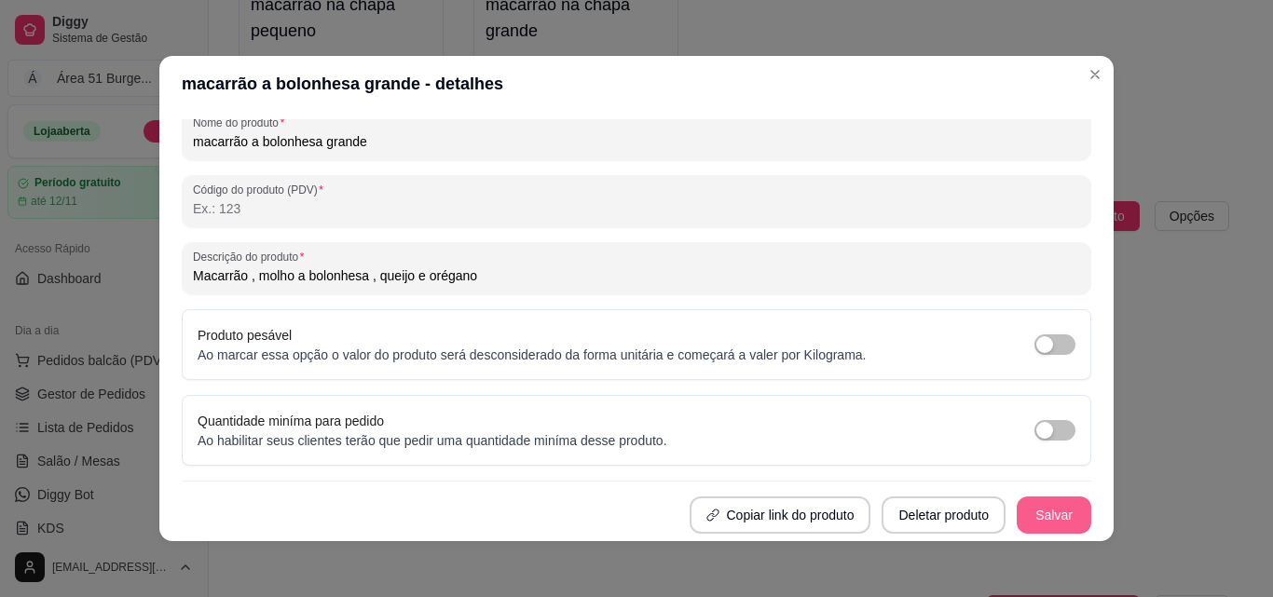
click at [1025, 511] on button "Salvar" at bounding box center [1053, 515] width 75 height 37
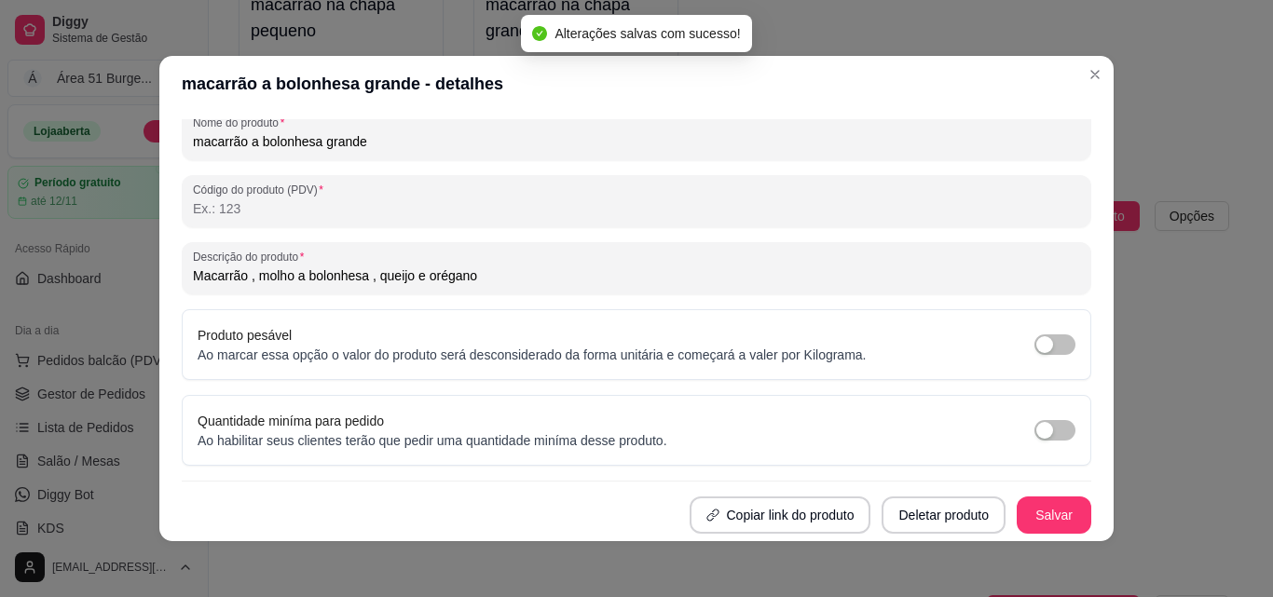
scroll to position [79, 0]
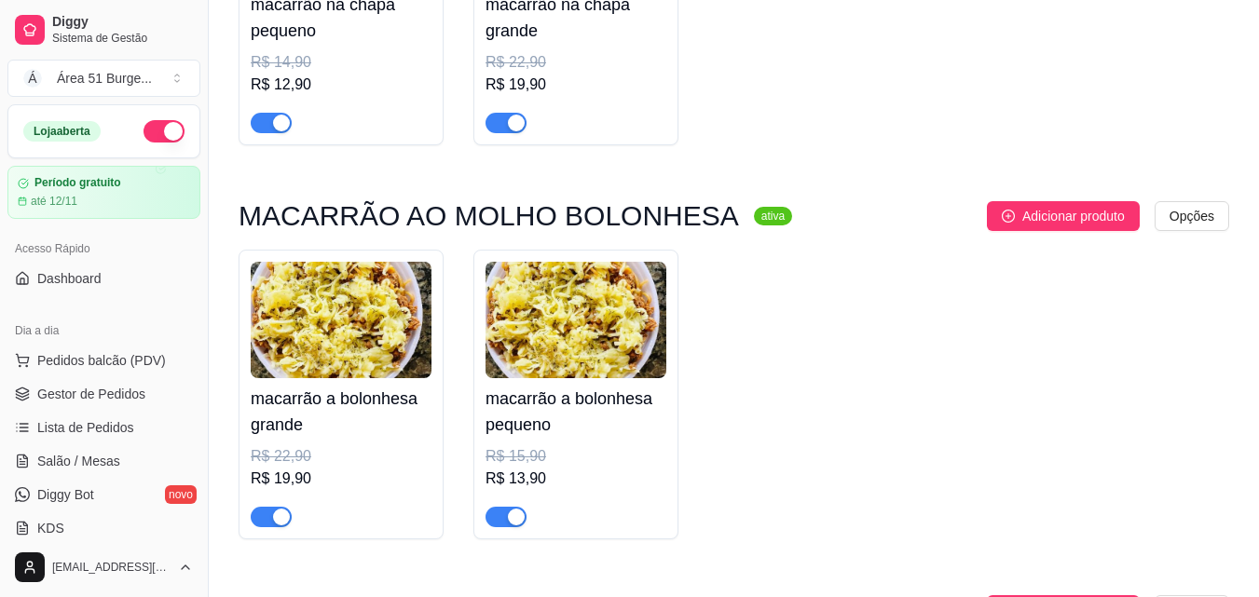
click at [277, 479] on div "R$ 19,90" at bounding box center [341, 479] width 181 height 22
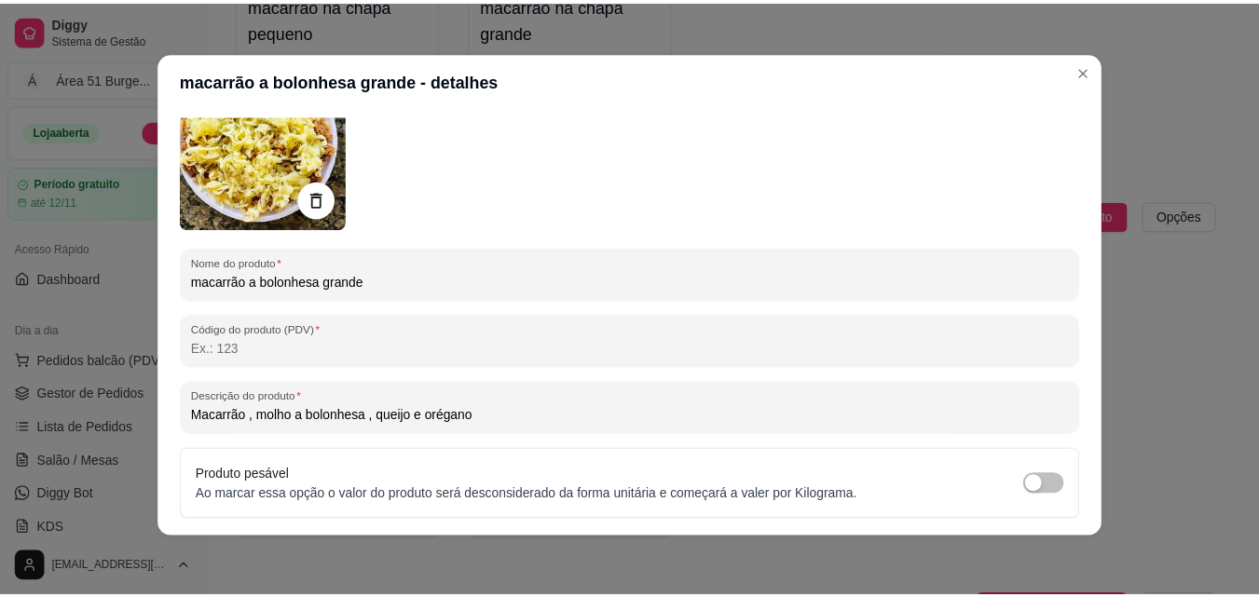
scroll to position [0, 0]
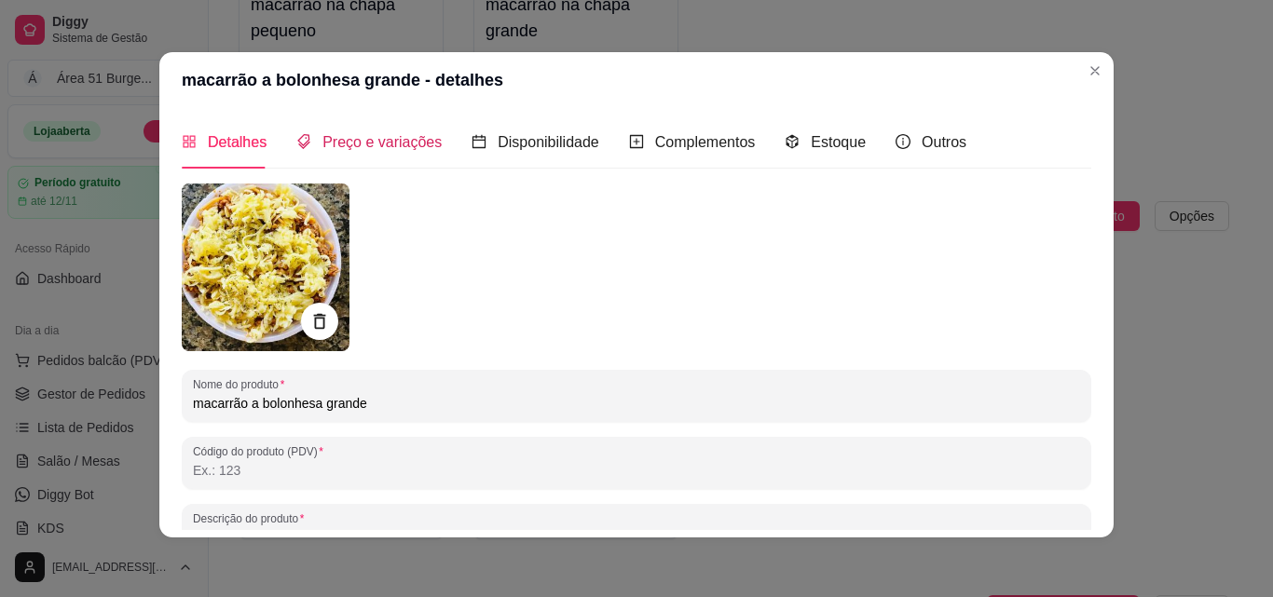
click at [411, 142] on span "Preço e variações" at bounding box center [381, 142] width 119 height 16
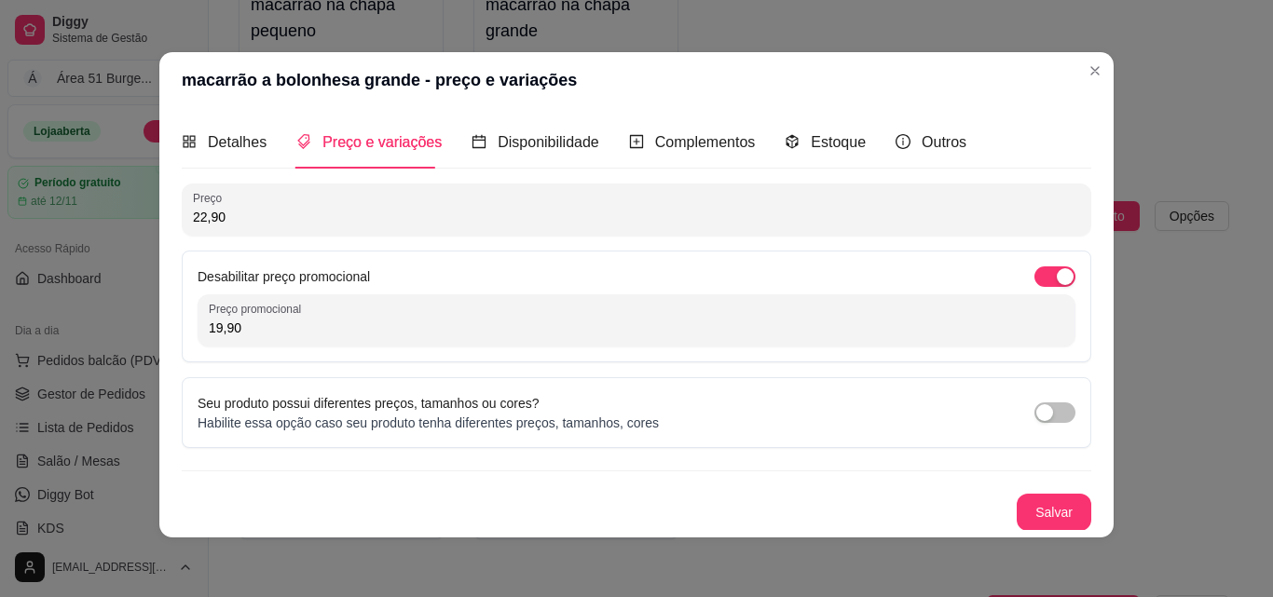
drag, startPoint x: 238, startPoint y: 334, endPoint x: 184, endPoint y: 330, distance: 53.3
click at [184, 330] on div "Desabilitar preço promocional Preço promocional 19,90" at bounding box center [636, 307] width 909 height 112
type input "21,90"
click at [1016, 512] on button "Salvar" at bounding box center [1053, 512] width 75 height 37
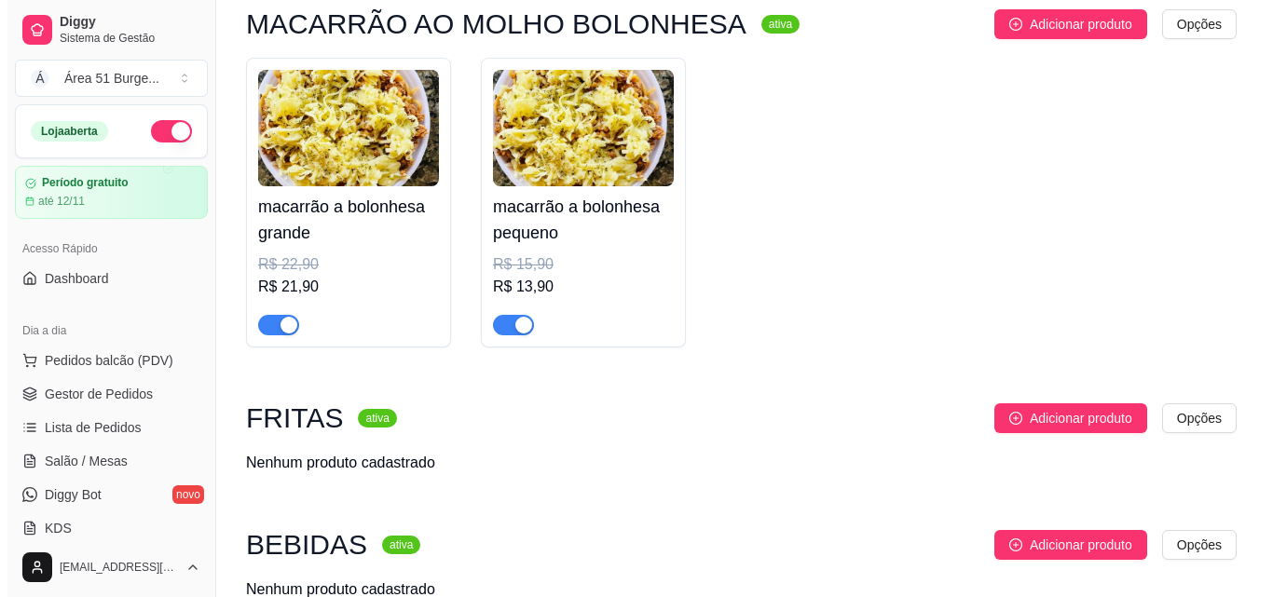
scroll to position [1979, 0]
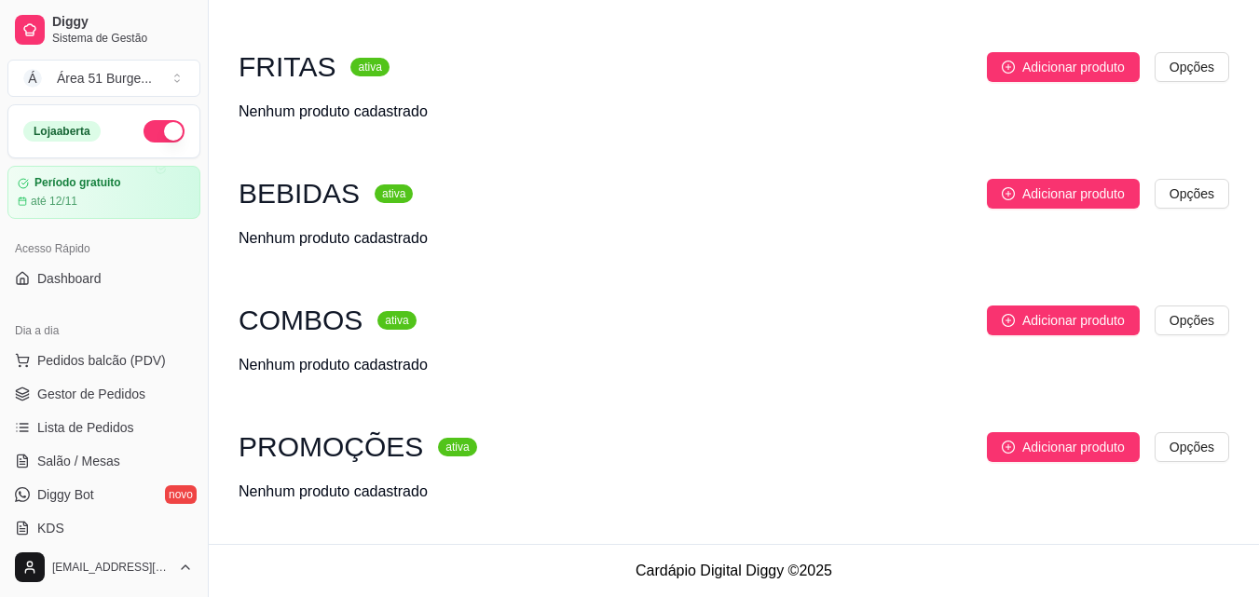
click at [279, 63] on h3 "FRITAS" at bounding box center [286, 67] width 97 height 22
click at [1043, 65] on span "Adicionar produto" at bounding box center [1073, 67] width 102 height 20
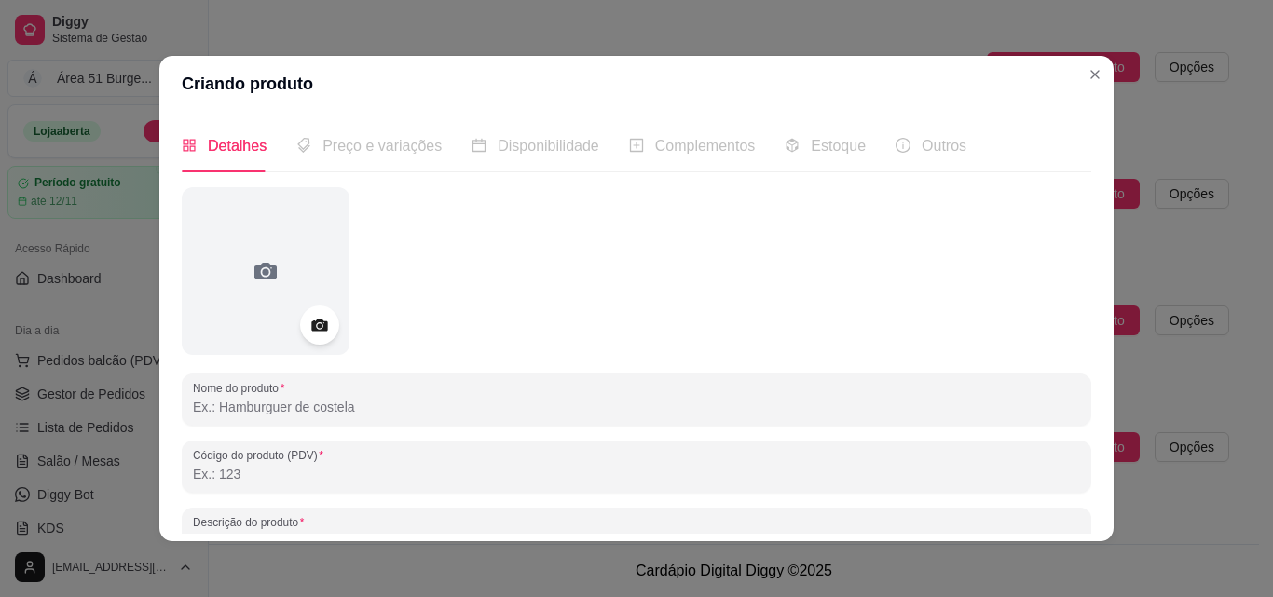
click at [301, 323] on div at bounding box center [319, 325] width 39 height 39
click at [308, 320] on icon at bounding box center [318, 325] width 21 height 21
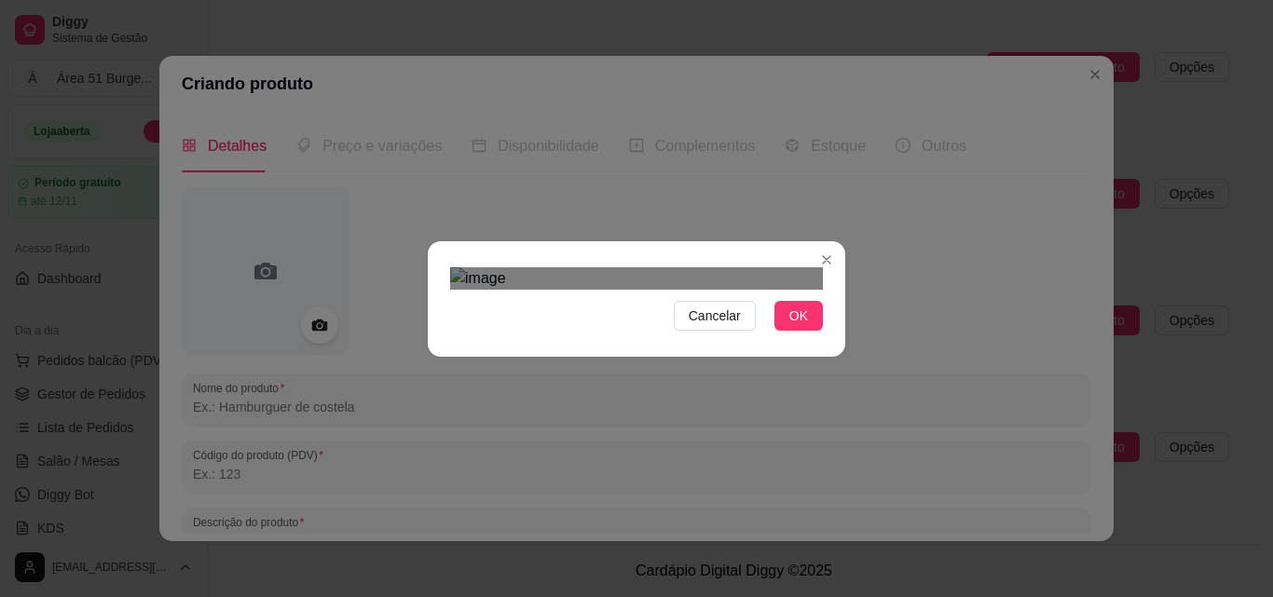
click at [659, 370] on div "Use the arrow keys to move the crop selection area" at bounding box center [633, 537] width 335 height 335
click at [789, 326] on span "OK" at bounding box center [798, 316] width 19 height 20
